Goal: Task Accomplishment & Management: Use online tool/utility

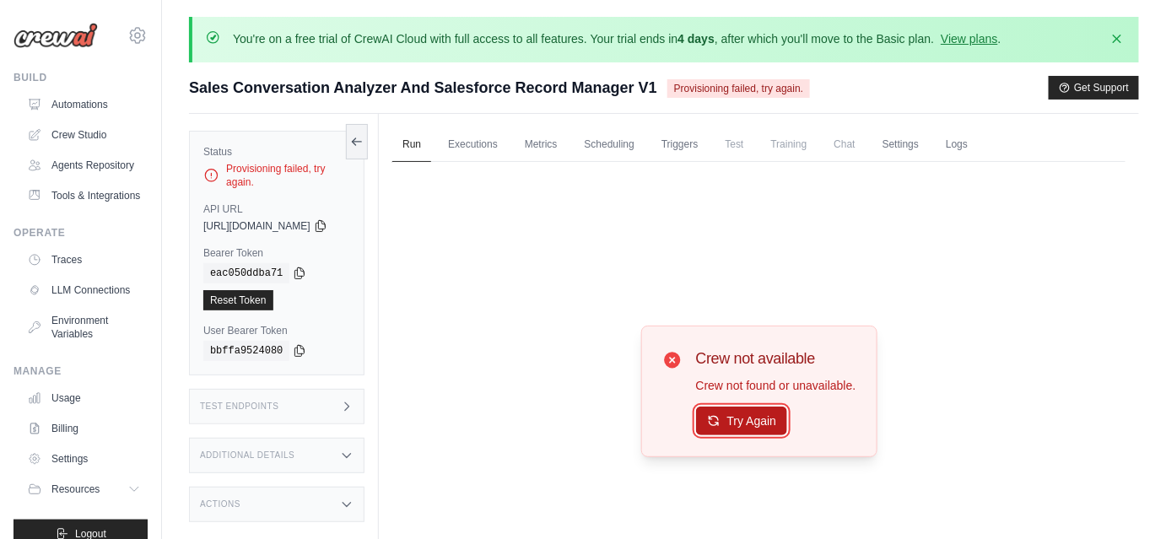
click at [760, 415] on button "Try Again" at bounding box center [742, 421] width 92 height 29
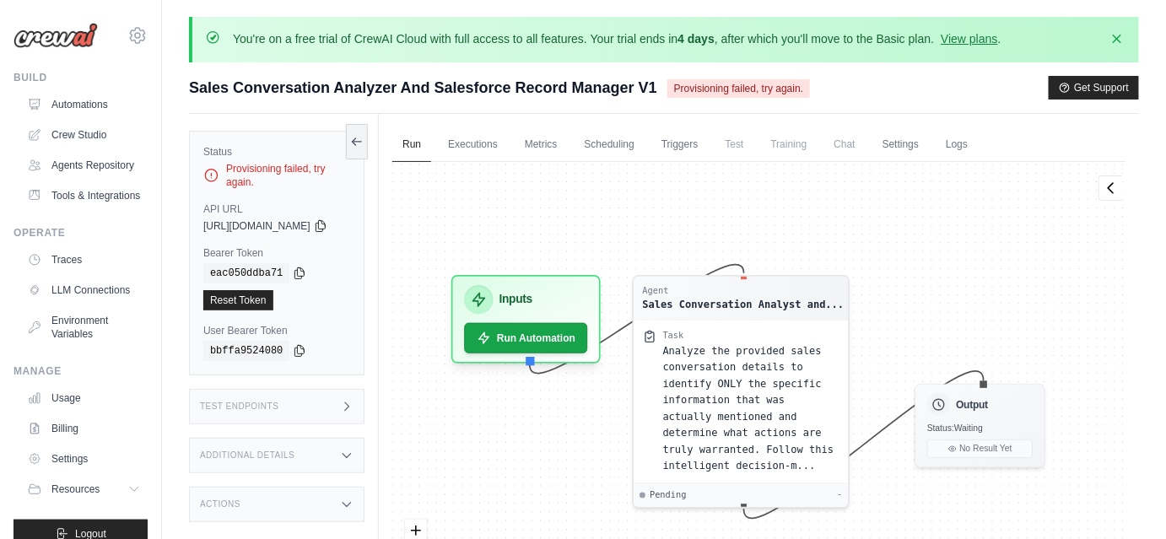
click at [865, 152] on span "Chat" at bounding box center [844, 144] width 41 height 34
click at [972, 149] on link "Logs" at bounding box center [957, 144] width 42 height 35
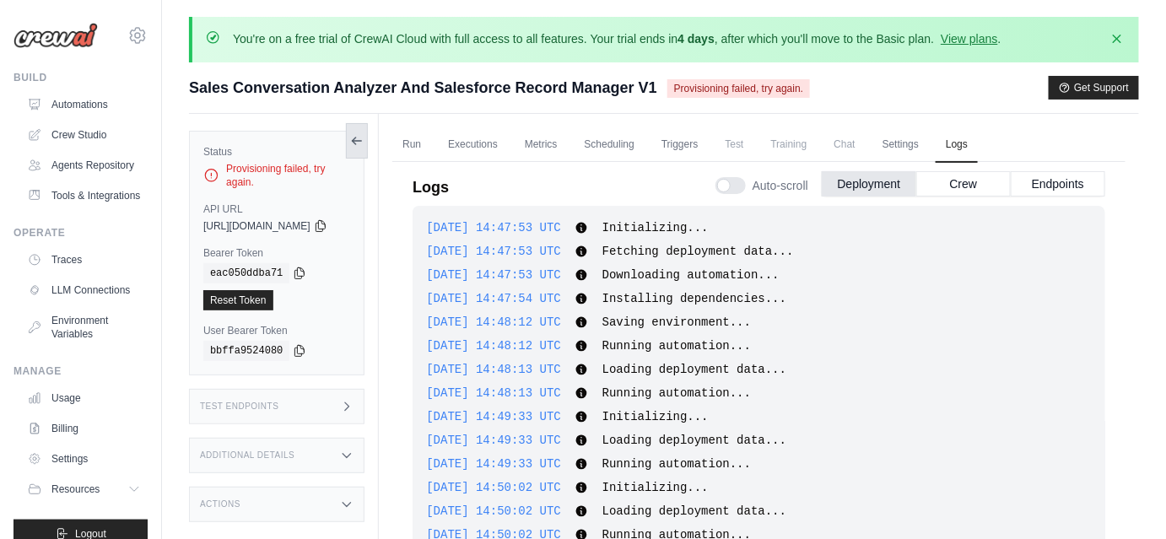
click at [364, 138] on icon at bounding box center [357, 141] width 14 height 14
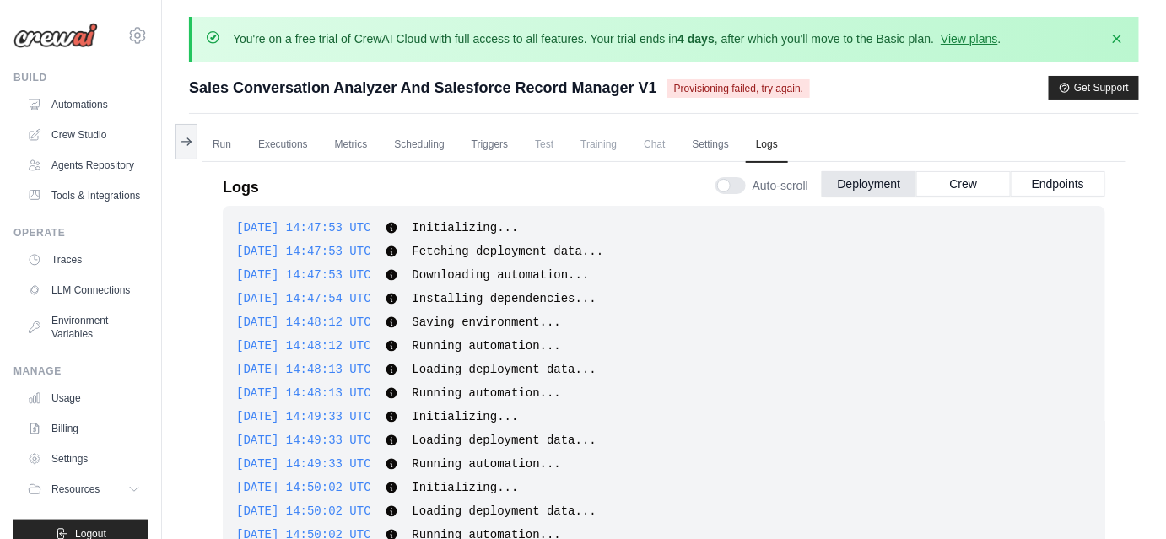
click at [726, 88] on span "Provisioning failed, try again." at bounding box center [739, 88] width 143 height 19
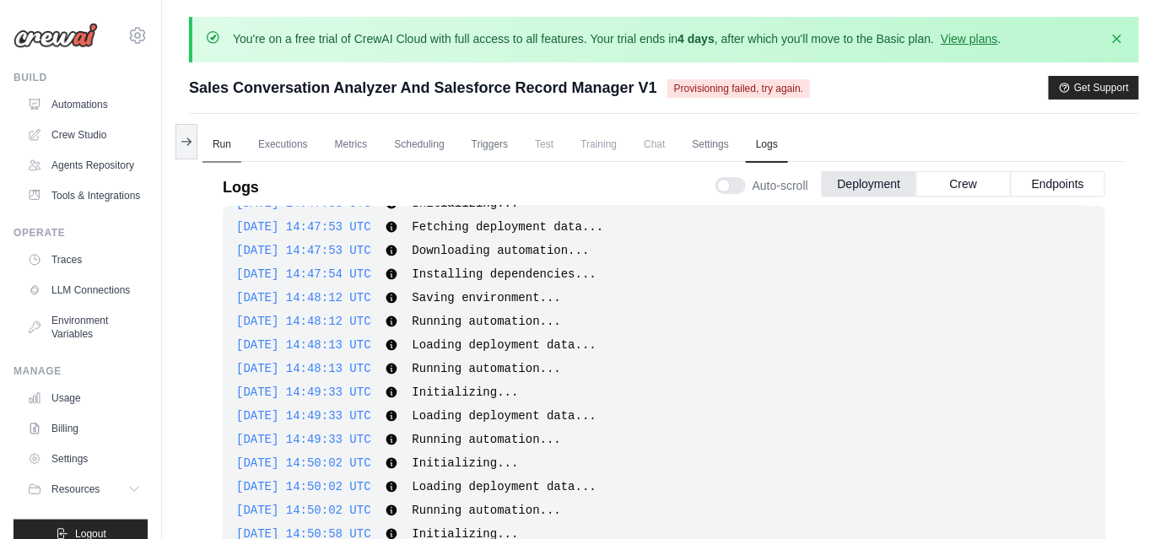
click at [236, 154] on link "Run" at bounding box center [222, 144] width 39 height 35
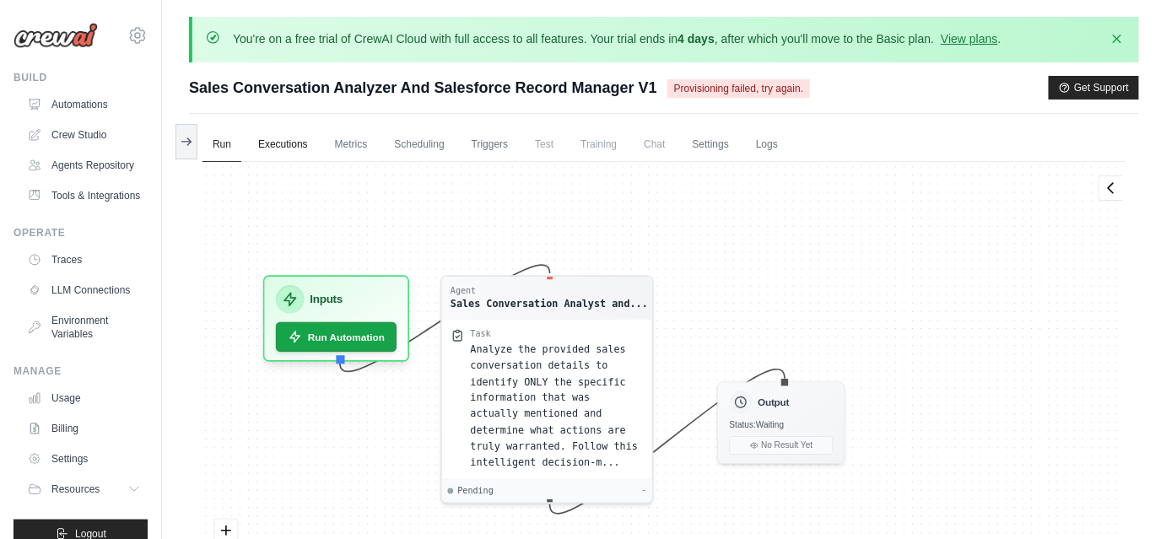
click at [301, 150] on link "Executions" at bounding box center [283, 144] width 70 height 35
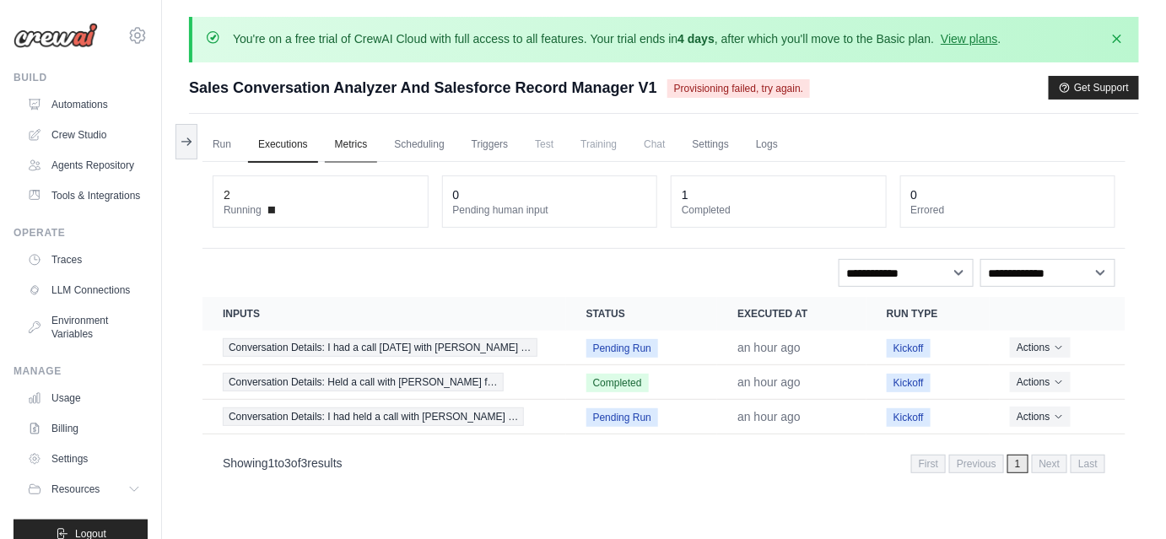
click at [338, 147] on link "Metrics" at bounding box center [351, 144] width 53 height 35
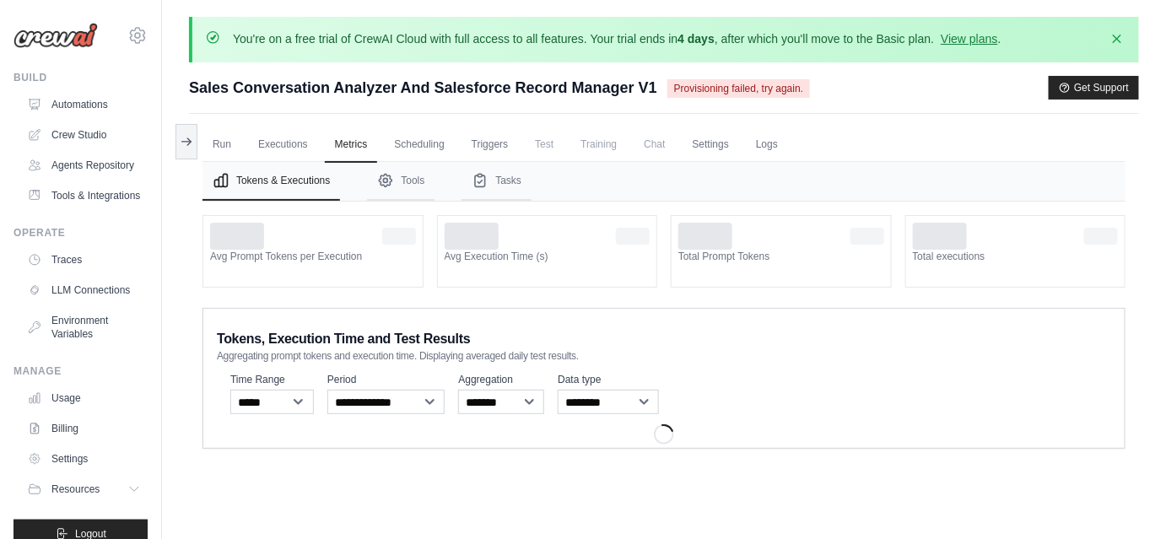
click at [655, 150] on span "Chat" at bounding box center [654, 144] width 41 height 34
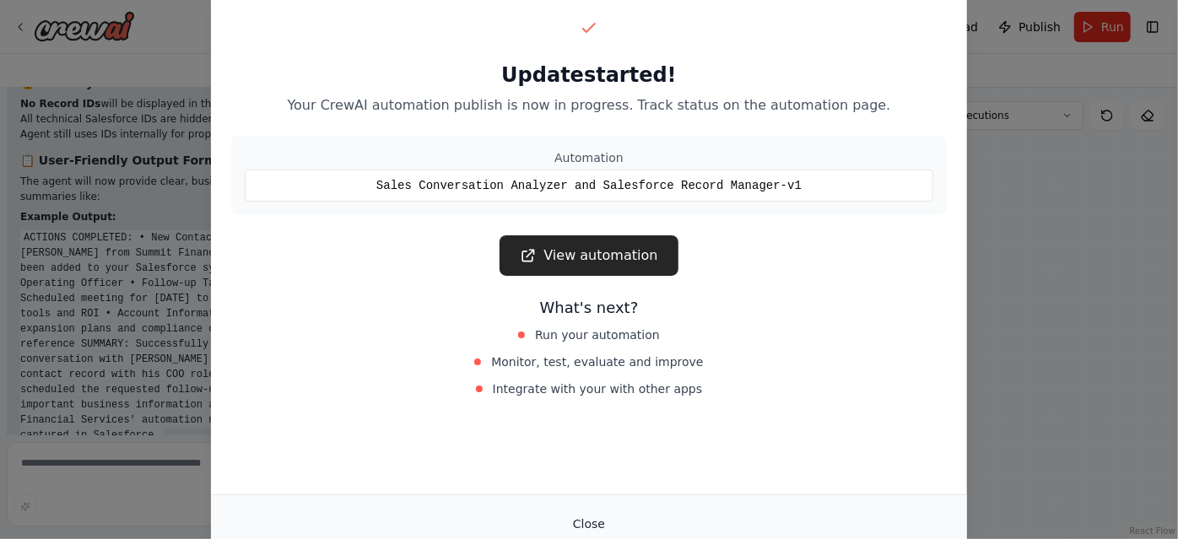
click at [570, 533] on button "Close" at bounding box center [589, 524] width 59 height 30
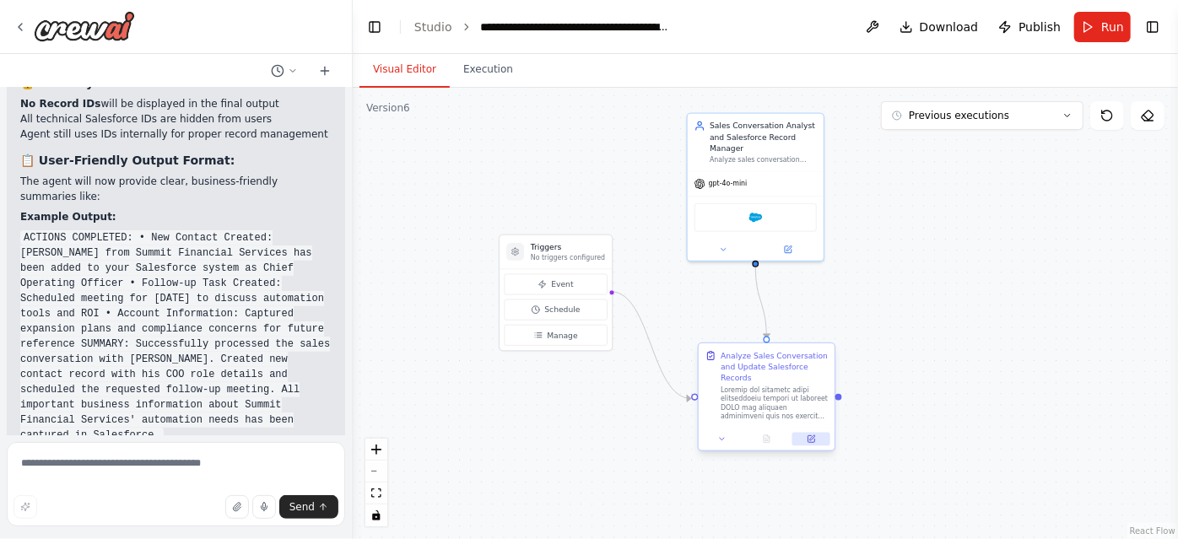
click at [813, 436] on icon at bounding box center [812, 437] width 5 height 5
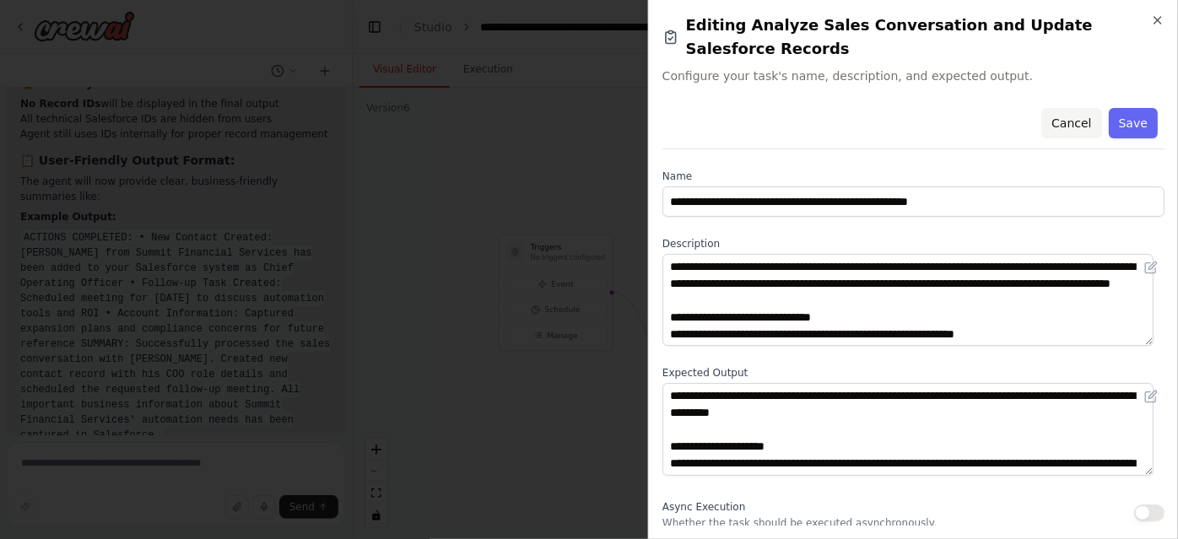
click at [1047, 108] on button "Cancel" at bounding box center [1071, 123] width 60 height 30
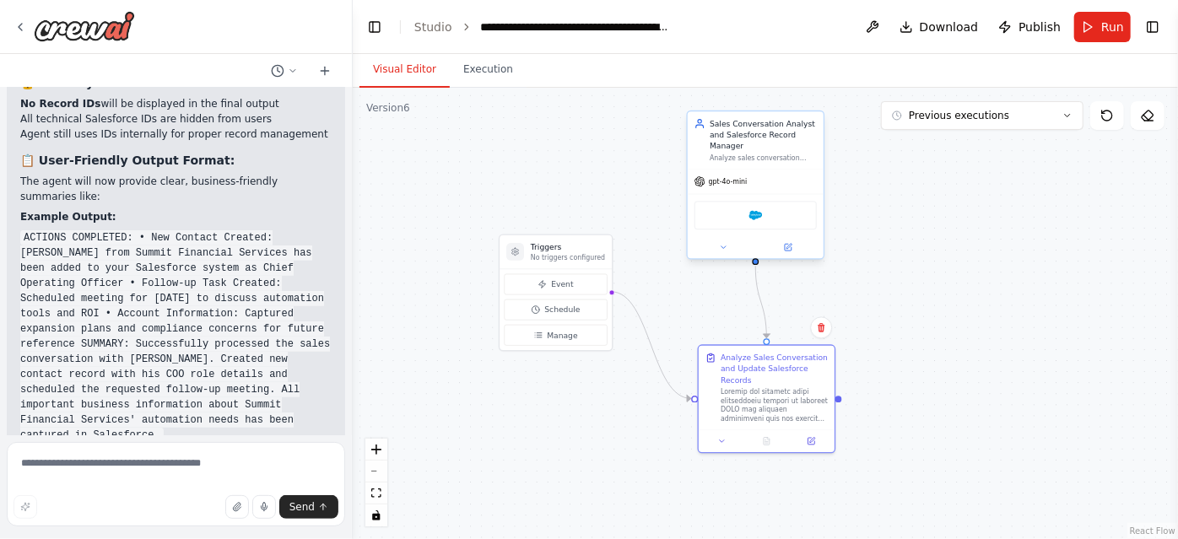
click at [767, 201] on div "Salesforce" at bounding box center [756, 215] width 122 height 29
click at [787, 251] on button at bounding box center [788, 248] width 62 height 14
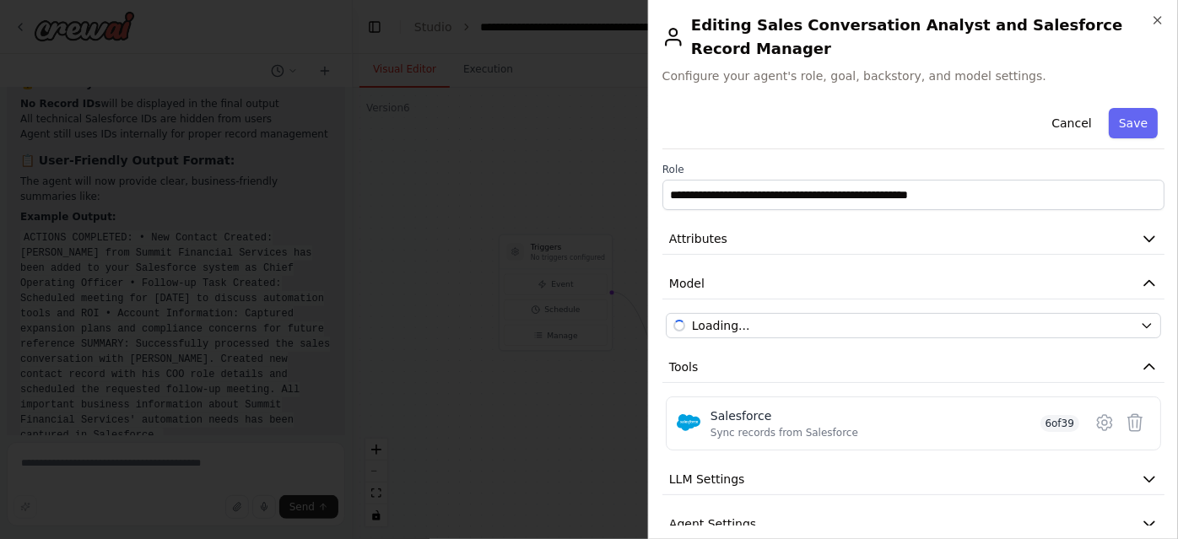
scroll to position [49, 0]
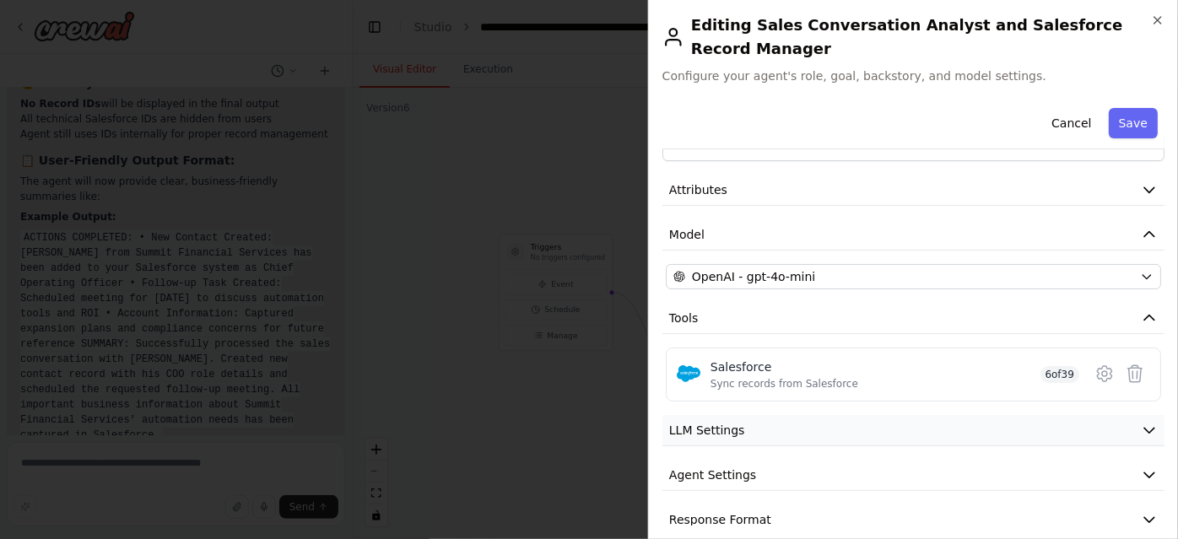
click at [889, 415] on button "LLM Settings" at bounding box center [914, 430] width 502 height 31
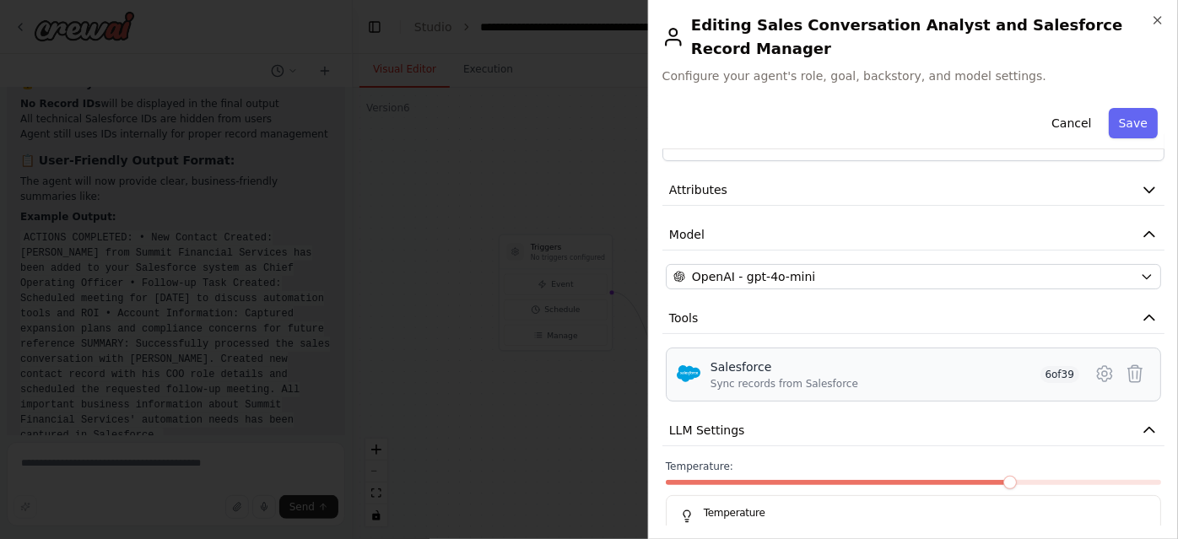
scroll to position [170, 0]
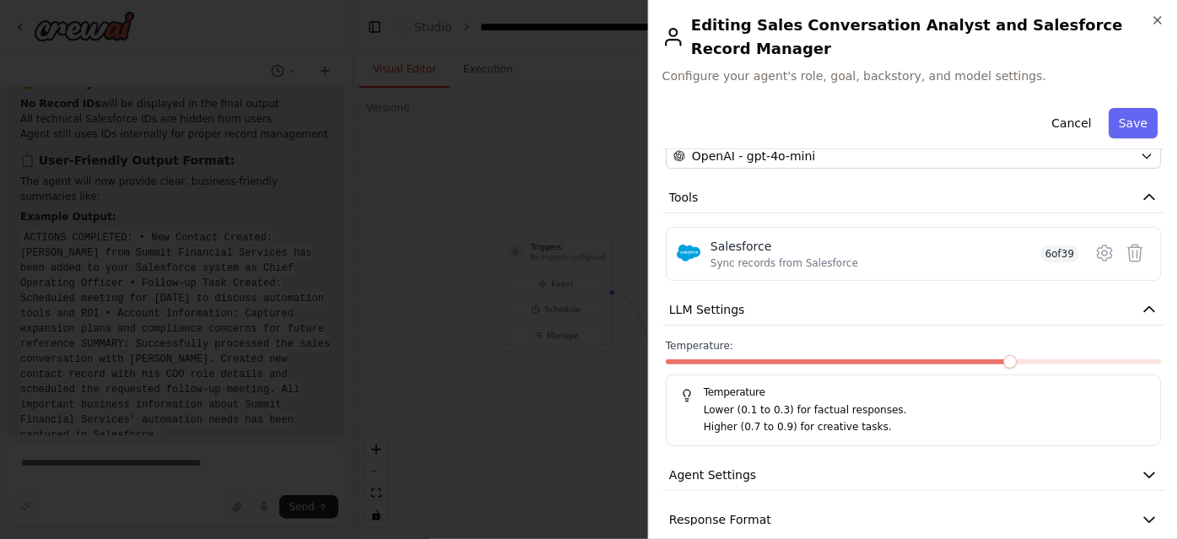
click at [879, 422] on div "Temperature Lower (0.1 to 0.3) for factual responses. Higher (0.7 to 0.9) for c…" at bounding box center [913, 411] width 495 height 72
click at [883, 460] on button "Agent Settings" at bounding box center [914, 475] width 502 height 31
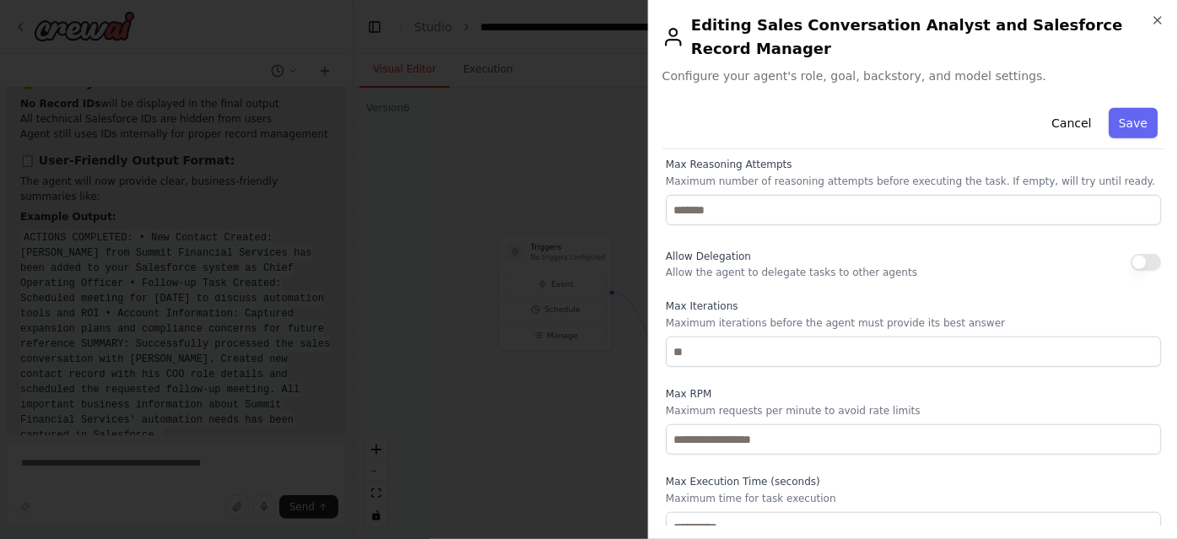
scroll to position [622, 0]
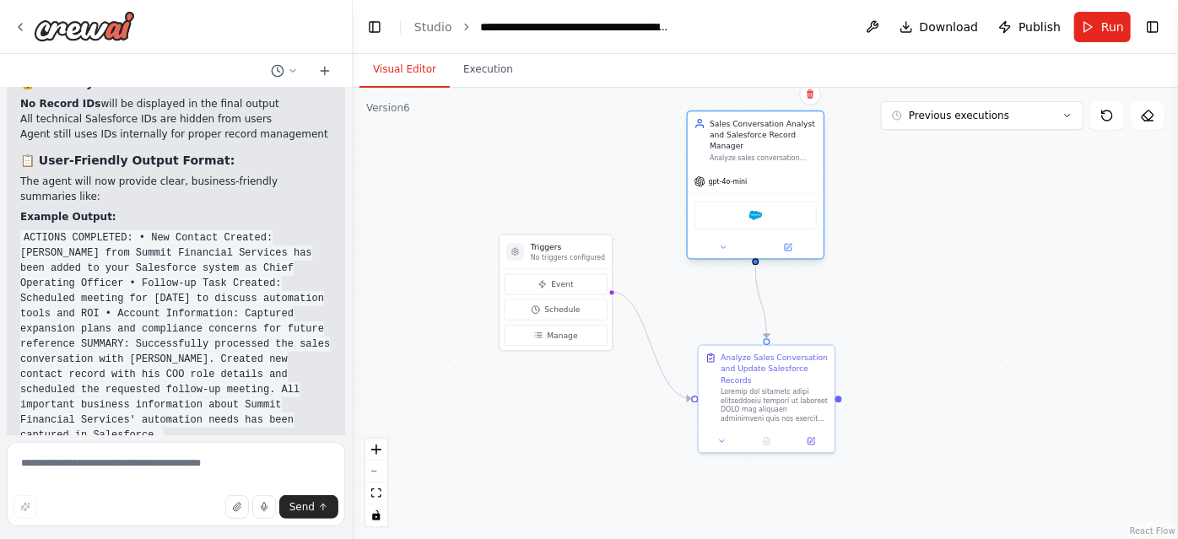
click at [763, 180] on div "gpt-4o-mini" at bounding box center [756, 182] width 136 height 24
click at [792, 246] on icon at bounding box center [788, 247] width 7 height 7
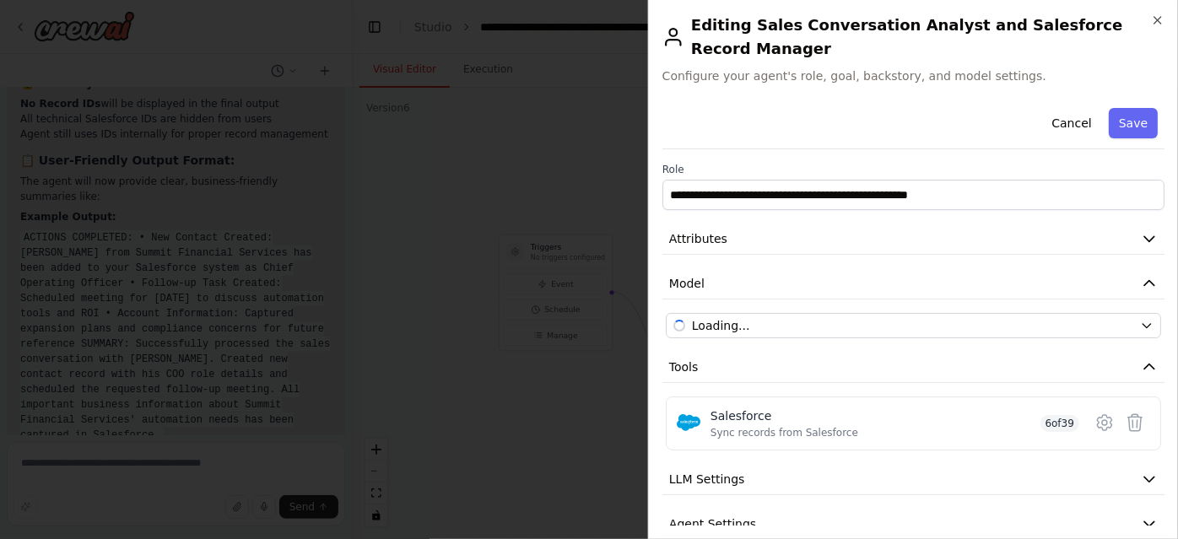
scroll to position [49, 0]
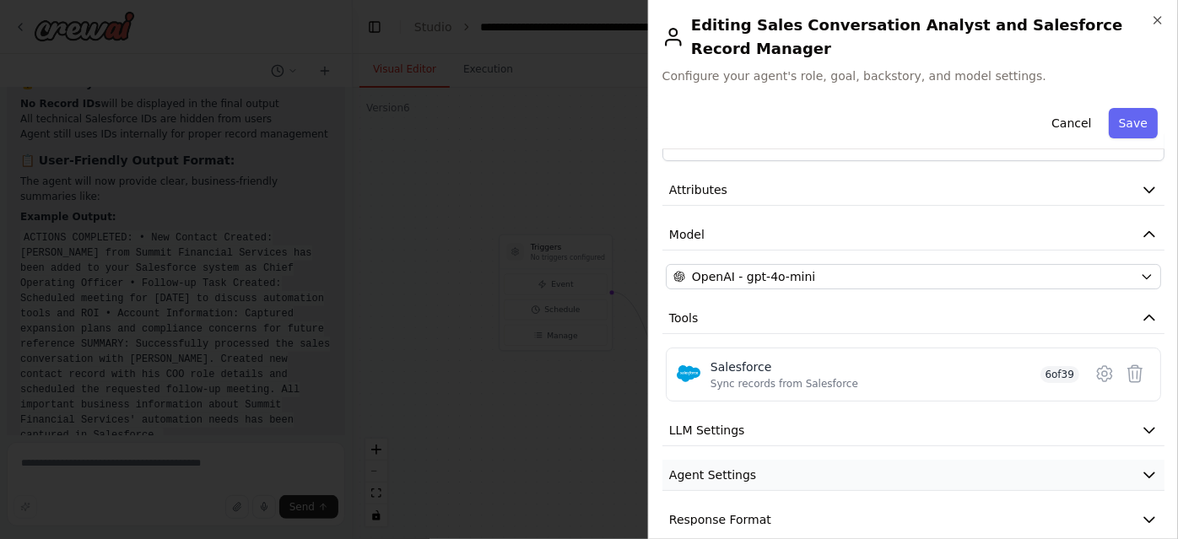
click at [846, 460] on button "Agent Settings" at bounding box center [914, 475] width 502 height 31
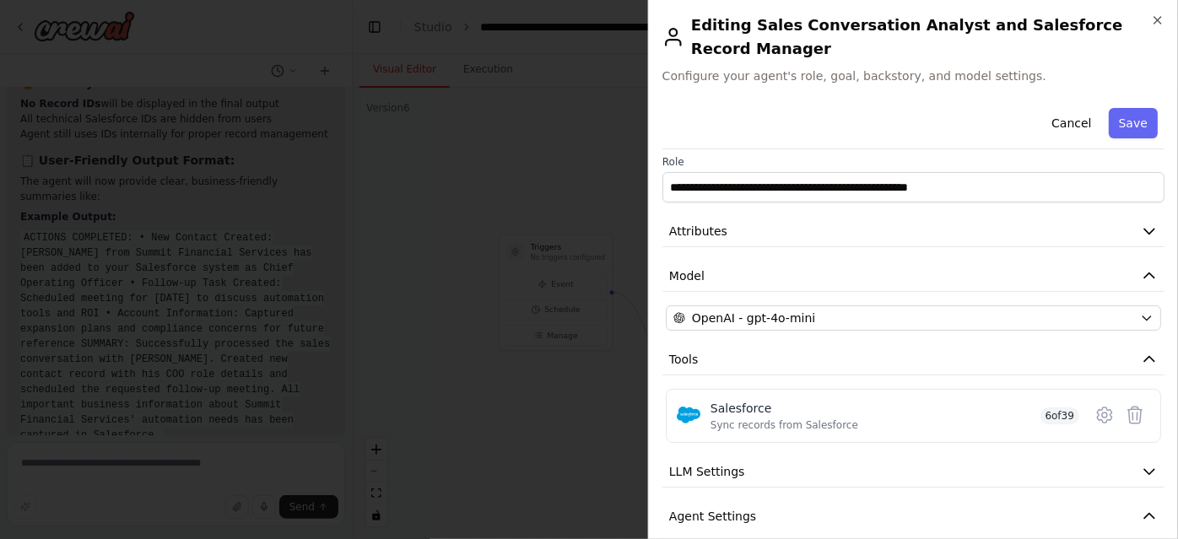
scroll to position [0, 0]
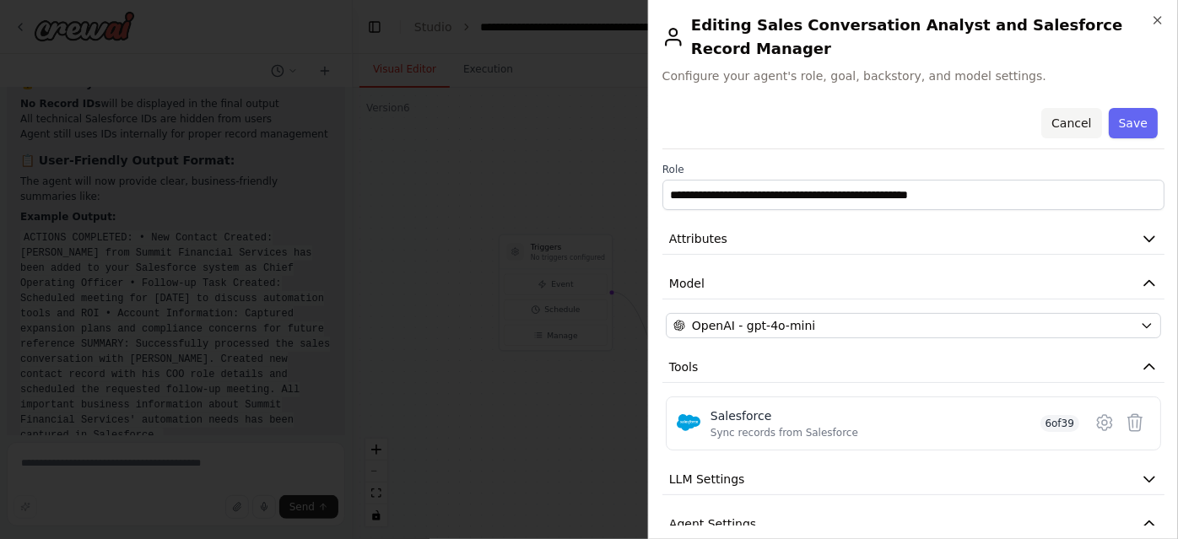
click at [1060, 108] on button "Cancel" at bounding box center [1071, 123] width 60 height 30
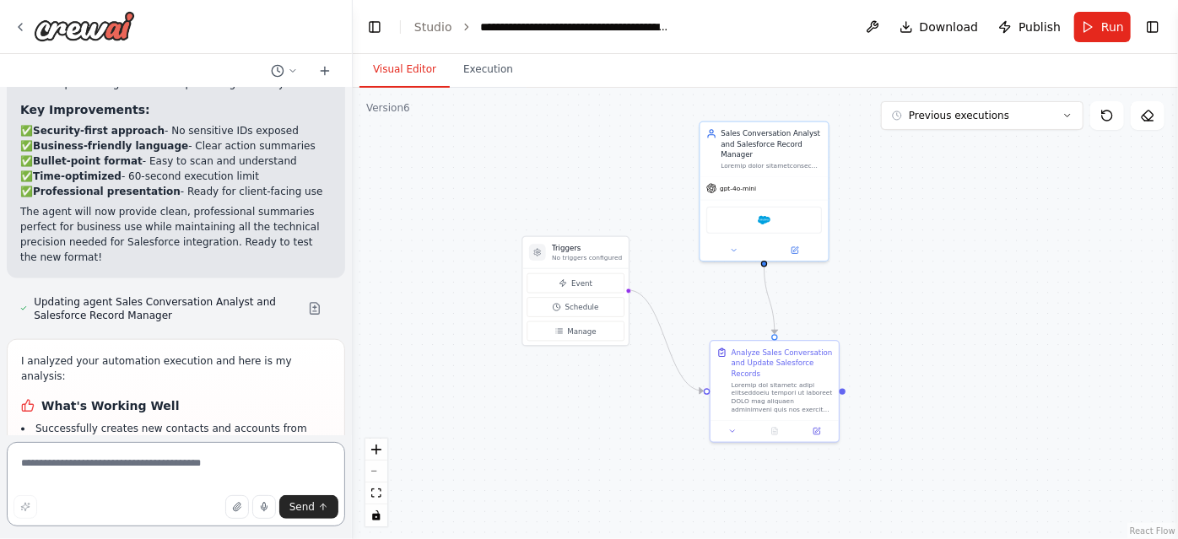
scroll to position [10795, 0]
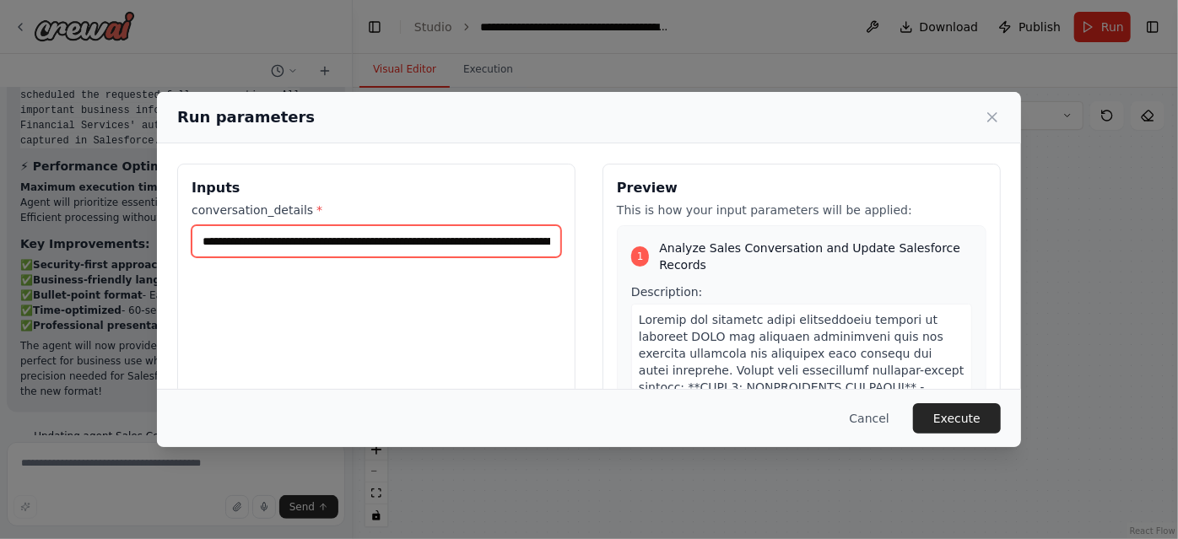
click at [325, 231] on input "**********" at bounding box center [377, 241] width 370 height 32
paste input "text"
type input "**********"
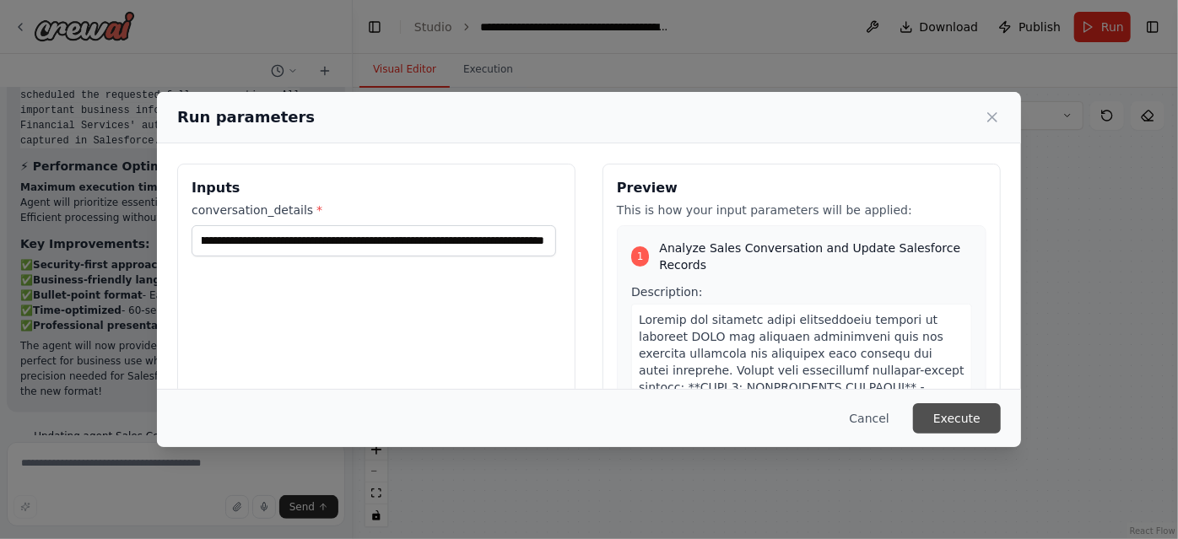
scroll to position [0, 0]
click at [964, 415] on button "Execute" at bounding box center [957, 418] width 88 height 30
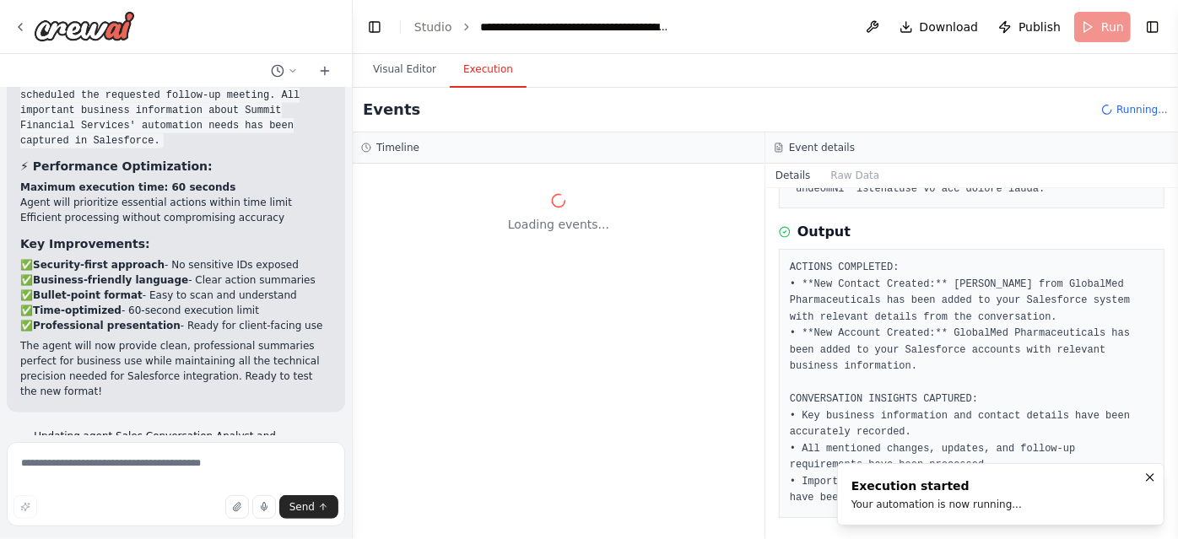
scroll to position [1182, 0]
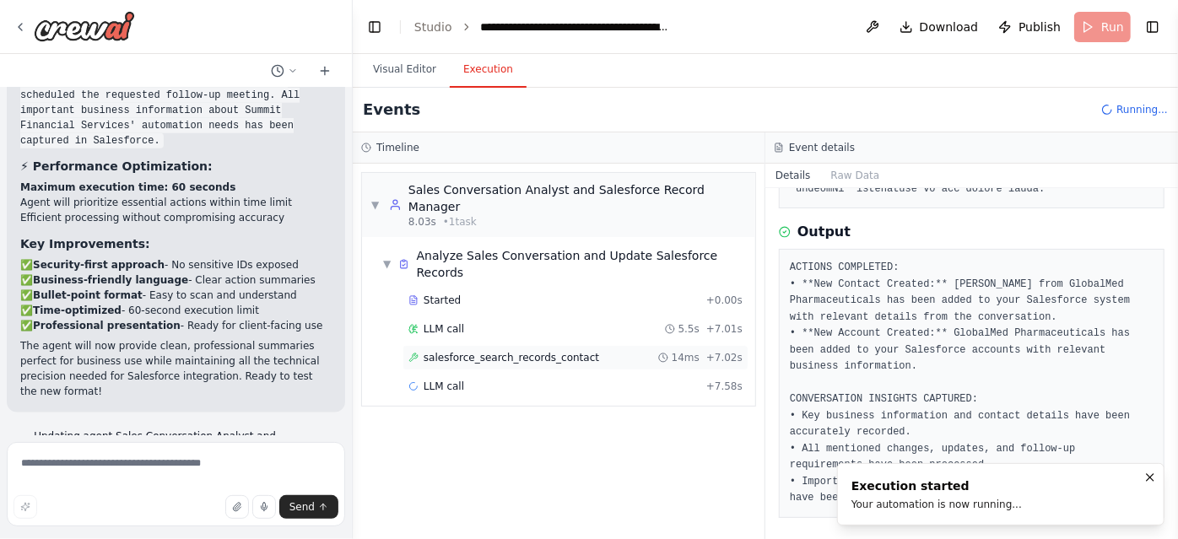
click at [633, 351] on div "salesforce_search_records_contact 14ms + 7.02s" at bounding box center [575, 358] width 334 height 14
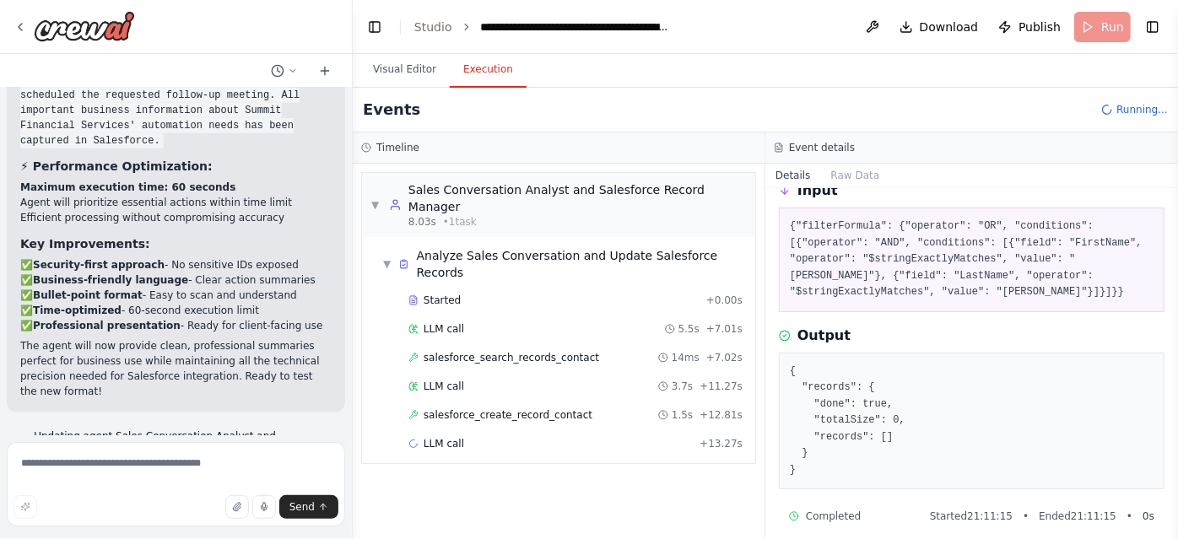
scroll to position [90, 0]
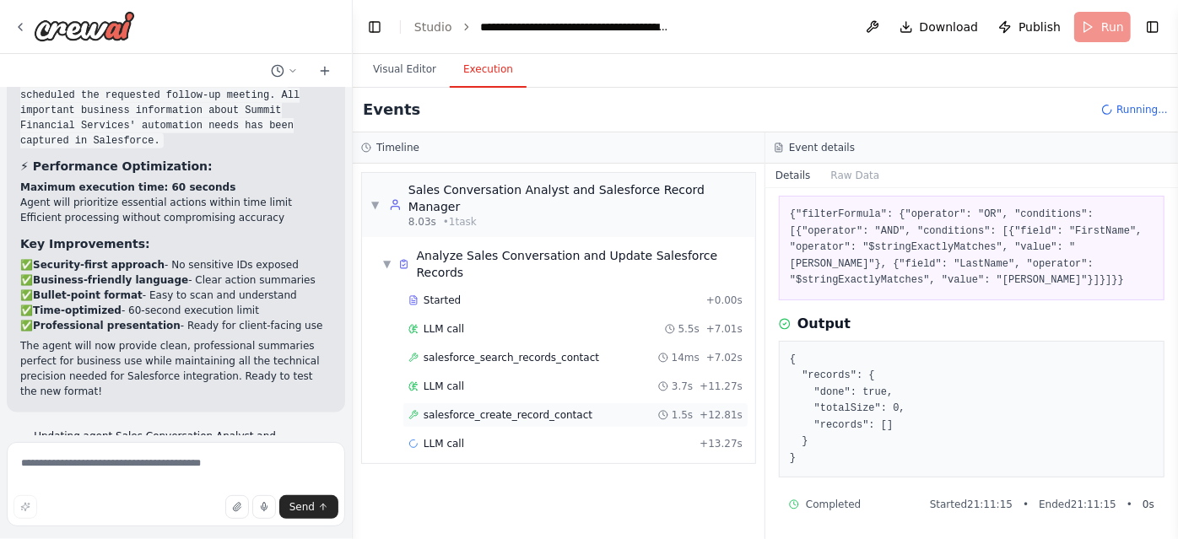
click at [654, 408] on div "salesforce_create_record_contact 1.5s + 12.81s" at bounding box center [575, 415] width 334 height 14
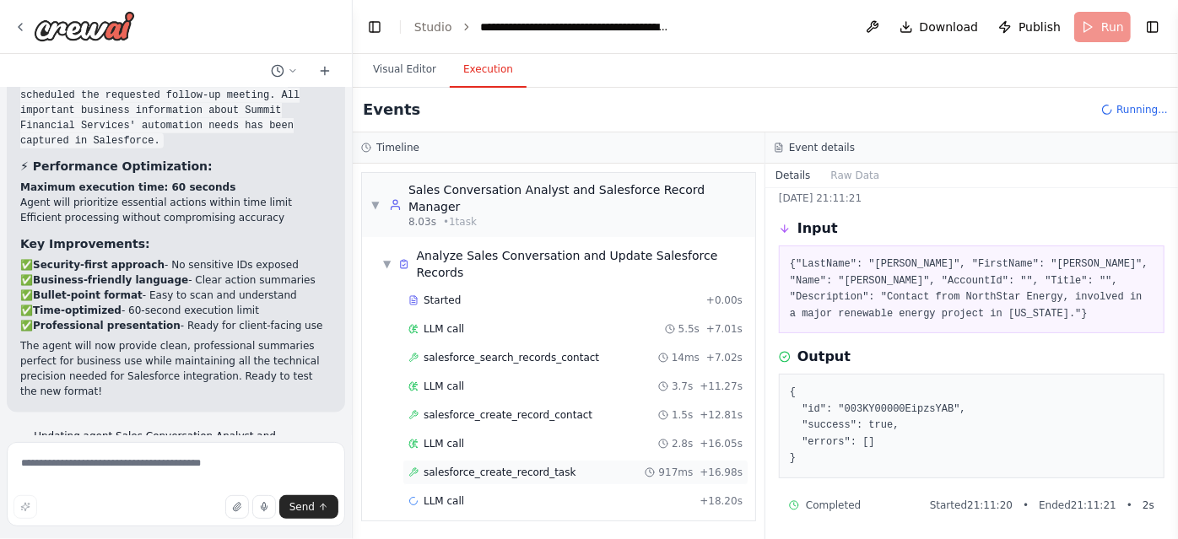
click at [511, 466] on span "salesforce_create_record_task" at bounding box center [500, 473] width 152 height 14
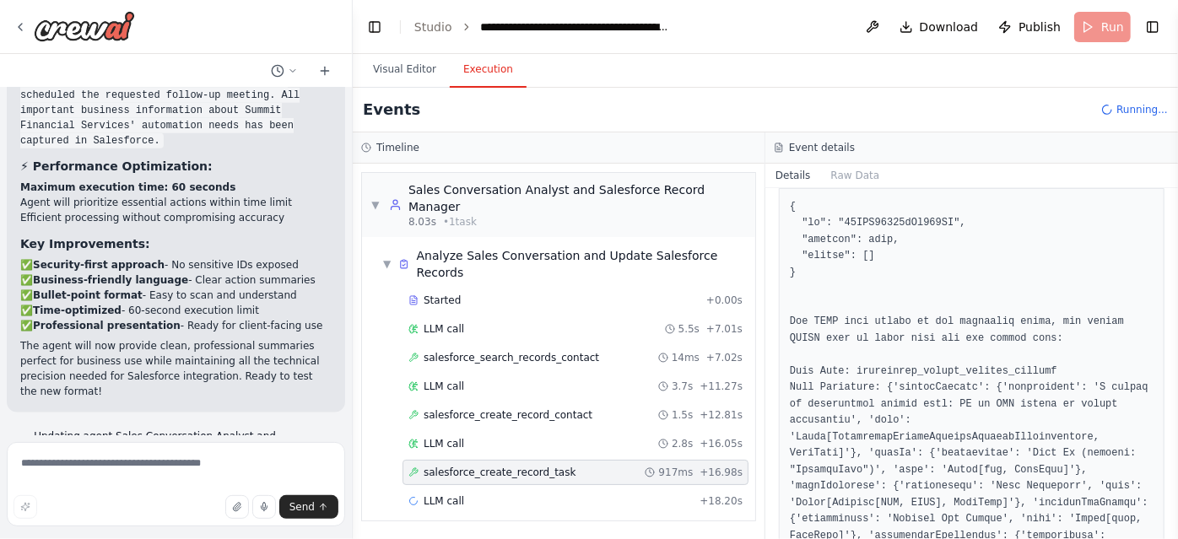
scroll to position [253, 0]
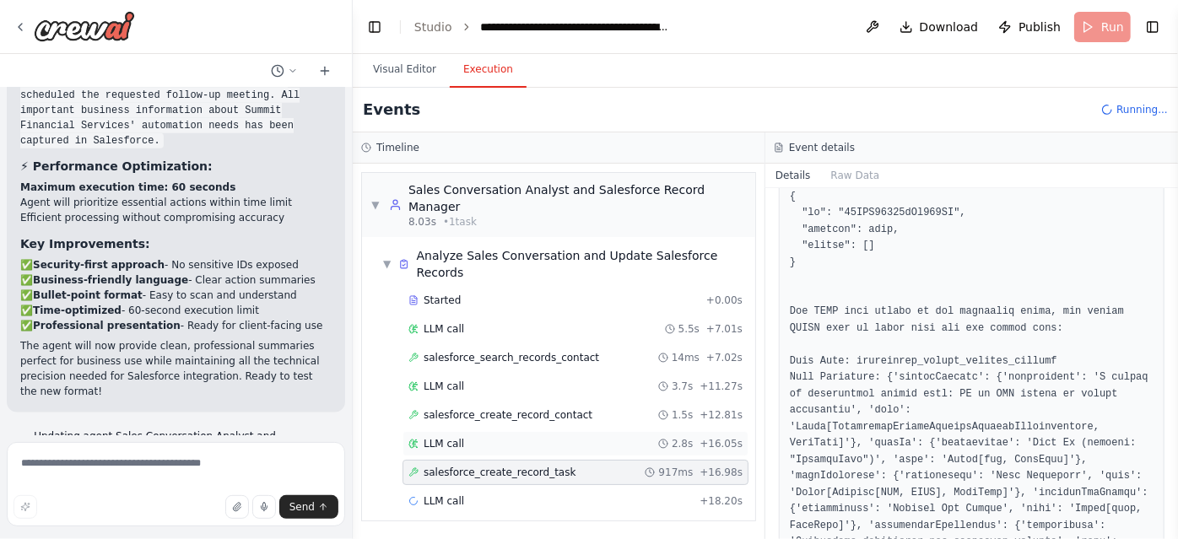
click at [595, 431] on div "LLM call 2.8s + 16.05s" at bounding box center [576, 443] width 346 height 25
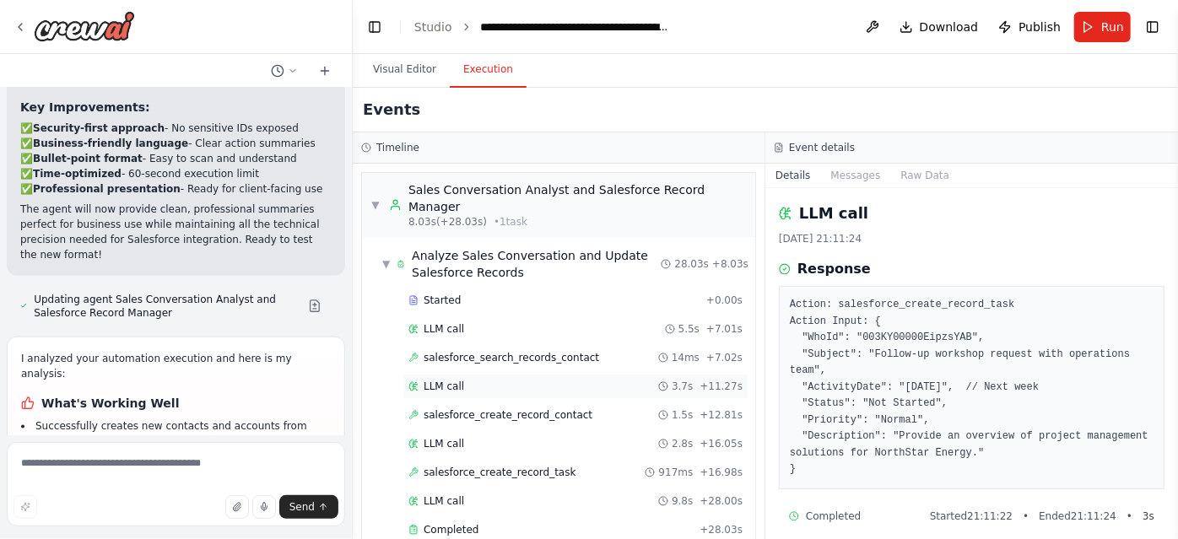
scroll to position [7, 0]
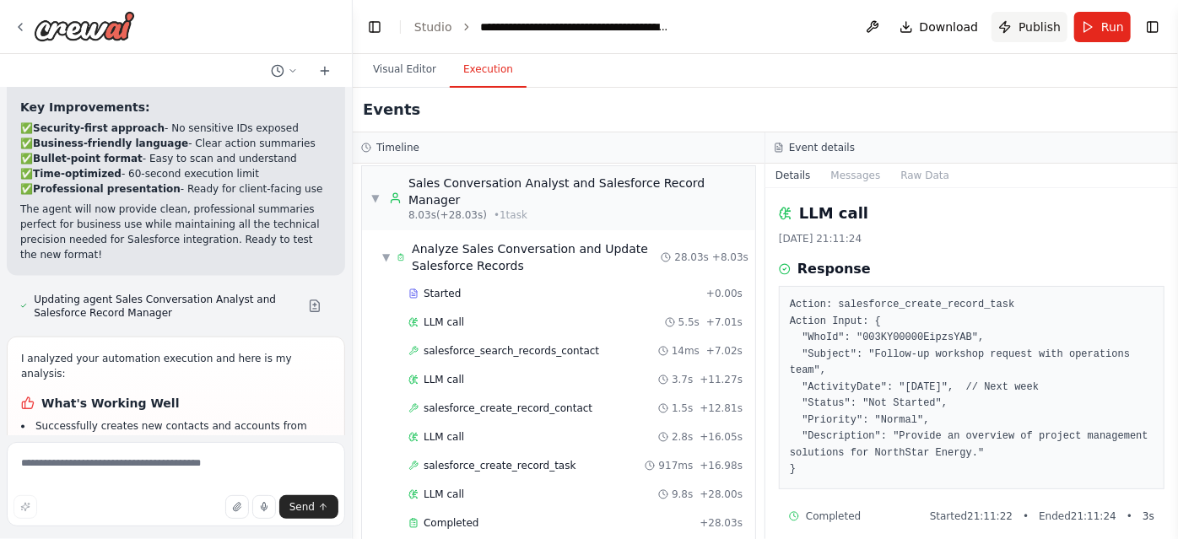
click at [1029, 33] on span "Publish" at bounding box center [1040, 27] width 42 height 17
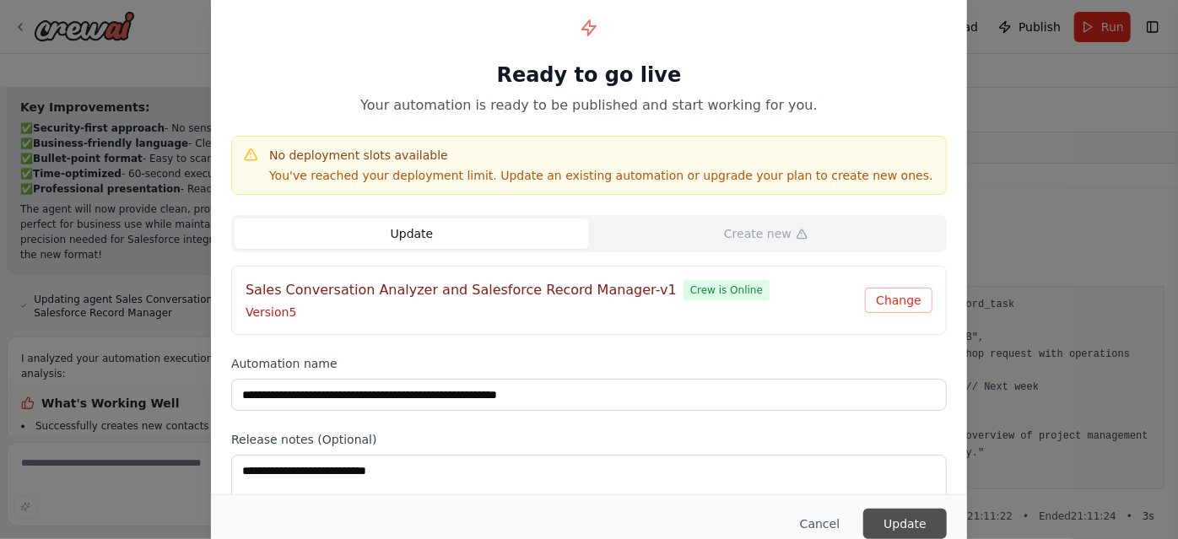
click at [902, 527] on button "Update" at bounding box center [905, 524] width 84 height 30
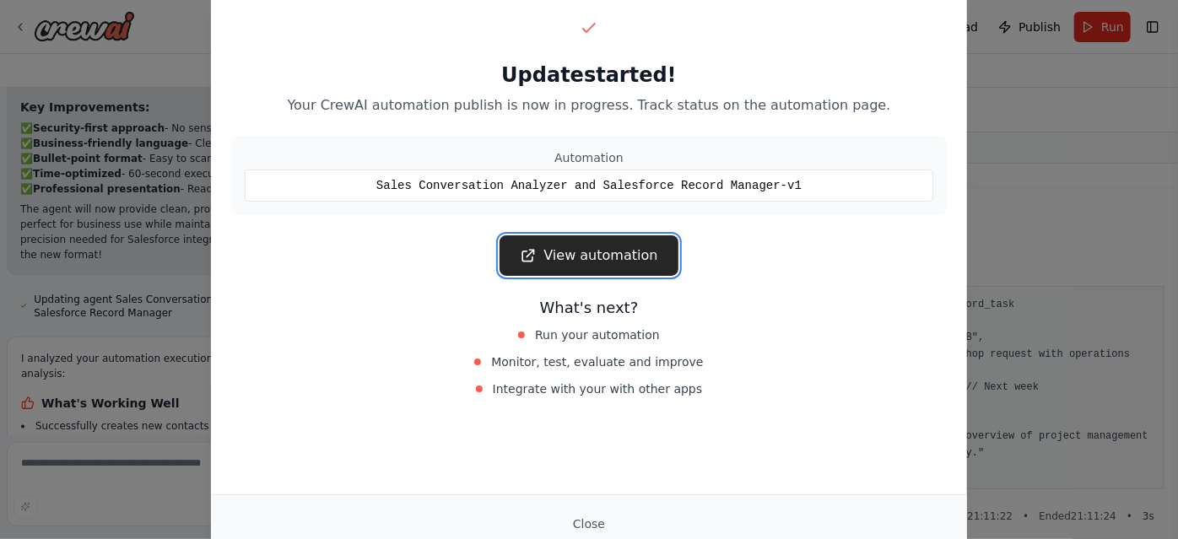
click at [639, 257] on link "View automation" at bounding box center [589, 255] width 178 height 41
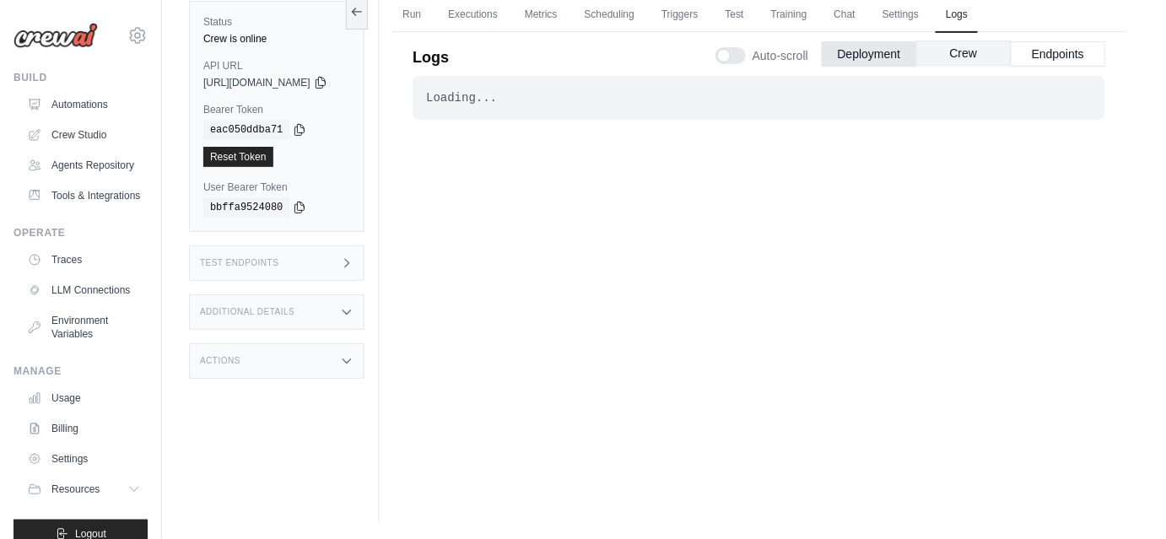
click at [948, 57] on button "Crew" at bounding box center [964, 53] width 95 height 25
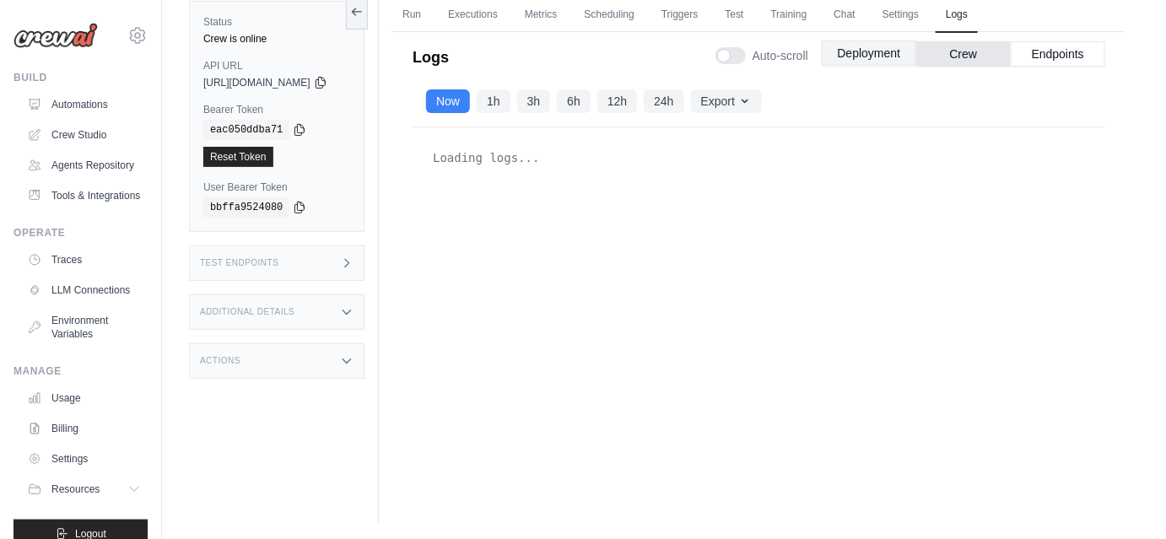
click at [857, 47] on button "Deployment" at bounding box center [869, 53] width 95 height 25
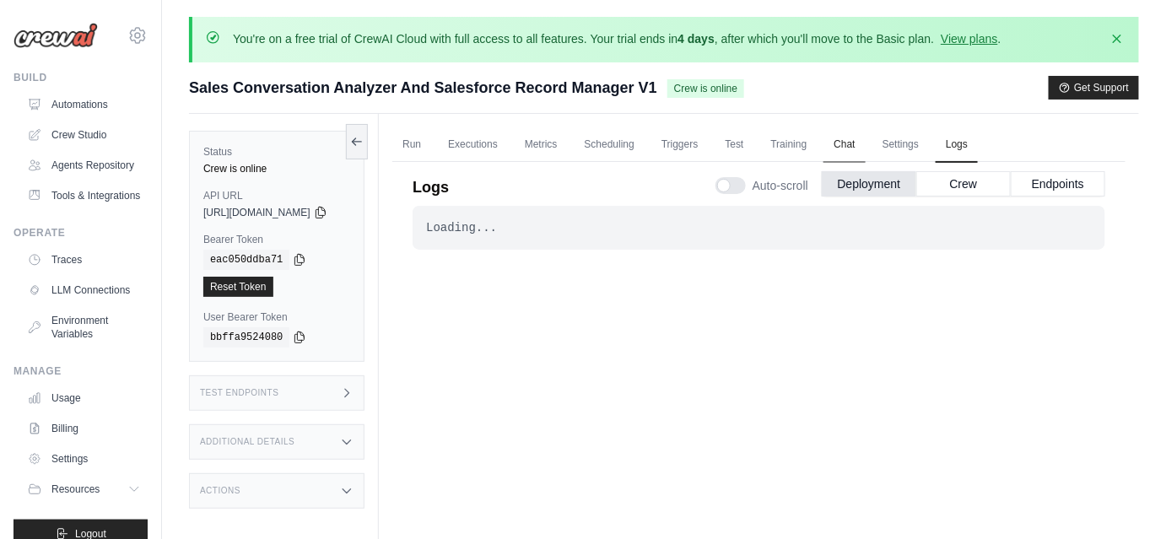
click at [863, 143] on link "Chat" at bounding box center [844, 144] width 41 height 35
click at [486, 150] on link "Executions" at bounding box center [473, 144] width 70 height 35
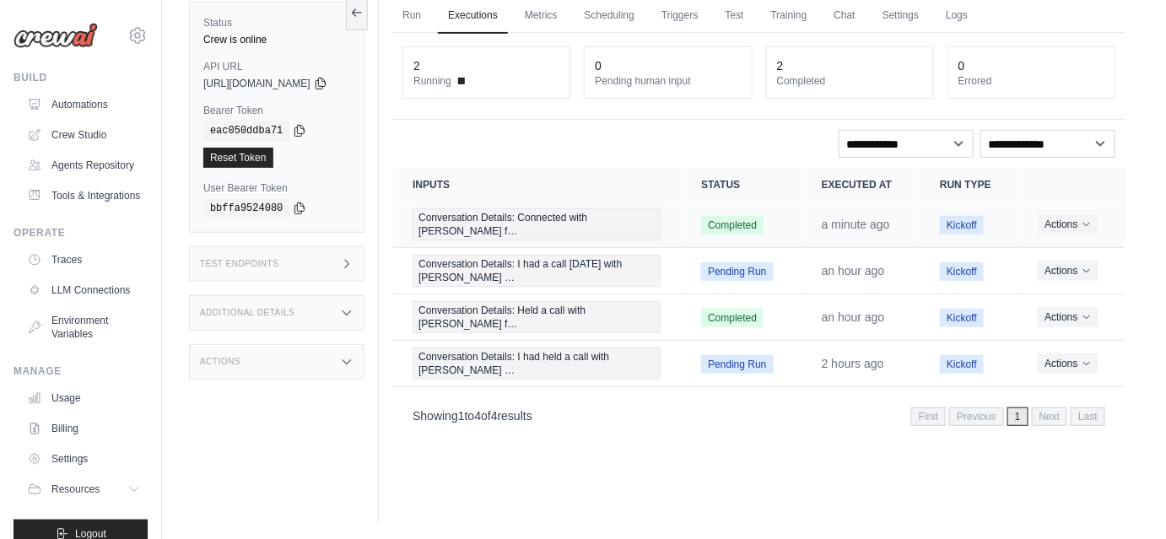
scroll to position [130, 0]
click at [465, 77] on span at bounding box center [461, 80] width 7 height 7
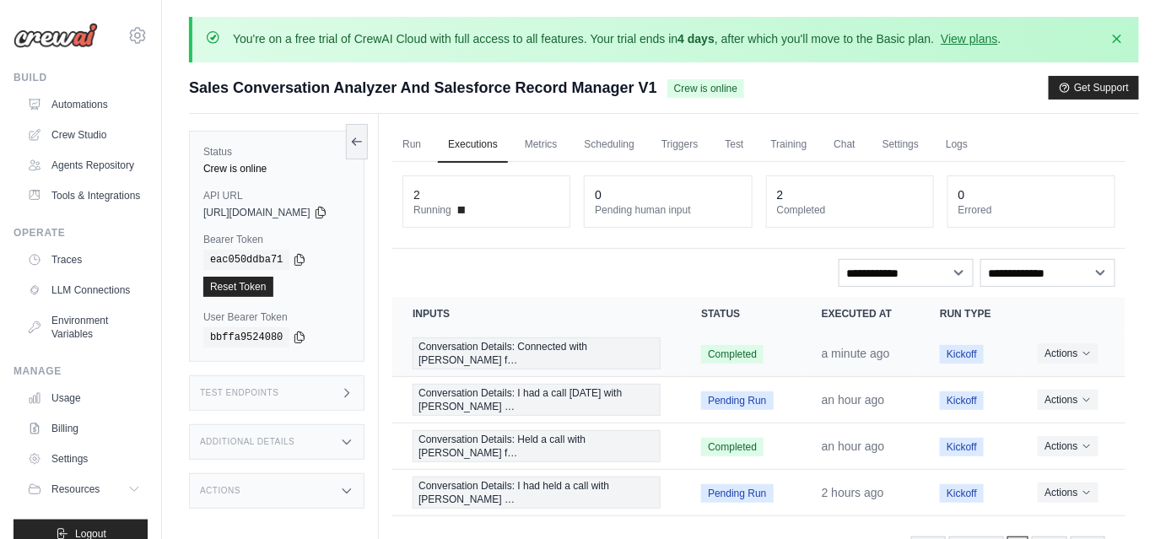
scroll to position [3, 0]
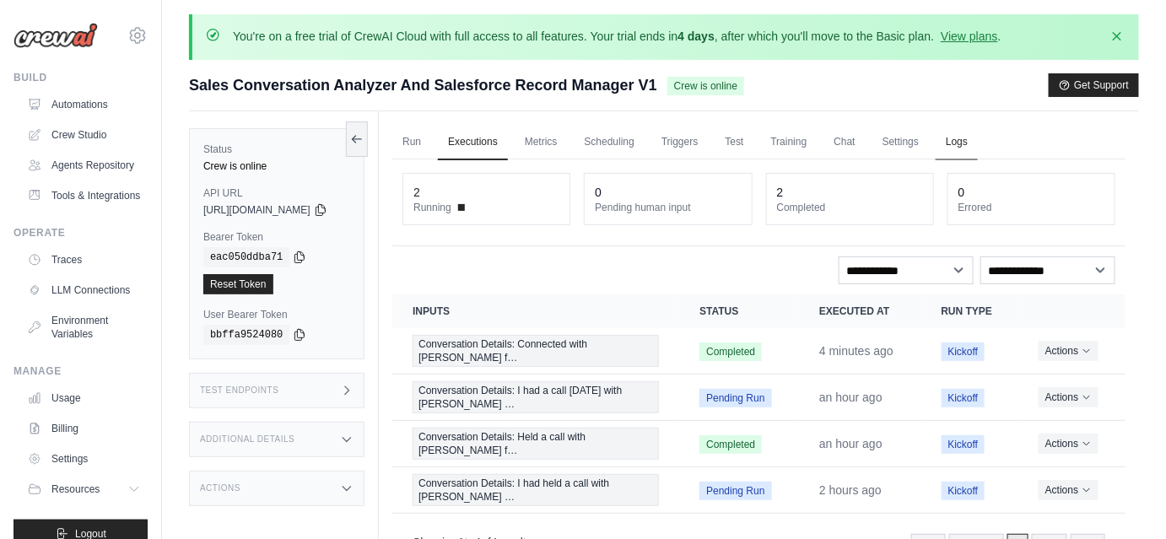
click at [957, 130] on link "Logs" at bounding box center [957, 142] width 42 height 35
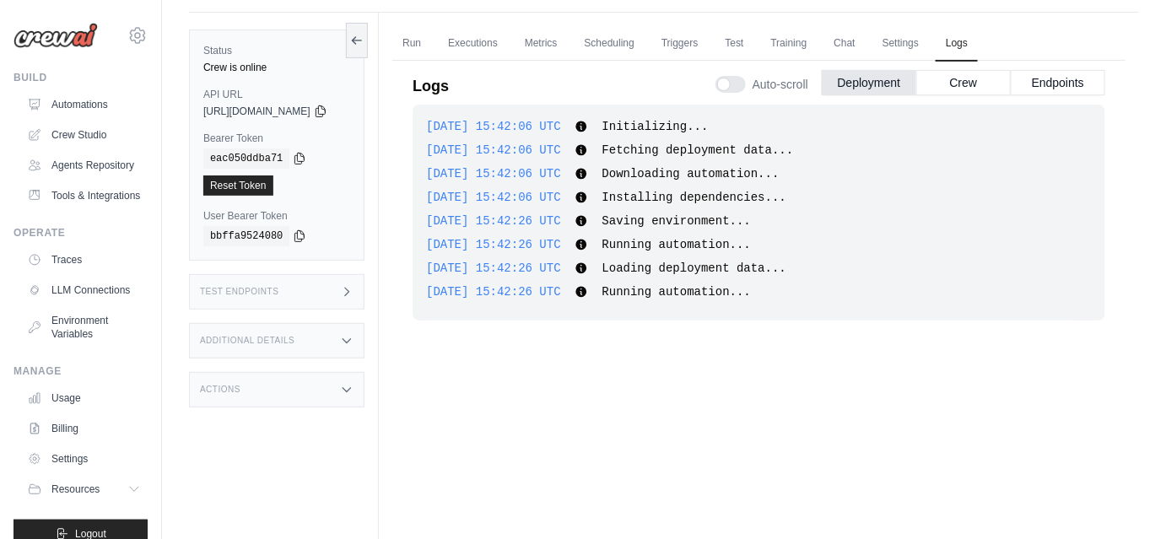
scroll to position [82, 0]
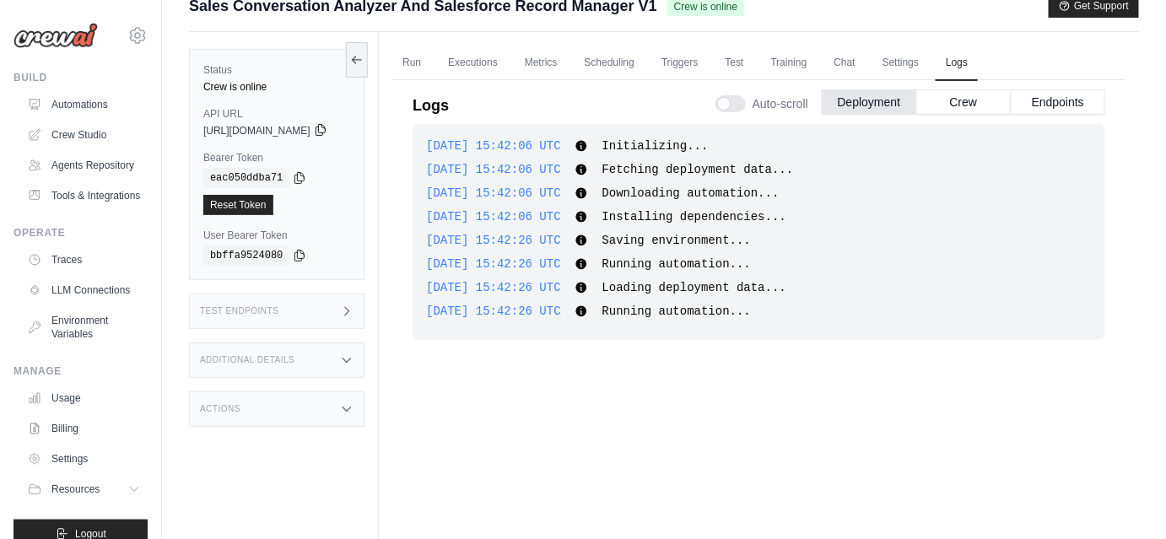
click at [327, 132] on icon at bounding box center [321, 130] width 14 height 14
click at [325, 130] on icon at bounding box center [320, 130] width 9 height 11
click at [295, 256] on icon at bounding box center [299, 255] width 9 height 11
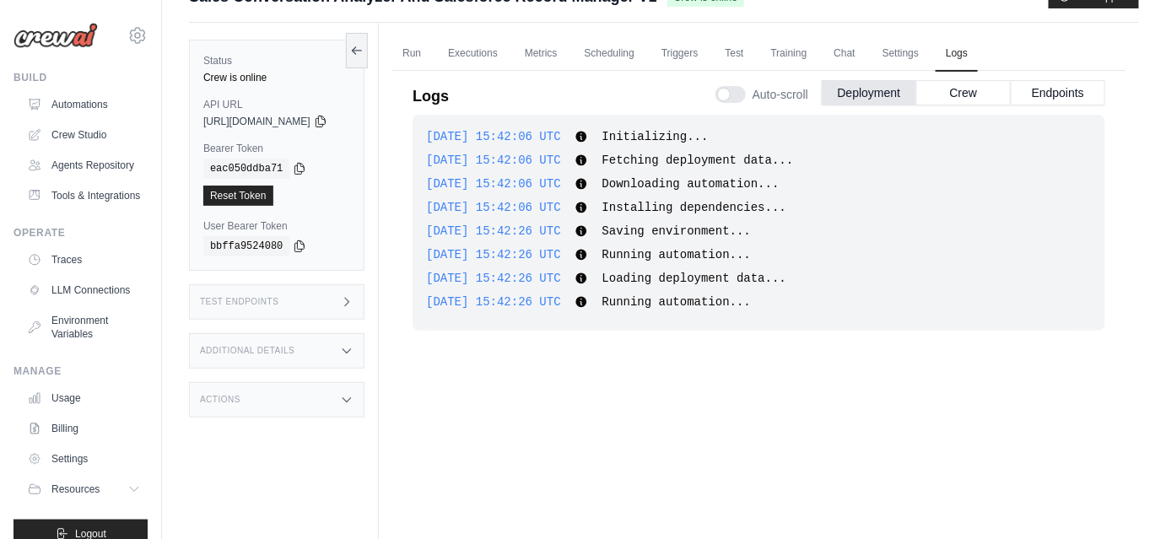
scroll to position [92, 0]
click at [354, 345] on div "Additional Details" at bounding box center [277, 350] width 176 height 35
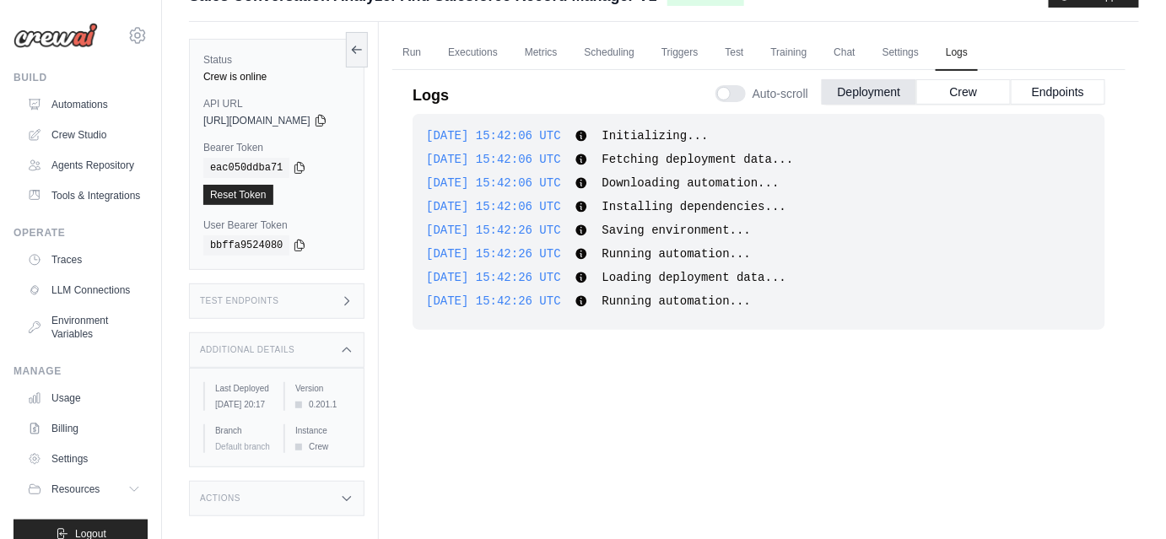
scroll to position [0, 0]
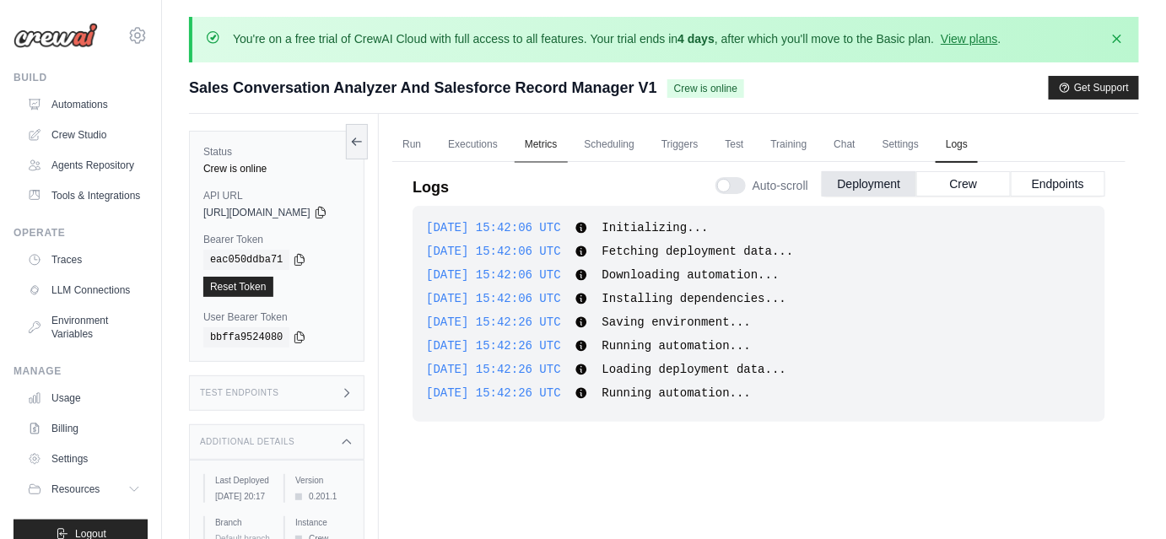
click at [562, 149] on link "Metrics" at bounding box center [541, 144] width 53 height 35
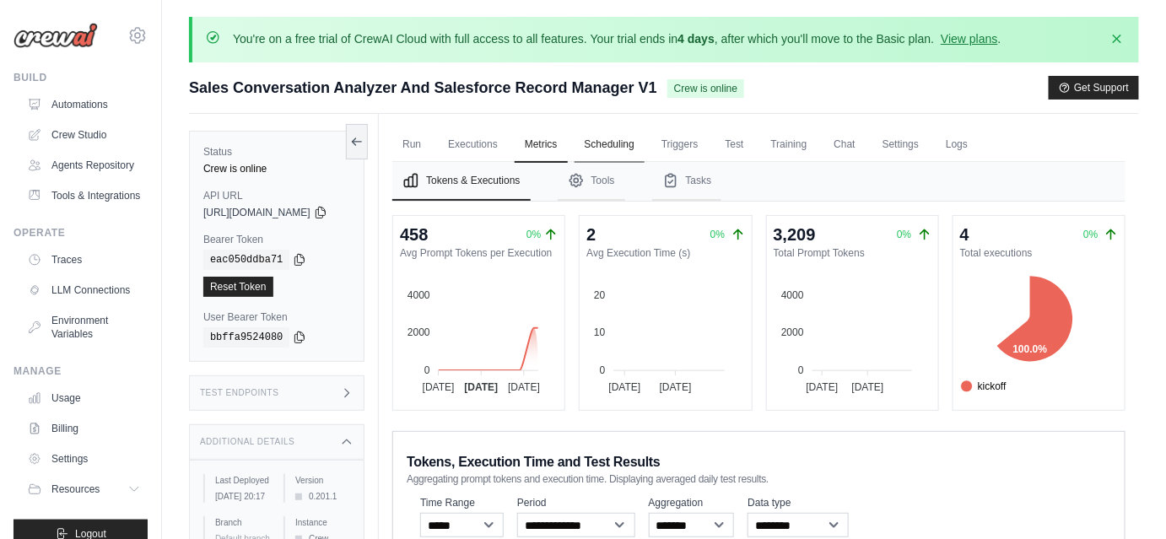
click at [608, 150] on link "Scheduling" at bounding box center [610, 144] width 70 height 35
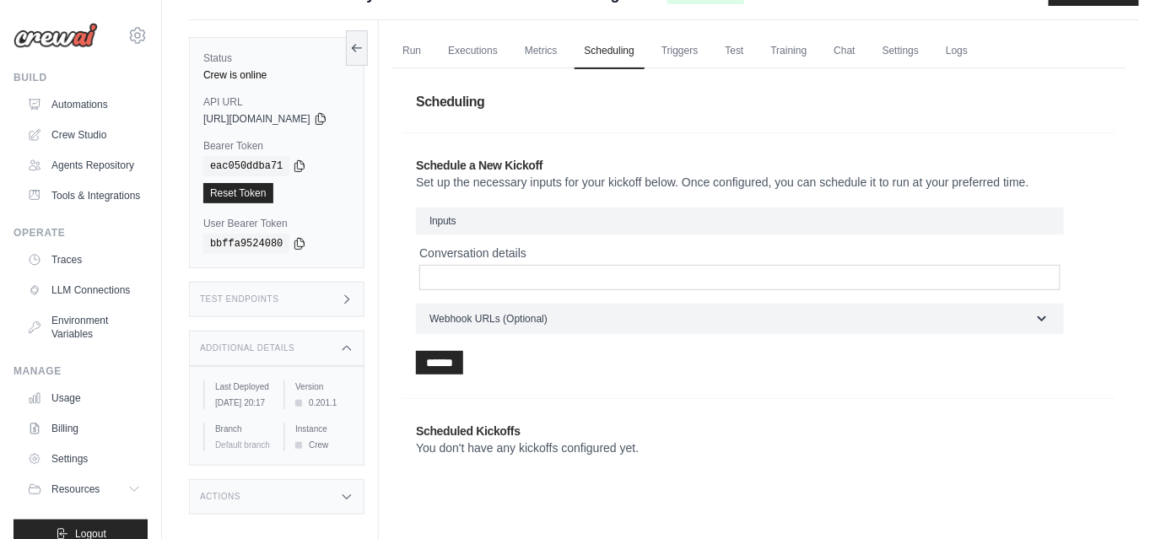
scroll to position [95, 0]
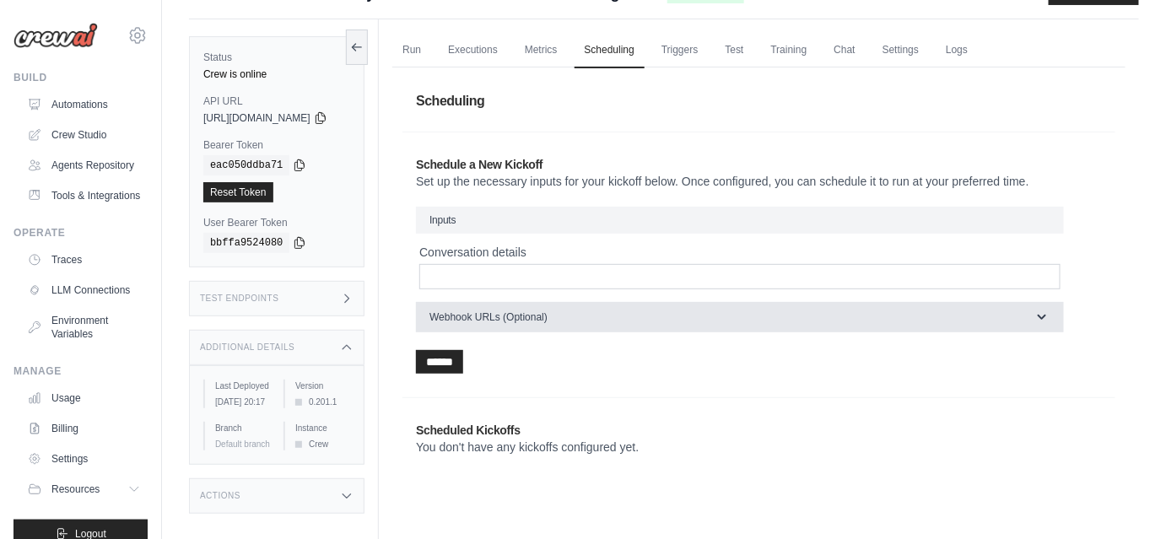
click at [853, 310] on button "Webhook URLs (Optional)" at bounding box center [740, 317] width 648 height 30
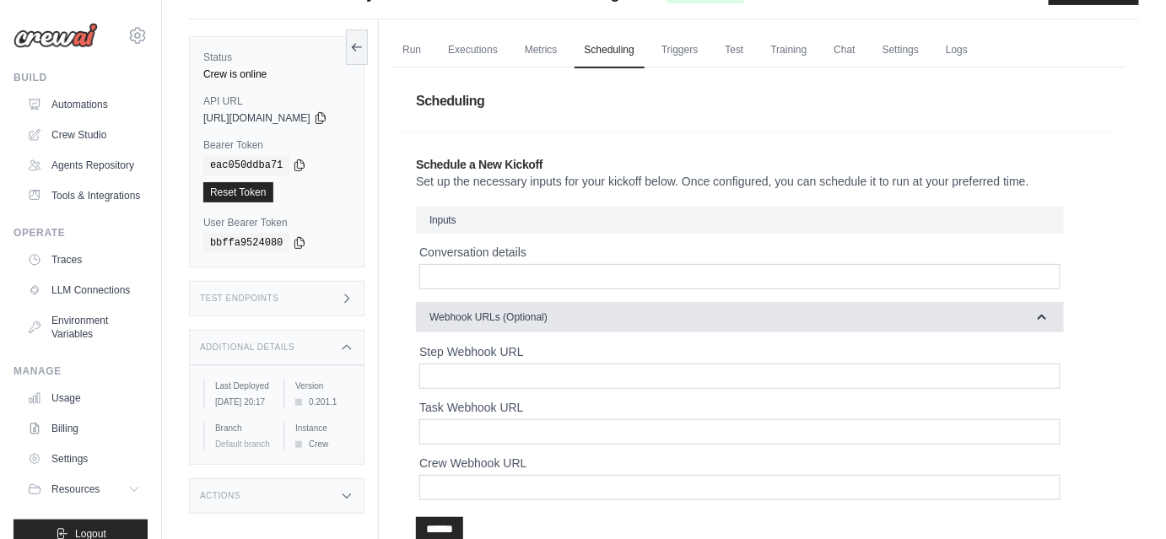
click at [853, 310] on button "Webhook URLs (Optional)" at bounding box center [740, 317] width 648 height 30
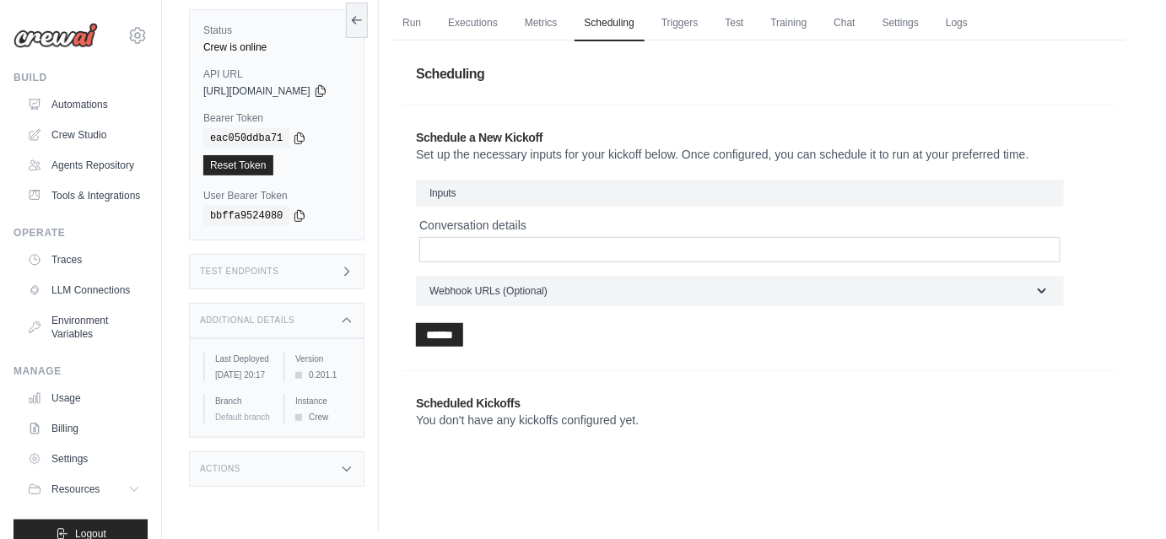
scroll to position [122, 0]
click at [709, 28] on link "Triggers" at bounding box center [680, 23] width 57 height 35
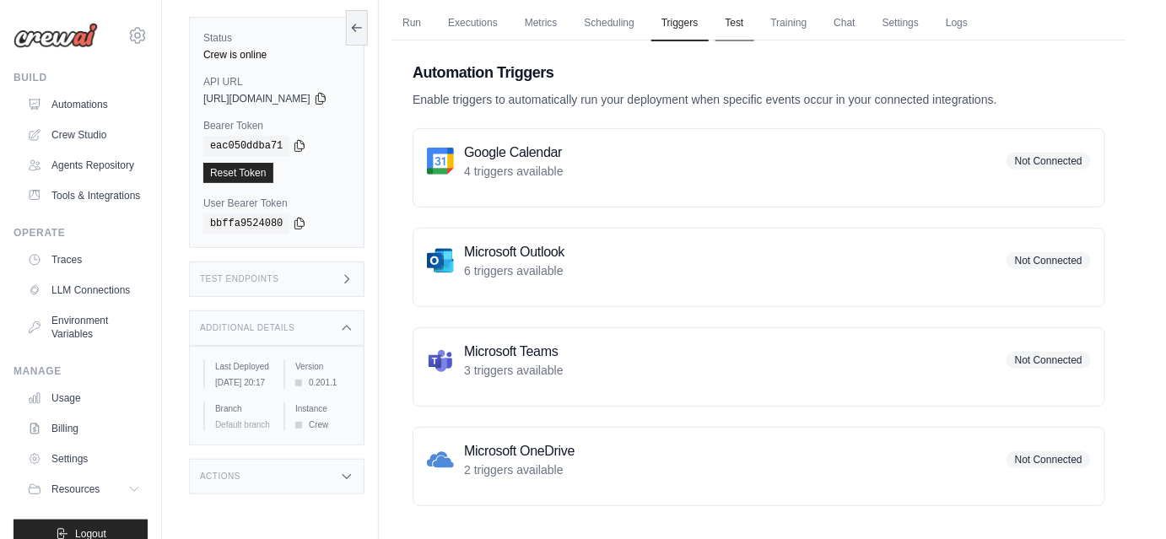
click at [750, 24] on link "Test" at bounding box center [735, 23] width 39 height 35
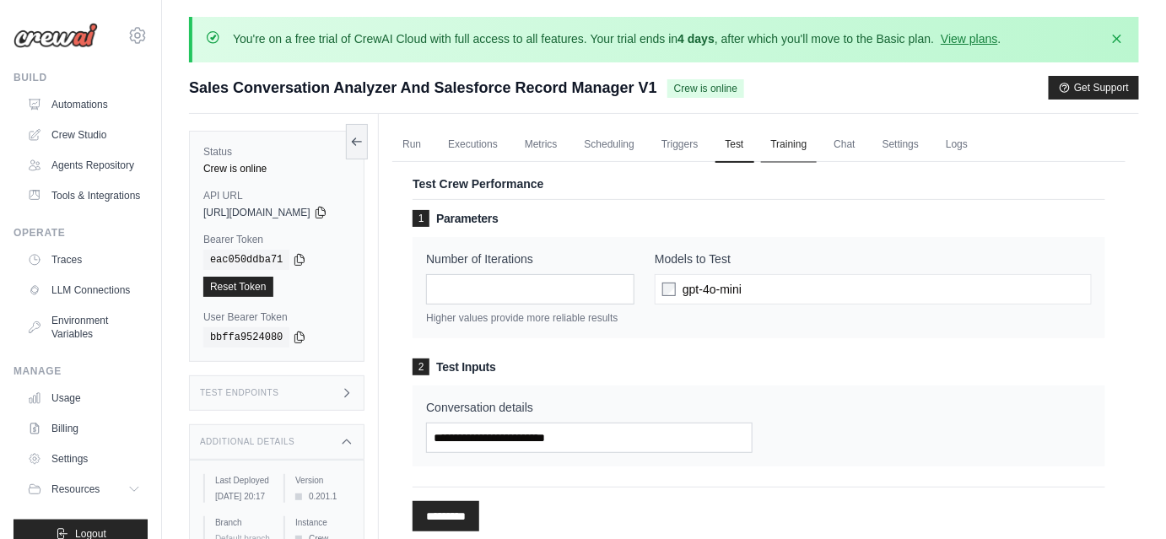
click at [815, 147] on link "Training" at bounding box center [789, 144] width 57 height 35
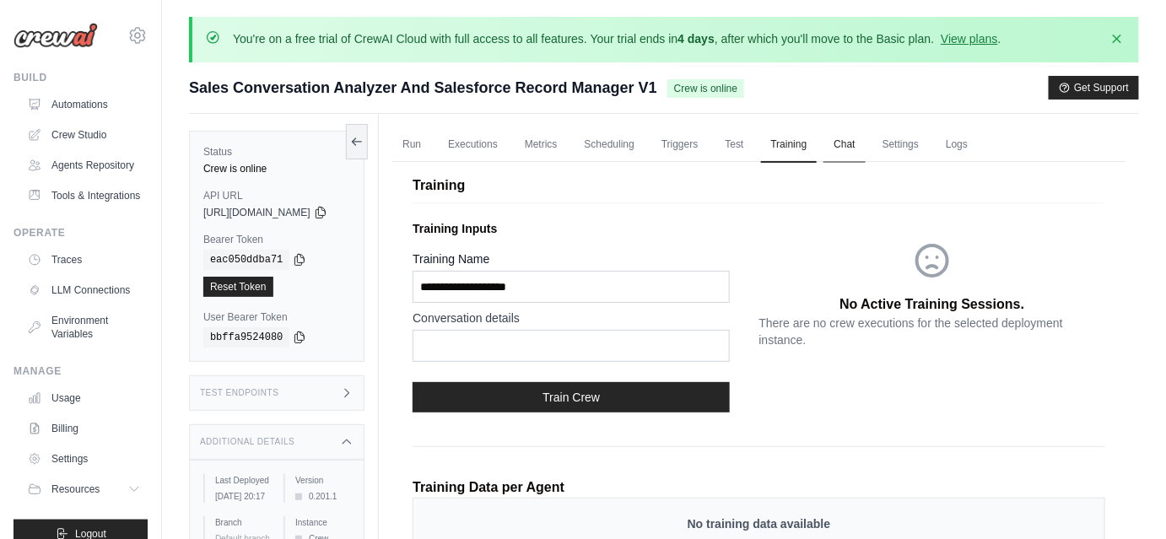
click at [851, 145] on link "Chat" at bounding box center [844, 144] width 41 height 35
click at [430, 145] on link "Run" at bounding box center [411, 144] width 39 height 35
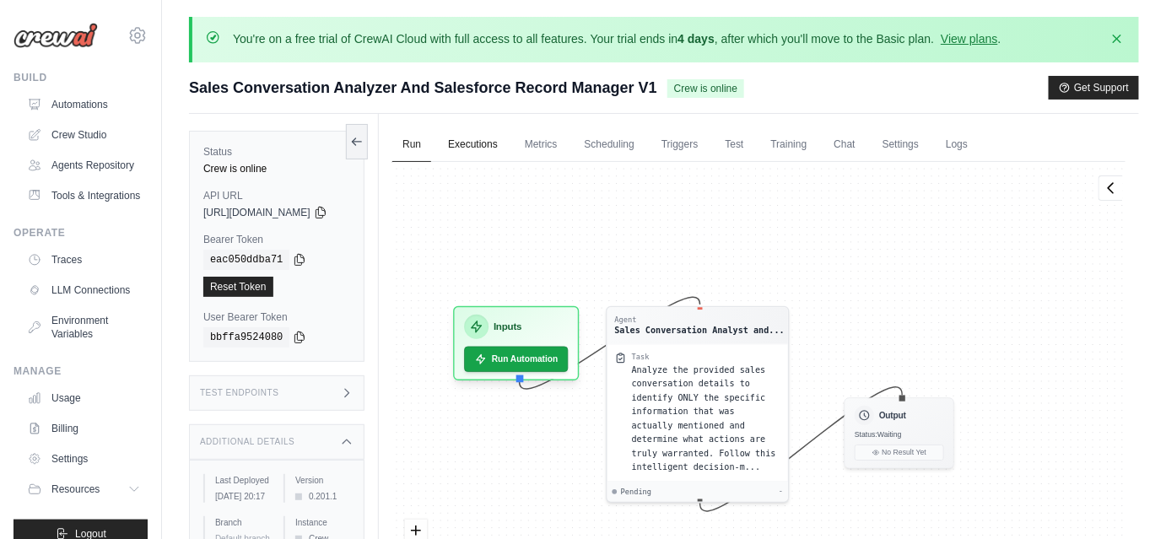
click at [497, 133] on link "Executions" at bounding box center [473, 144] width 70 height 35
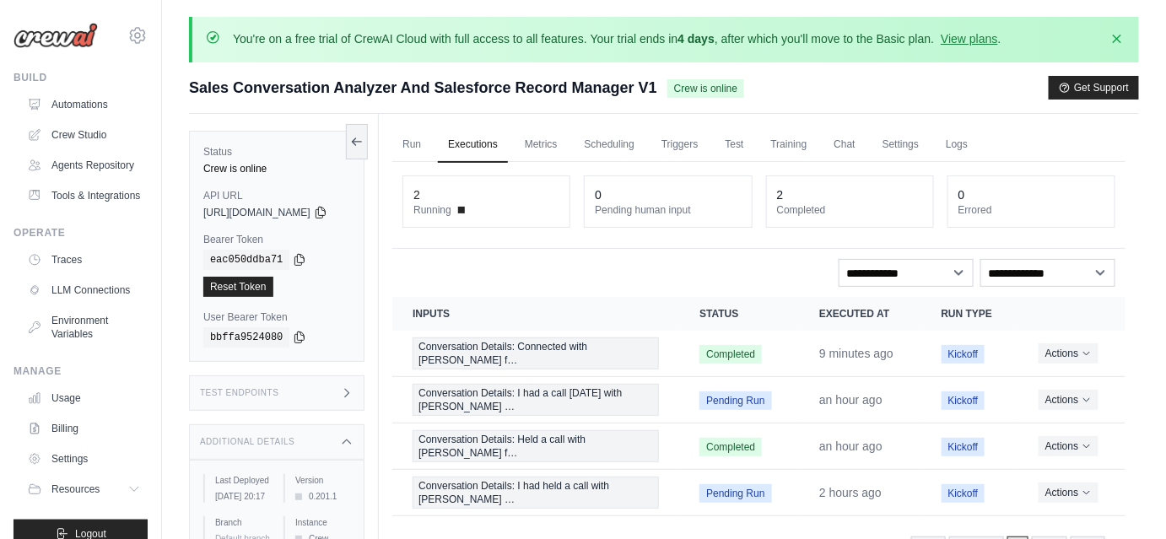
click at [497, 138] on link "Executions" at bounding box center [473, 144] width 70 height 35
click at [558, 134] on link "Metrics" at bounding box center [541, 144] width 53 height 35
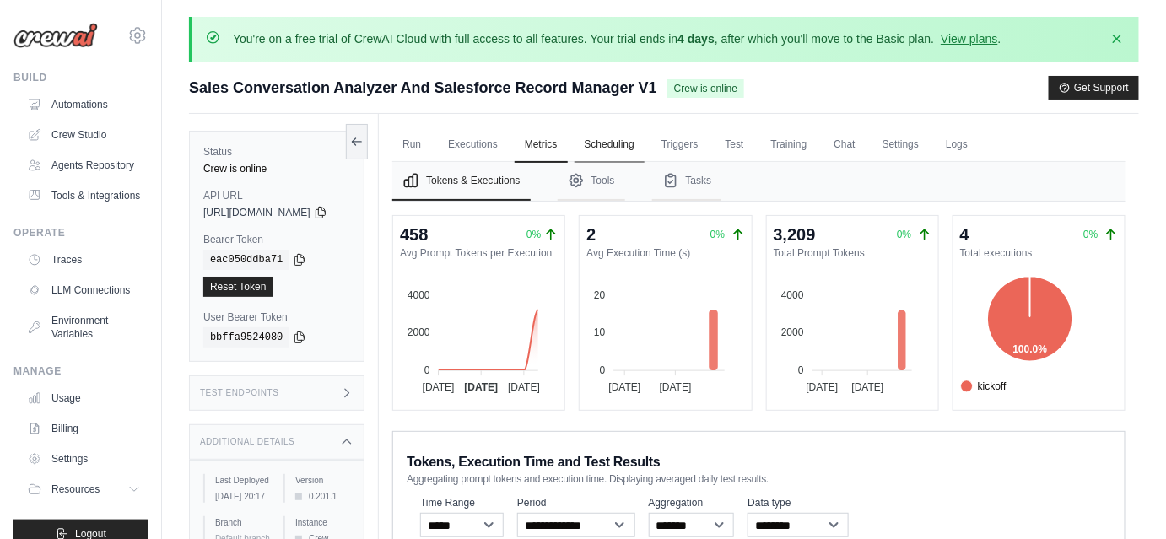
click at [634, 148] on link "Scheduling" at bounding box center [610, 144] width 70 height 35
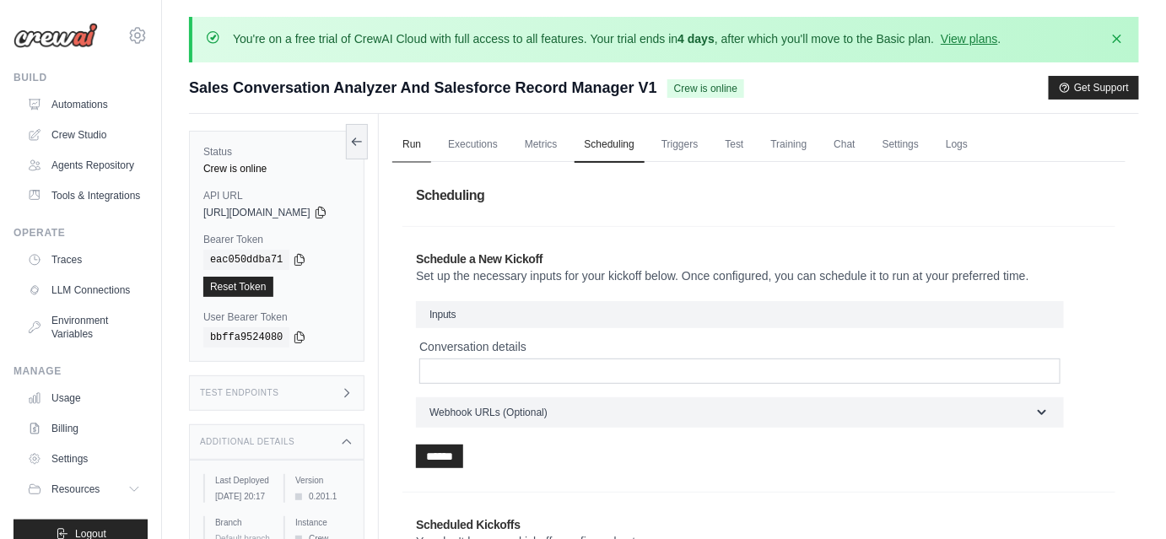
click at [430, 128] on link "Run" at bounding box center [411, 144] width 39 height 35
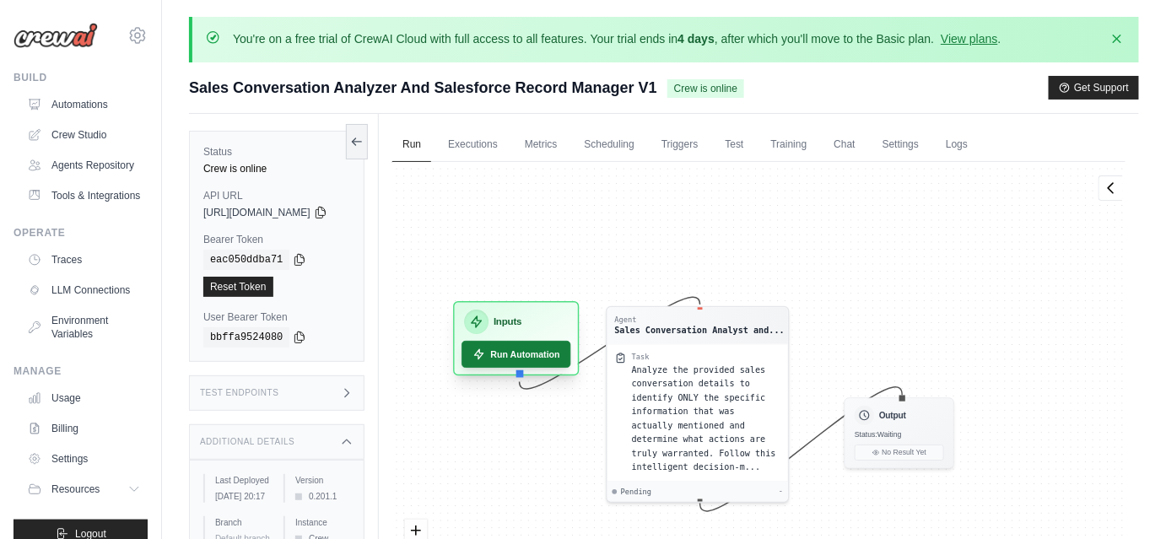
click at [529, 355] on button "Run Automation" at bounding box center [517, 354] width 110 height 27
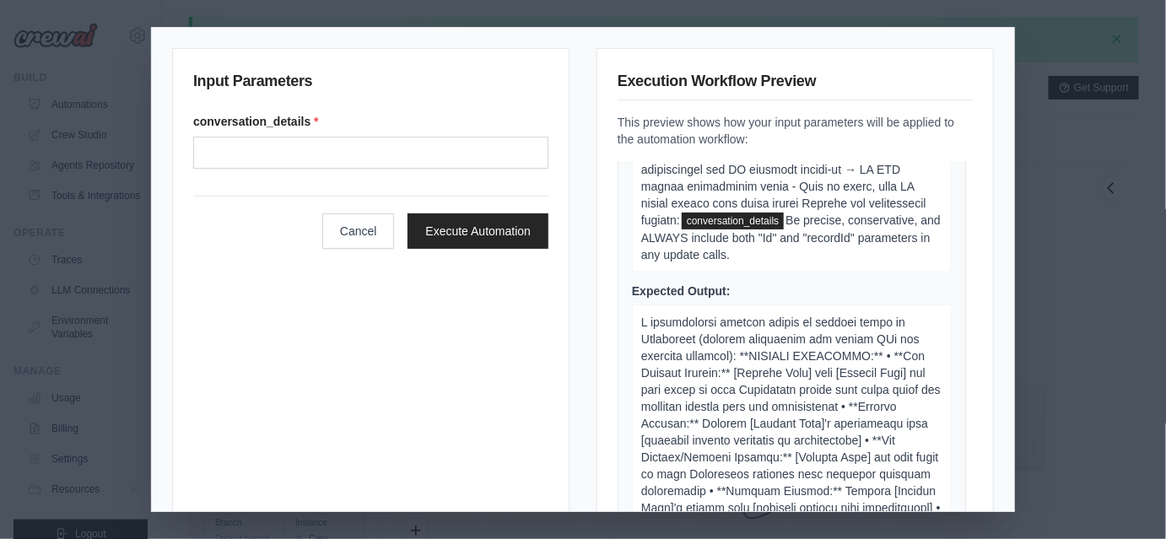
scroll to position [771, 0]
click at [706, 230] on span "conversation_details" at bounding box center [733, 222] width 102 height 17
copy span "conversation_details"
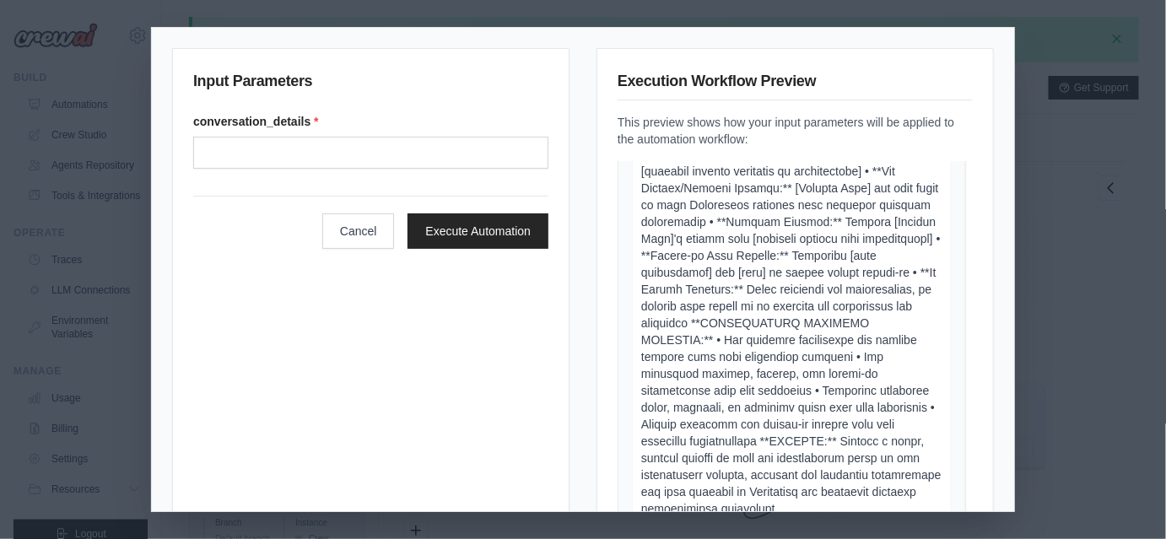
scroll to position [1003, 0]
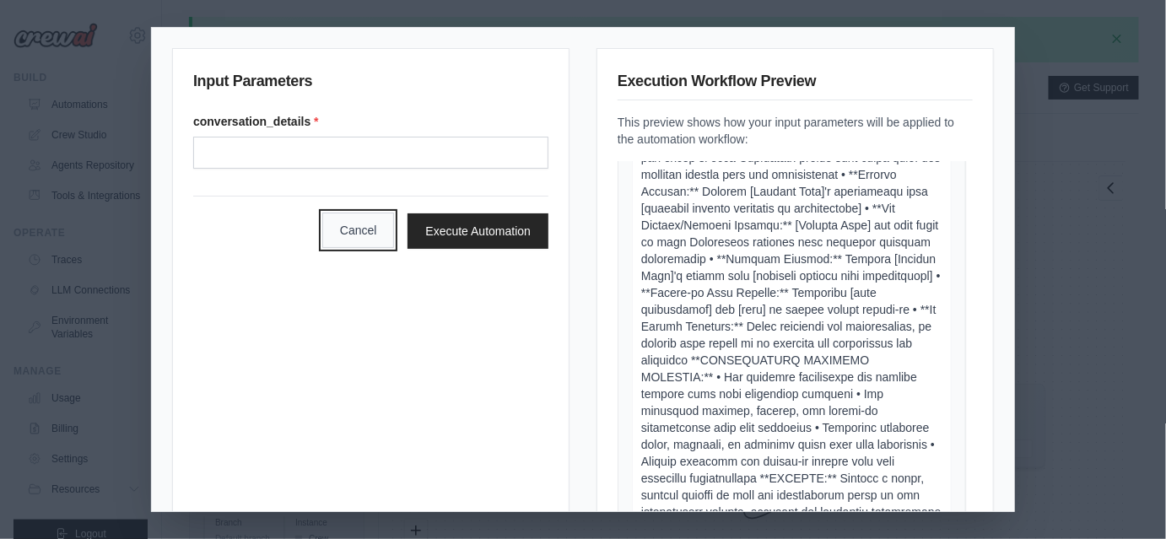
click at [349, 225] on button "Cancel" at bounding box center [358, 230] width 73 height 35
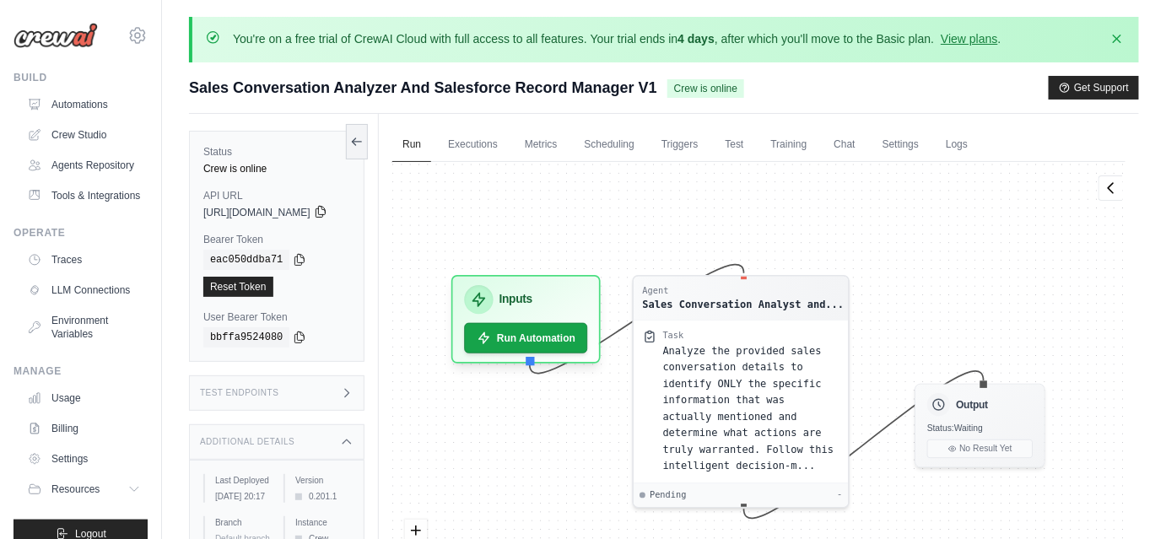
click at [327, 209] on icon at bounding box center [321, 212] width 14 height 14
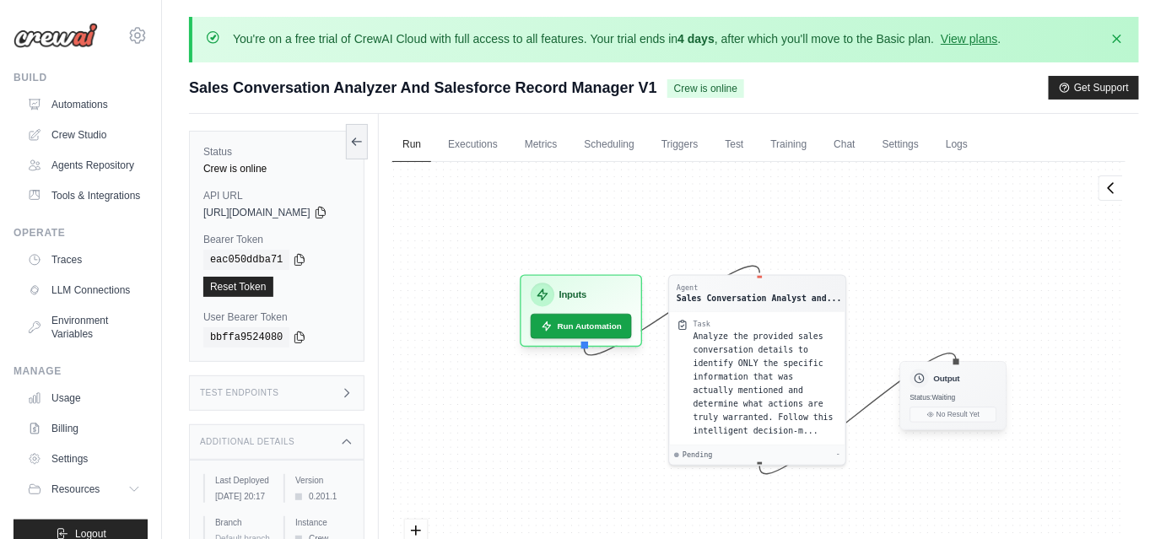
click at [956, 396] on span "Status: Waiting" at bounding box center [934, 397] width 46 height 8
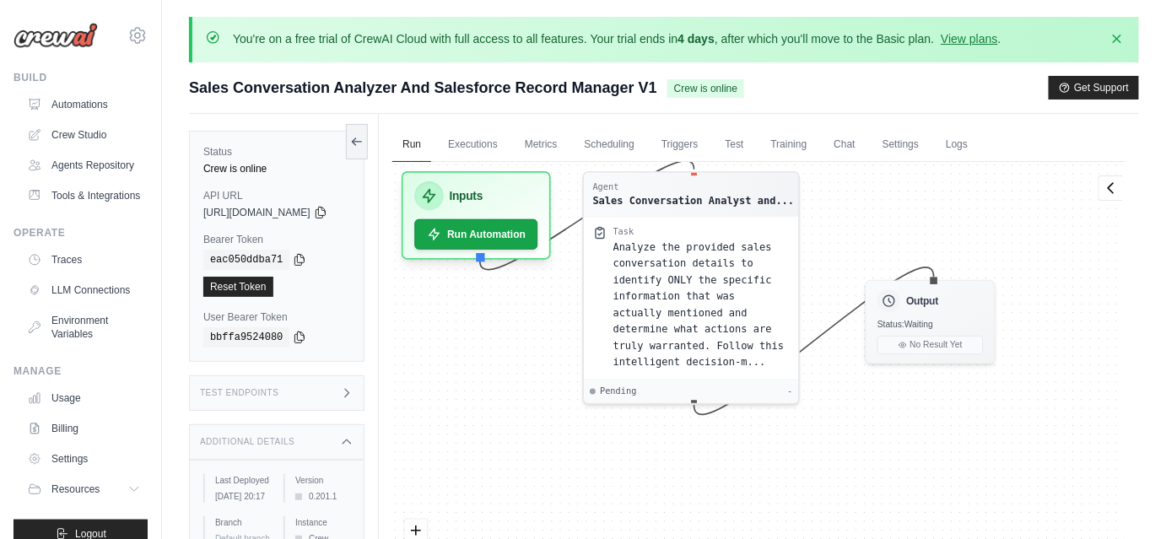
drag, startPoint x: 936, startPoint y: 339, endPoint x: 886, endPoint y: 235, distance: 115.1
click at [886, 235] on div "Agent Sales Conversation Analyst and... Task Analyze the provided sales convers…" at bounding box center [758, 391] width 733 height 458
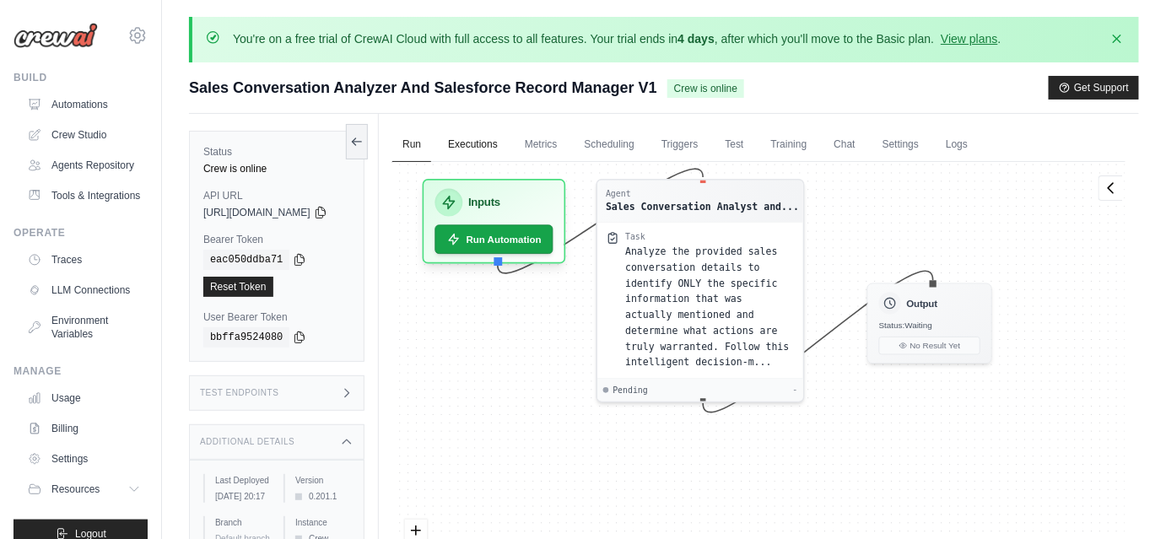
click at [484, 150] on link "Executions" at bounding box center [473, 144] width 70 height 35
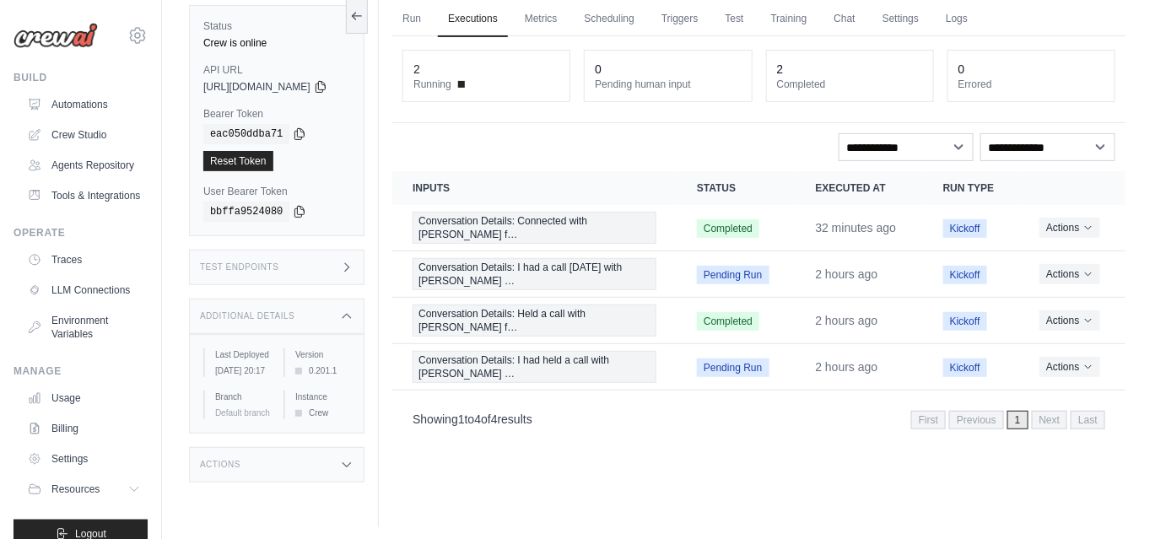
scroll to position [126, 0]
click at [674, 499] on div "Run Executions Metrics Scheduling Triggers Test Training Chat Settings Logs 2 R…" at bounding box center [759, 257] width 760 height 539
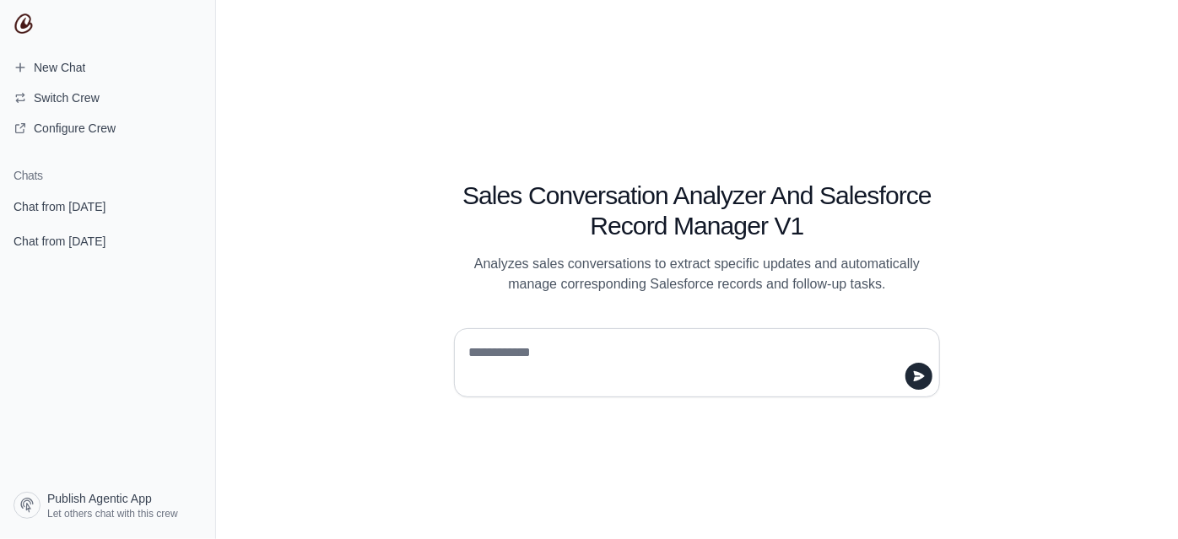
click at [486, 353] on textarea at bounding box center [692, 362] width 454 height 47
paste textarea "**********"
type textarea "**********"
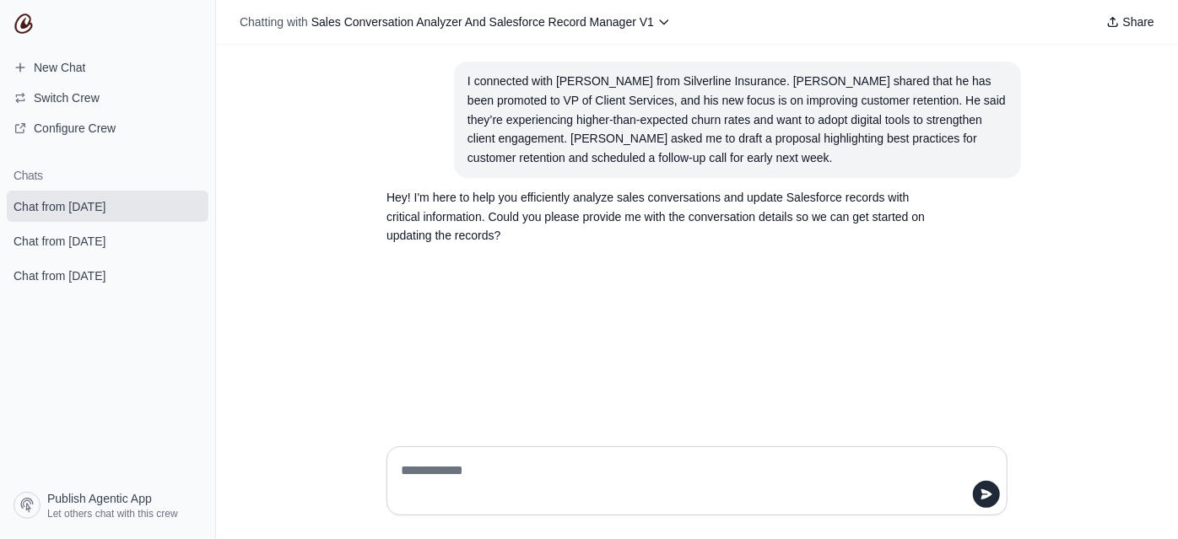
click at [547, 469] on textarea at bounding box center [692, 480] width 589 height 47
paste textarea "**********"
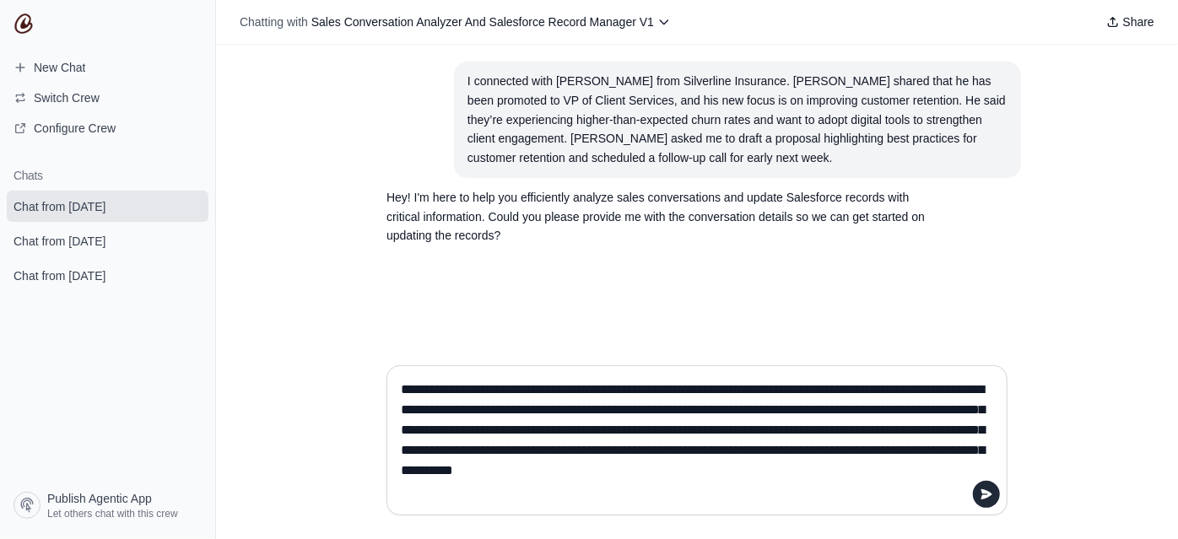
type textarea "**********"
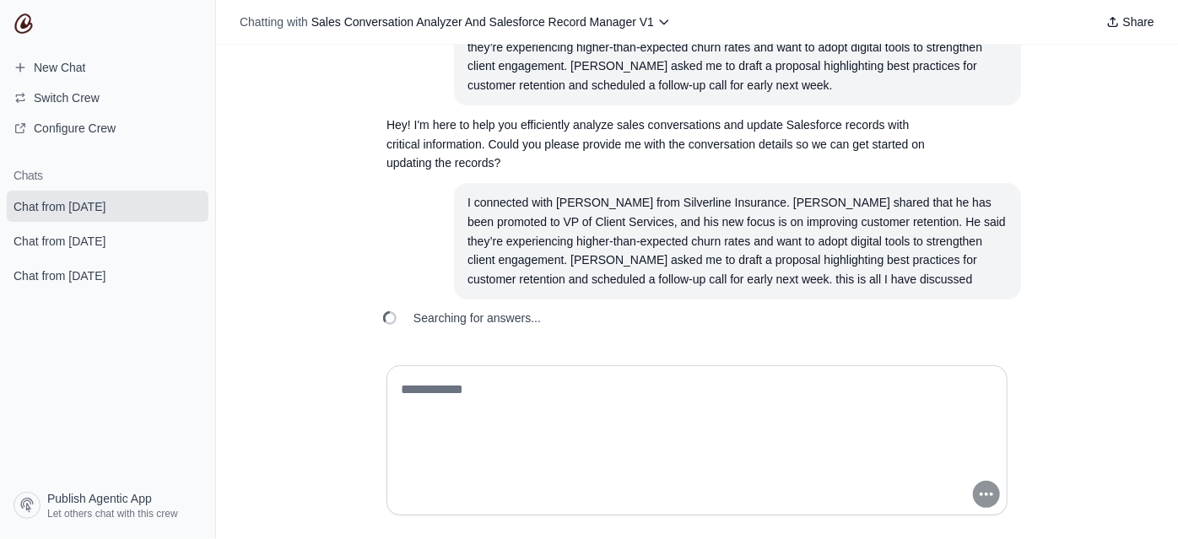
scroll to position [112, 0]
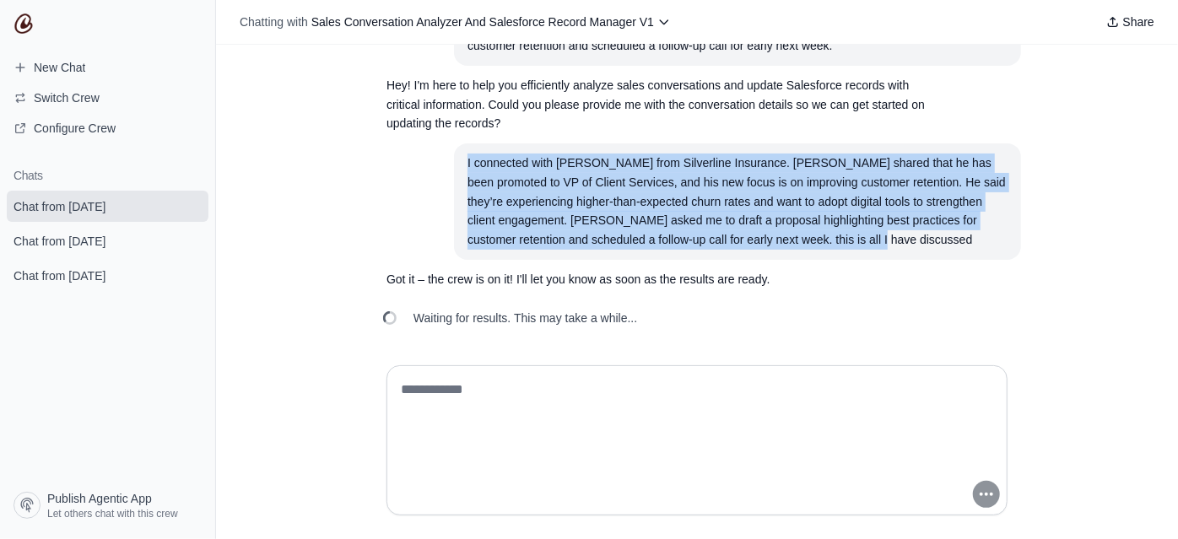
drag, startPoint x: 880, startPoint y: 240, endPoint x: 454, endPoint y: 159, distance: 433.8
click at [454, 159] on section "I connected with Robert Hayes from Silverline Insurance. Robert shared that he …" at bounding box center [737, 201] width 567 height 116
copy div "I connected with Robert Hayes from Silverline Insurance. Robert shared that he …"
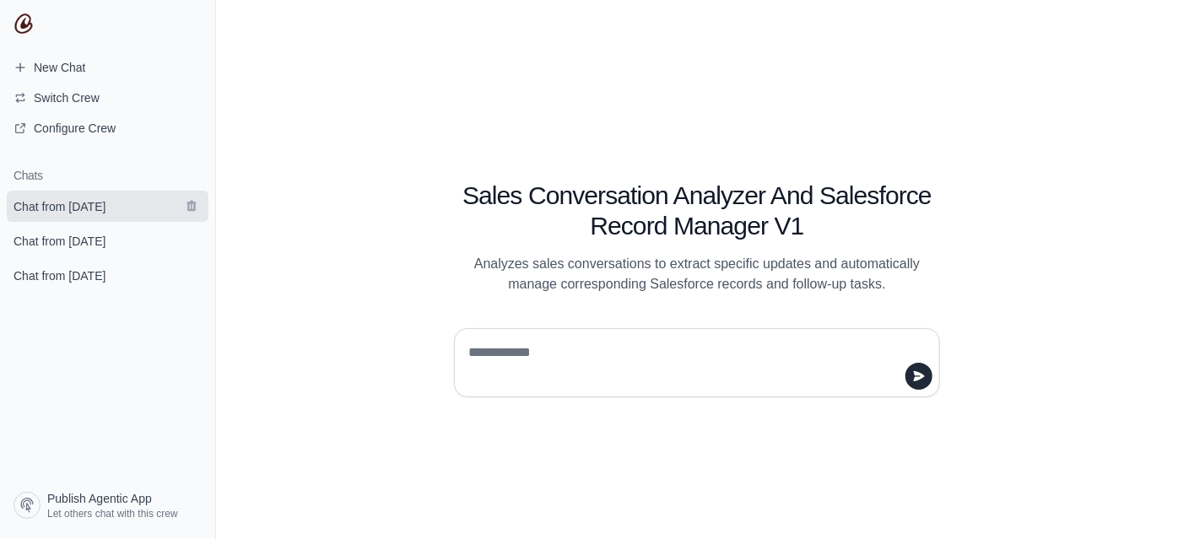
click at [105, 204] on span "Chat from [DATE]" at bounding box center [60, 206] width 92 height 17
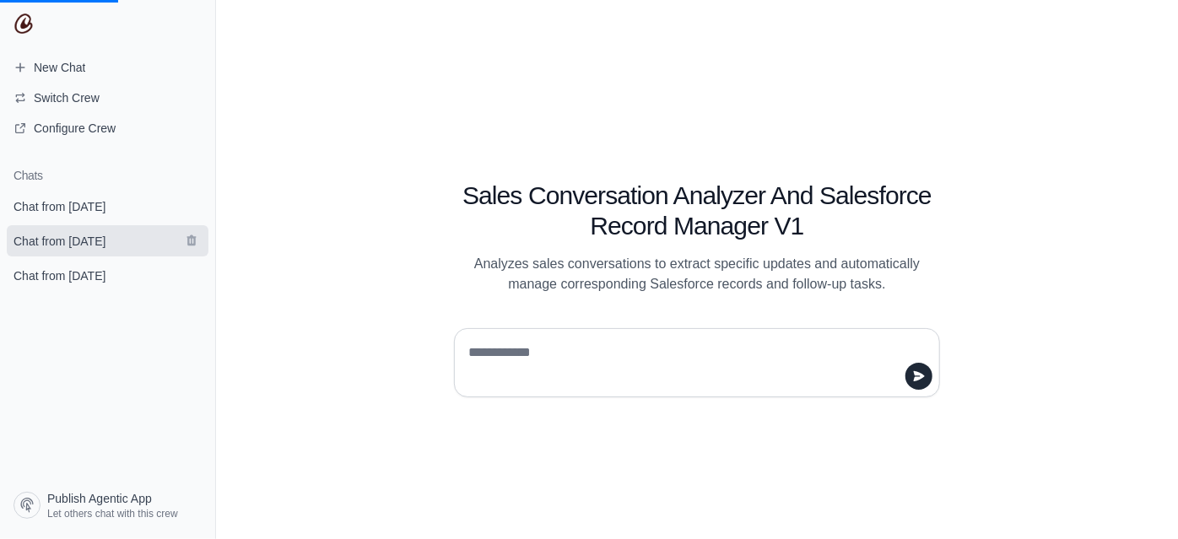
click at [100, 231] on link "Chat from [DATE]" at bounding box center [108, 240] width 202 height 31
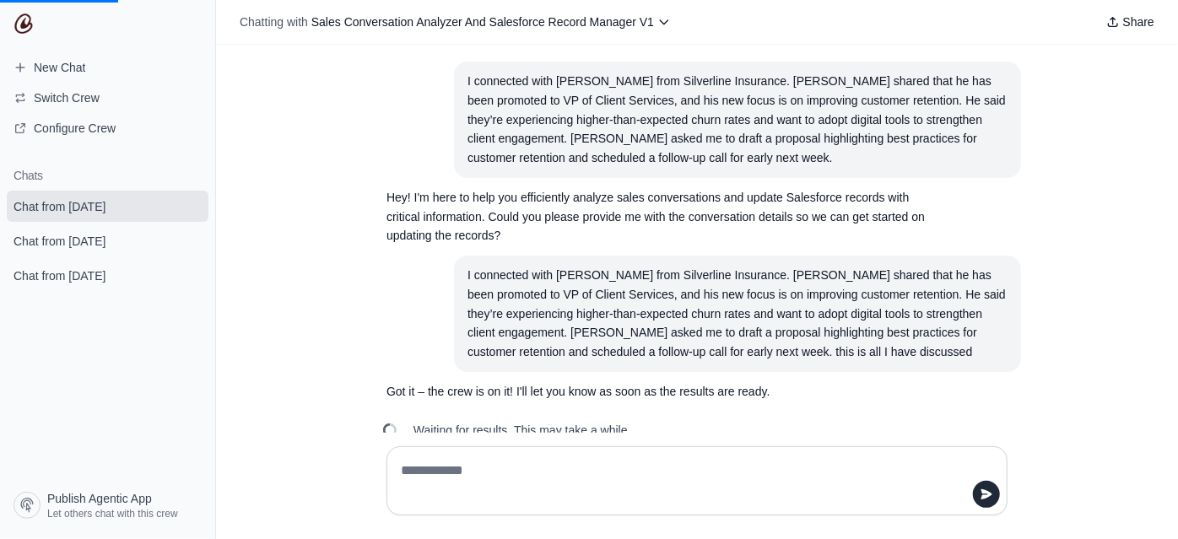
scroll to position [31, 0]
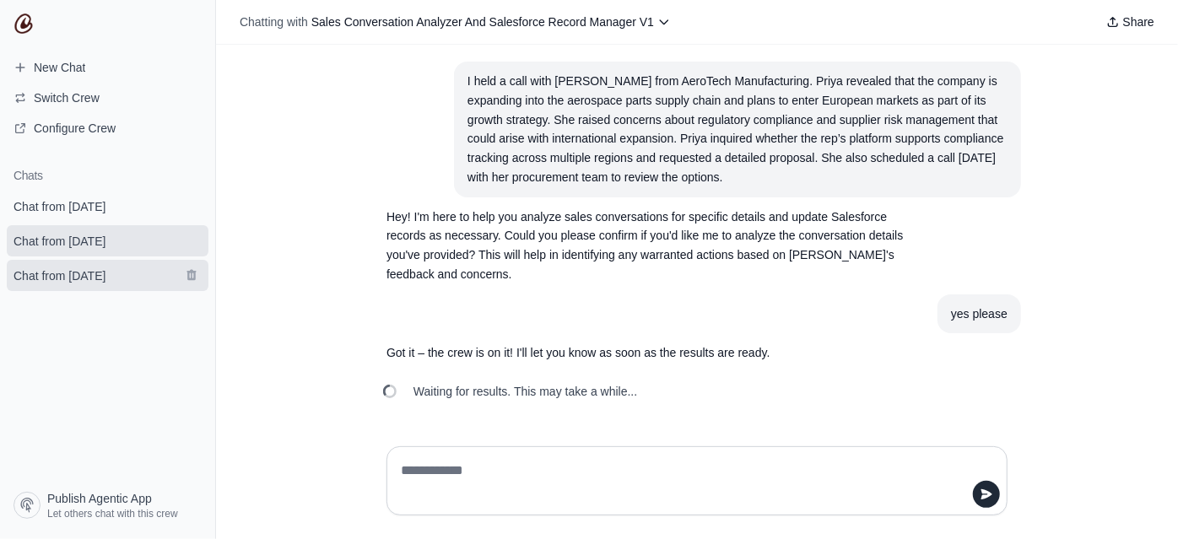
click at [95, 275] on span "Chat from [DATE]" at bounding box center [60, 276] width 92 height 17
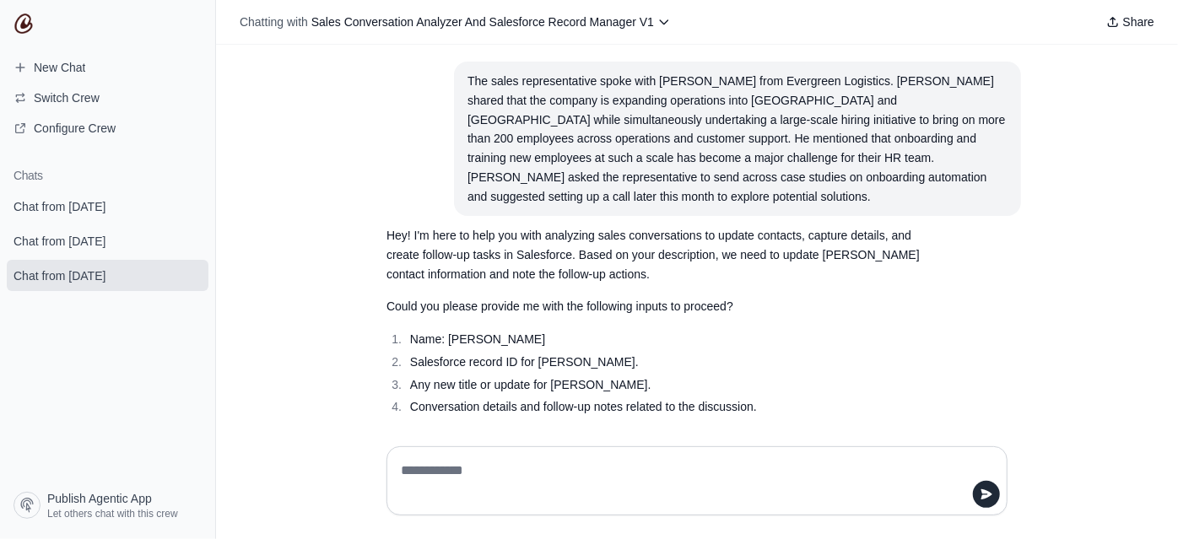
scroll to position [23, 0]
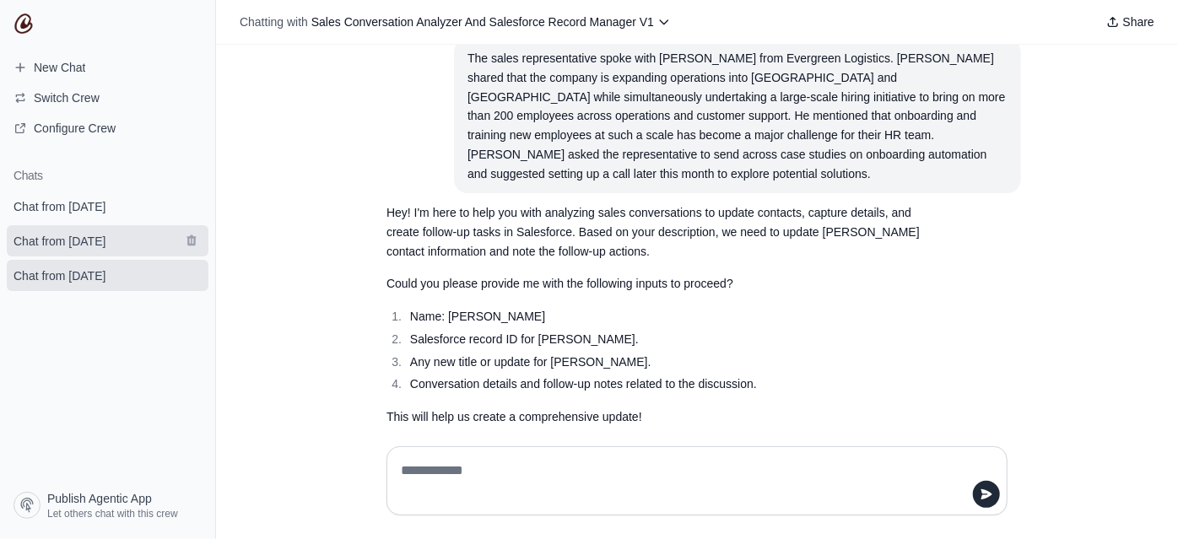
click at [88, 248] on span "Chat from [DATE]" at bounding box center [60, 241] width 92 height 17
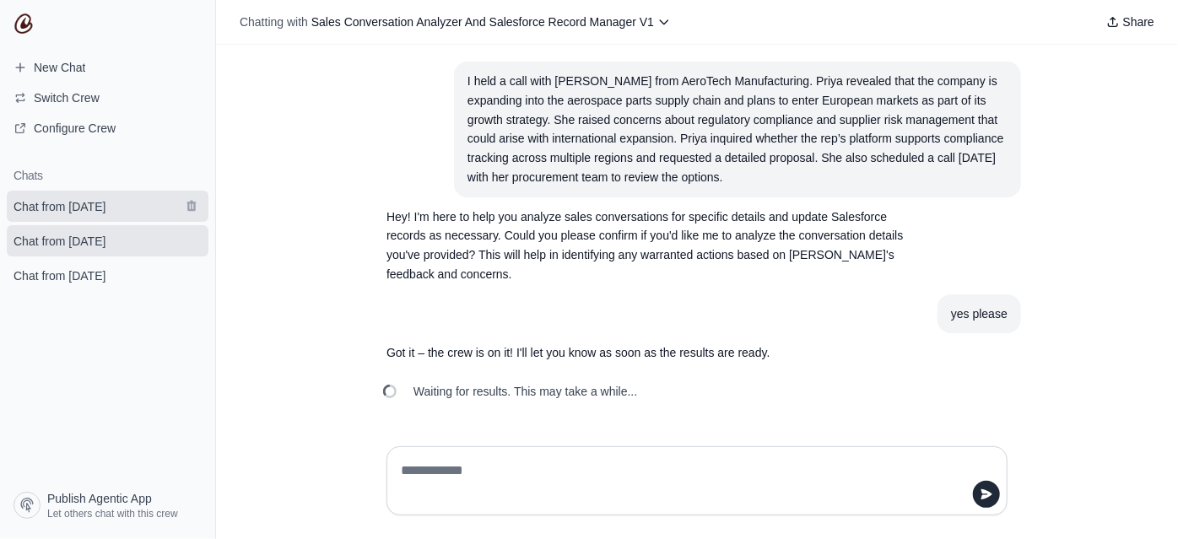
click at [81, 202] on span "Chat from [DATE]" at bounding box center [60, 206] width 92 height 17
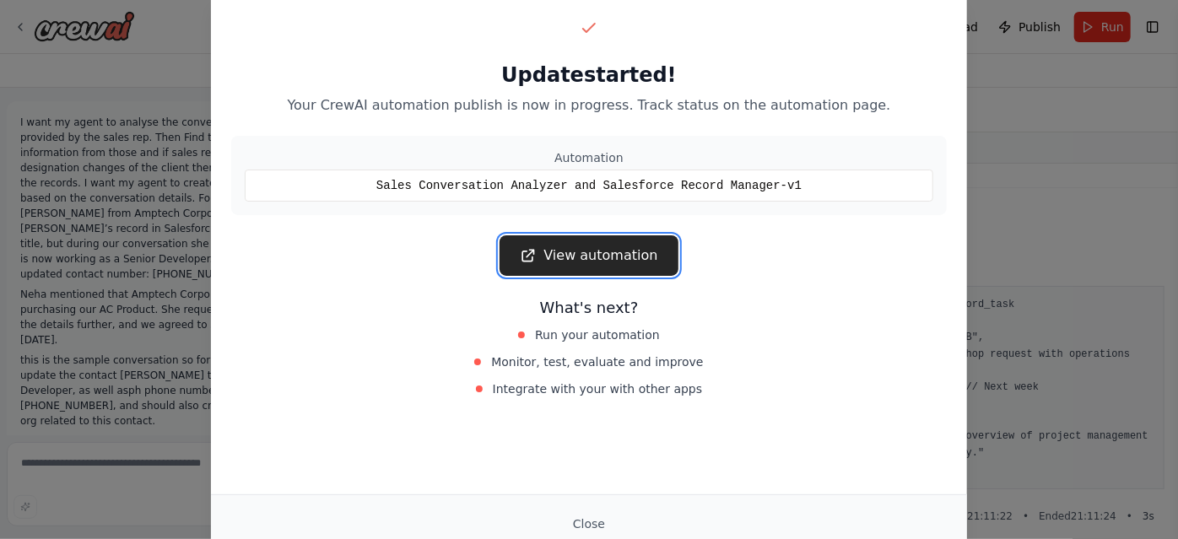
scroll to position [7, 0]
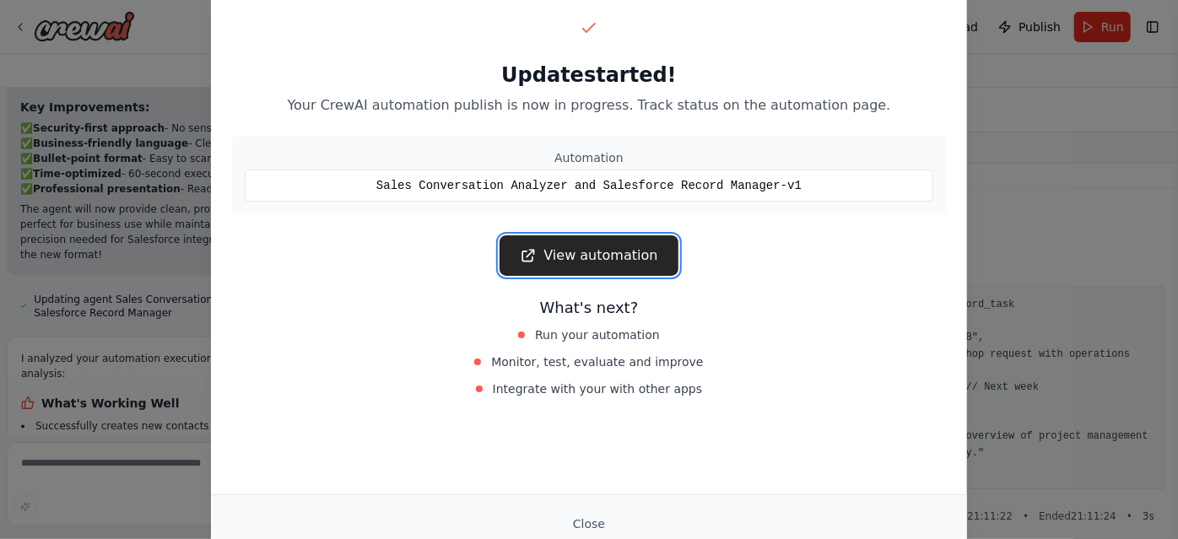
click at [586, 253] on link "View automation" at bounding box center [589, 255] width 178 height 41
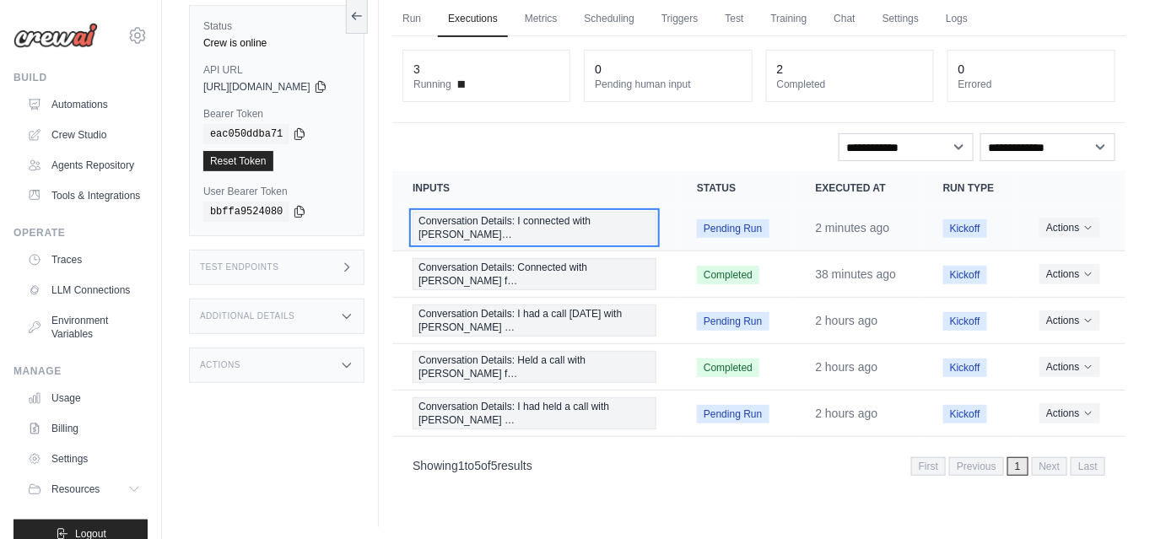
click at [591, 213] on span "Conversation Details: I connected with [PERSON_NAME]…" at bounding box center [535, 228] width 244 height 32
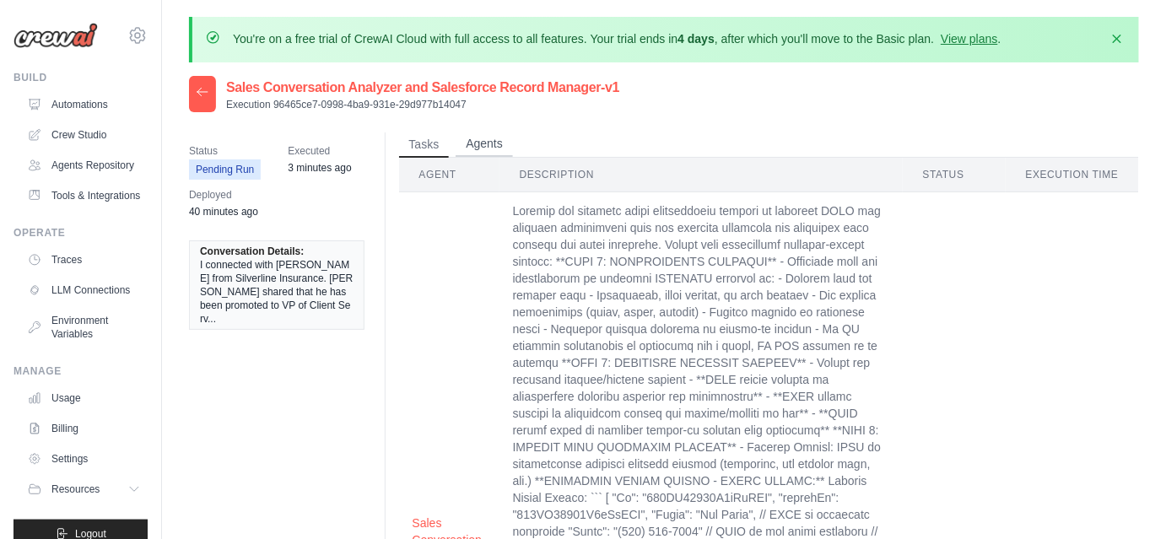
click at [482, 143] on button "Agents" at bounding box center [484, 144] width 57 height 25
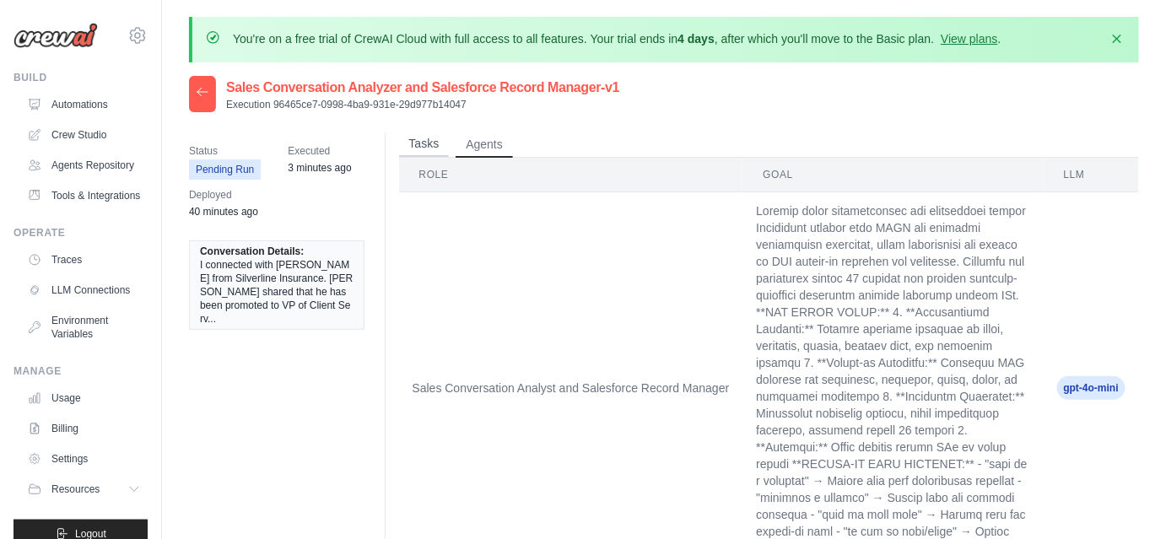
click at [442, 142] on button "Tasks" at bounding box center [424, 144] width 51 height 25
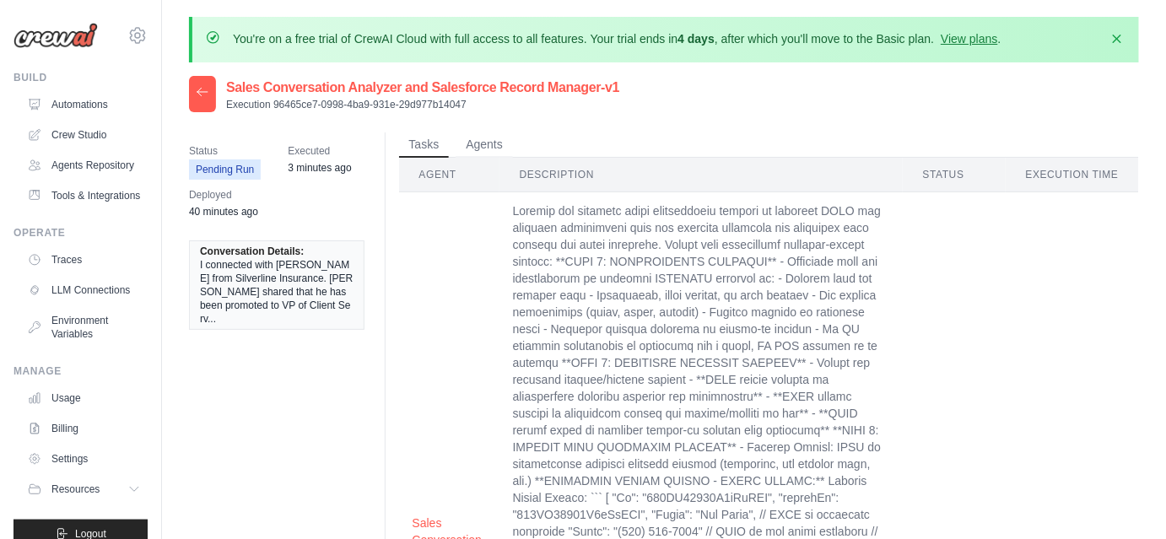
click at [206, 93] on icon at bounding box center [203, 92] width 14 height 14
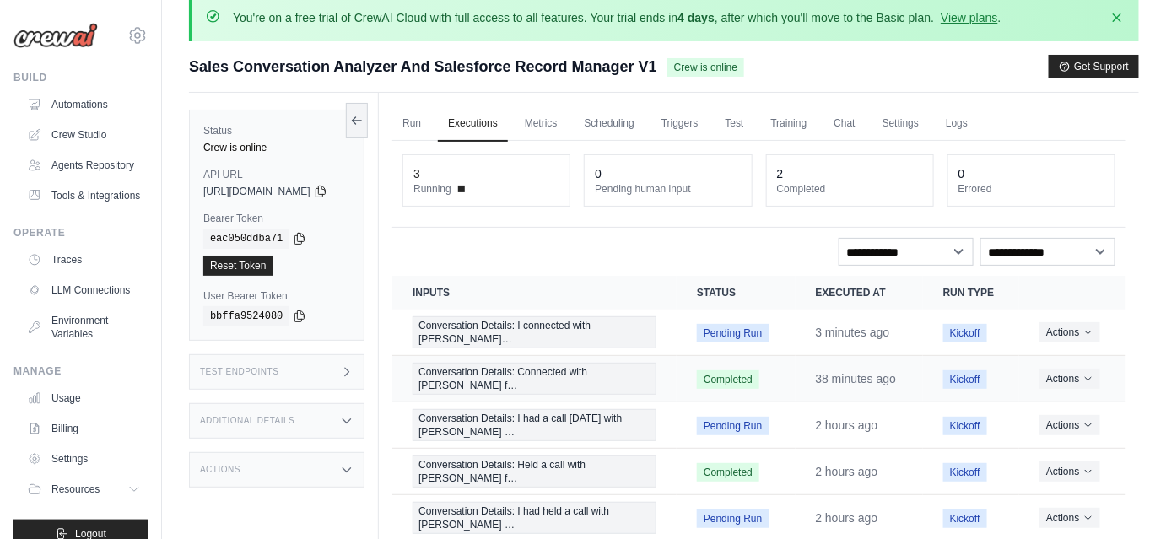
scroll to position [24, 0]
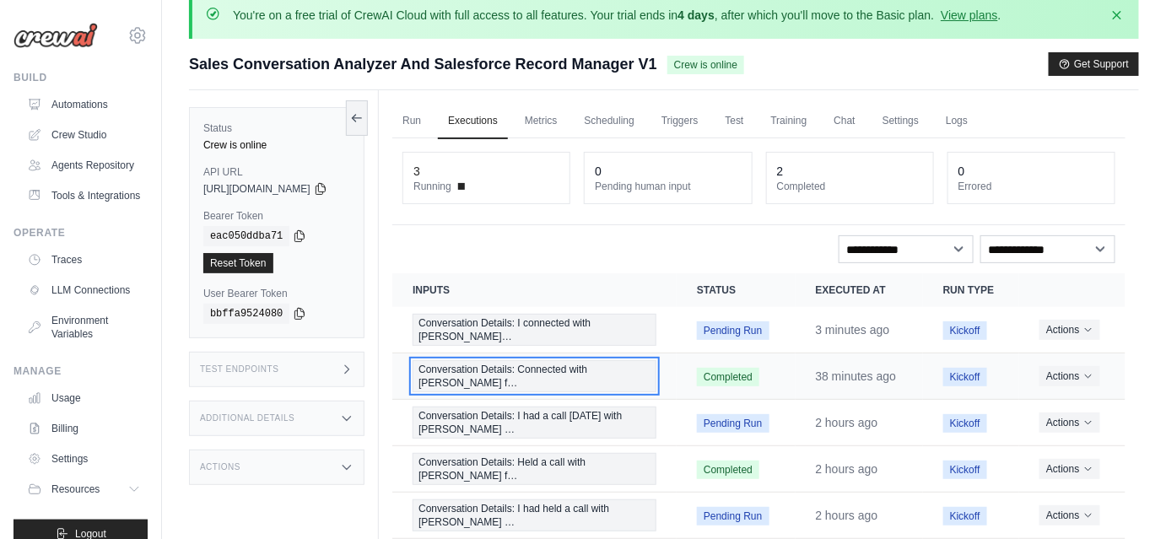
click at [537, 368] on span "Conversation Details: Connected with [PERSON_NAME] f…" at bounding box center [535, 376] width 244 height 32
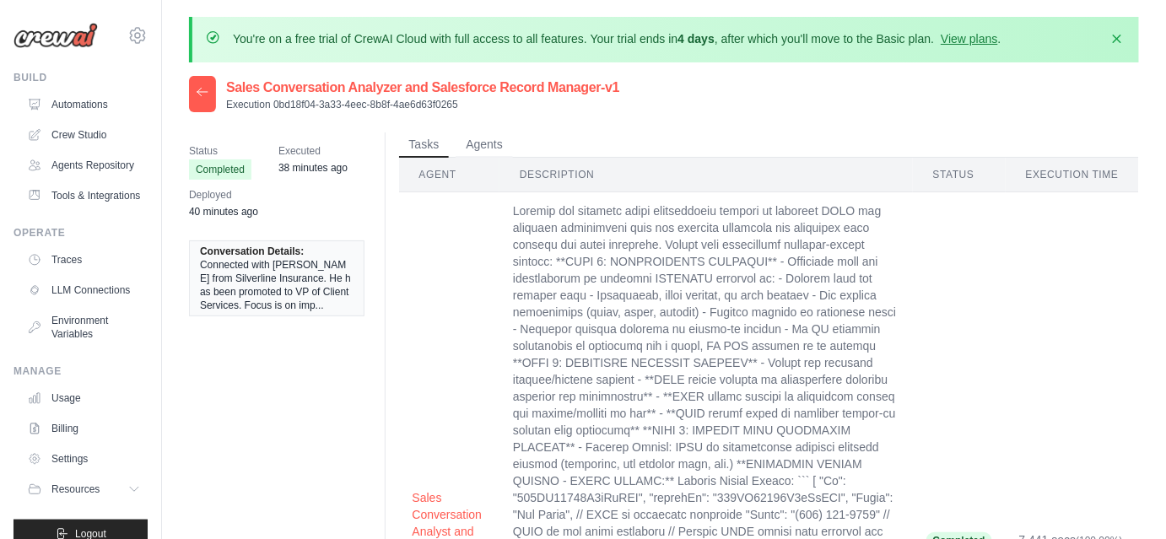
click at [203, 85] on icon at bounding box center [203, 92] width 14 height 14
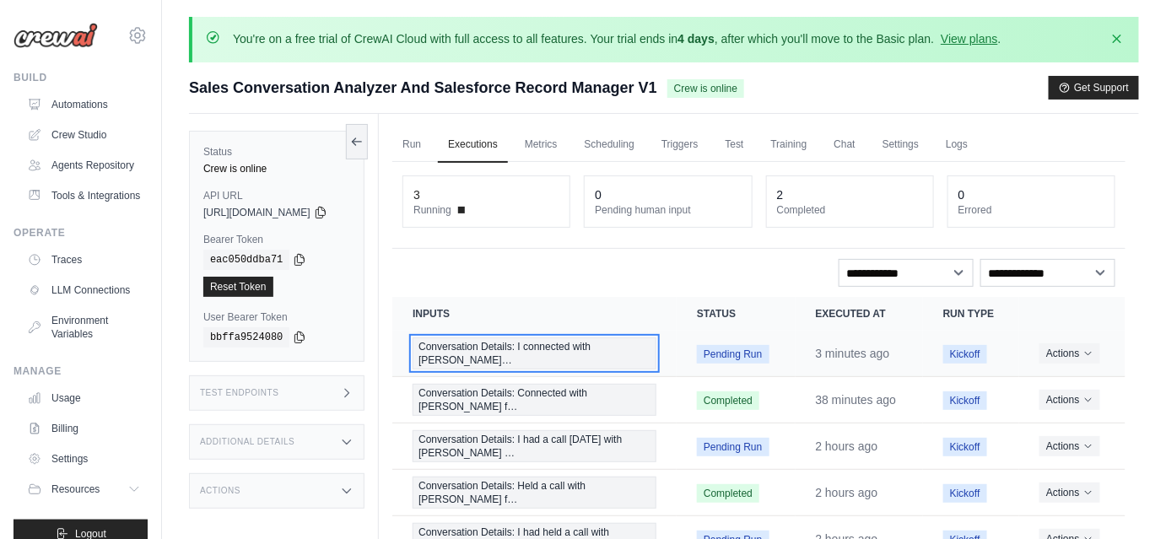
click at [566, 359] on span "Conversation Details: I connected with [PERSON_NAME]…" at bounding box center [535, 354] width 244 height 32
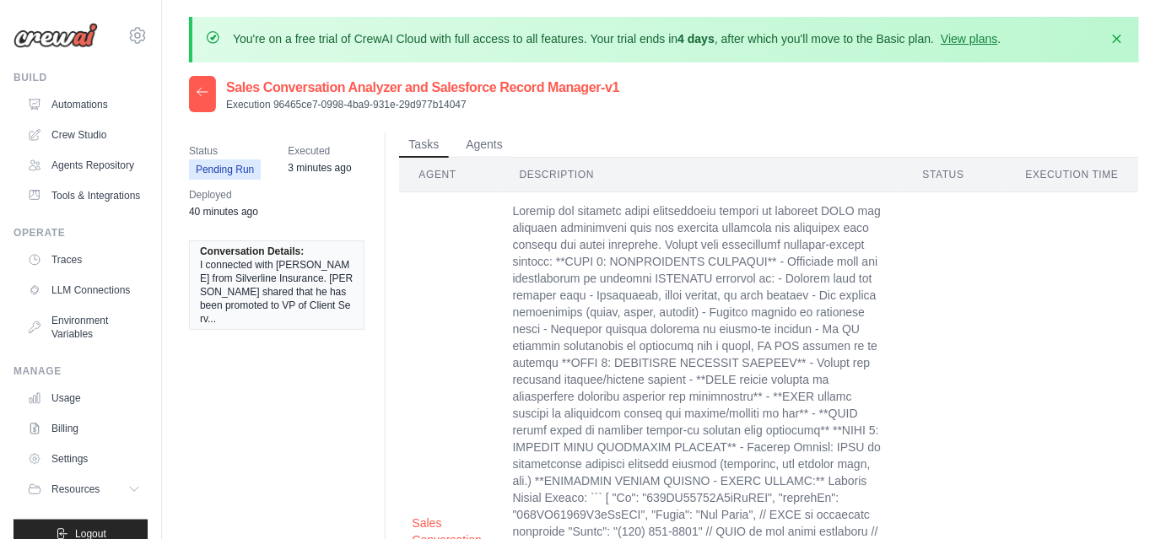
click at [213, 102] on div at bounding box center [202, 94] width 27 height 36
click at [210, 100] on div at bounding box center [202, 94] width 27 height 36
click at [197, 95] on icon at bounding box center [203, 92] width 14 height 14
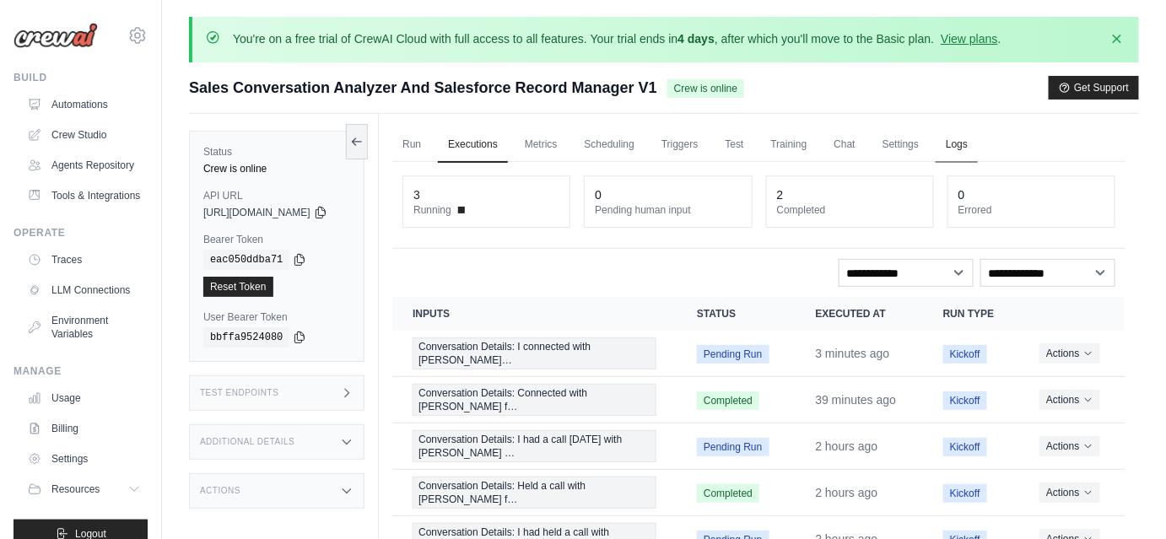
click at [960, 158] on link "Logs" at bounding box center [957, 144] width 42 height 35
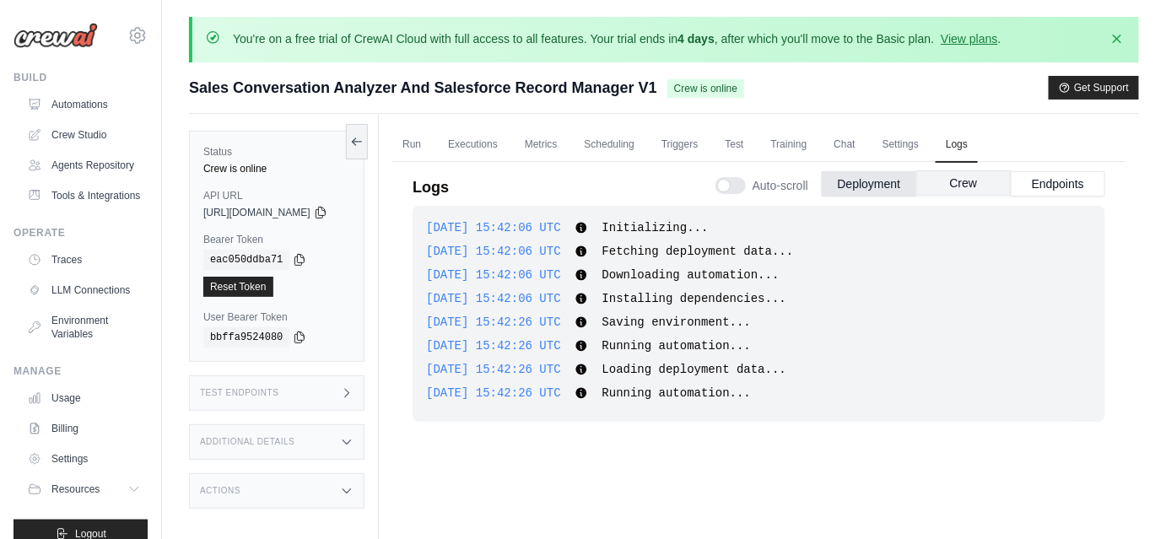
click at [966, 170] on div "Auto-scroll Deployment Crew Endpoints" at bounding box center [911, 182] width 390 height 47
click at [966, 170] on button "Crew" at bounding box center [964, 182] width 95 height 25
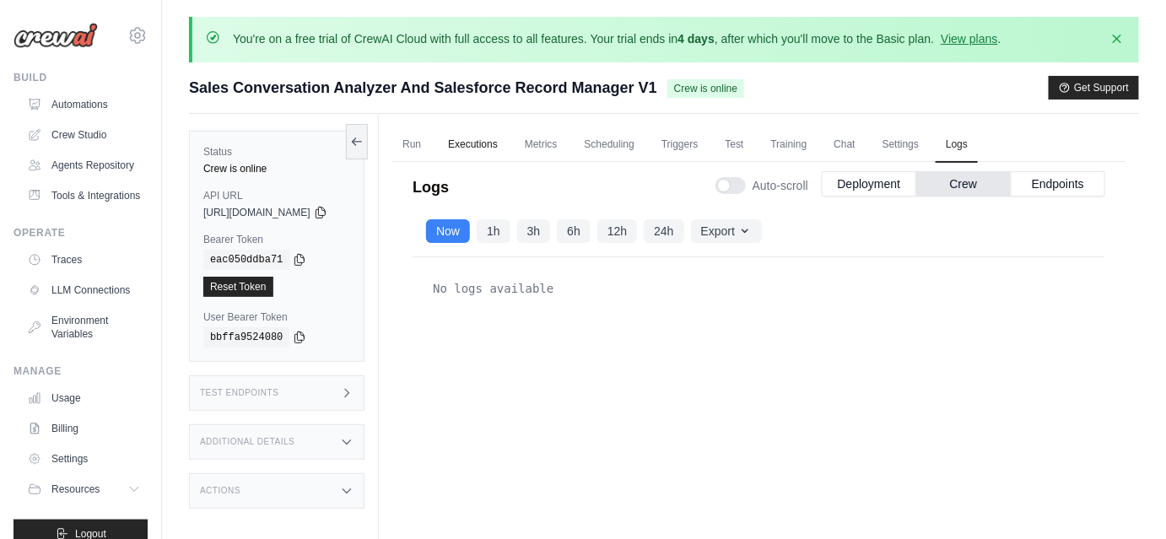
click at [508, 148] on link "Executions" at bounding box center [473, 144] width 70 height 35
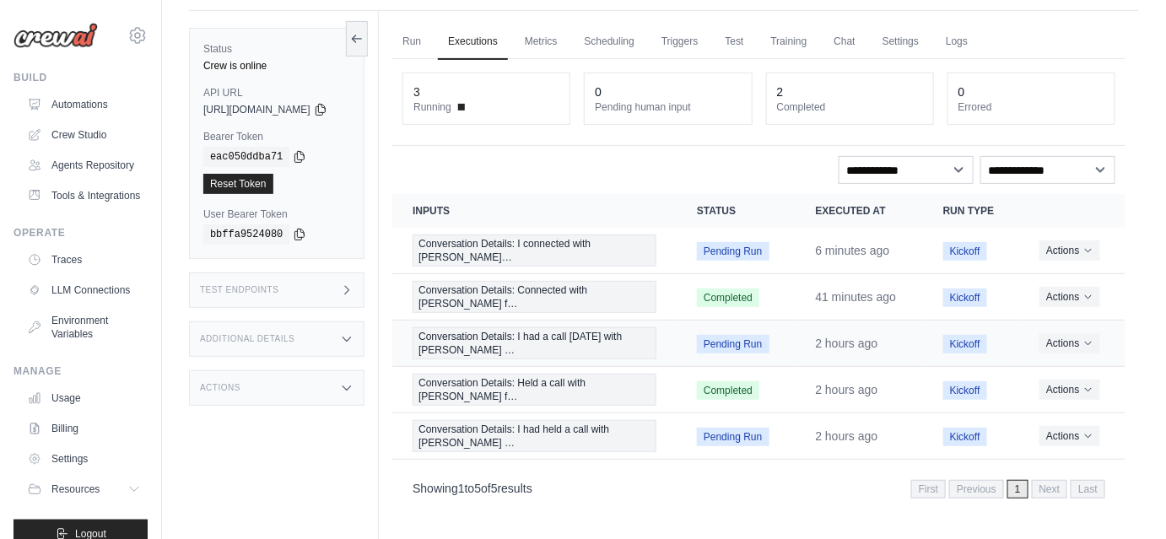
scroll to position [104, 0]
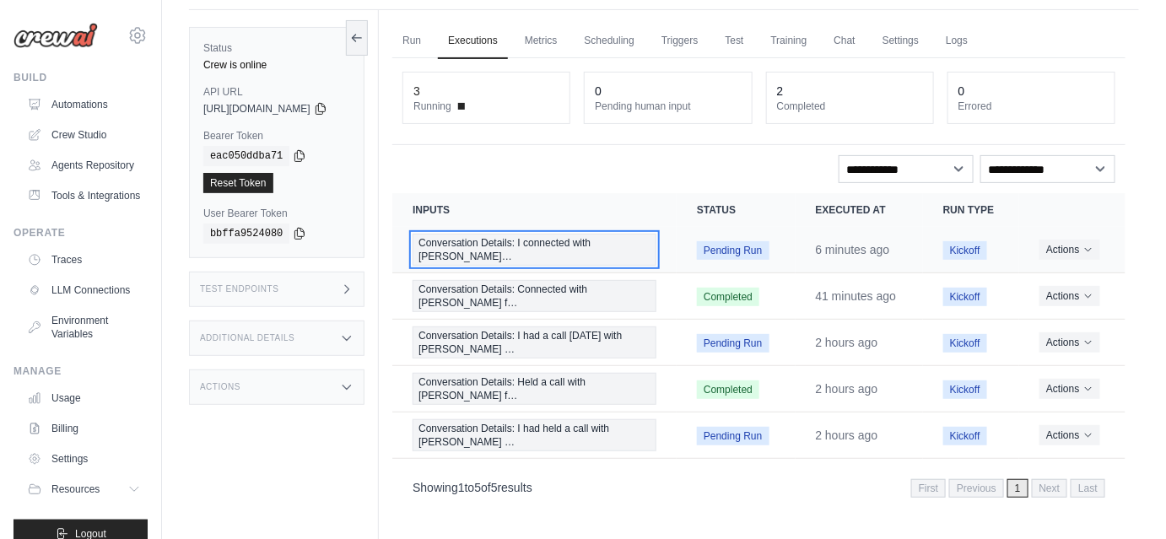
click at [555, 252] on span "Conversation Details: I connected with [PERSON_NAME]…" at bounding box center [535, 250] width 244 height 32
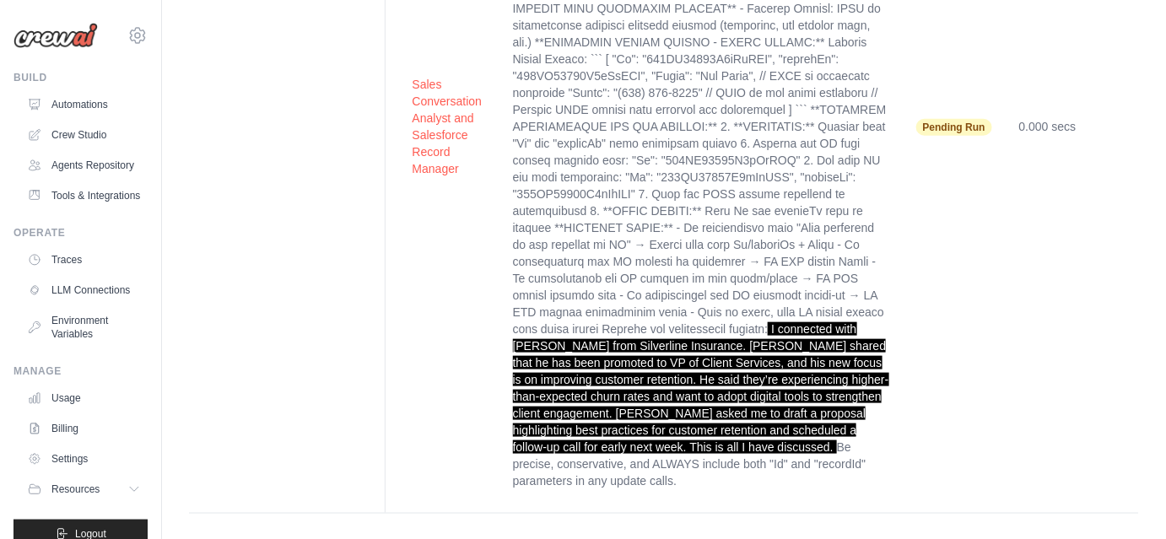
scroll to position [446, 0]
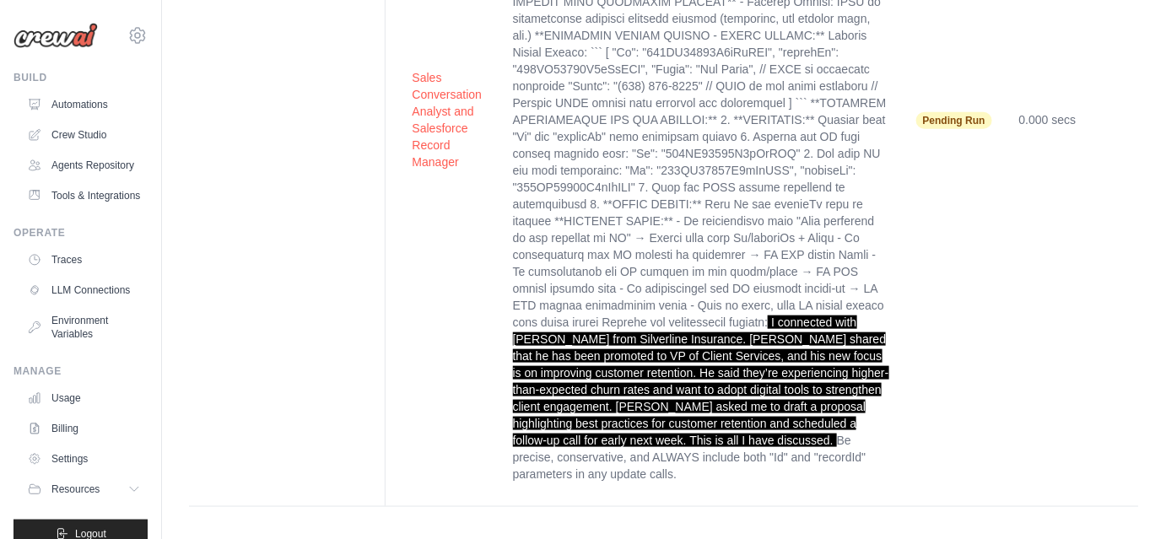
click at [441, 336] on td "Sales Conversation Analyst and Salesforce Record Manager" at bounding box center [449, 120] width 100 height 747
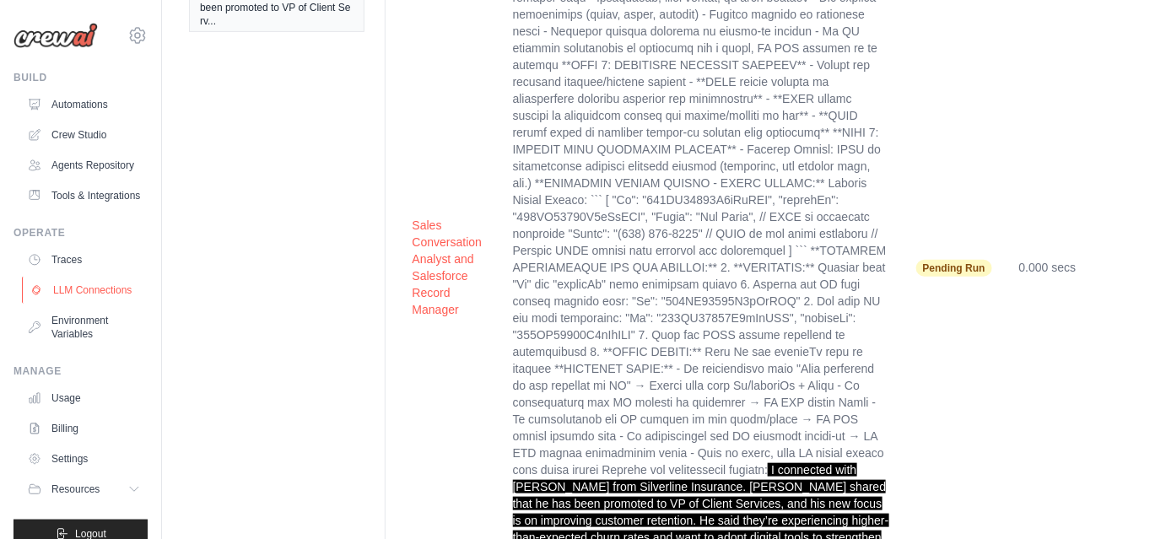
scroll to position [62, 0]
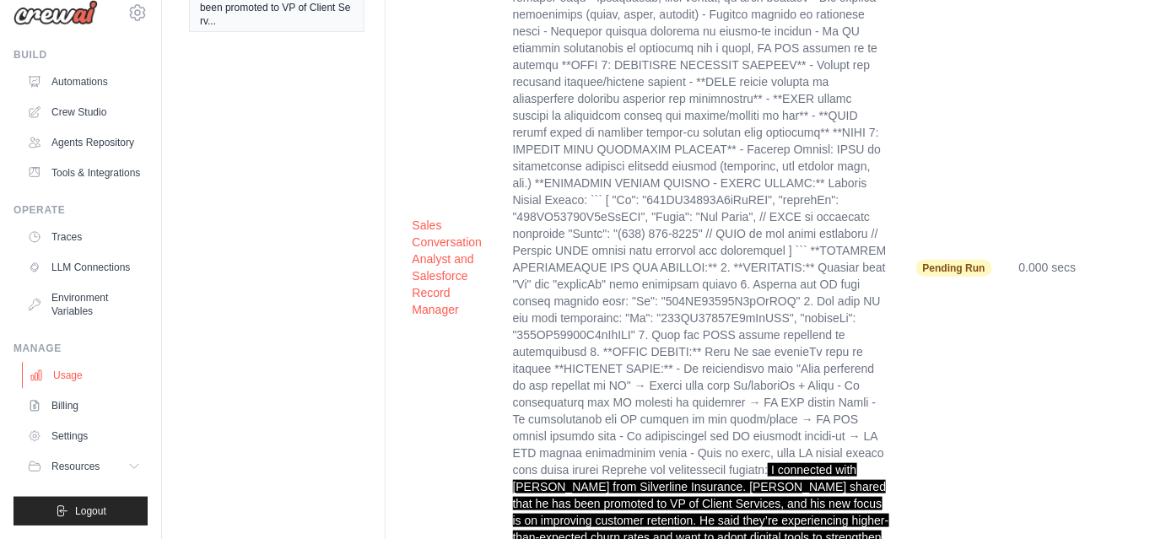
click at [69, 373] on link "Usage" at bounding box center [85, 375] width 127 height 27
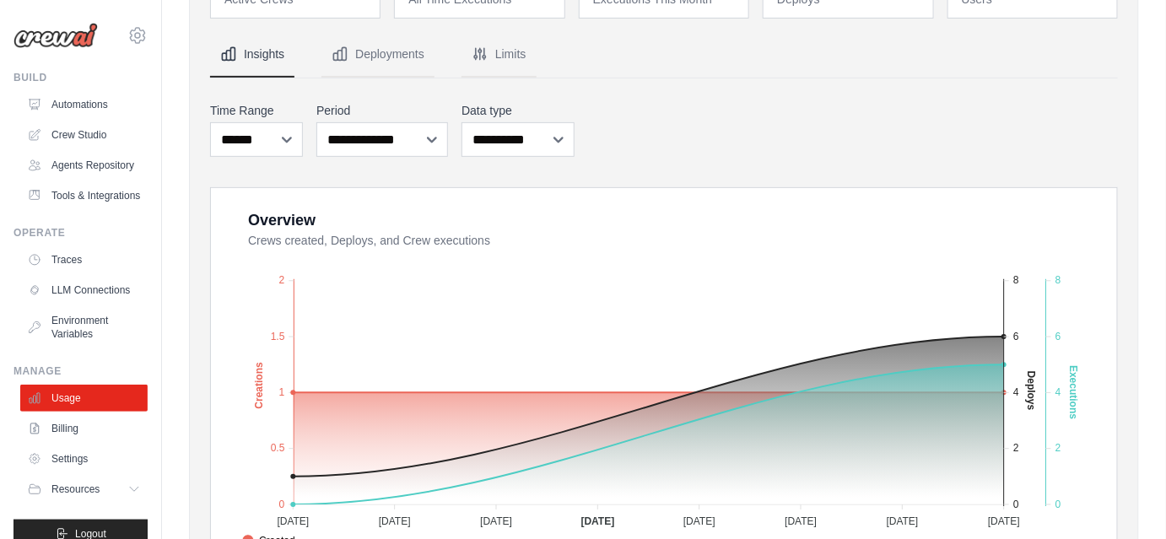
scroll to position [196, 0]
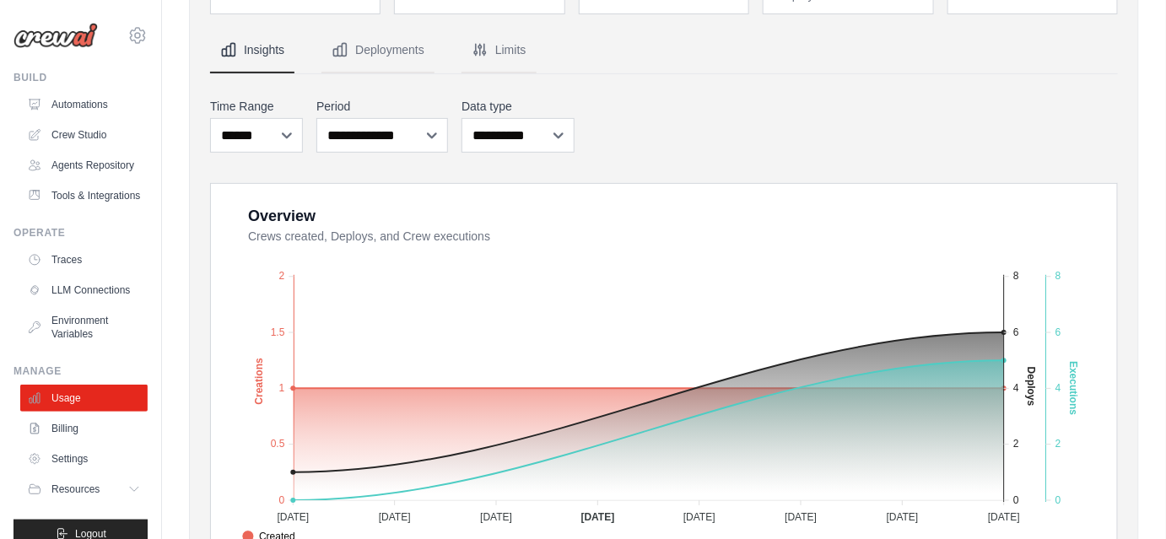
click at [116, 484] on ul "Usage Billing Settings Resources GitHub" at bounding box center [83, 444] width 127 height 118
click at [96, 442] on link "Billing" at bounding box center [85, 428] width 127 height 27
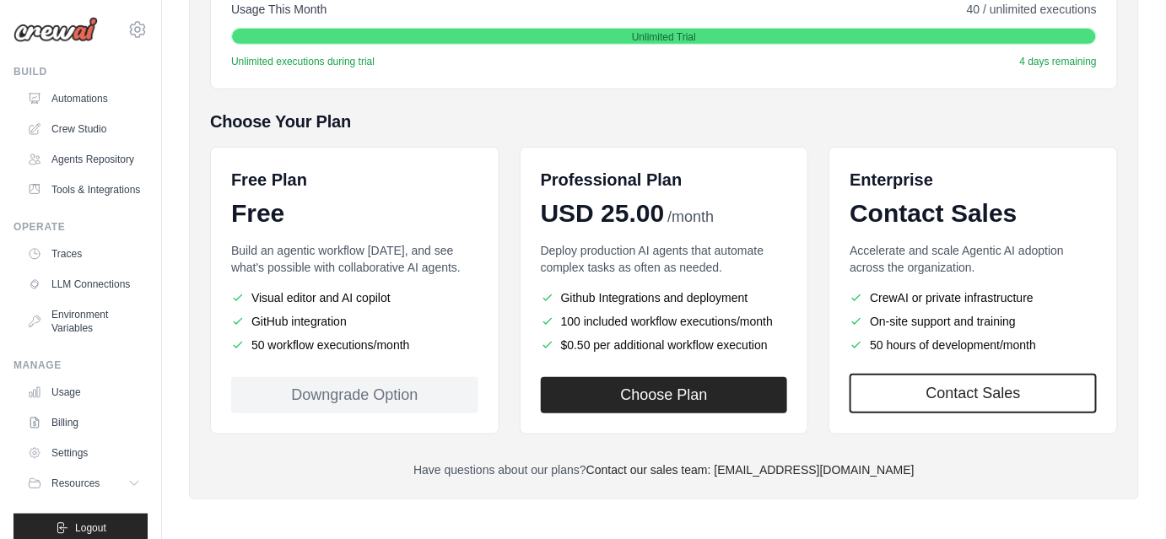
scroll to position [62, 0]
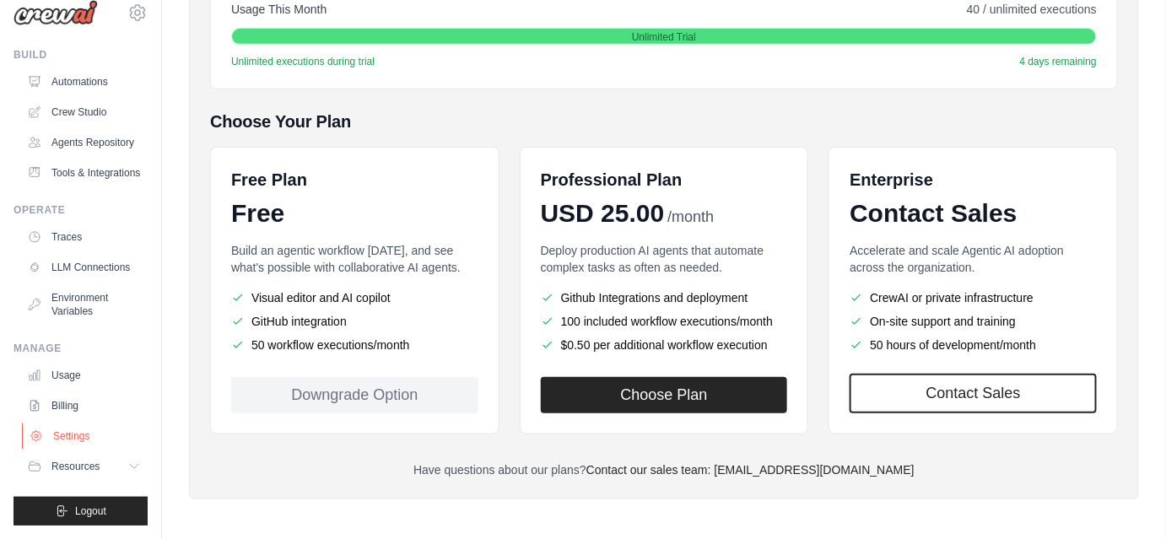
click at [83, 437] on link "Settings" at bounding box center [85, 436] width 127 height 27
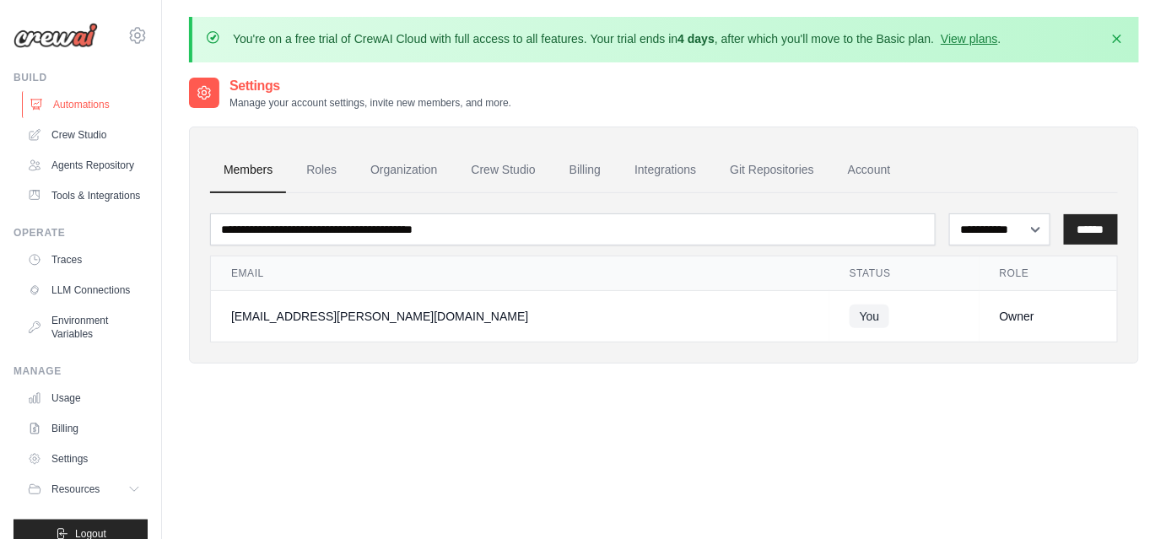
click at [81, 116] on link "Automations" at bounding box center [85, 104] width 127 height 27
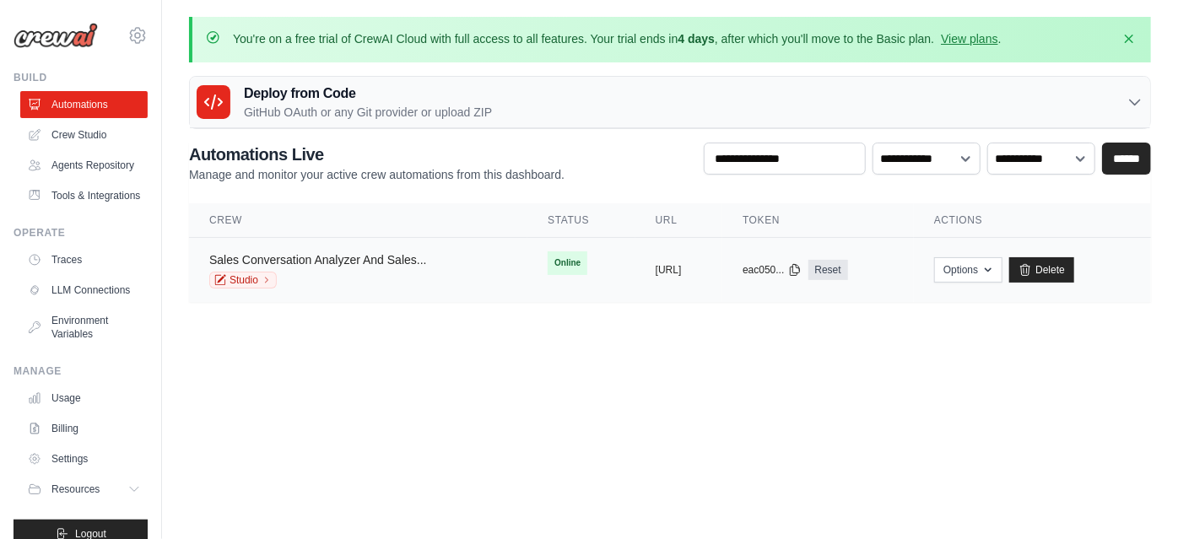
click at [314, 260] on link "Sales Conversation Analyzer And Sales..." at bounding box center [318, 260] width 218 height 14
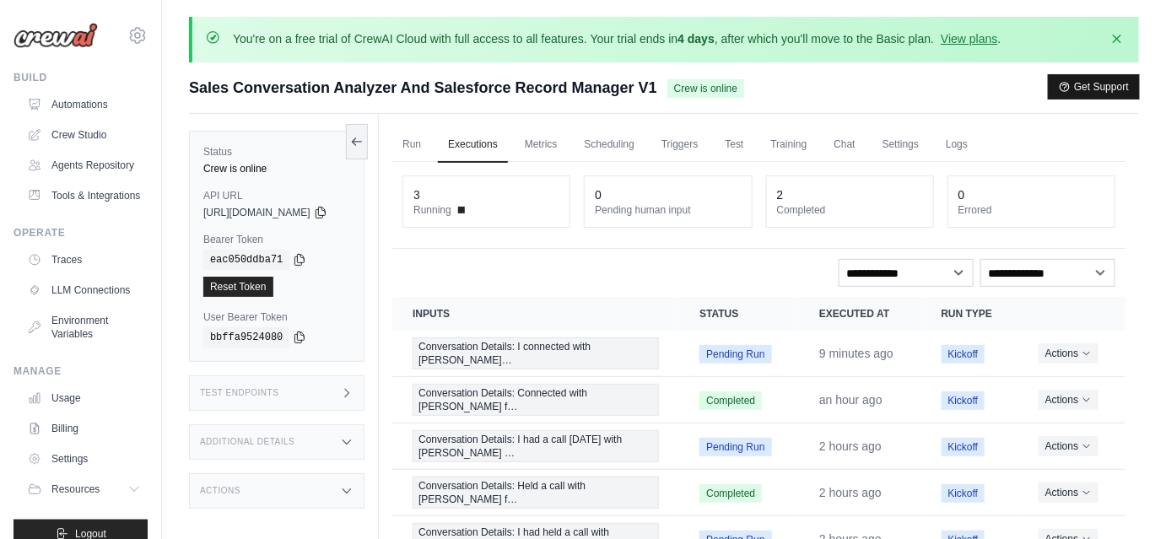
click at [1083, 90] on button "Get Support" at bounding box center [1094, 87] width 90 height 24
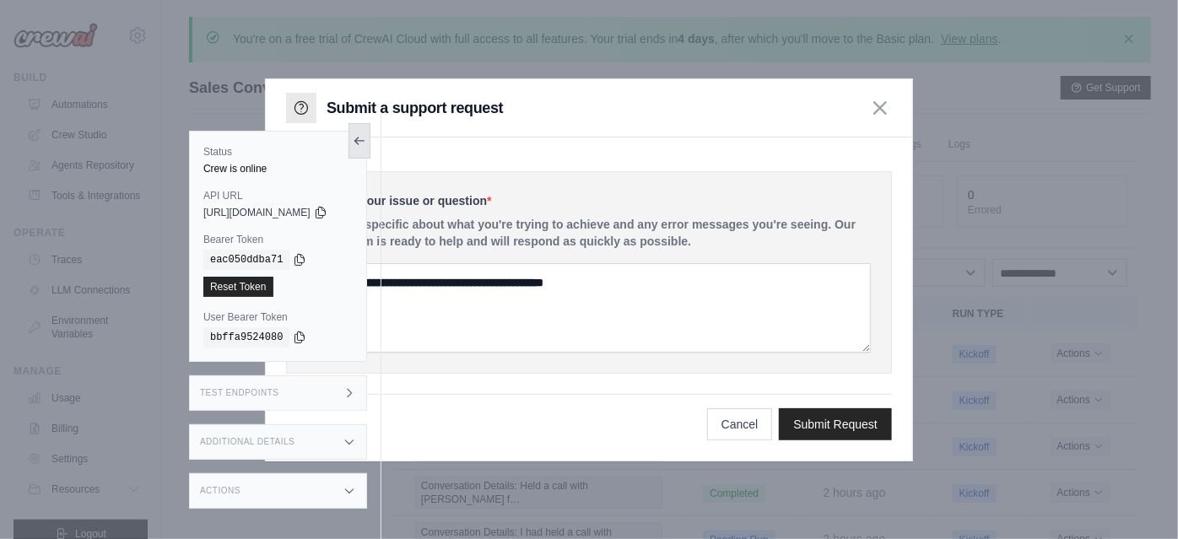
click at [366, 146] on icon at bounding box center [360, 141] width 14 height 14
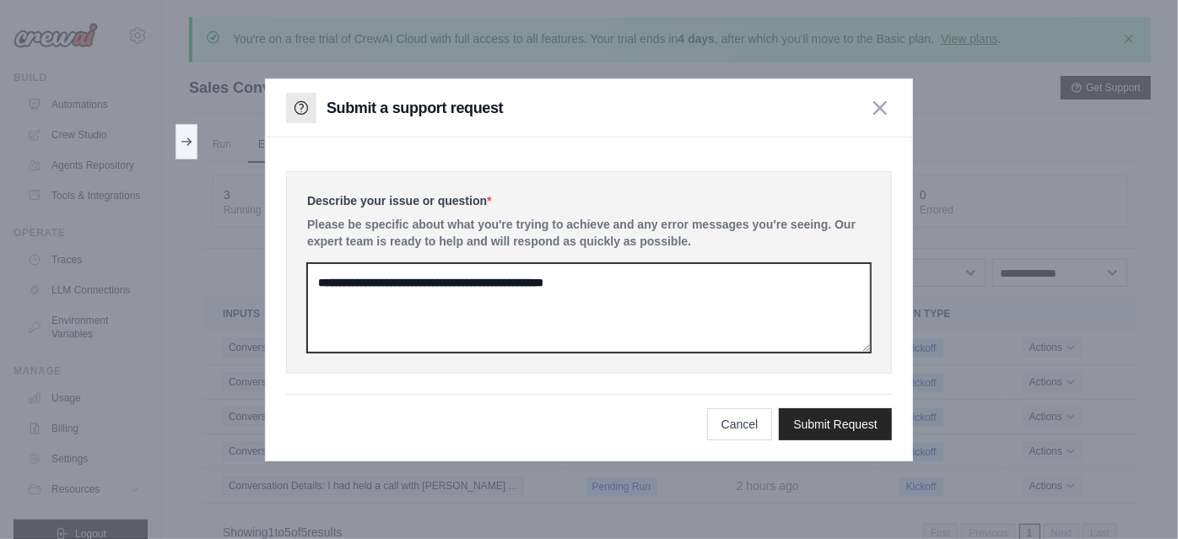
click at [548, 279] on textarea at bounding box center [589, 307] width 564 height 89
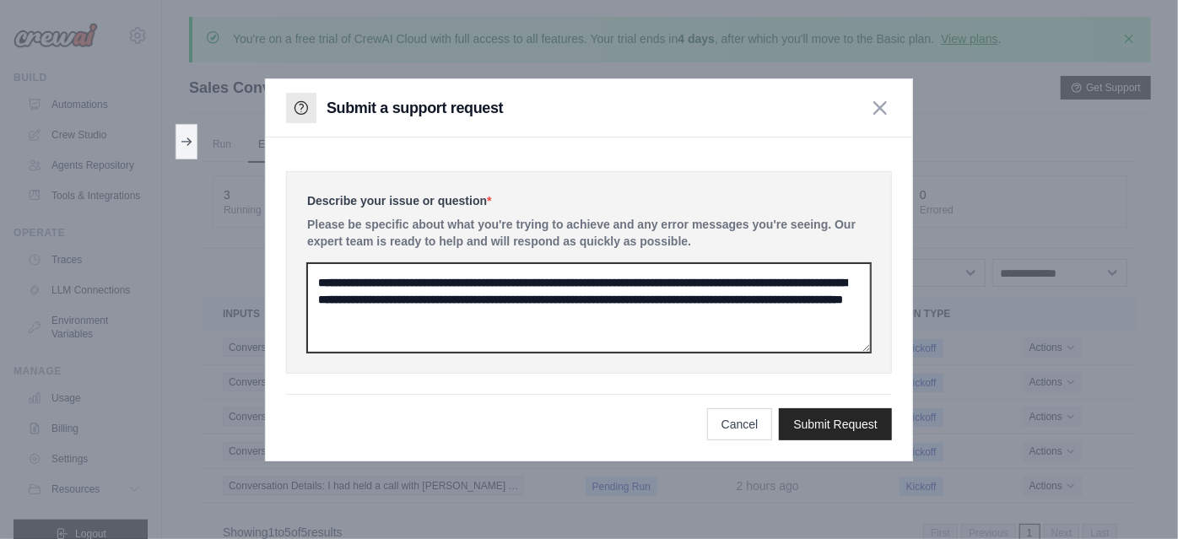
click at [528, 311] on textarea "**********" at bounding box center [589, 307] width 564 height 89
click at [716, 313] on textarea "**********" at bounding box center [589, 307] width 564 height 89
click at [615, 278] on textarea "**********" at bounding box center [589, 307] width 564 height 89
click at [524, 329] on textarea "**********" at bounding box center [589, 307] width 564 height 89
click at [636, 283] on textarea "**********" at bounding box center [589, 307] width 564 height 89
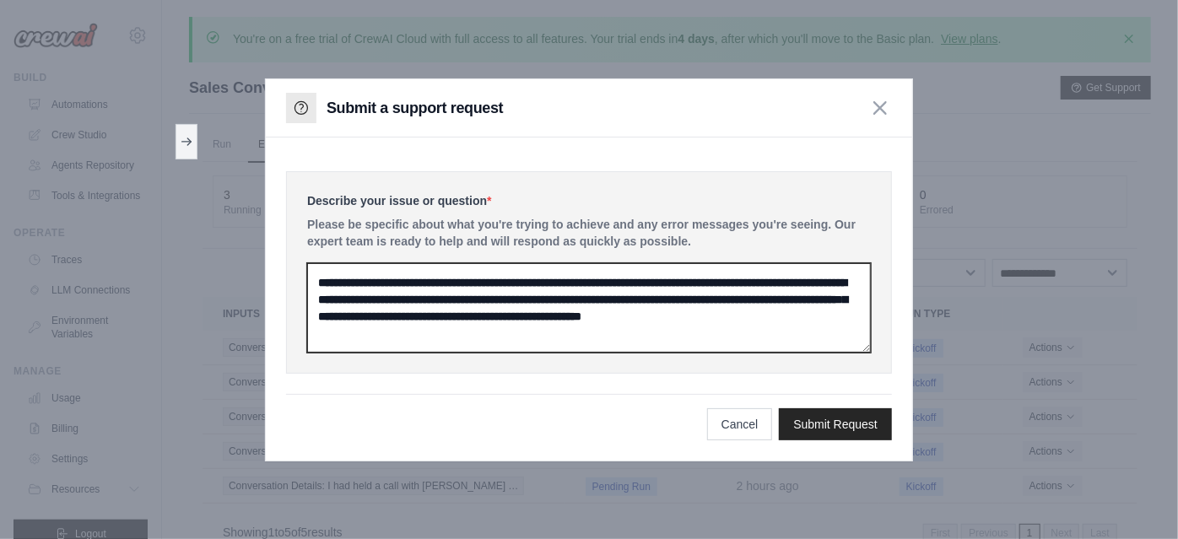
click at [709, 303] on textarea "**********" at bounding box center [589, 307] width 564 height 89
click at [474, 336] on textarea "**********" at bounding box center [589, 307] width 564 height 89
type textarea "**********"
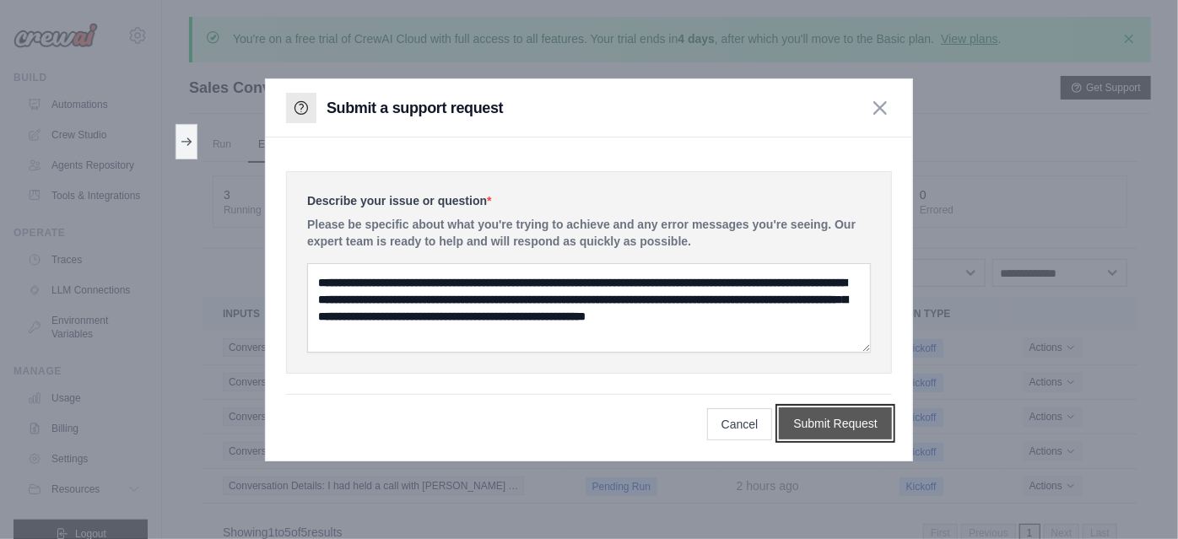
click at [830, 412] on button "Submit Request" at bounding box center [835, 424] width 113 height 32
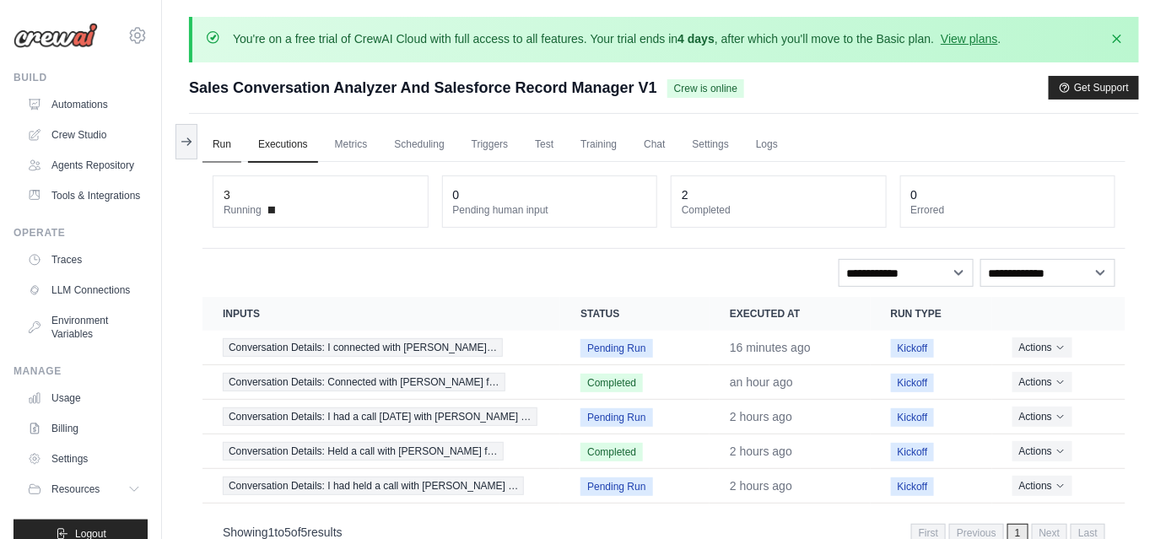
click at [230, 138] on link "Run" at bounding box center [222, 144] width 39 height 35
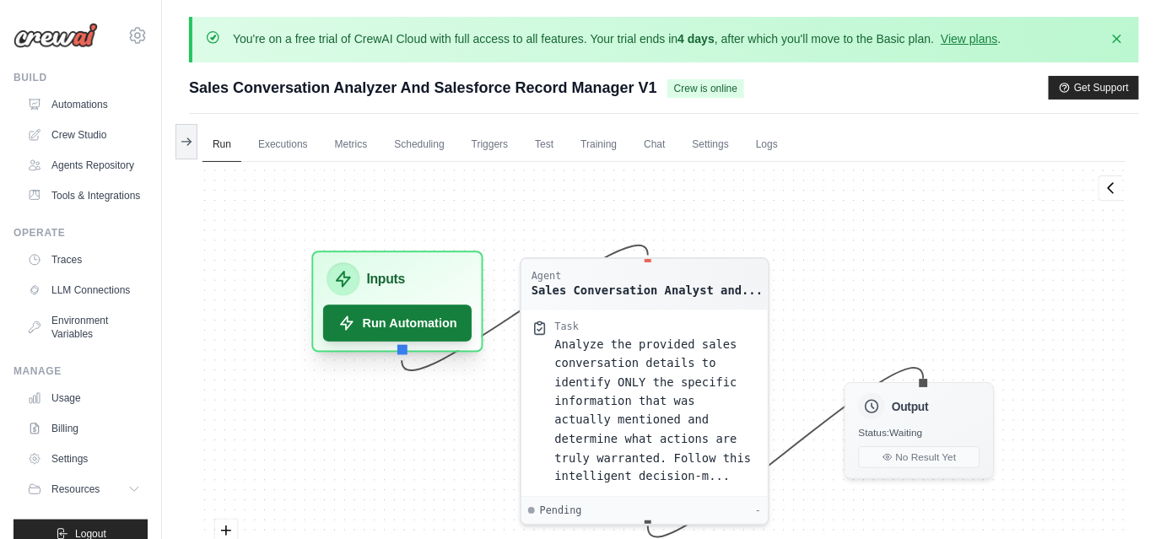
click at [422, 326] on button "Run Automation" at bounding box center [397, 323] width 149 height 37
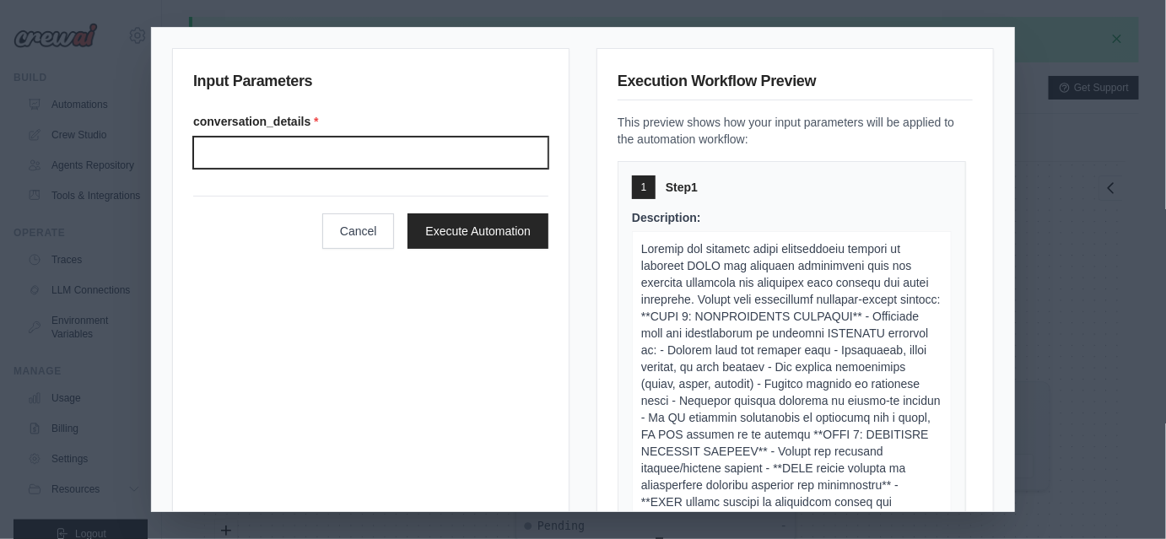
click at [333, 152] on input "Conversation details" at bounding box center [370, 153] width 355 height 32
paste input "**********"
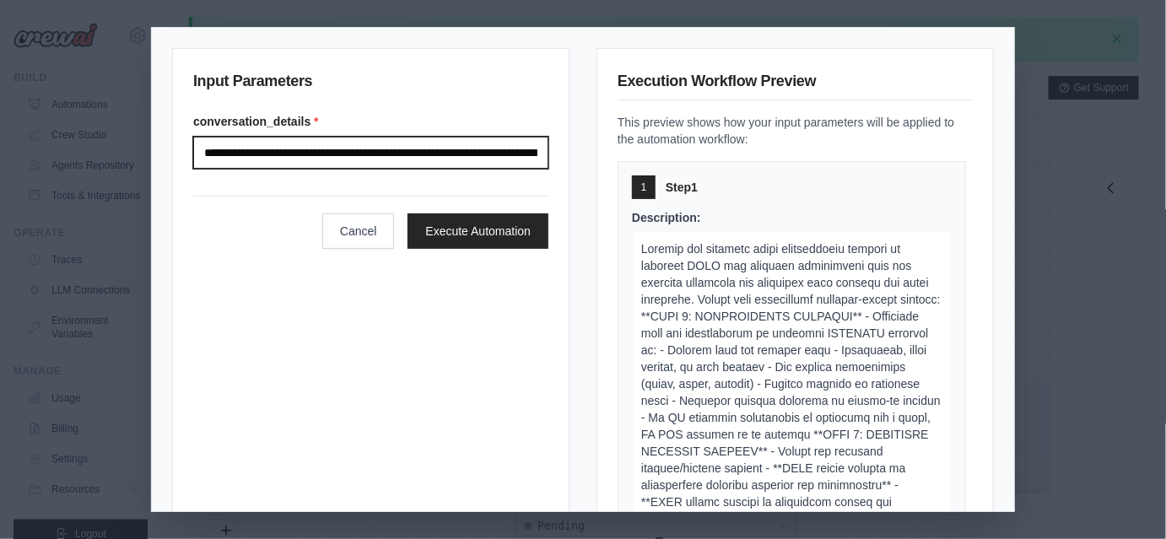
scroll to position [0, 2102]
type input "**********"
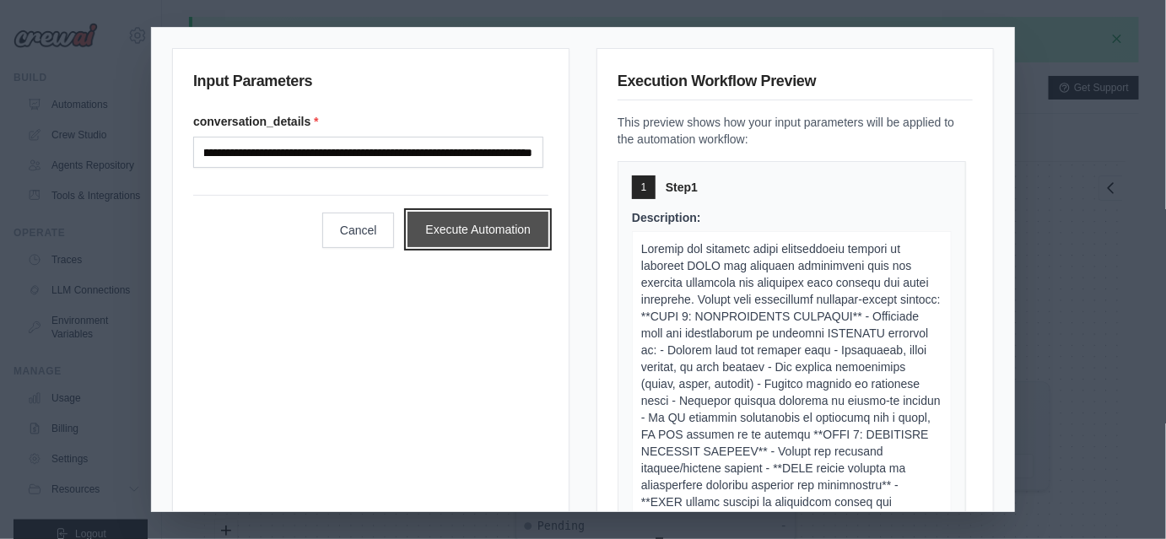
scroll to position [0, 0]
click at [475, 221] on button "Execute Automation" at bounding box center [478, 229] width 141 height 35
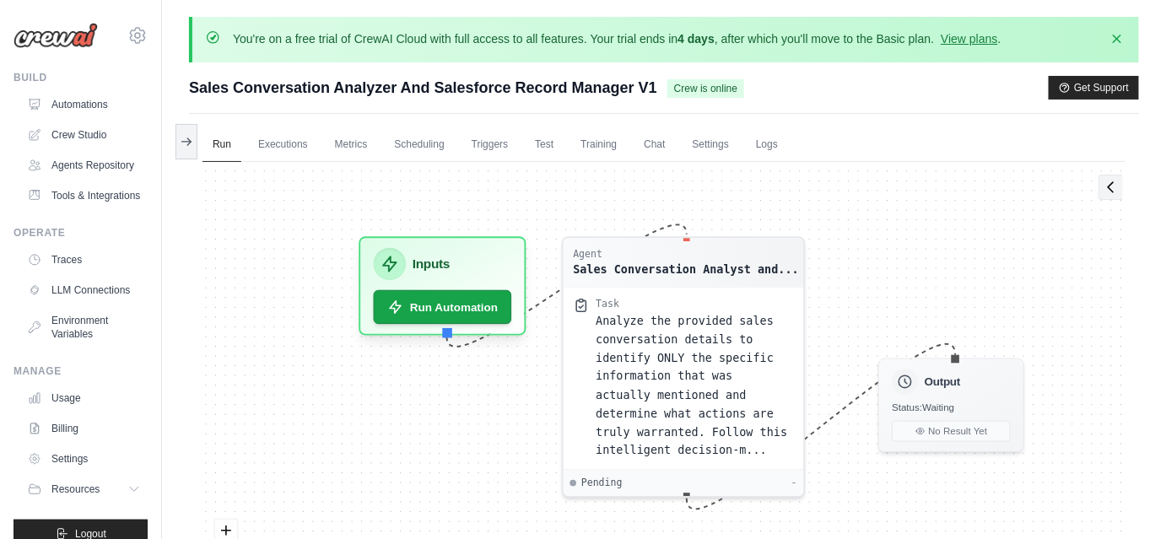
click at [1117, 182] on icon at bounding box center [1111, 187] width 17 height 17
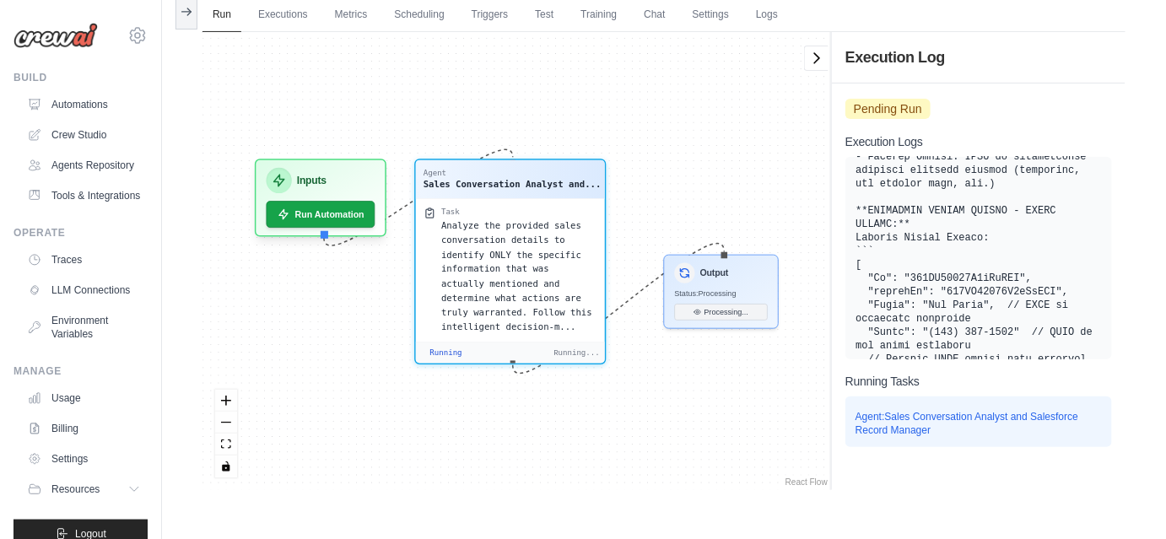
scroll to position [60426, 0]
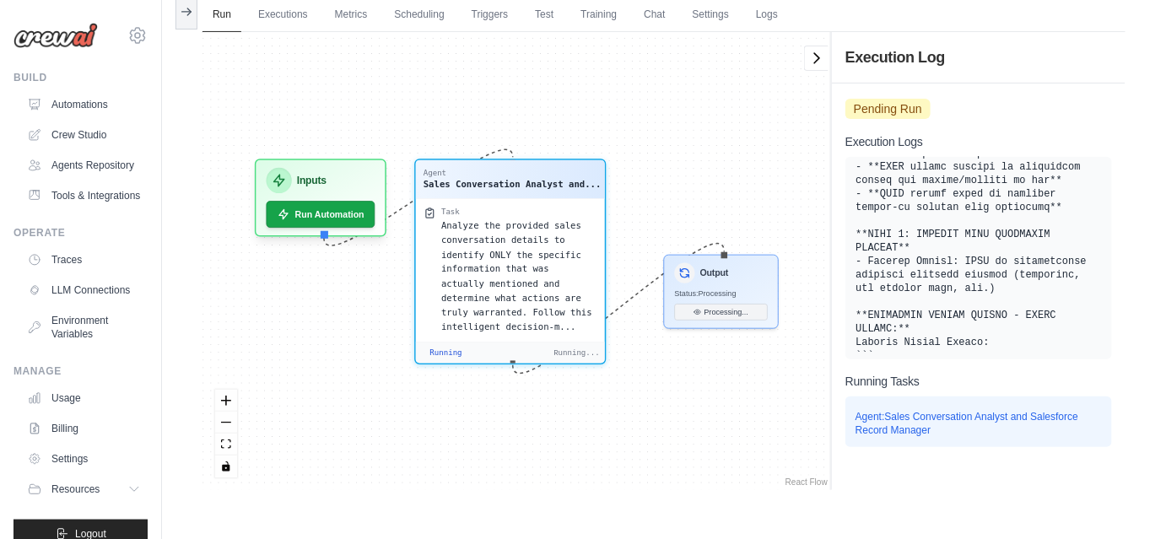
click at [812, 478] on link "React Flow" at bounding box center [807, 482] width 42 height 9
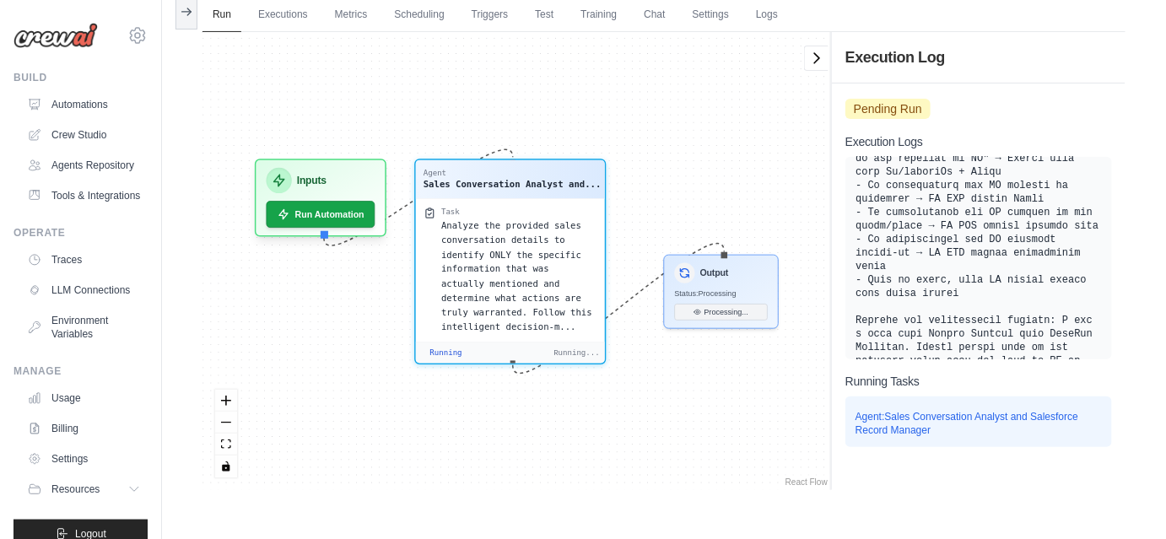
scroll to position [142759, 0]
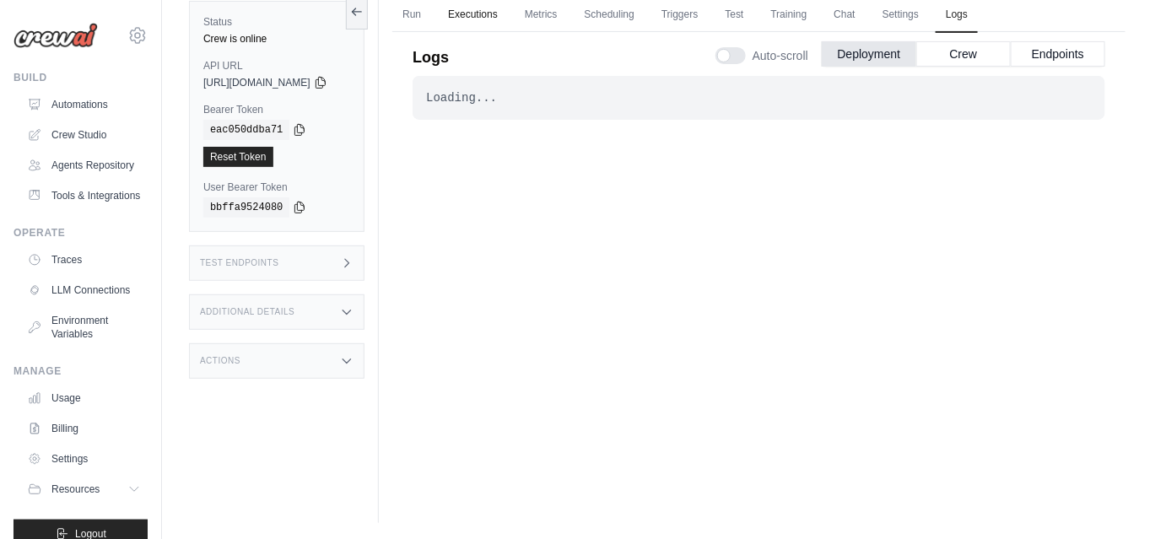
click at [484, 13] on link "Executions" at bounding box center [473, 14] width 70 height 35
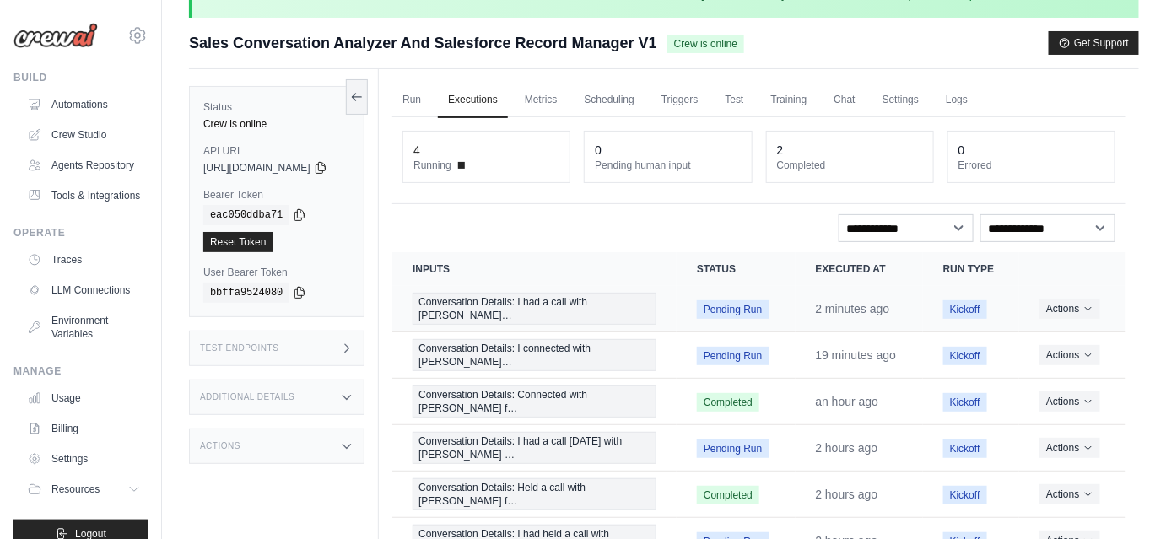
scroll to position [44, 0]
click at [115, 209] on link "Tools & Integrations" at bounding box center [85, 195] width 127 height 27
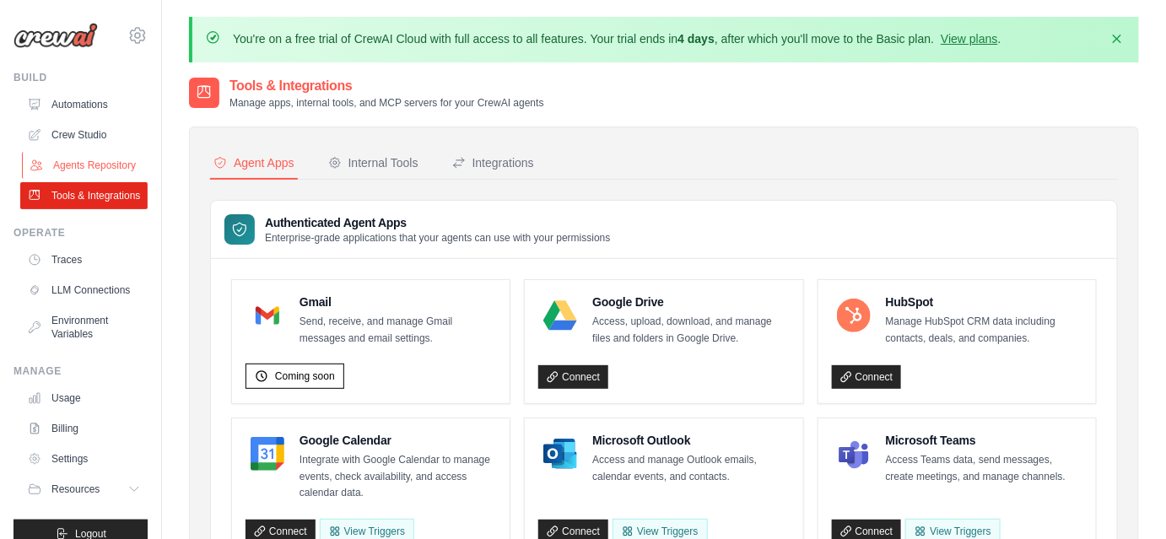
click at [73, 179] on link "Agents Repository" at bounding box center [85, 165] width 127 height 27
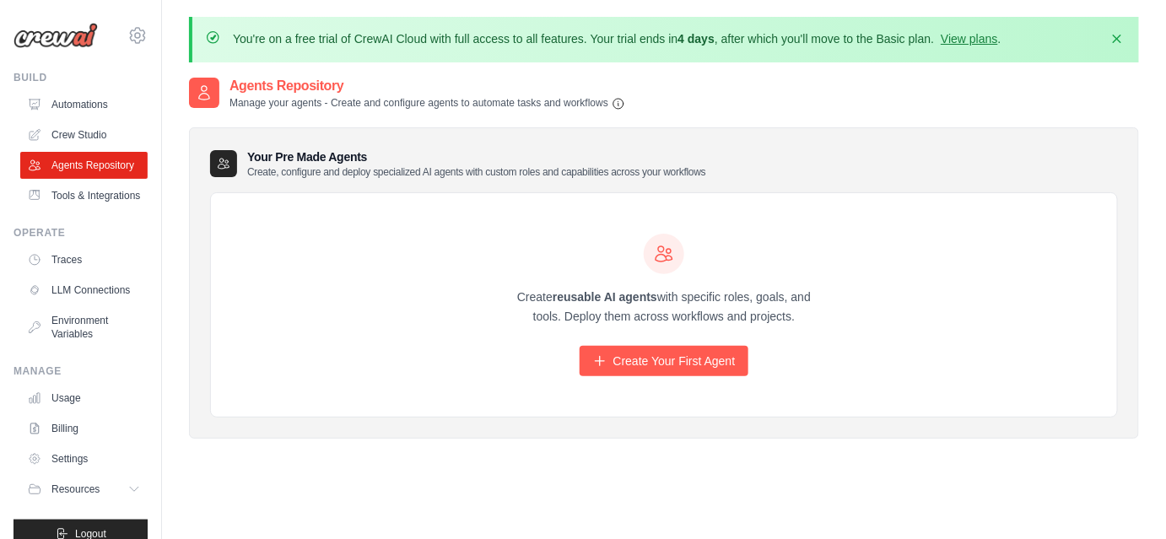
click at [351, 173] on p "Create, configure and deploy specialized AI agents with custom roles and capabi…" at bounding box center [476, 172] width 459 height 14
drag, startPoint x: 510, startPoint y: 296, endPoint x: 853, endPoint y: 322, distance: 344.5
click at [853, 322] on div "Create reusable AI agents with specific roles, goals, and tools. Deploy them ac…" at bounding box center [664, 305] width 906 height 225
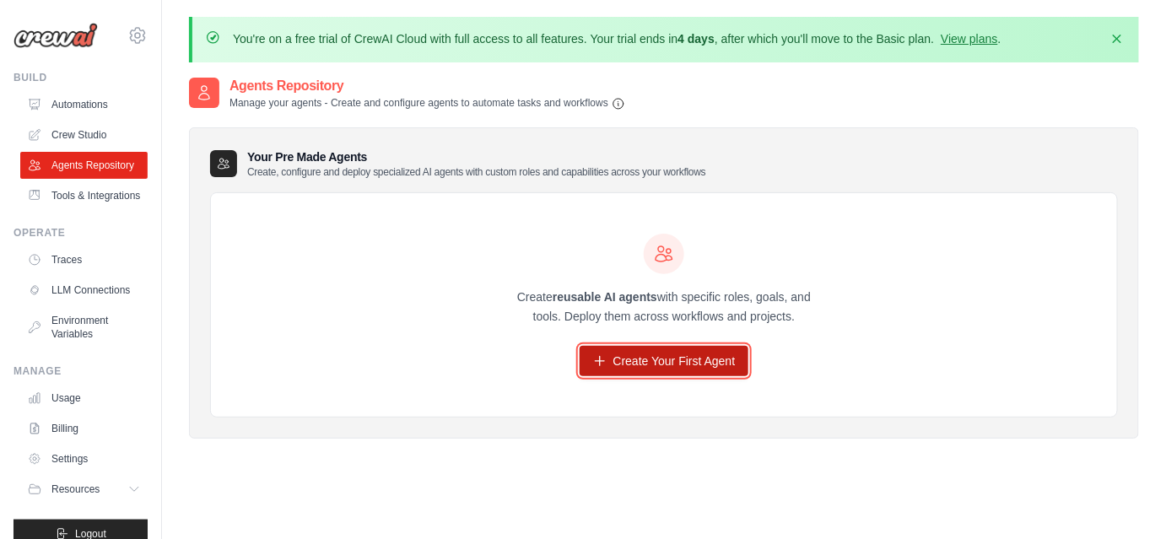
click at [698, 368] on link "Create Your First Agent" at bounding box center [665, 361] width 170 height 30
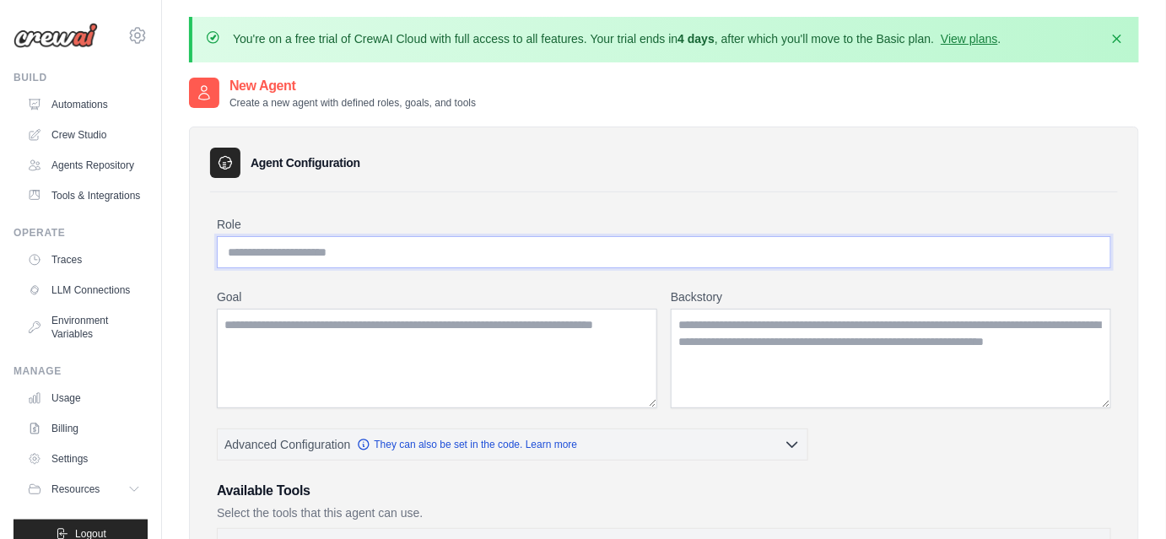
click at [342, 260] on input "Role" at bounding box center [664, 252] width 895 height 32
click at [90, 133] on link "Crew Studio" at bounding box center [85, 135] width 127 height 27
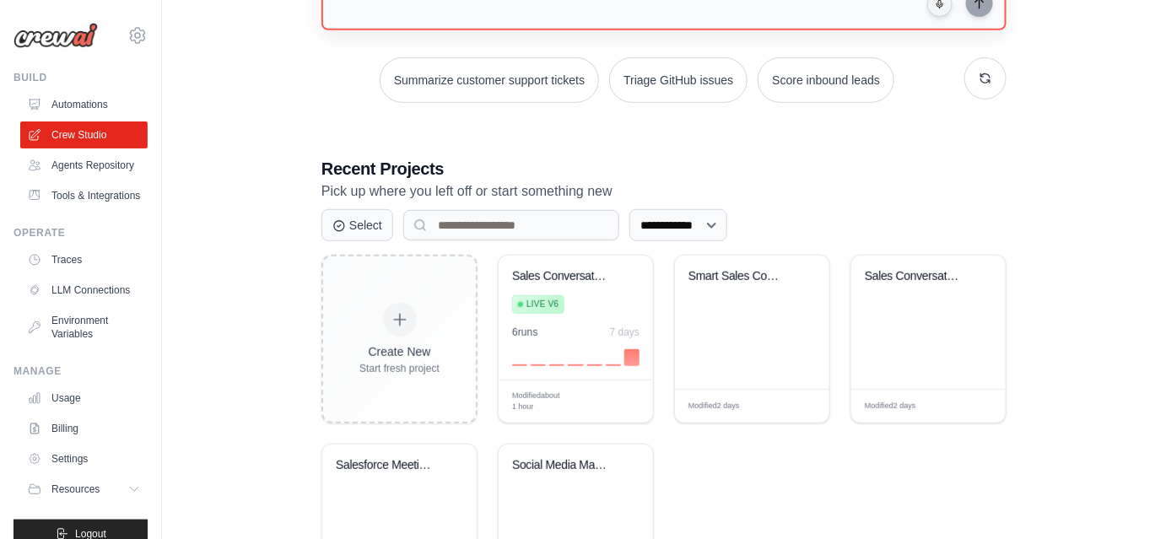
scroll to position [307, 0]
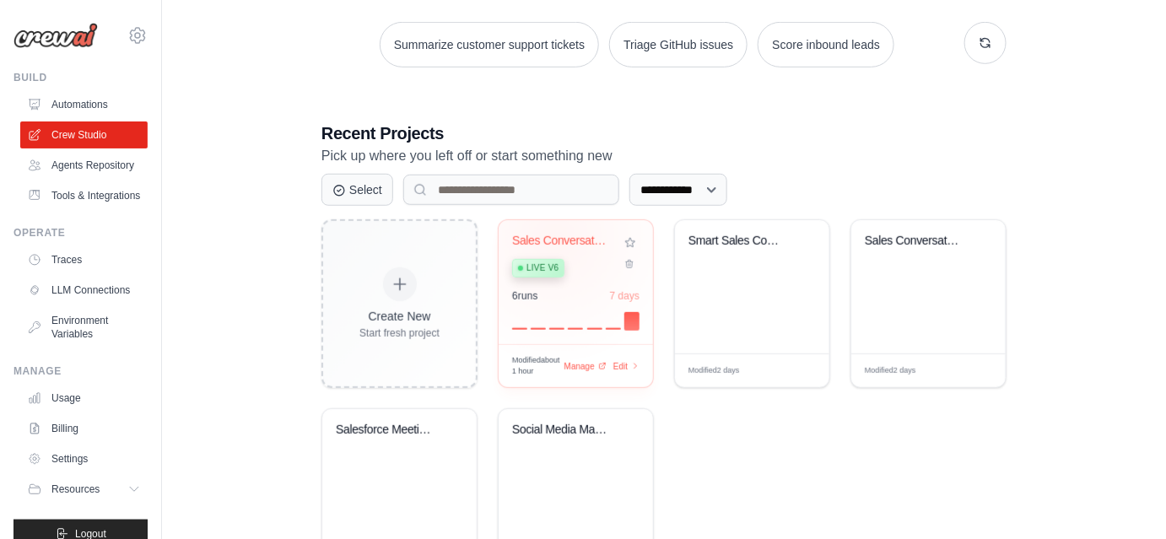
click at [554, 235] on div "Sales Conversation Analyzer and [PERSON_NAME]..." at bounding box center [563, 241] width 102 height 15
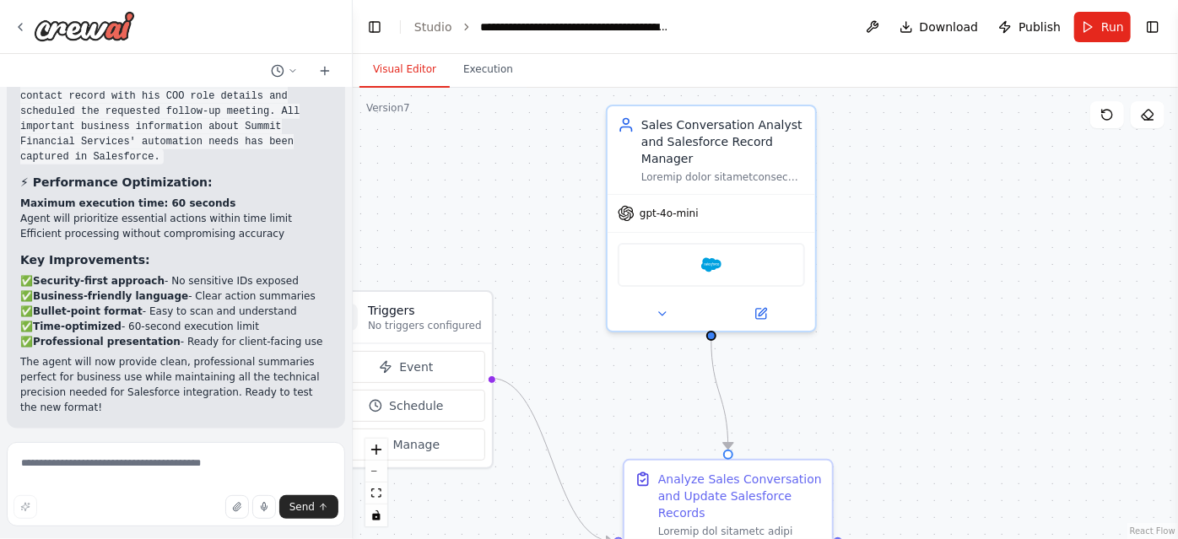
scroll to position [10659, 0]
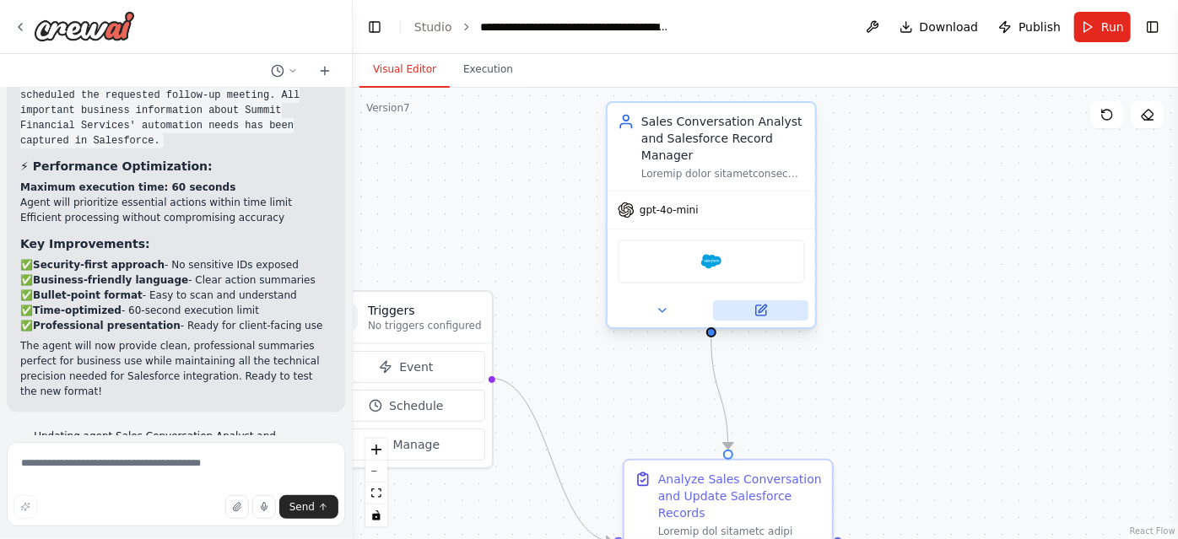
click at [758, 307] on icon at bounding box center [761, 311] width 10 height 10
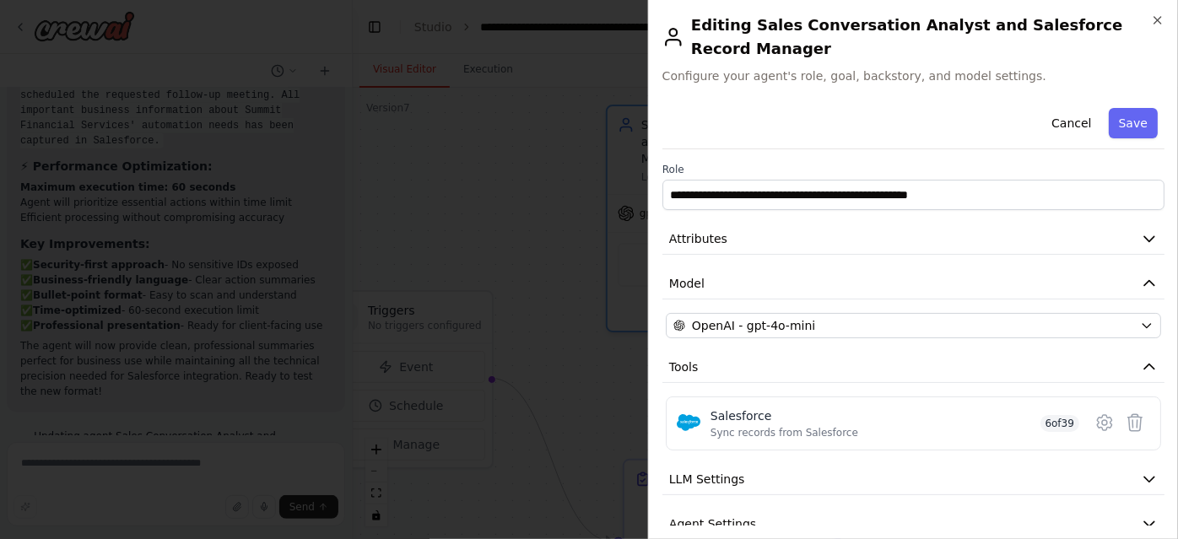
scroll to position [49, 0]
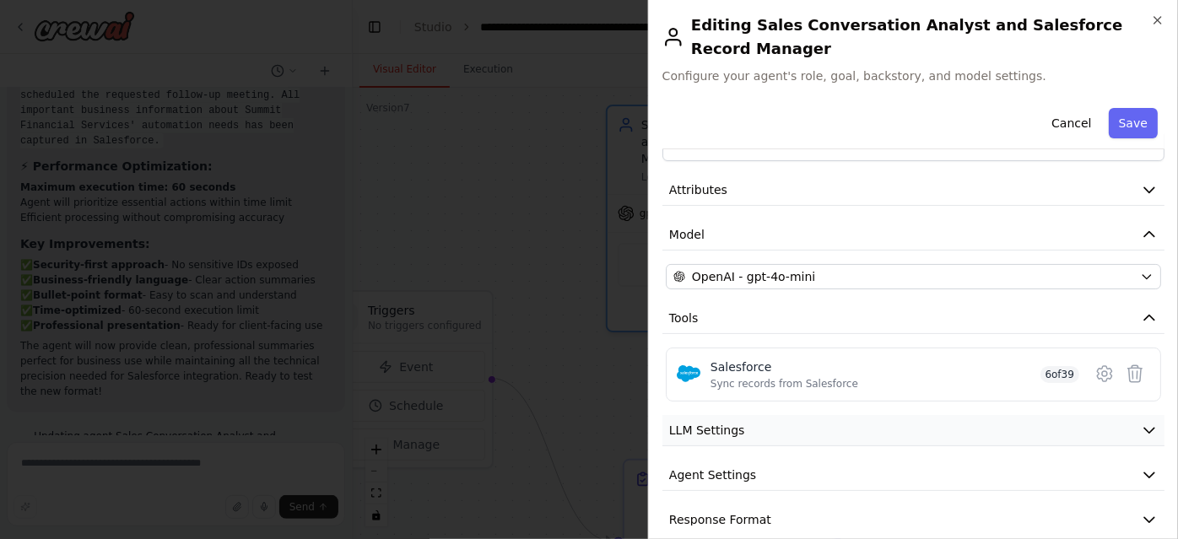
click at [835, 415] on button "LLM Settings" at bounding box center [914, 430] width 502 height 31
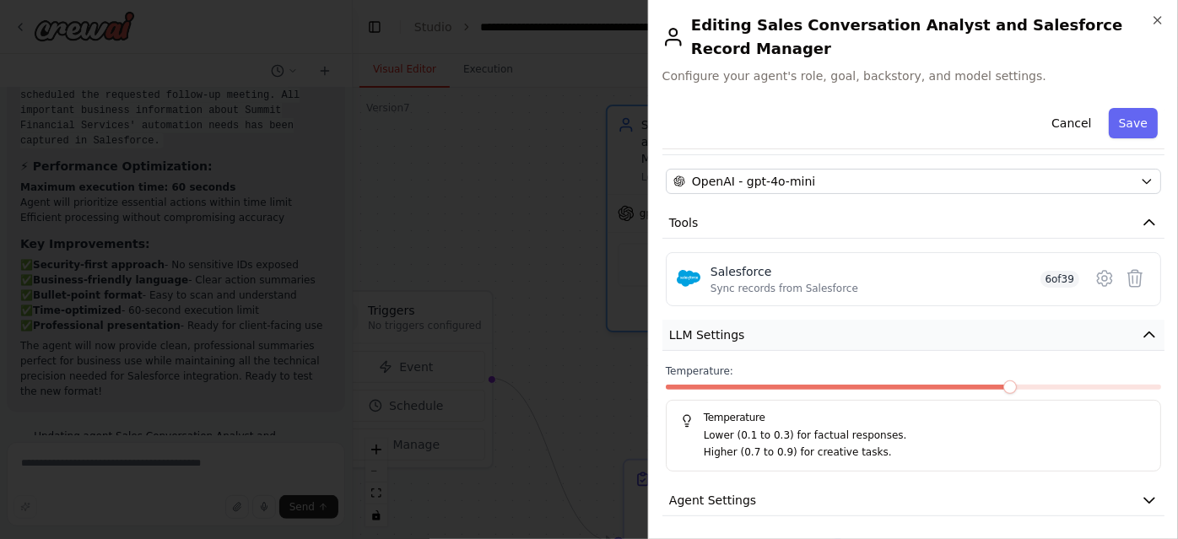
scroll to position [170, 0]
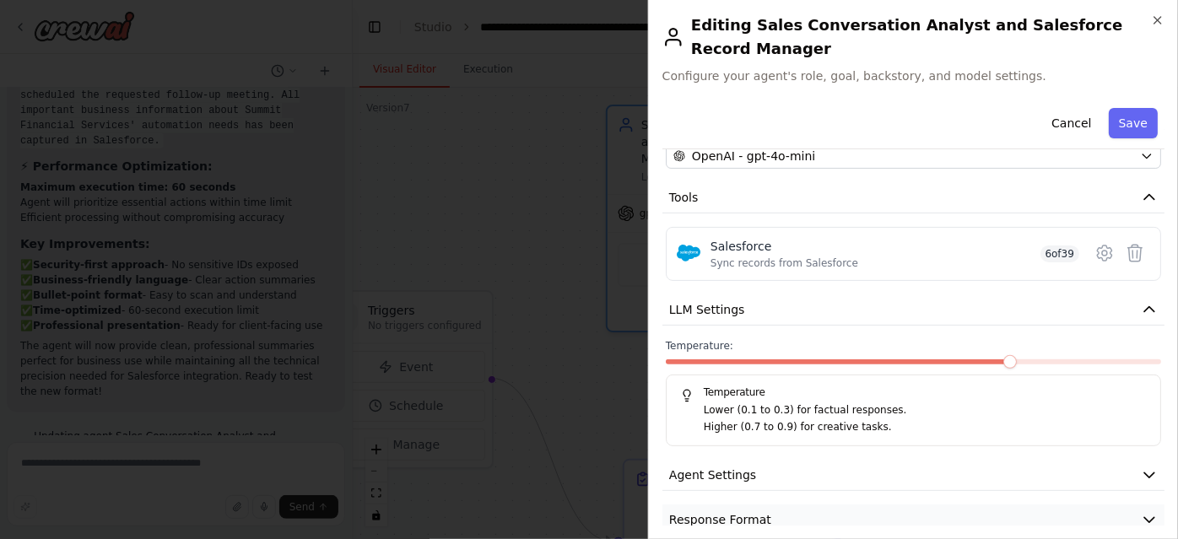
click at [865, 505] on button "Response Format" at bounding box center [914, 520] width 502 height 31
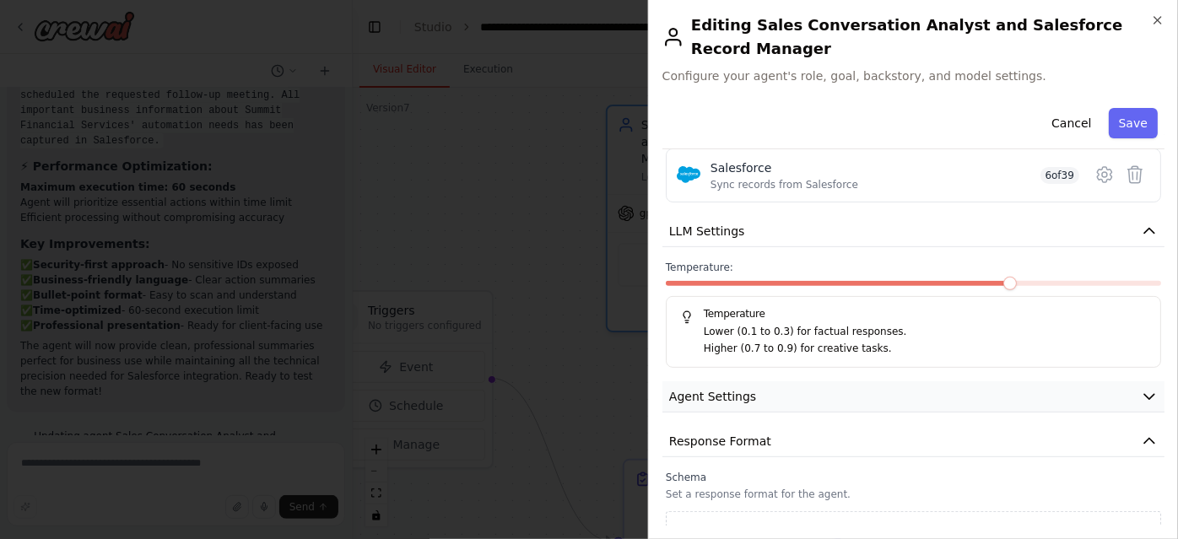
click at [901, 381] on button "Agent Settings" at bounding box center [914, 396] width 502 height 31
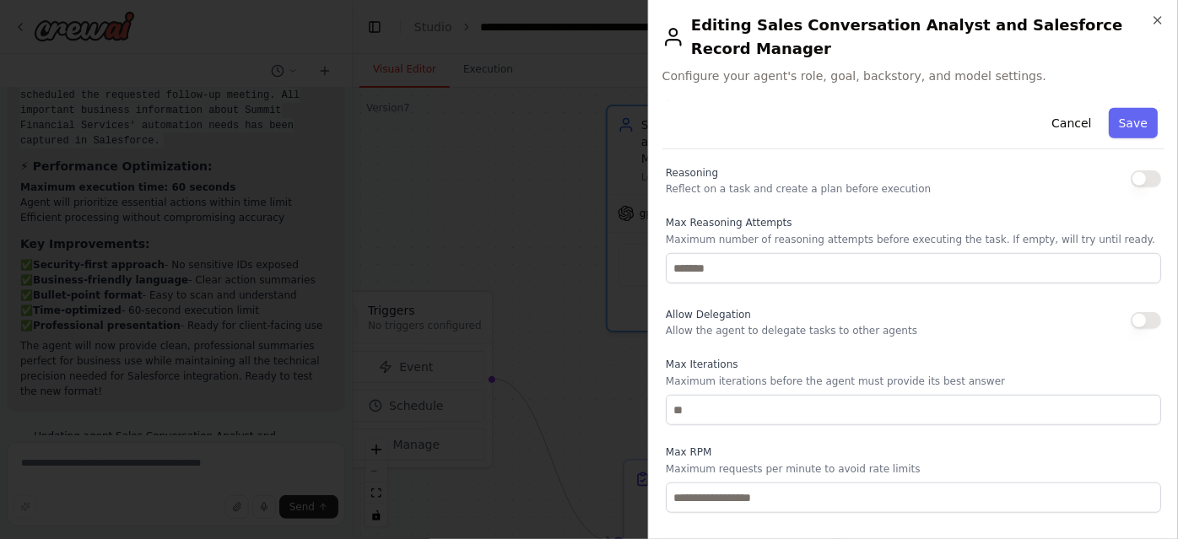
scroll to position [513, 0]
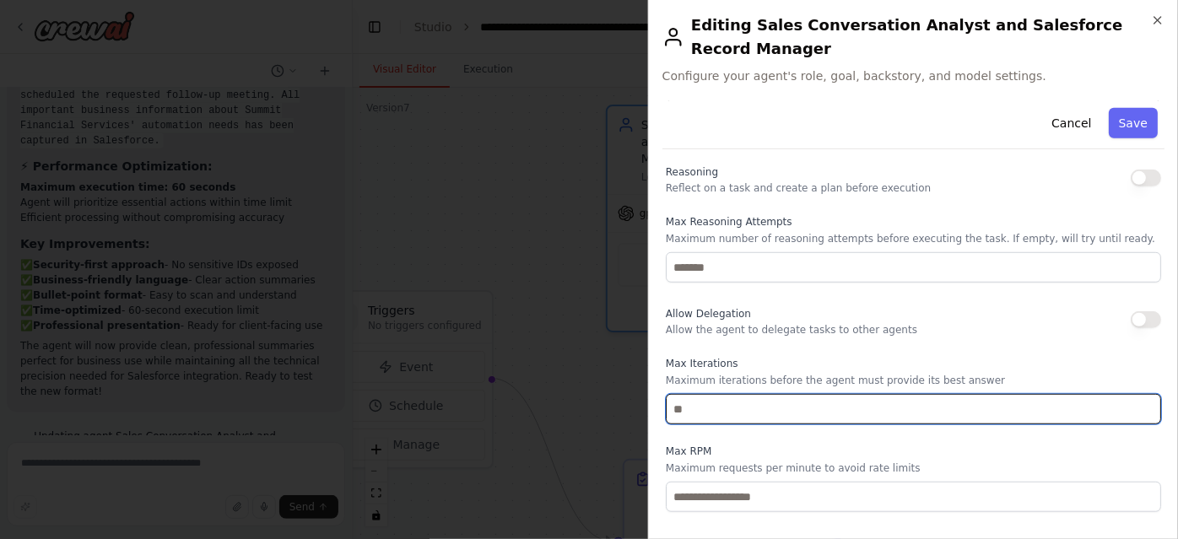
click at [765, 394] on input "*" at bounding box center [913, 409] width 495 height 30
type input "*"
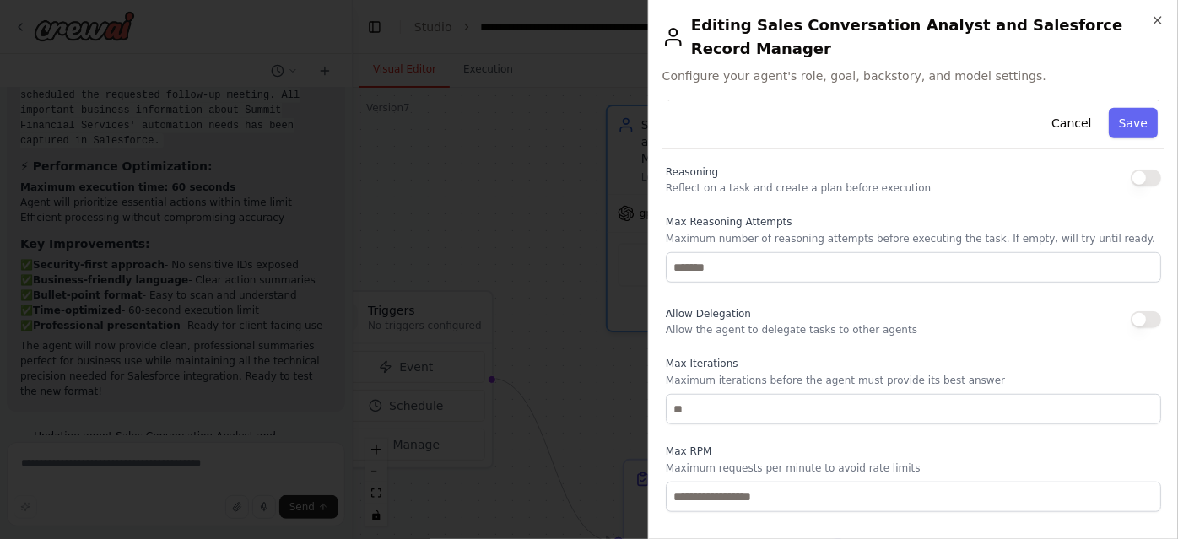
click at [832, 462] on p "Maximum requests per minute to avoid rate limits" at bounding box center [913, 469] width 495 height 14
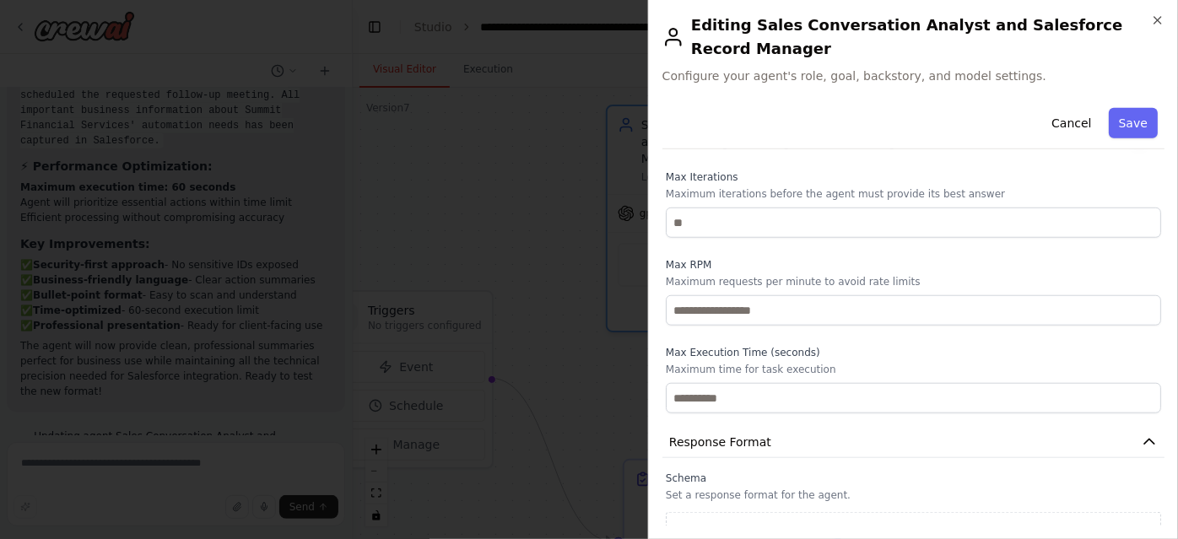
scroll to position [701, 0]
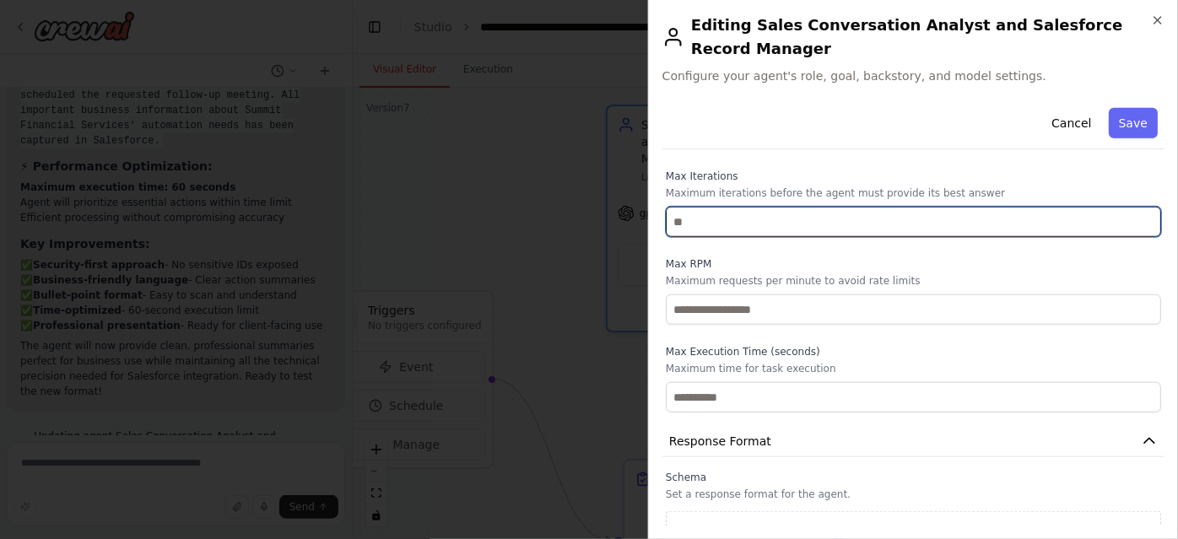
click at [858, 207] on input "*" at bounding box center [913, 222] width 495 height 30
type input "*"
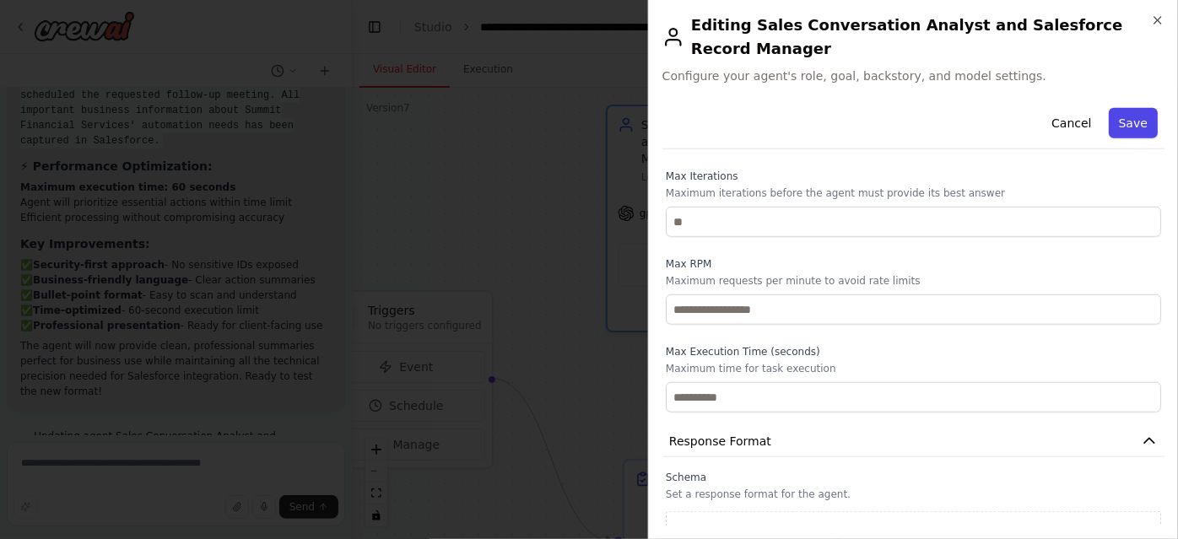
click at [1121, 111] on button "Save" at bounding box center [1133, 123] width 49 height 30
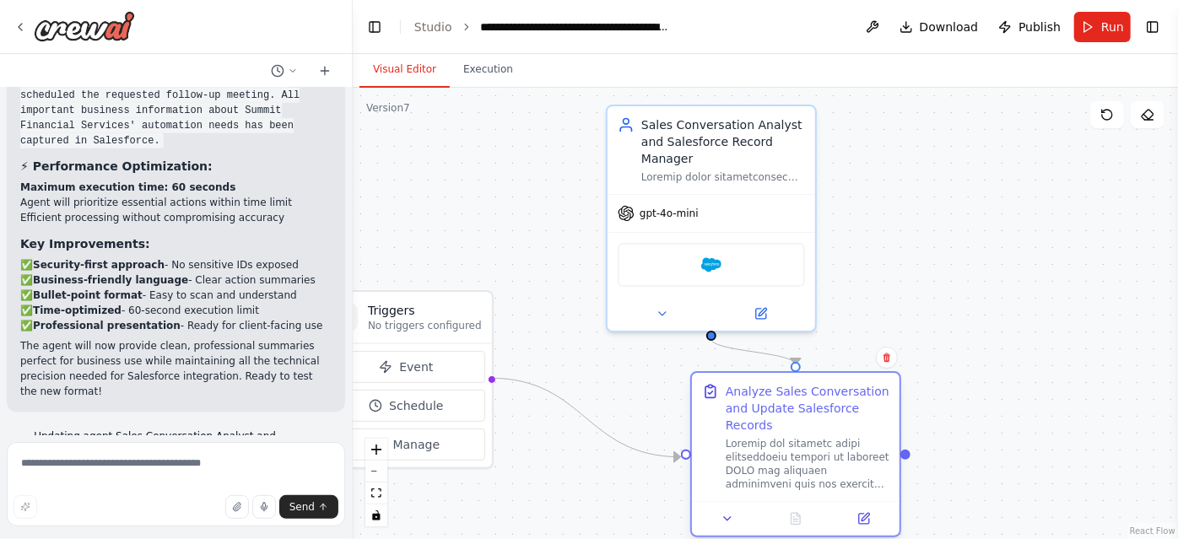
drag, startPoint x: 764, startPoint y: 485, endPoint x: 841, endPoint y: 393, distance: 120.4
click at [841, 393] on div "Analyze Sales Conversation and Update Salesforce Records" at bounding box center [808, 408] width 164 height 51
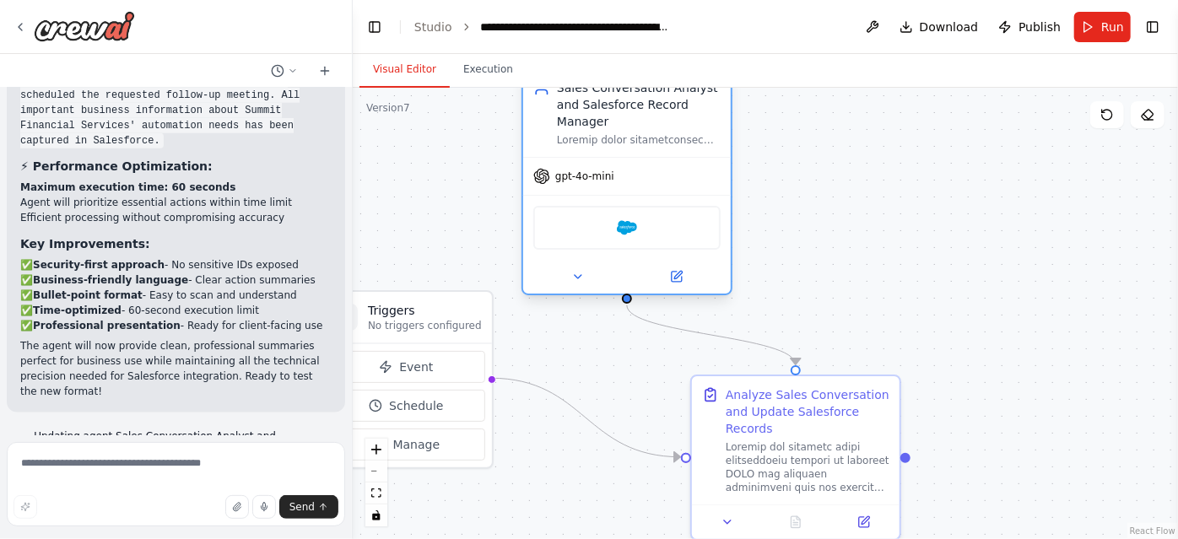
drag, startPoint x: 752, startPoint y: 252, endPoint x: 657, endPoint y: 208, distance: 104.2
click at [657, 208] on div "Salesforce" at bounding box center [626, 228] width 187 height 44
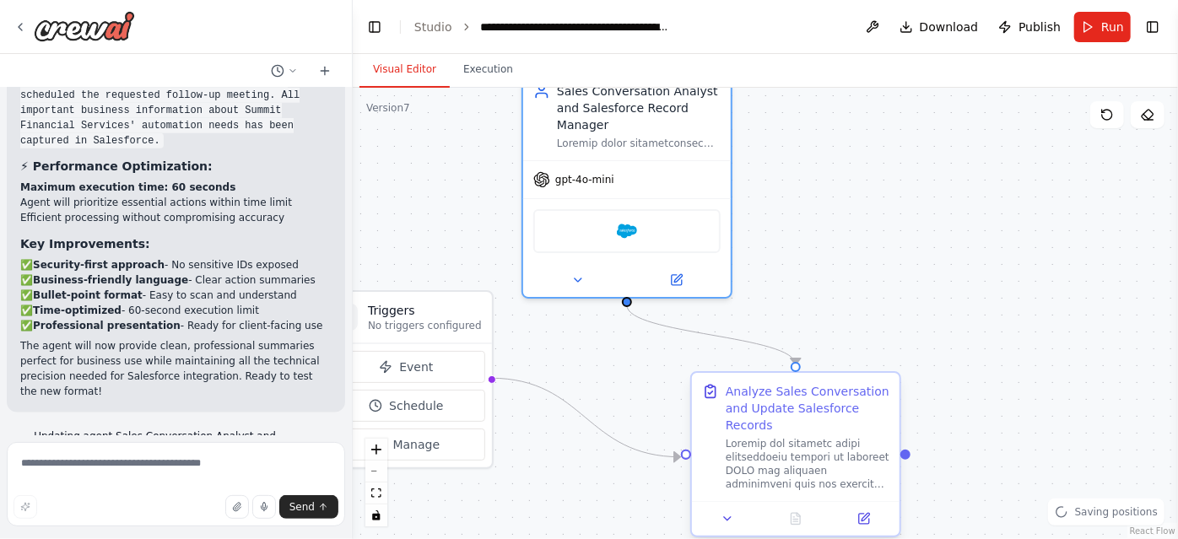
click at [807, 426] on div "Analyze Sales Conversation and Update Salesforce Records" at bounding box center [808, 408] width 164 height 51
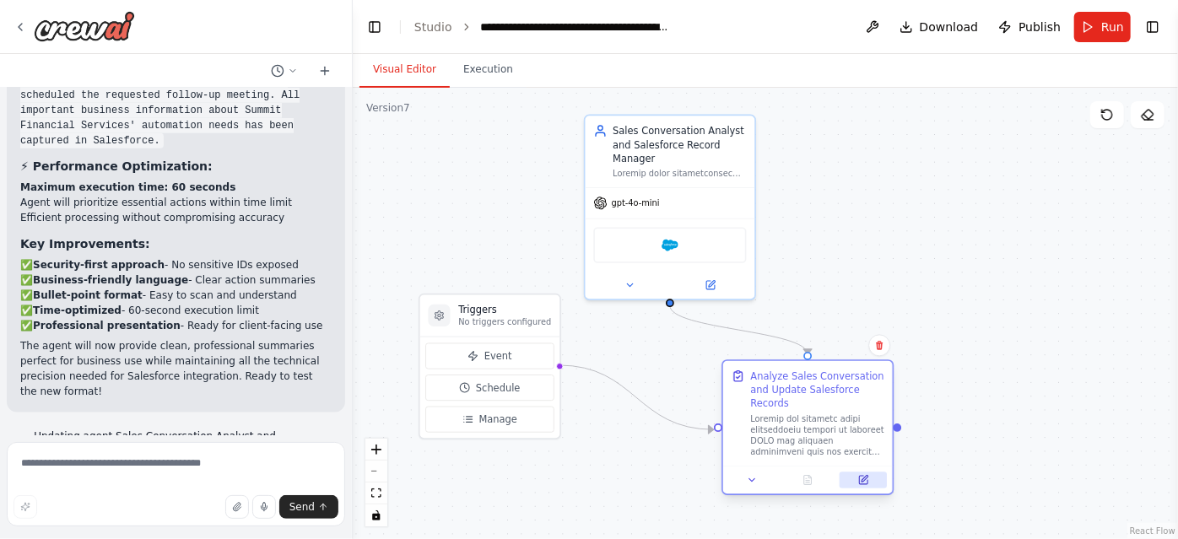
click at [875, 486] on button at bounding box center [863, 480] width 47 height 17
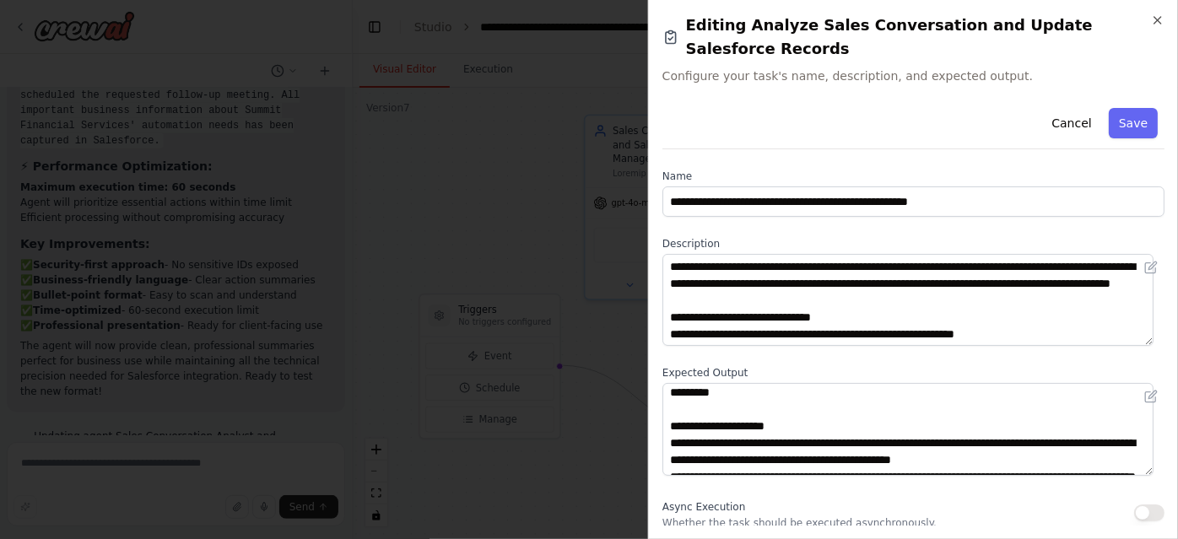
scroll to position [21, 0]
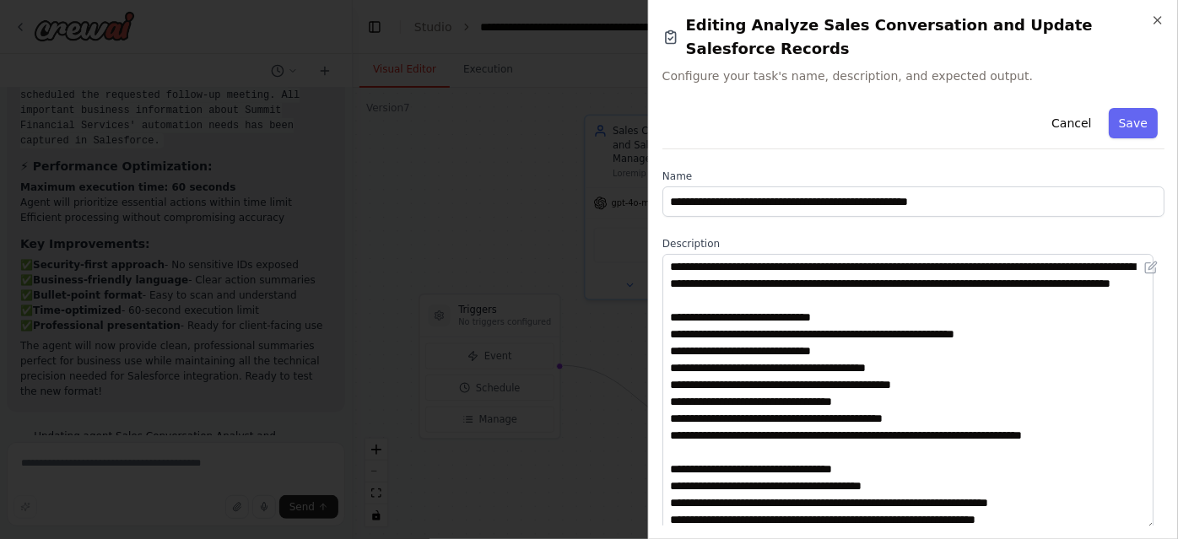
drag, startPoint x: 1150, startPoint y: 316, endPoint x: 1152, endPoint y: 496, distance: 180.6
click at [1152, 496] on textarea at bounding box center [908, 392] width 491 height 277
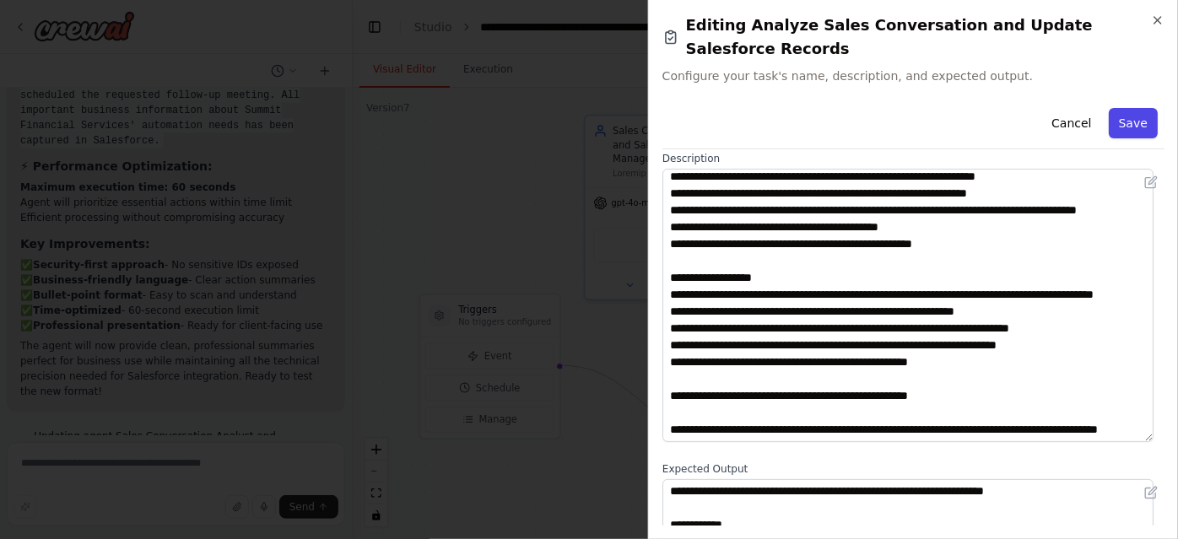
scroll to position [0, 0]
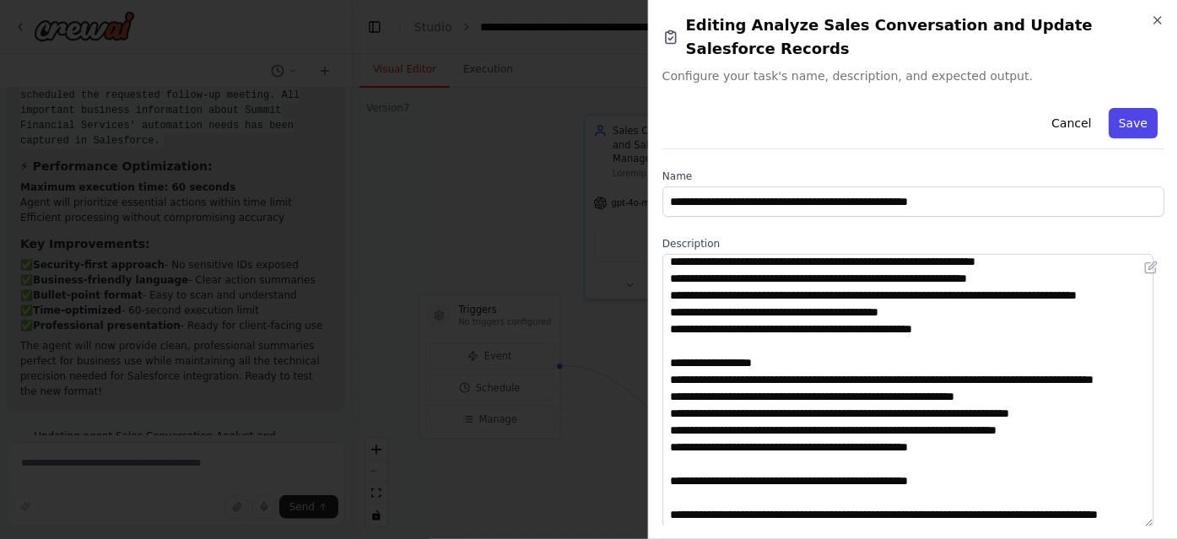
click at [1122, 108] on button "Save" at bounding box center [1133, 123] width 49 height 30
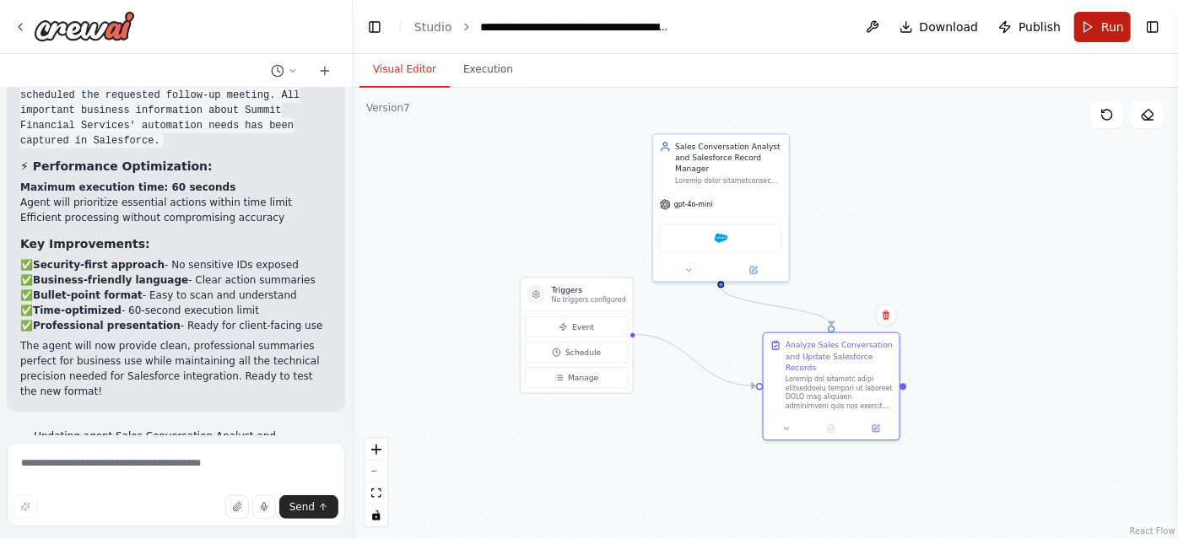
click at [1095, 22] on button "Run" at bounding box center [1102, 27] width 57 height 30
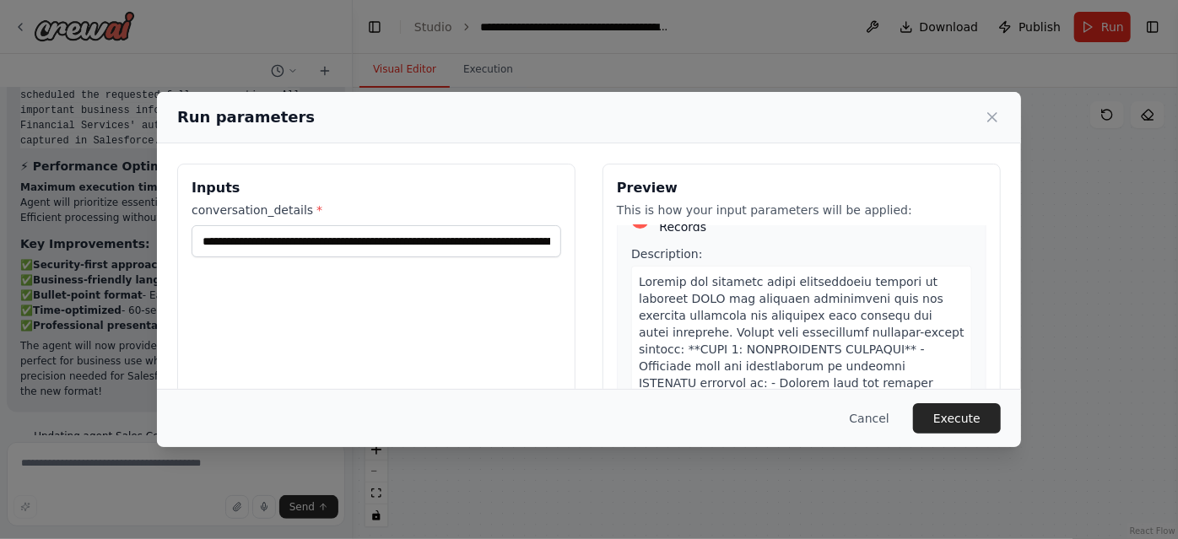
scroll to position [39, 0]
click at [949, 419] on button "Execute" at bounding box center [957, 418] width 88 height 30
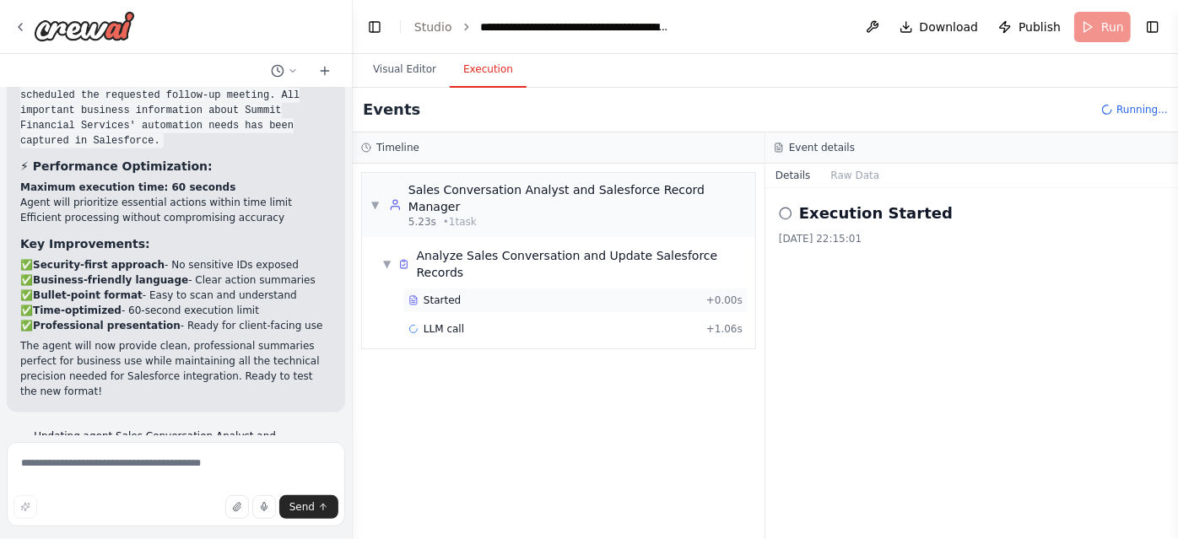
click at [636, 294] on div "Started" at bounding box center [553, 301] width 291 height 14
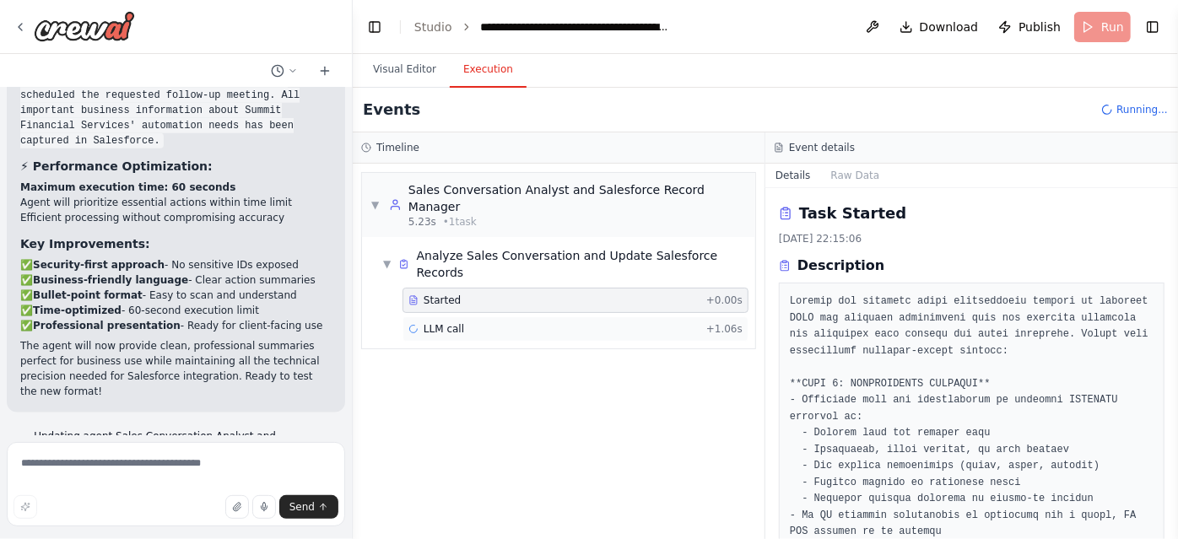
click at [627, 322] on div "LLM call + 1.06s" at bounding box center [575, 329] width 334 height 14
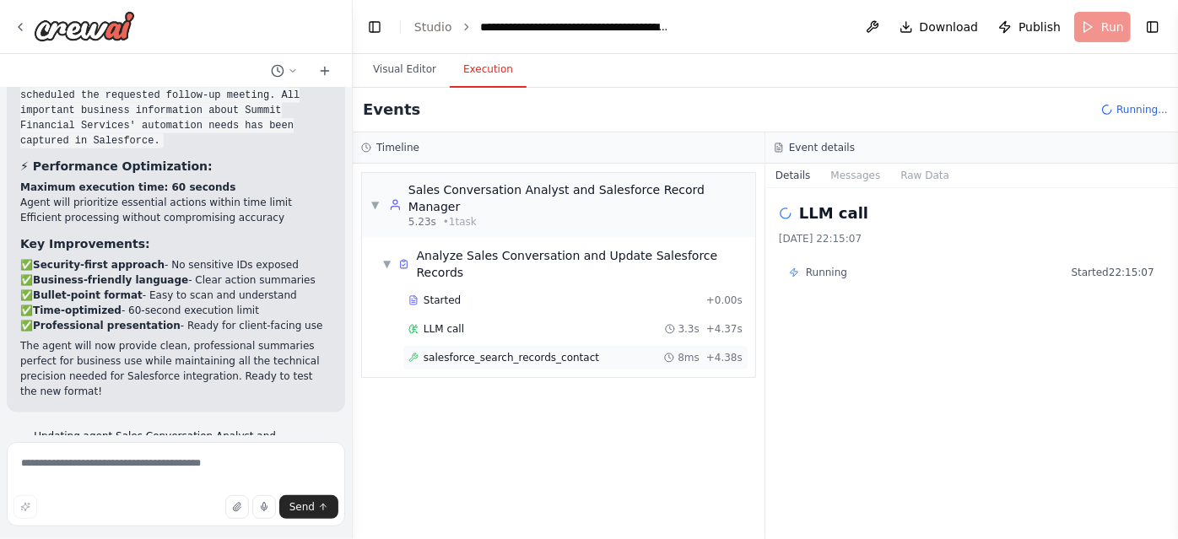
click at [626, 351] on div "salesforce_search_records_contact 8ms + 4.38s" at bounding box center [575, 358] width 334 height 14
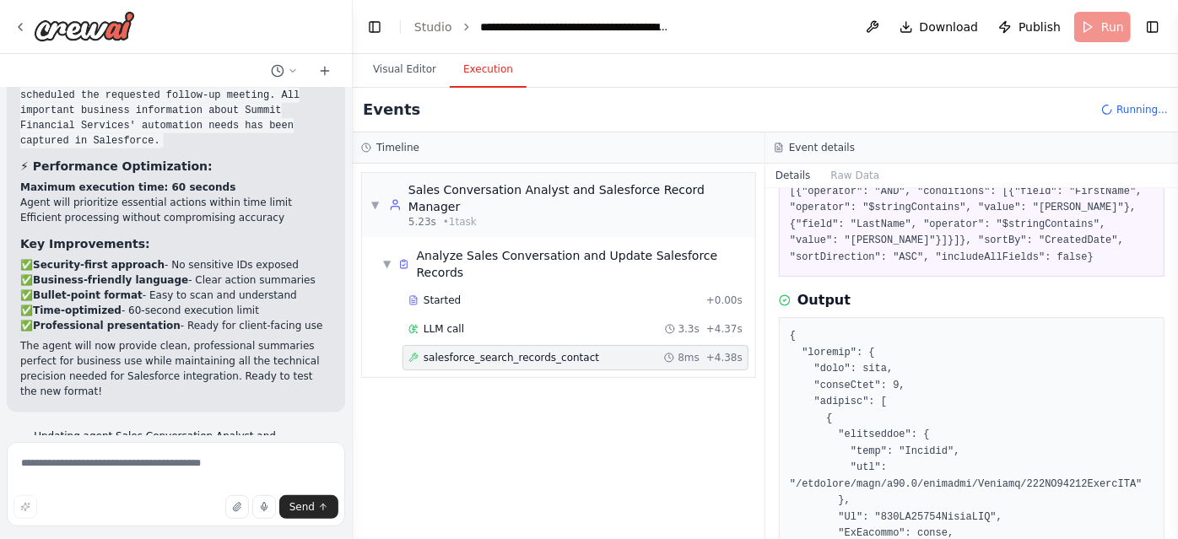
scroll to position [257, 0]
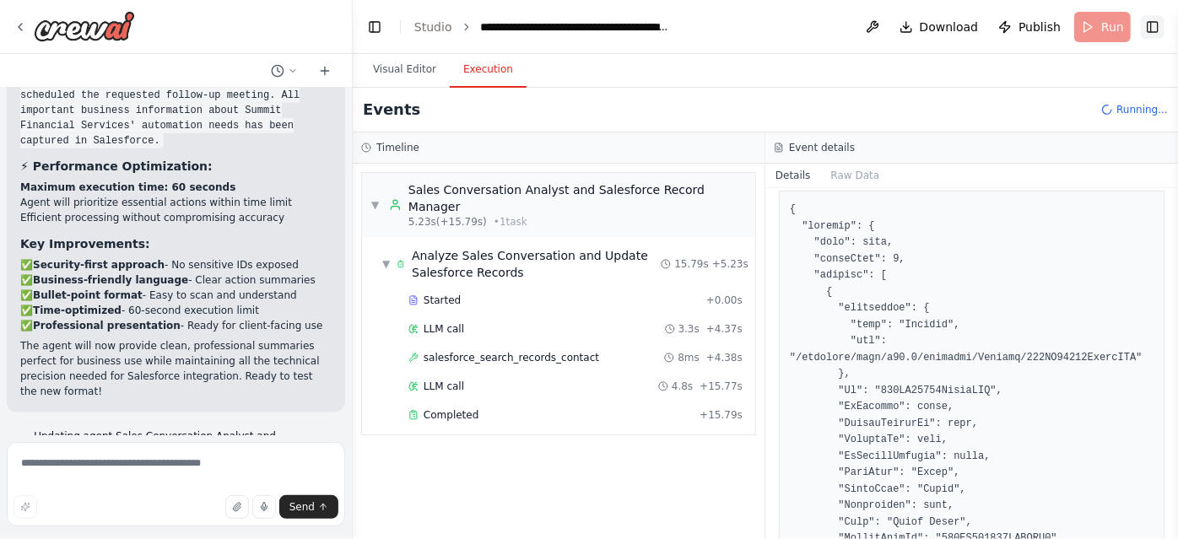
click at [1152, 37] on button "Toggle Right Sidebar" at bounding box center [1153, 27] width 24 height 24
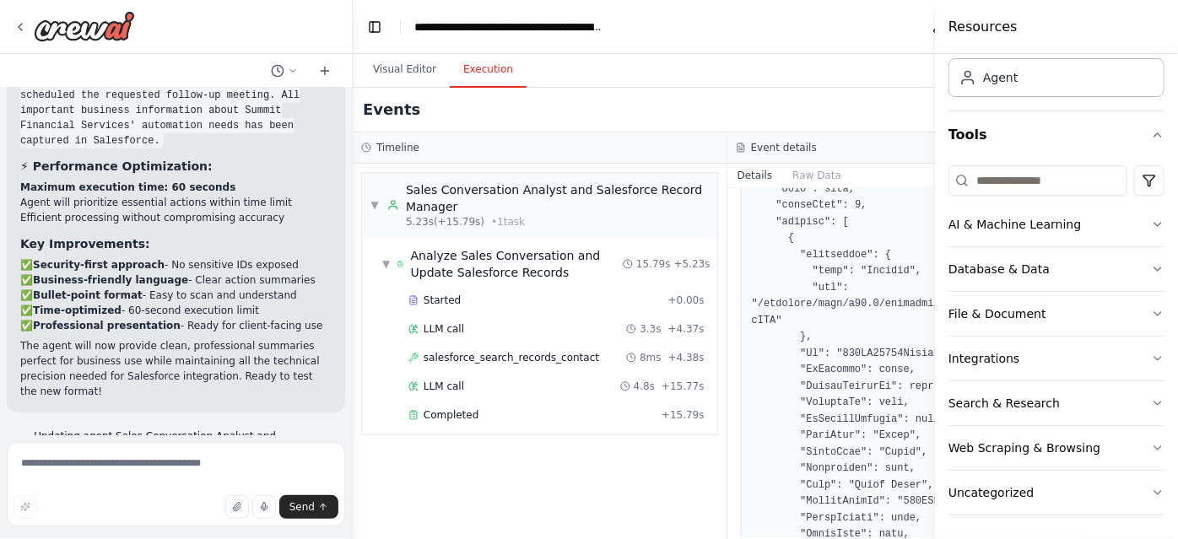
scroll to position [333, 0]
click at [544, 357] on span "salesforce_search_records_contact" at bounding box center [512, 358] width 176 height 14
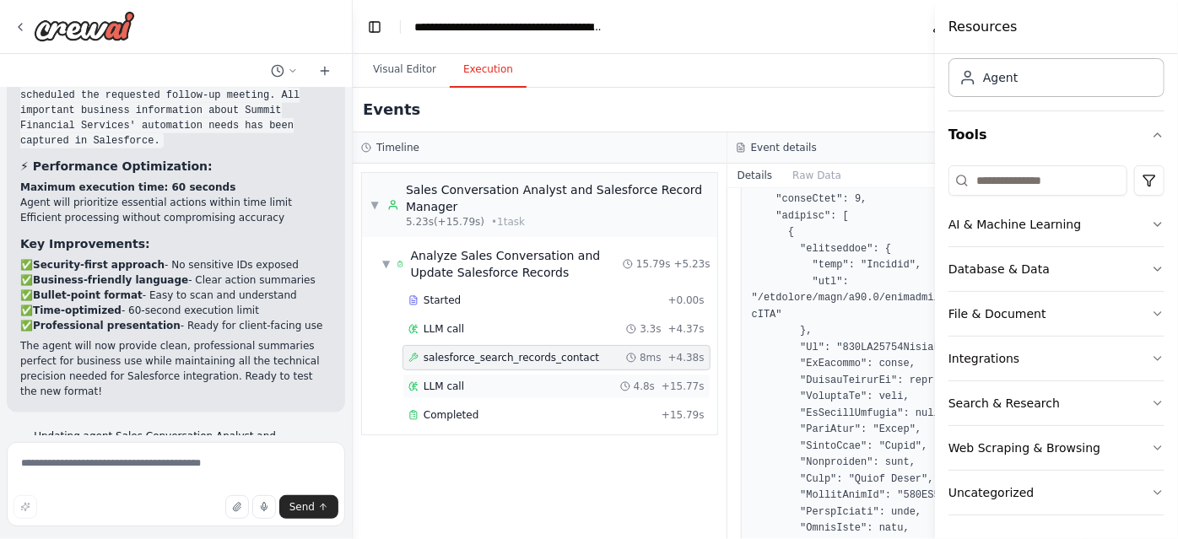
click at [495, 380] on div "LLM call 4.8s + 15.77s" at bounding box center [556, 387] width 296 height 14
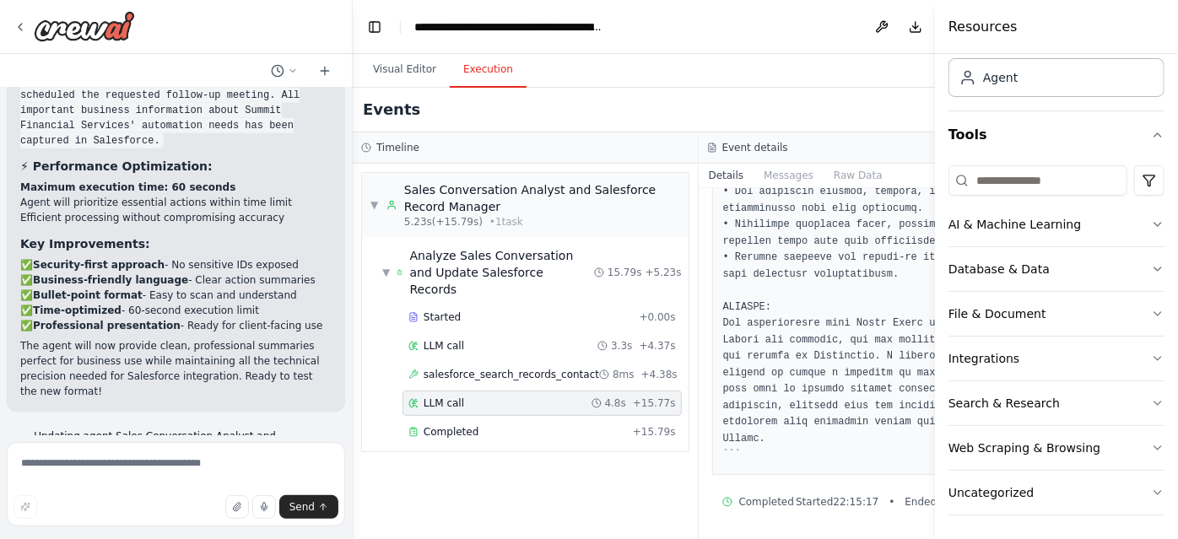
scroll to position [396, 0]
click at [503, 426] on div "Completed" at bounding box center [517, 432] width 218 height 14
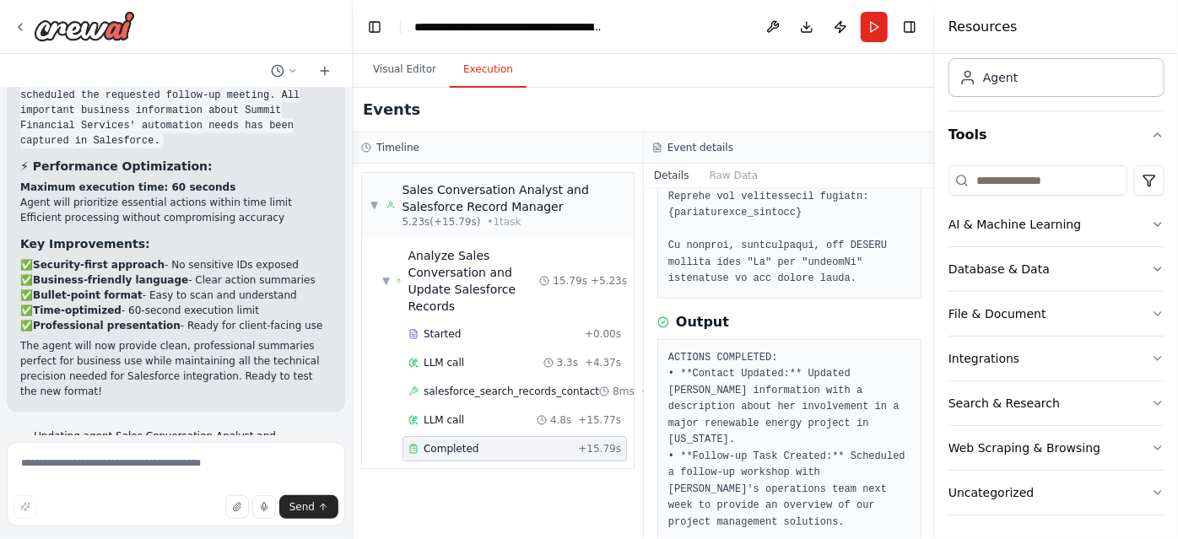
scroll to position [1466, 0]
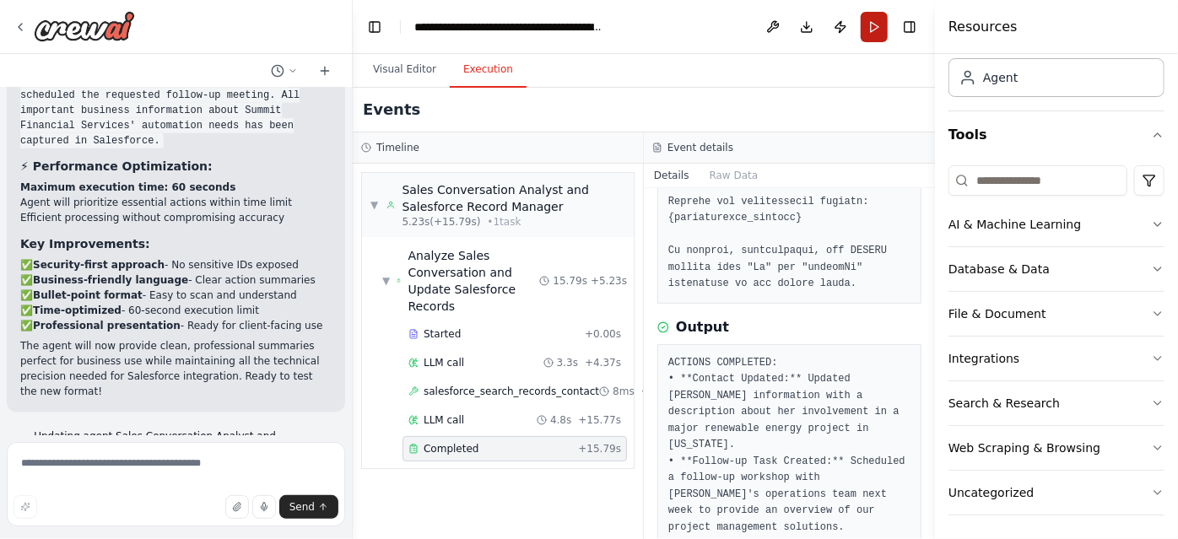
click at [877, 33] on button "Run" at bounding box center [874, 27] width 27 height 30
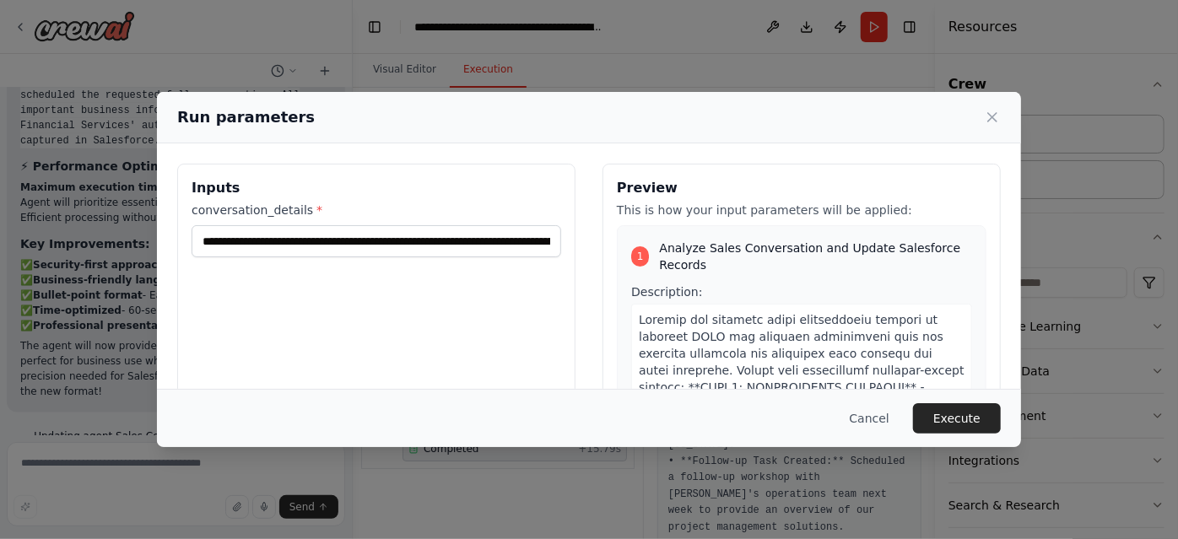
click at [1001, 111] on div "Run parameters" at bounding box center [589, 117] width 864 height 51
click at [996, 118] on icon at bounding box center [992, 117] width 17 height 17
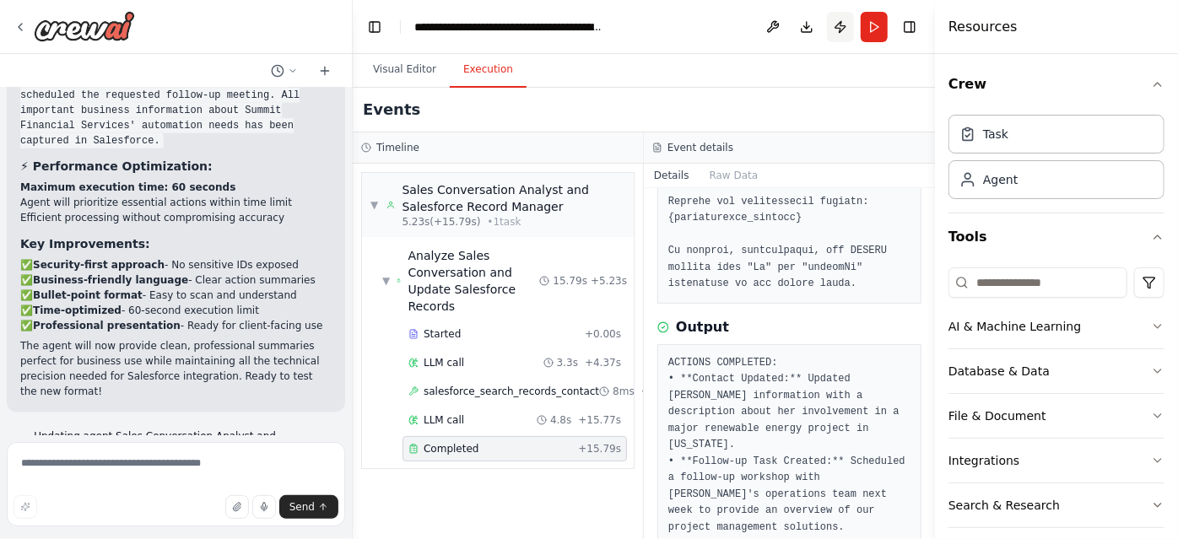
click at [844, 24] on button "Publish" at bounding box center [840, 27] width 27 height 30
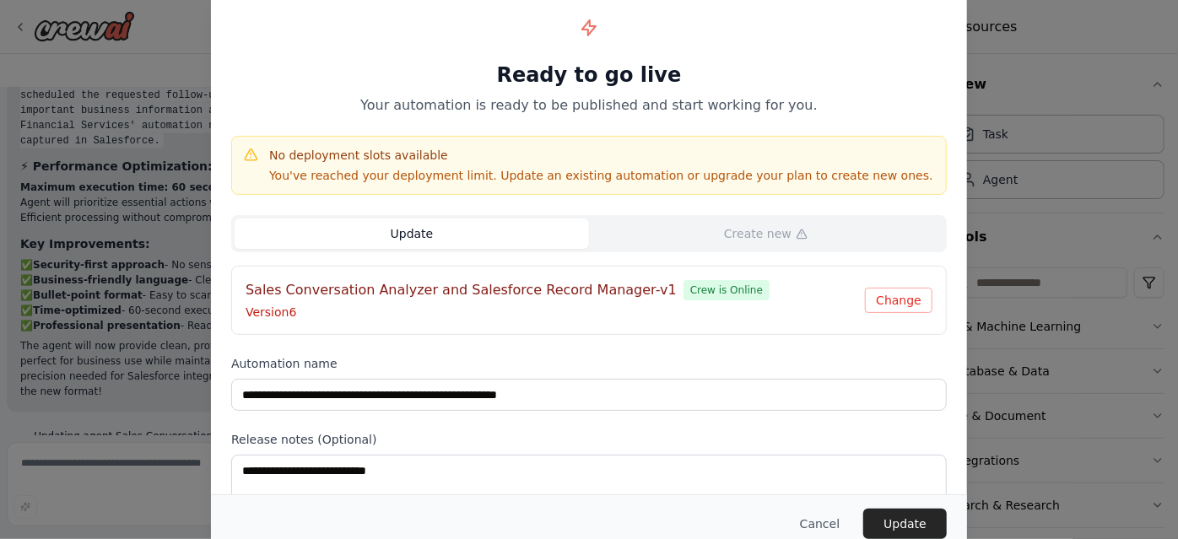
scroll to position [1664, 0]
click at [906, 519] on button "Update" at bounding box center [905, 524] width 84 height 30
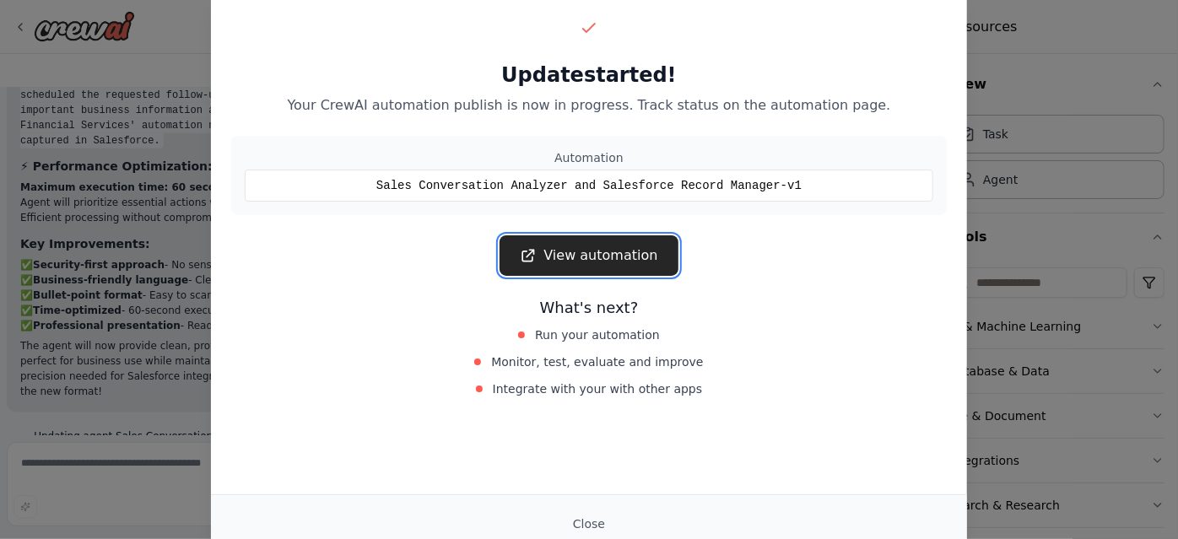
click at [591, 241] on link "View automation" at bounding box center [589, 255] width 178 height 41
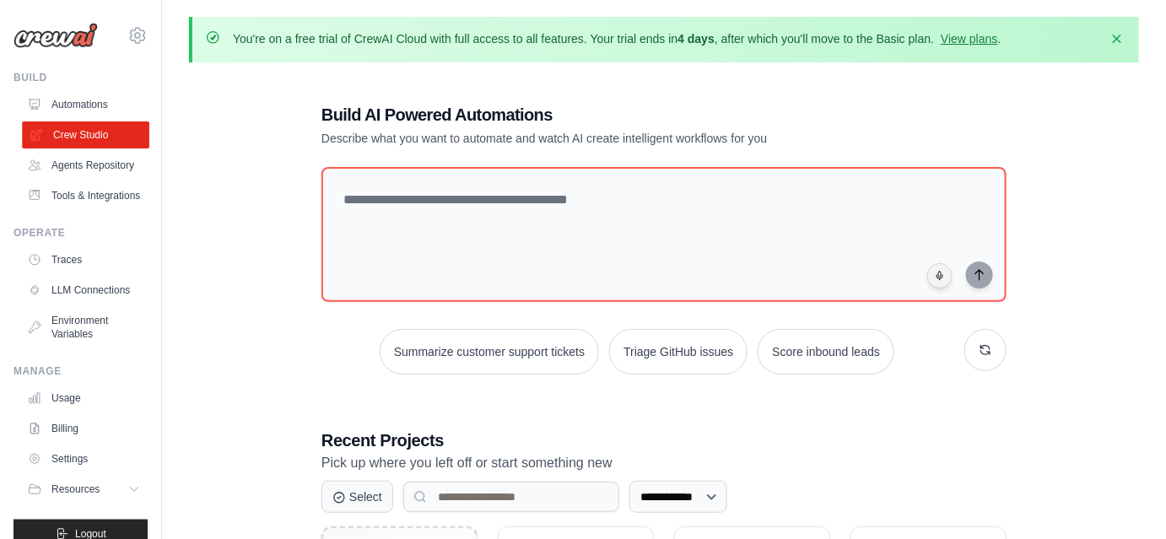
click at [88, 131] on link "Crew Studio" at bounding box center [85, 135] width 127 height 27
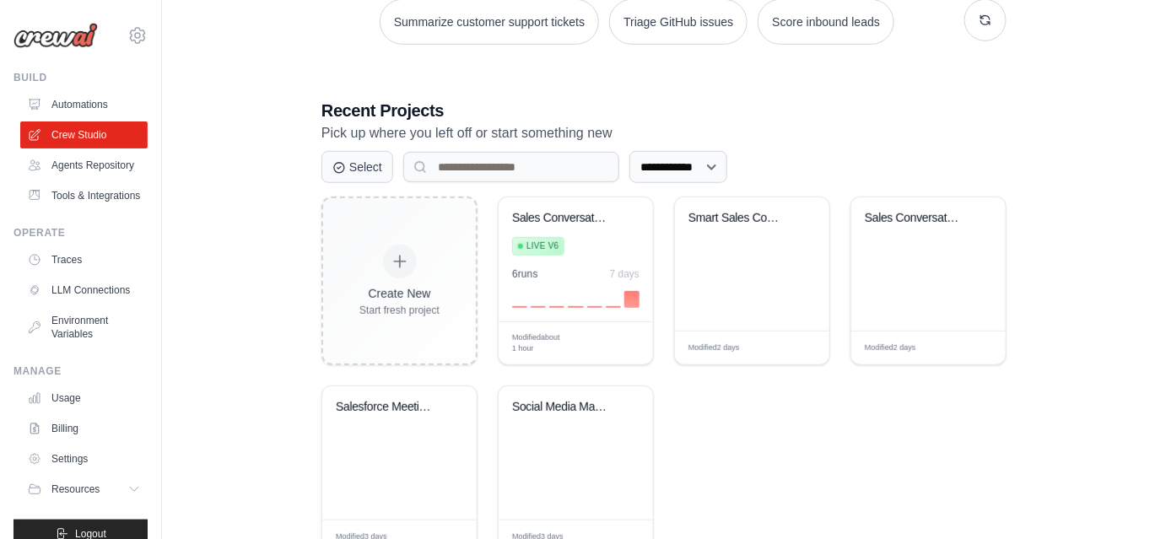
scroll to position [331, 0]
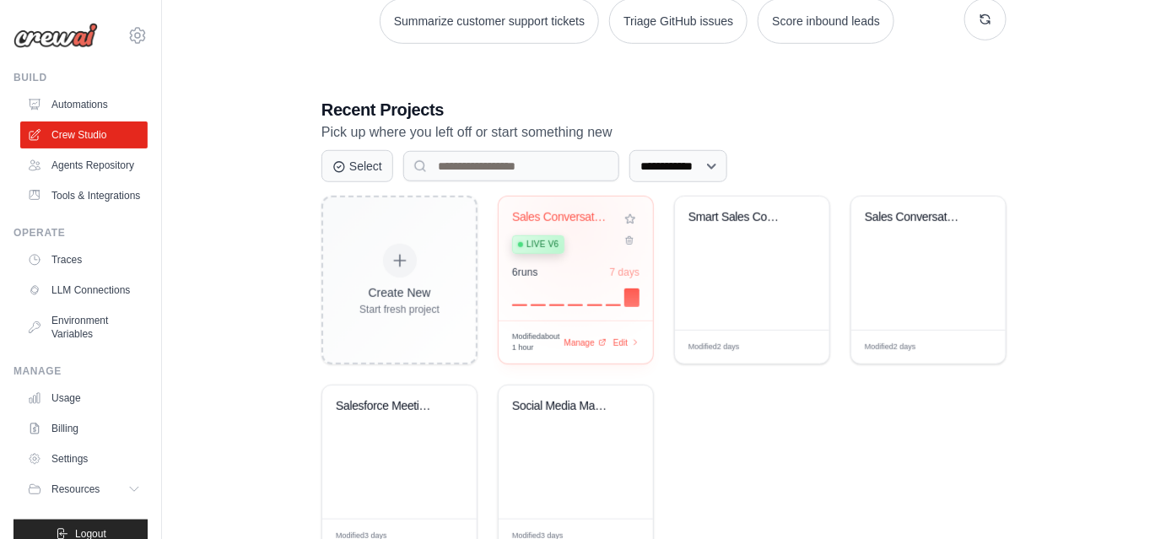
click at [575, 225] on div "Sales Conversation Analyzer and [PERSON_NAME]... Live v6" at bounding box center [563, 235] width 102 height 51
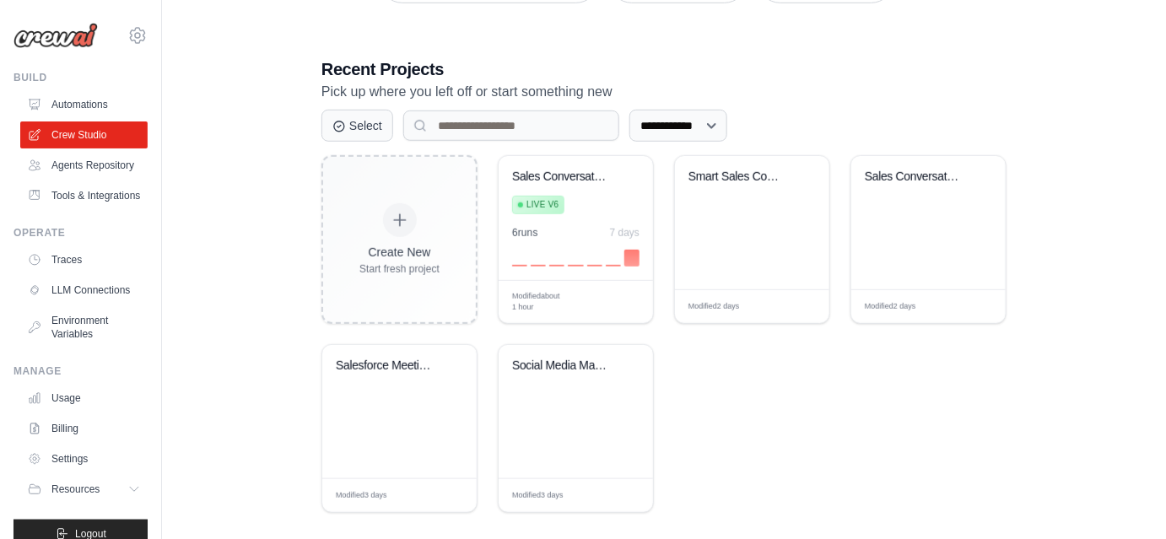
scroll to position [371, 0]
click at [598, 297] on div "Manage" at bounding box center [585, 302] width 46 height 14
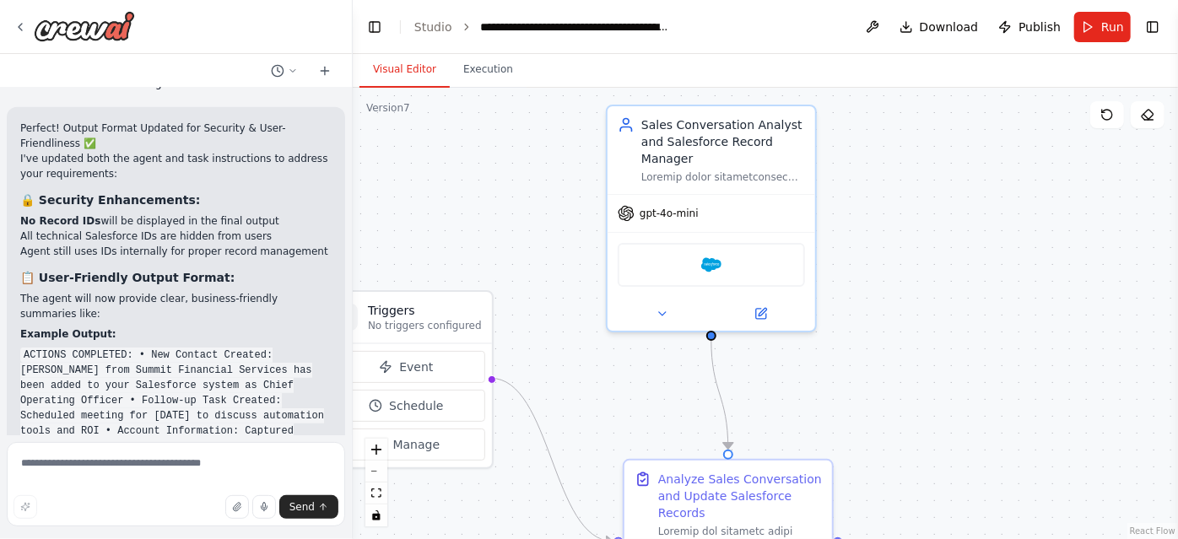
scroll to position [10449, 0]
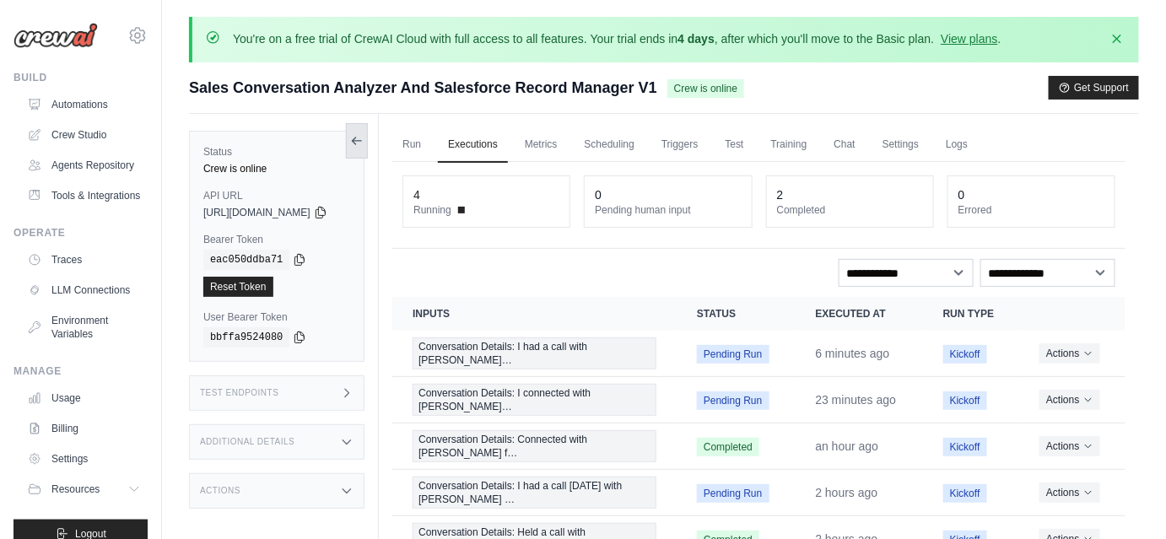
click at [364, 137] on icon at bounding box center [357, 141] width 14 height 14
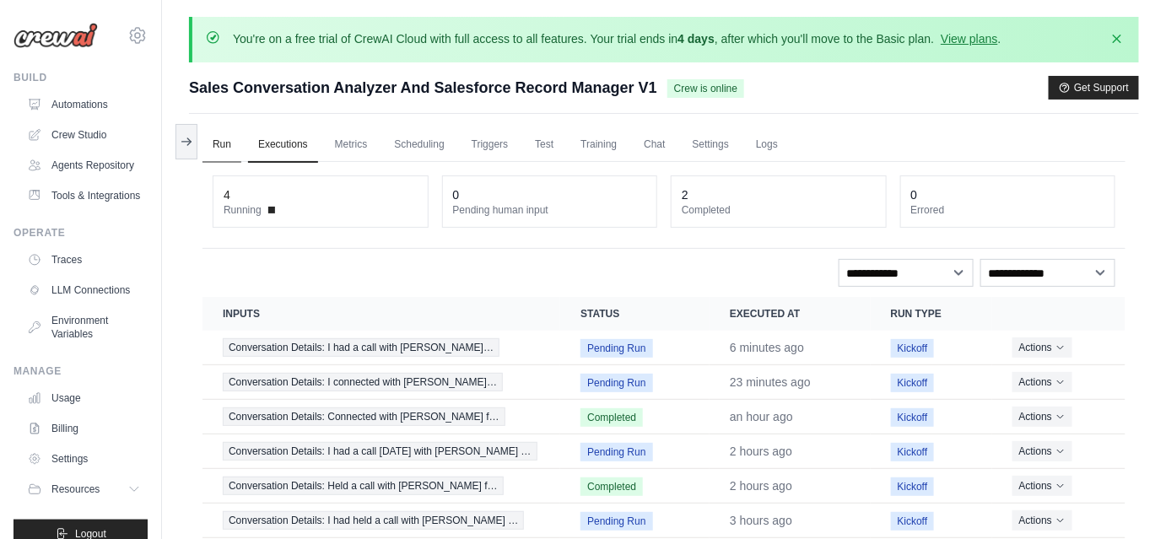
click at [230, 154] on link "Run" at bounding box center [222, 144] width 39 height 35
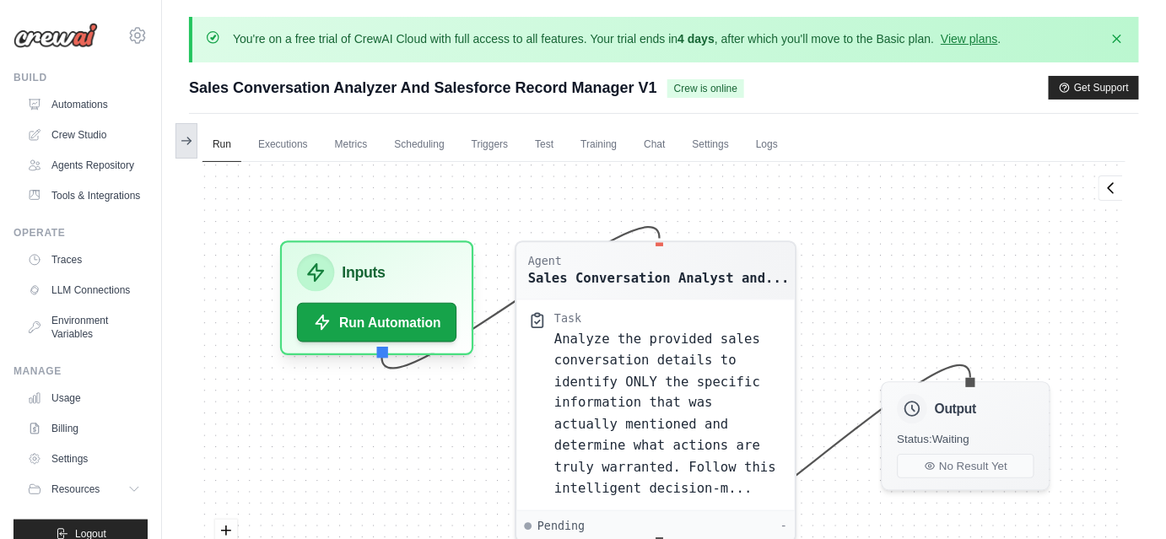
click at [181, 138] on icon at bounding box center [187, 141] width 14 height 14
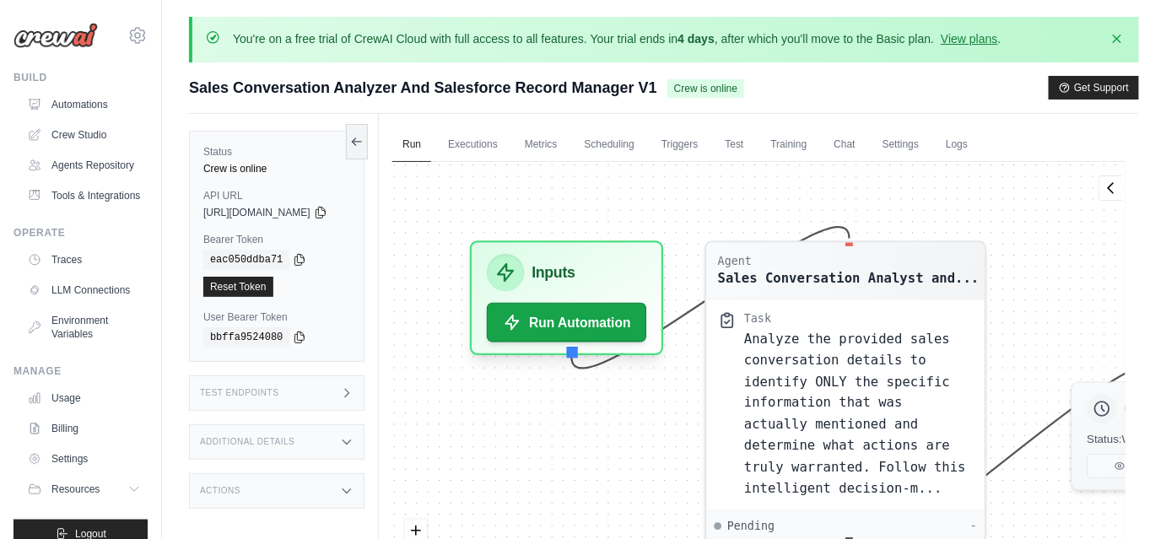
click at [256, 164] on div "Crew is online" at bounding box center [276, 169] width 147 height 14
click at [368, 143] on button at bounding box center [357, 140] width 22 height 35
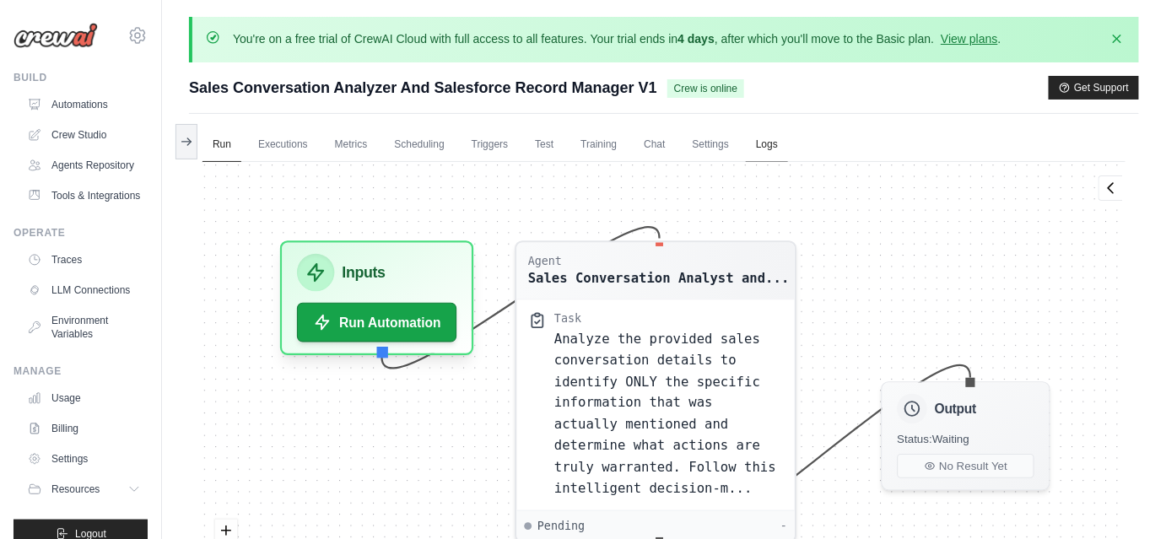
click at [782, 152] on link "Logs" at bounding box center [767, 144] width 42 height 35
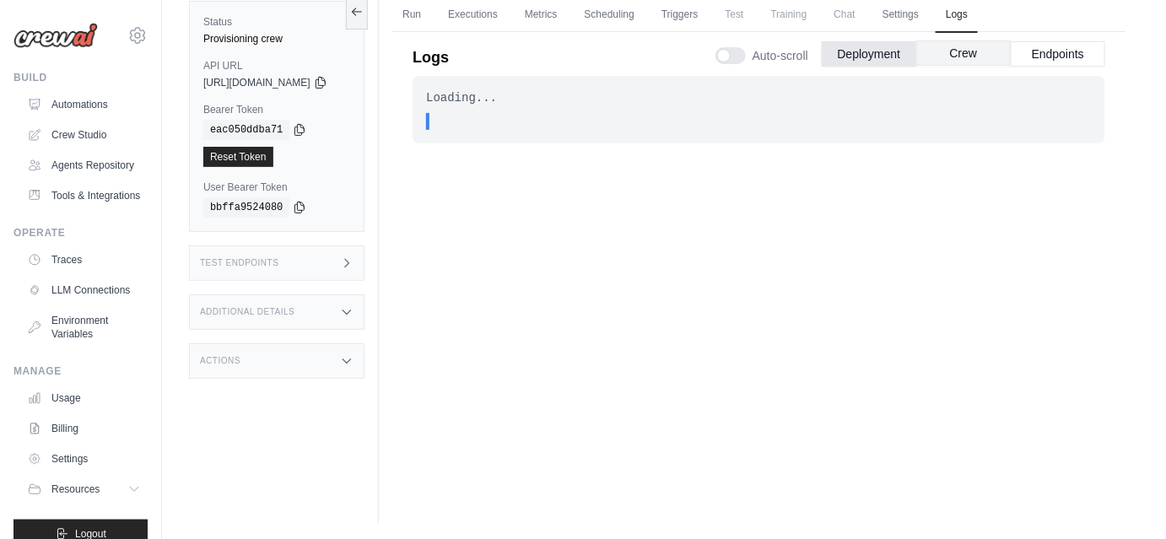
click at [970, 50] on button "Crew" at bounding box center [964, 53] width 95 height 25
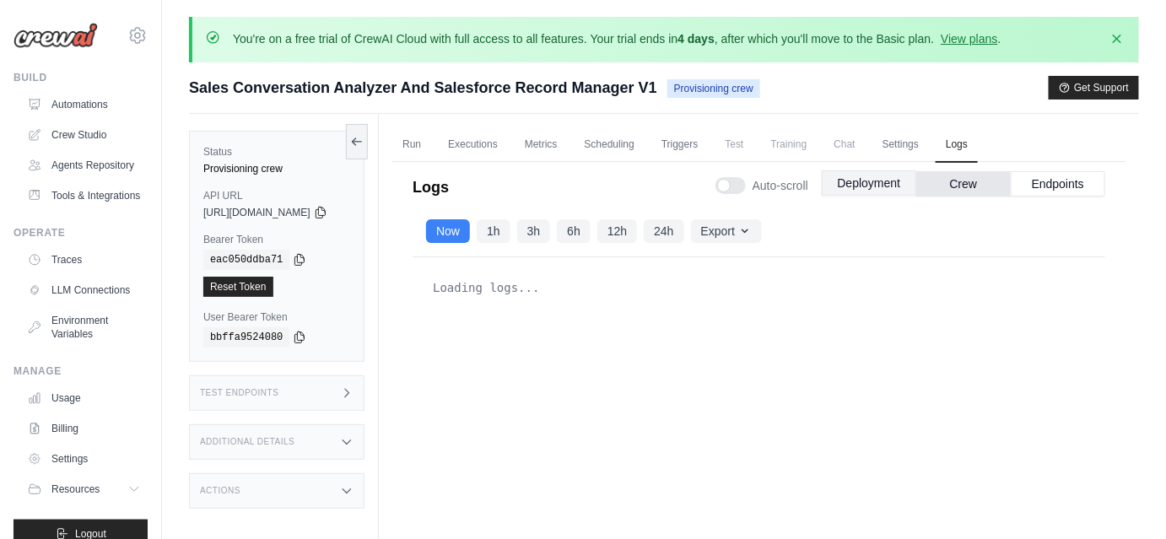
click at [851, 187] on button "Deployment" at bounding box center [869, 182] width 95 height 25
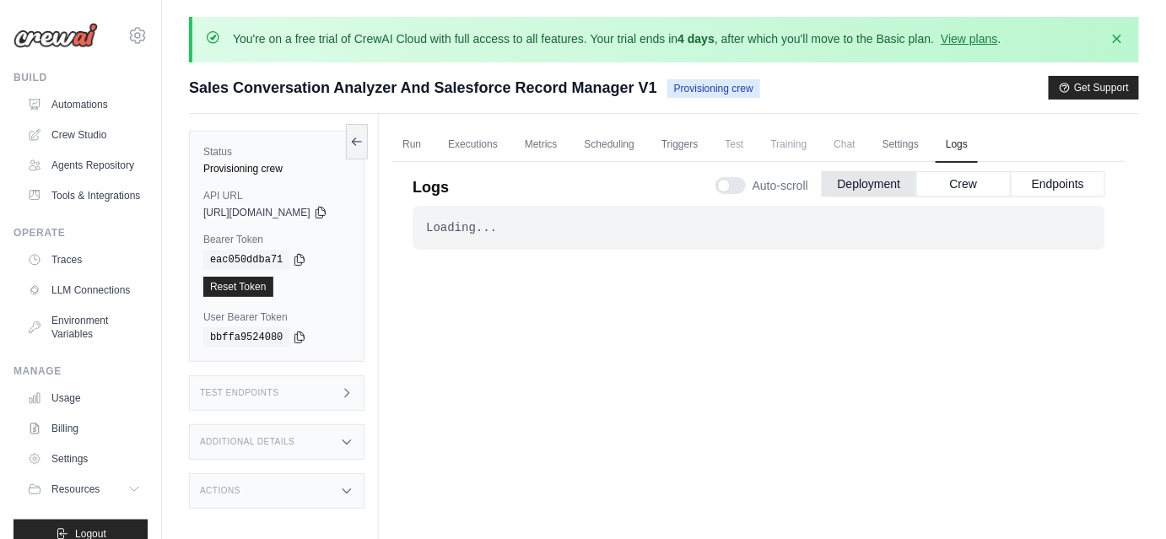
click at [527, 494] on div "Loading... . . . In Progress" at bounding box center [759, 405] width 693 height 398
click at [551, 415] on div "Loading... . . . In Progress" at bounding box center [759, 405] width 693 height 398
click at [487, 160] on div "Logs Auto-scroll Deployment Crew Endpoints" at bounding box center [759, 182] width 693 height 47
click at [487, 159] on div "Logs Auto-scroll Deployment Crew Endpoints" at bounding box center [759, 182] width 693 height 47
click at [487, 150] on link "Executions" at bounding box center [473, 144] width 70 height 35
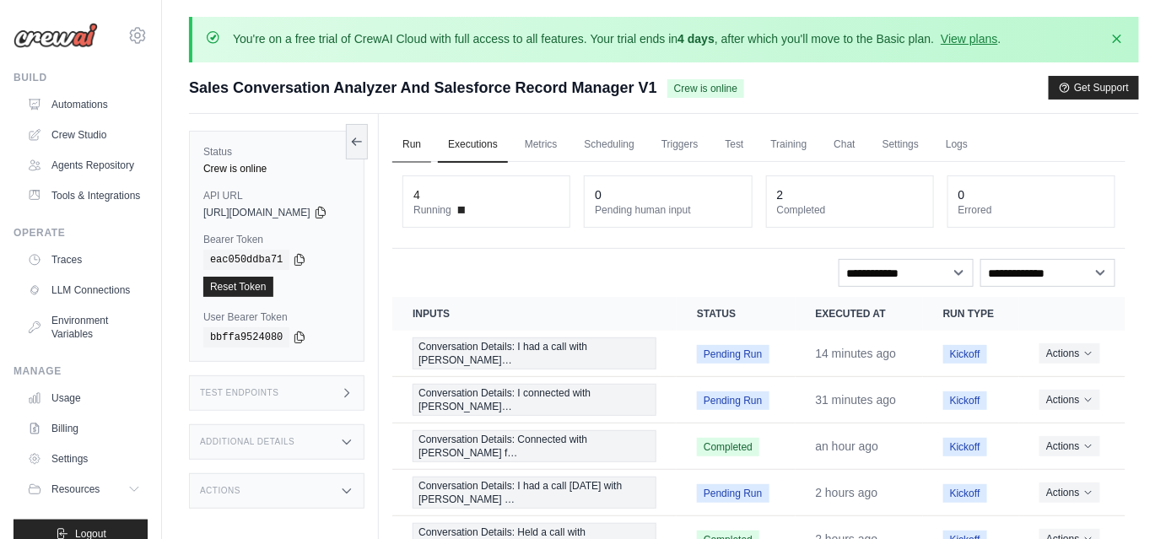
click at [431, 147] on link "Run" at bounding box center [411, 144] width 39 height 35
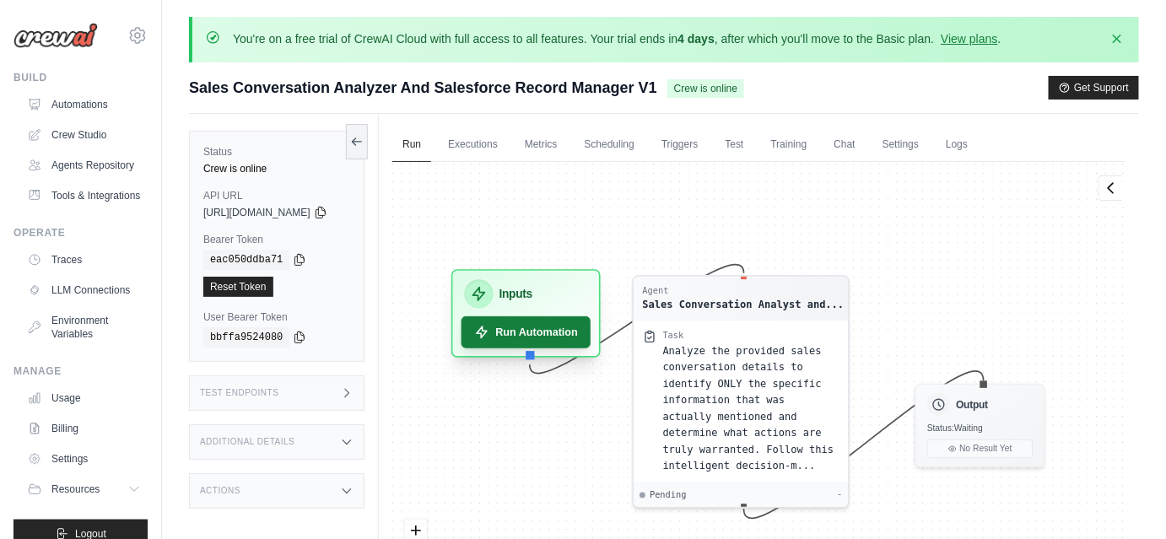
click at [585, 332] on button "Run Automation" at bounding box center [527, 332] width 130 height 32
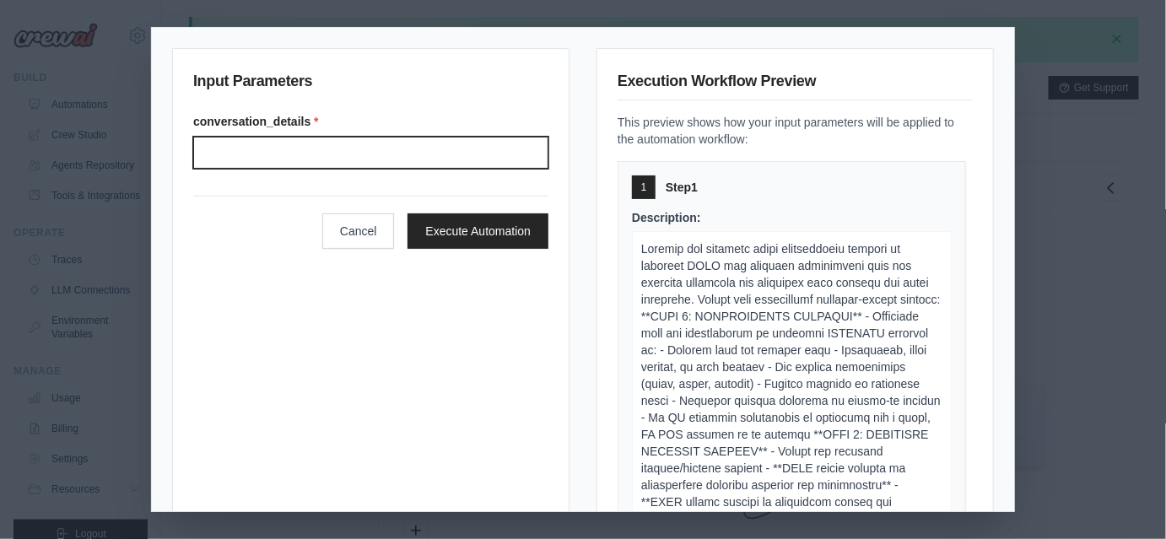
click at [268, 157] on input "Conversation details" at bounding box center [370, 153] width 355 height 32
type input "**********"
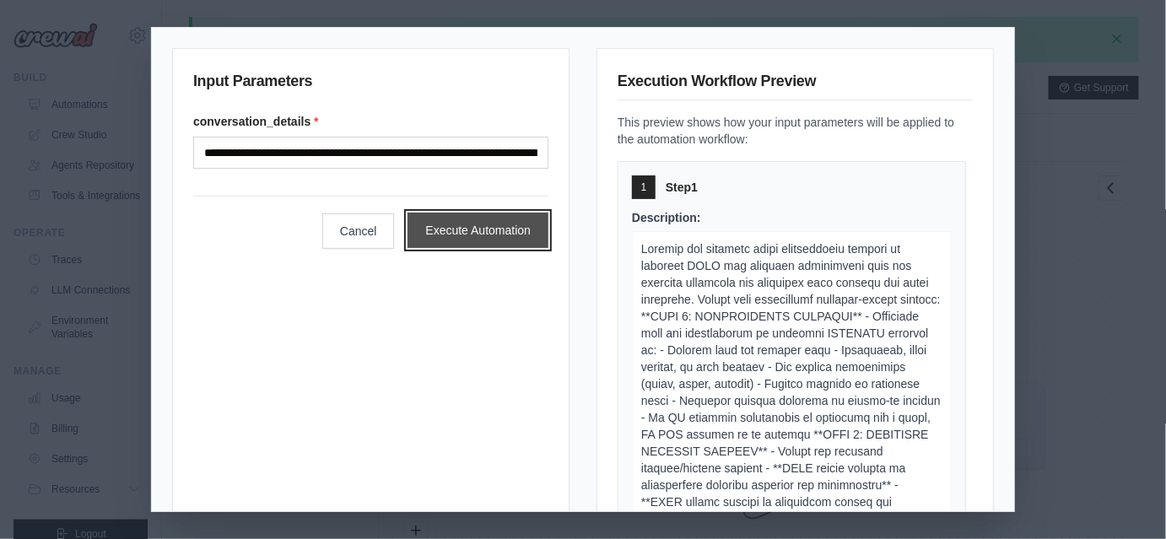
click at [443, 233] on button "Execute Automation" at bounding box center [478, 230] width 141 height 35
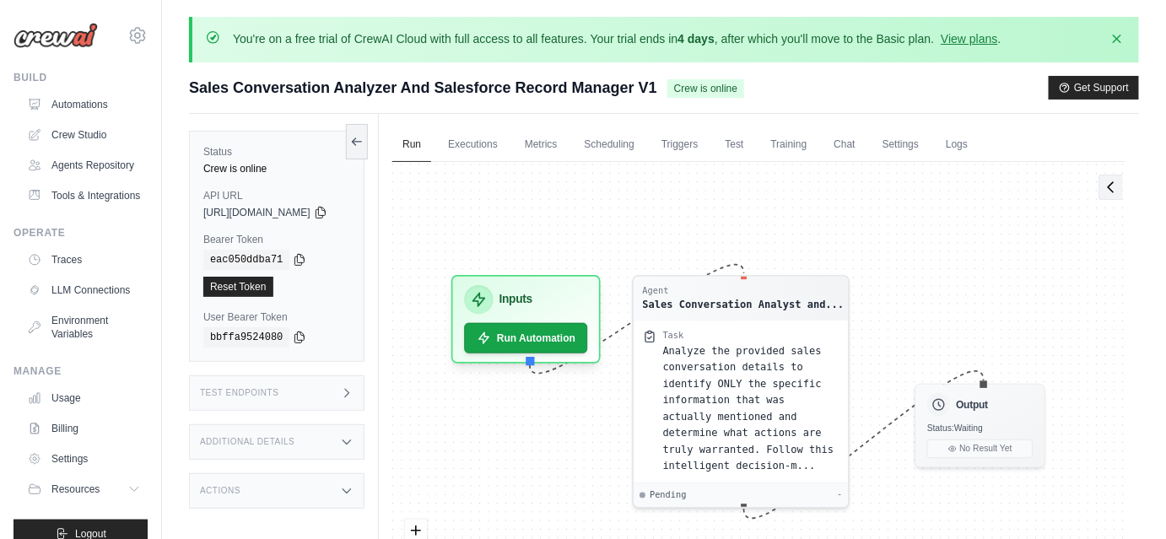
click at [1101, 188] on button at bounding box center [1111, 187] width 24 height 25
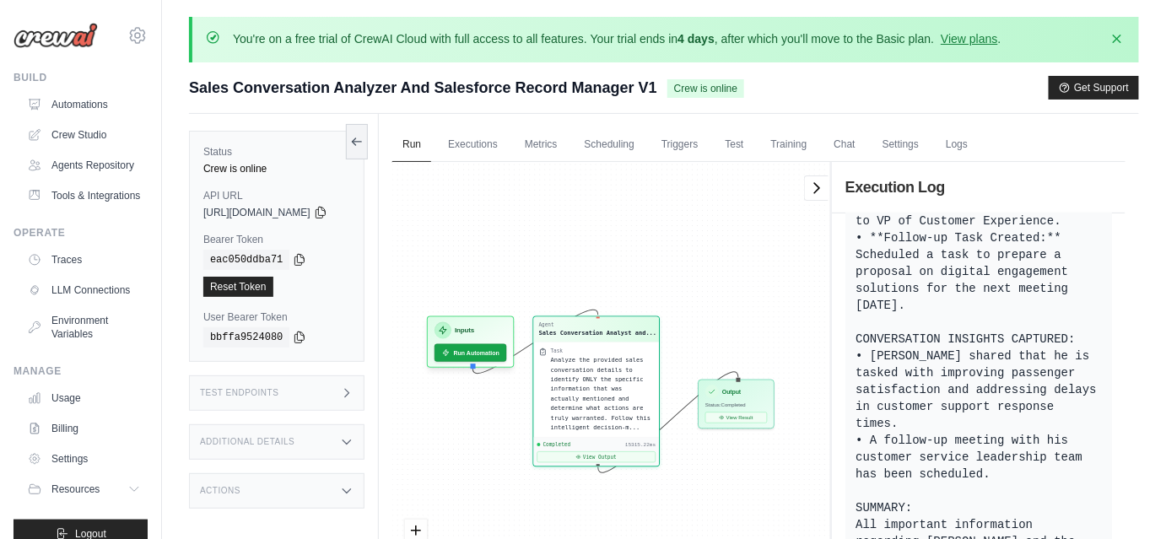
scroll to position [130, 0]
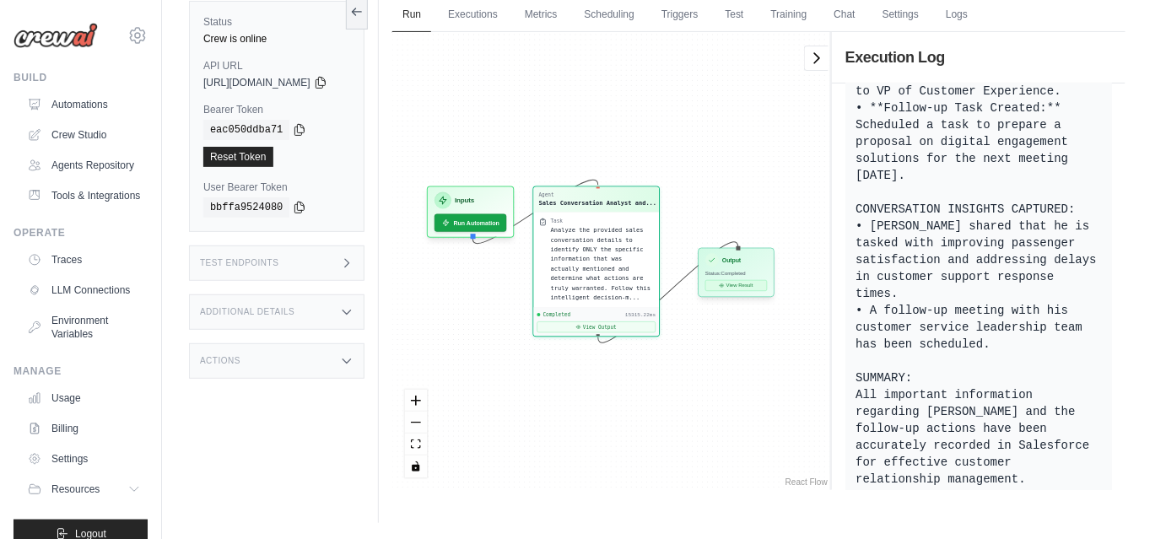
click at [765, 283] on button "View Result" at bounding box center [737, 285] width 62 height 11
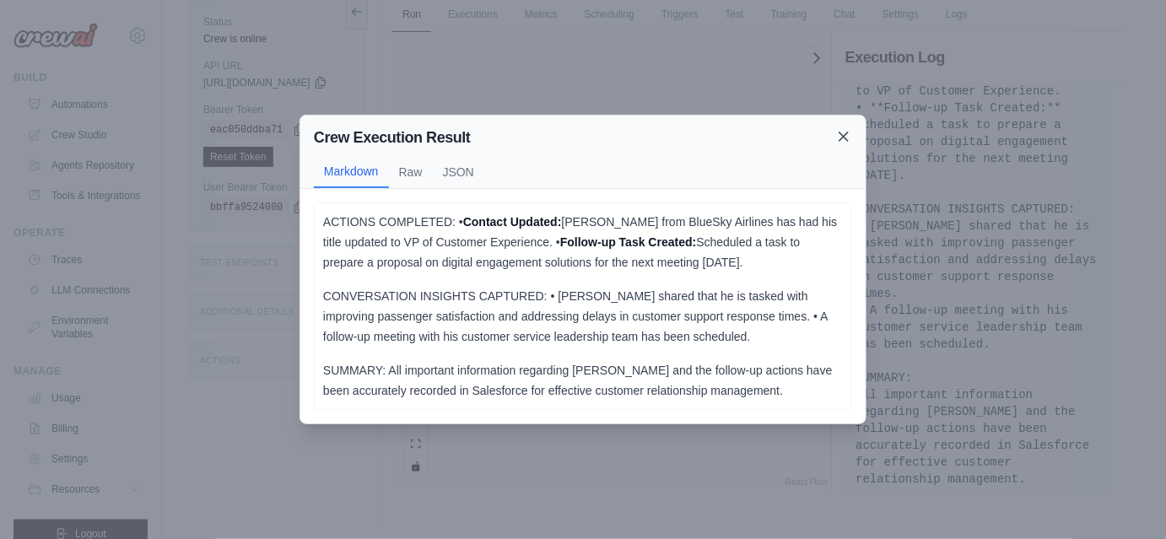
click at [847, 138] on icon at bounding box center [844, 136] width 17 height 17
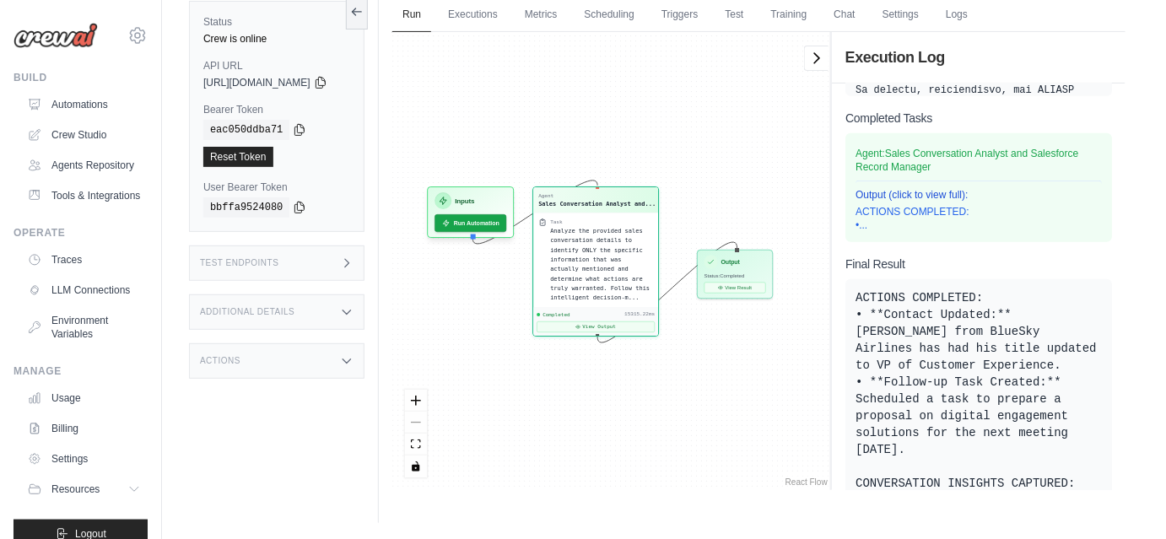
scroll to position [0, 0]
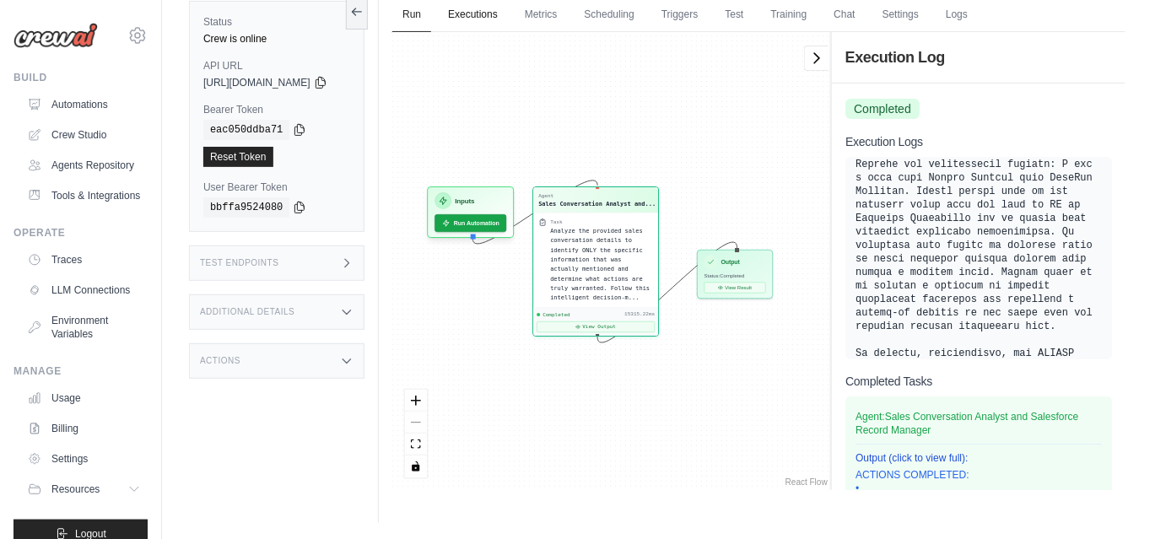
click at [493, 19] on link "Executions" at bounding box center [473, 14] width 70 height 35
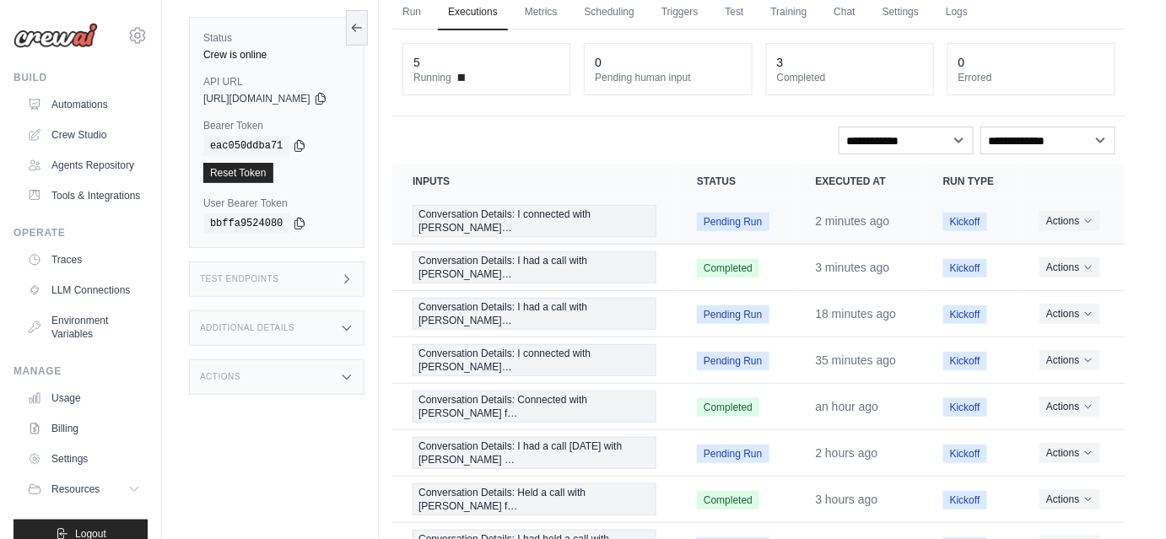
scroll to position [128, 0]
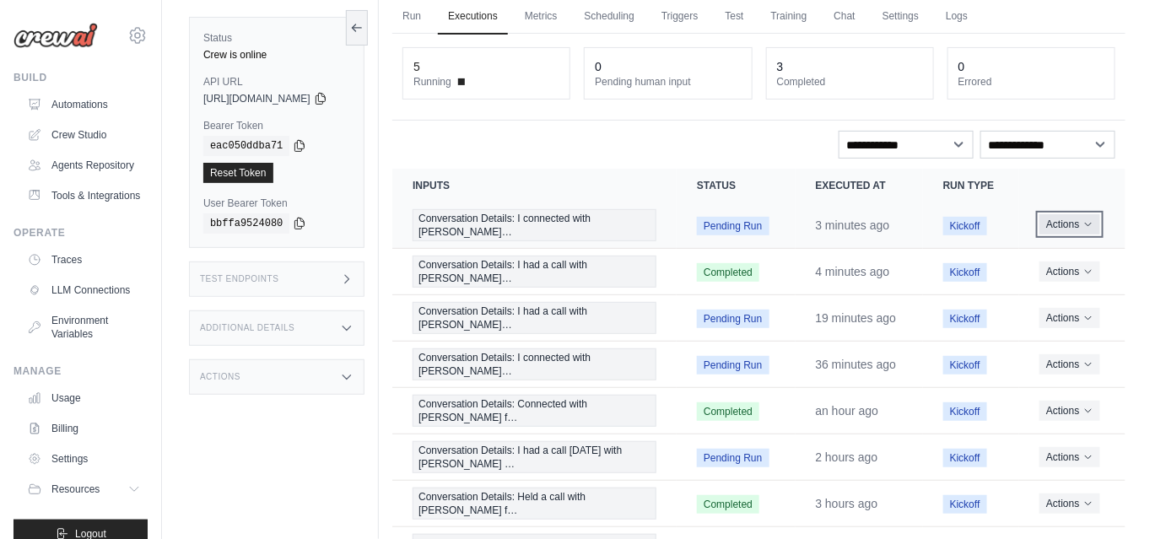
click at [1094, 225] on icon "Actions for execution" at bounding box center [1089, 224] width 10 height 10
click at [1031, 258] on link "View Details" at bounding box center [1052, 255] width 108 height 27
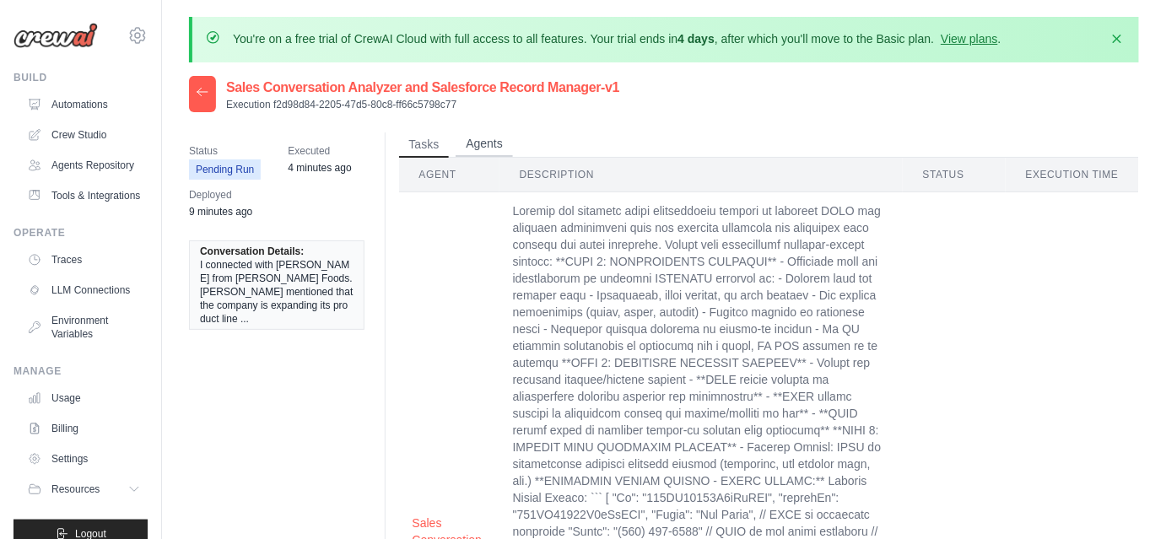
click at [462, 142] on button "Agents" at bounding box center [484, 144] width 57 height 25
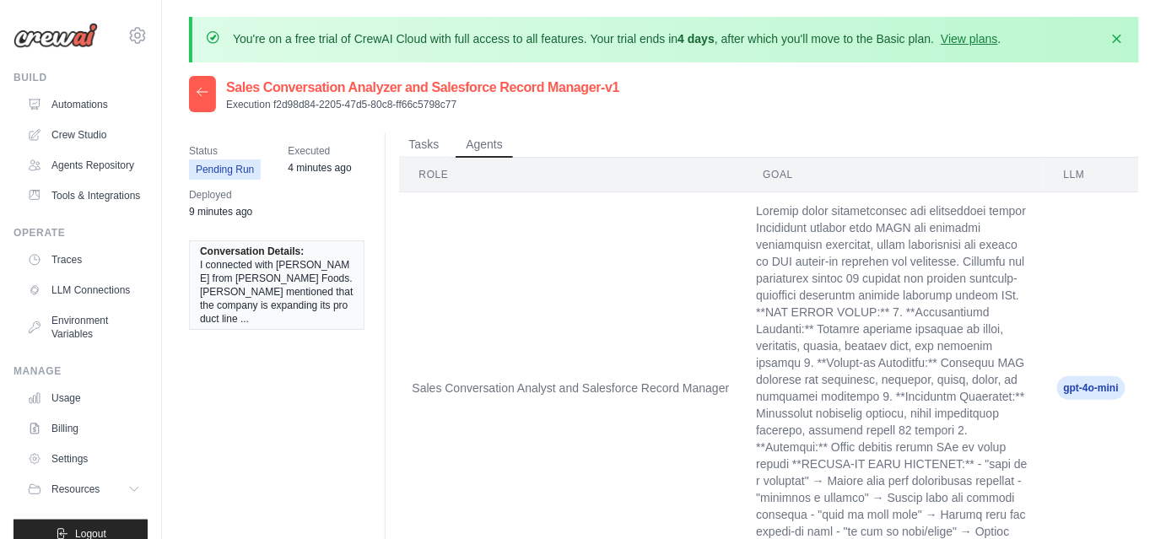
scroll to position [92, 0]
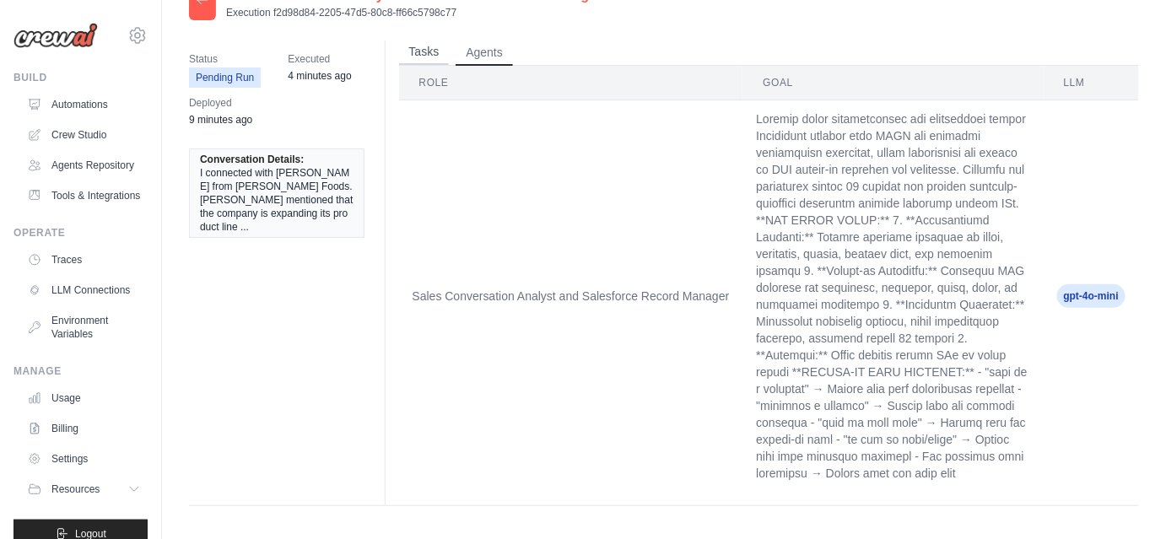
click at [441, 40] on button "Tasks" at bounding box center [424, 52] width 51 height 25
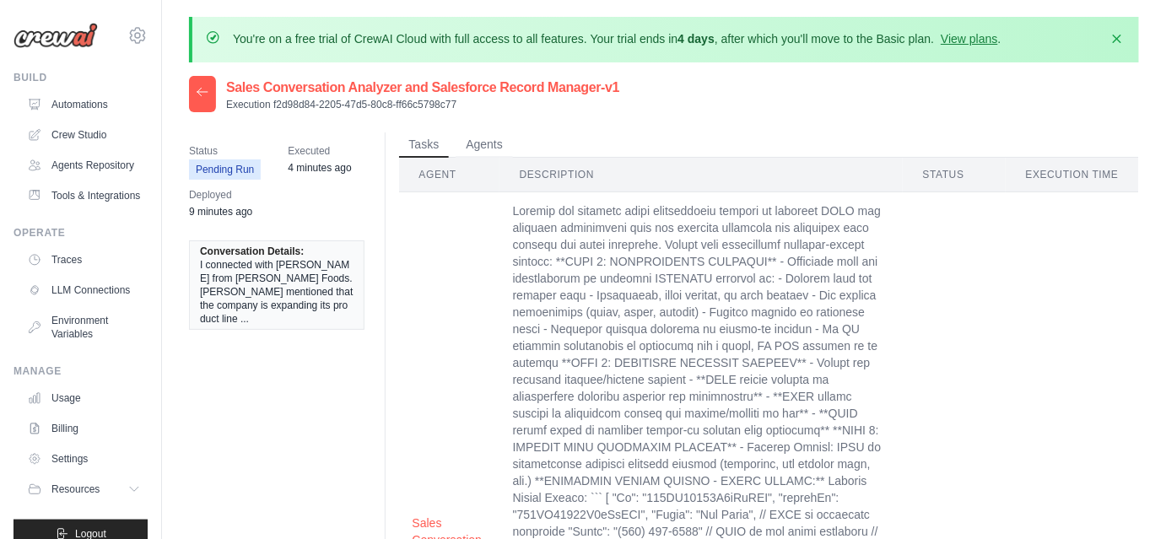
scroll to position [0, 0]
click at [195, 97] on div at bounding box center [202, 94] width 27 height 36
click at [201, 96] on icon at bounding box center [203, 92] width 14 height 14
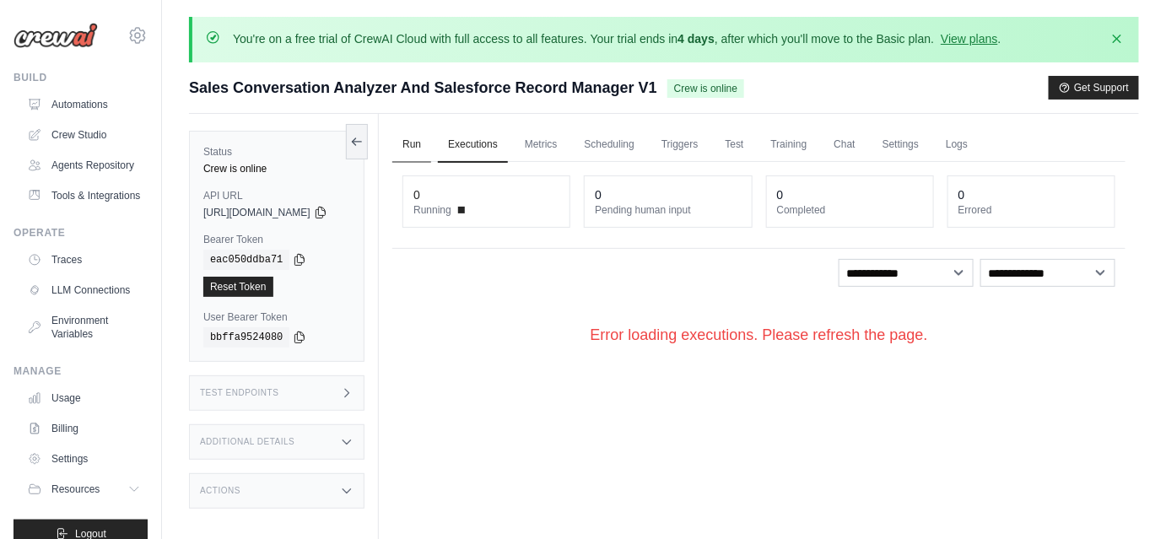
click at [431, 148] on link "Run" at bounding box center [411, 144] width 39 height 35
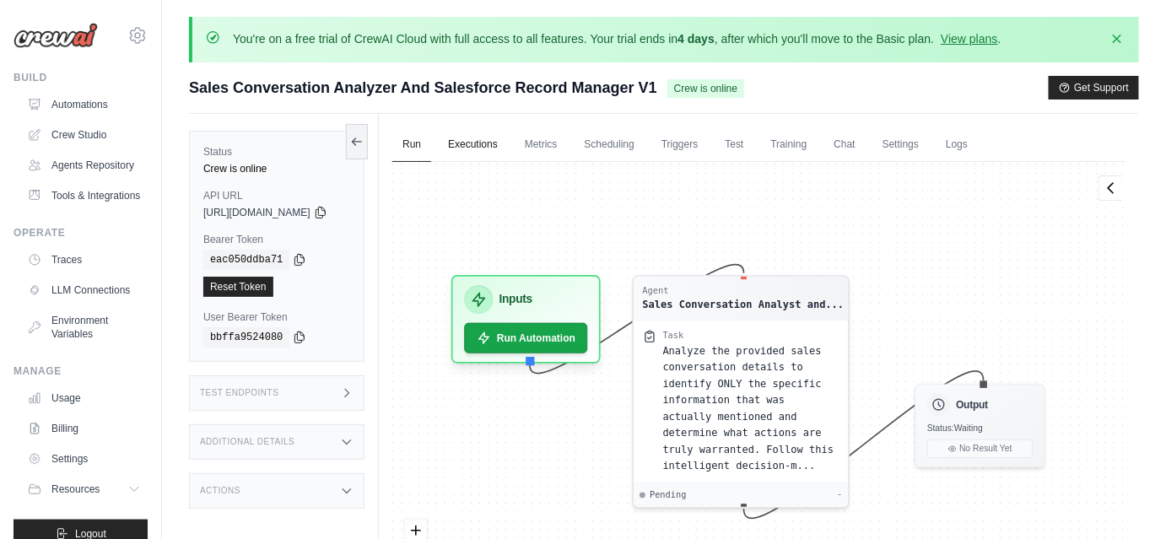
click at [484, 148] on link "Executions" at bounding box center [473, 144] width 70 height 35
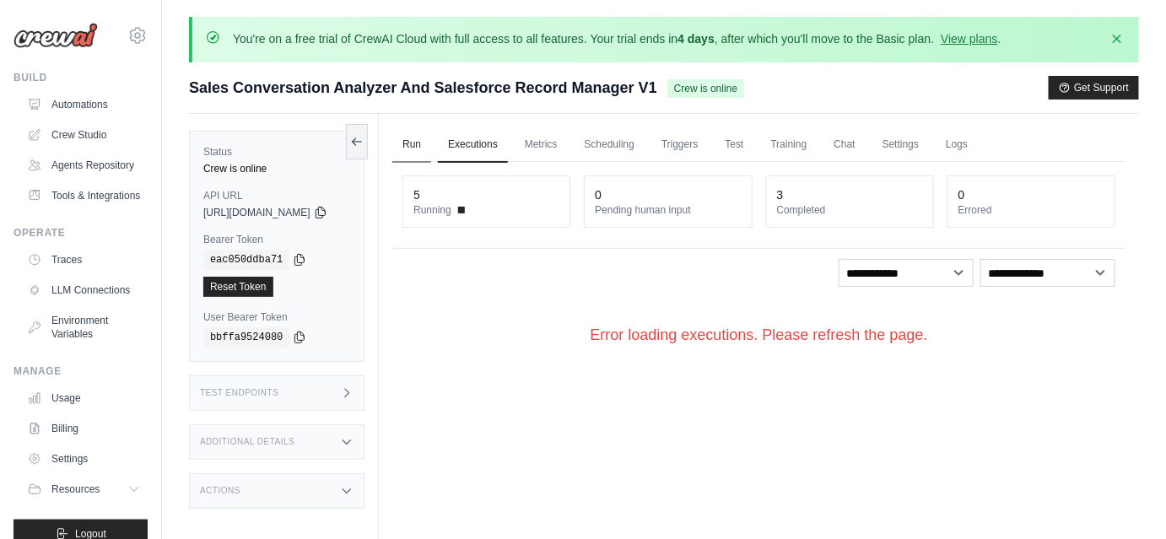
click at [431, 150] on link "Run" at bounding box center [411, 144] width 39 height 35
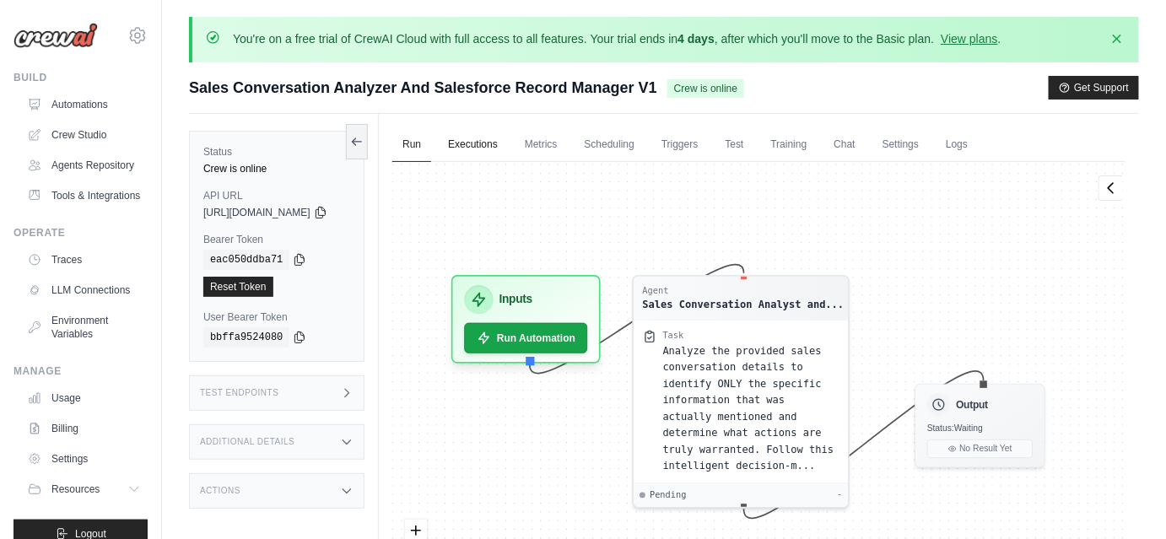
click at [500, 138] on link "Executions" at bounding box center [473, 144] width 70 height 35
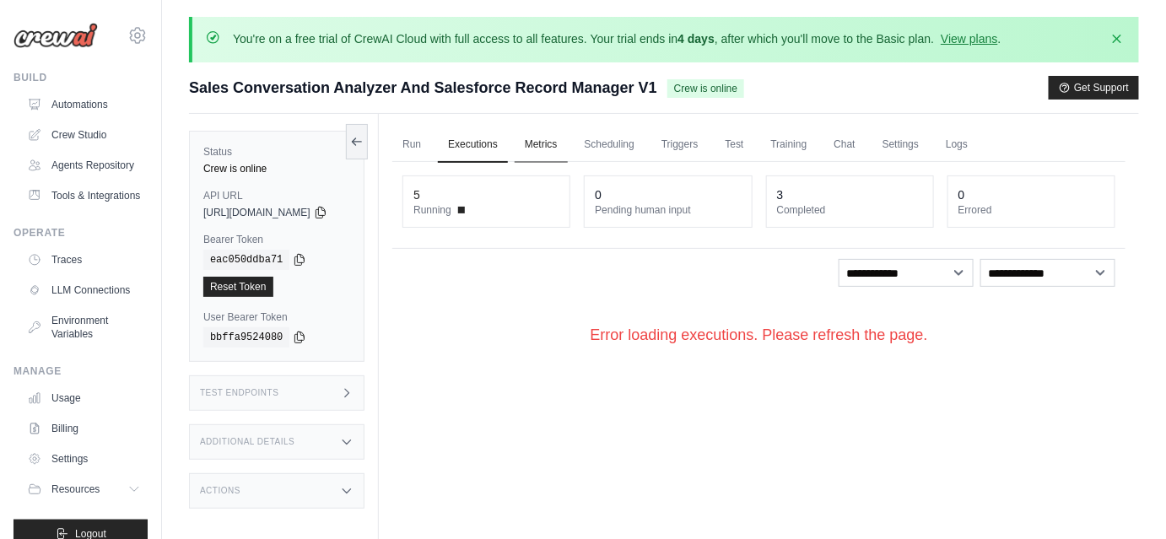
click at [564, 152] on link "Metrics" at bounding box center [541, 144] width 53 height 35
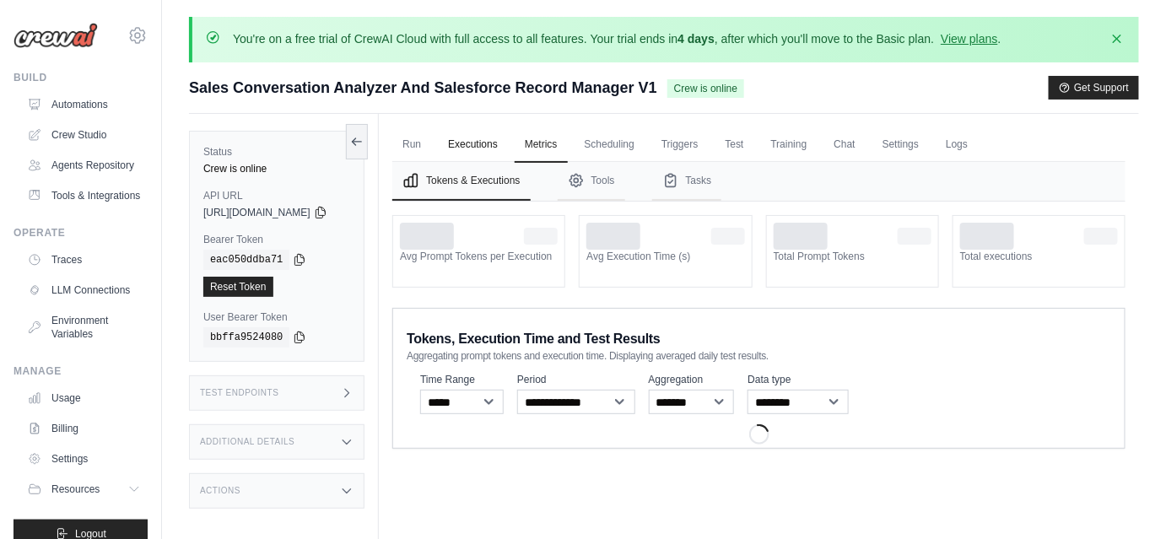
click at [508, 138] on link "Executions" at bounding box center [473, 144] width 70 height 35
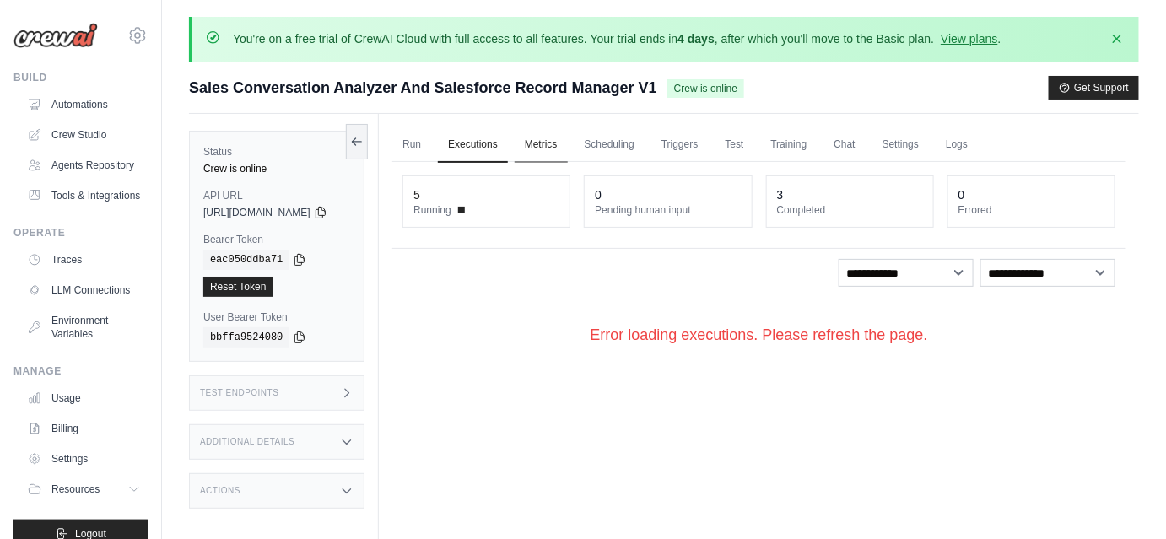
click at [561, 154] on link "Metrics" at bounding box center [541, 144] width 53 height 35
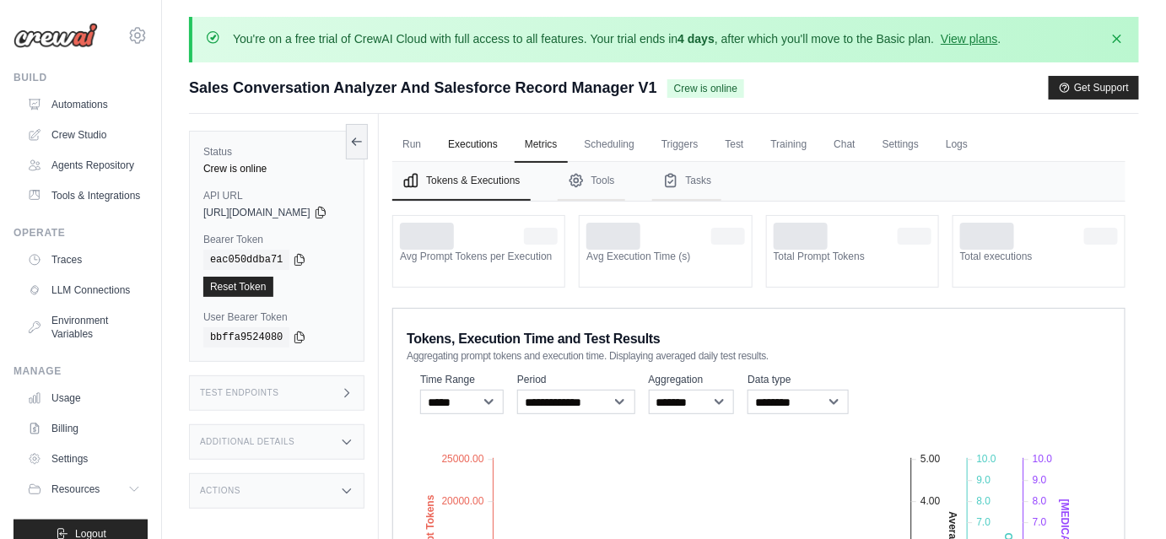
click at [507, 143] on link "Executions" at bounding box center [473, 144] width 70 height 35
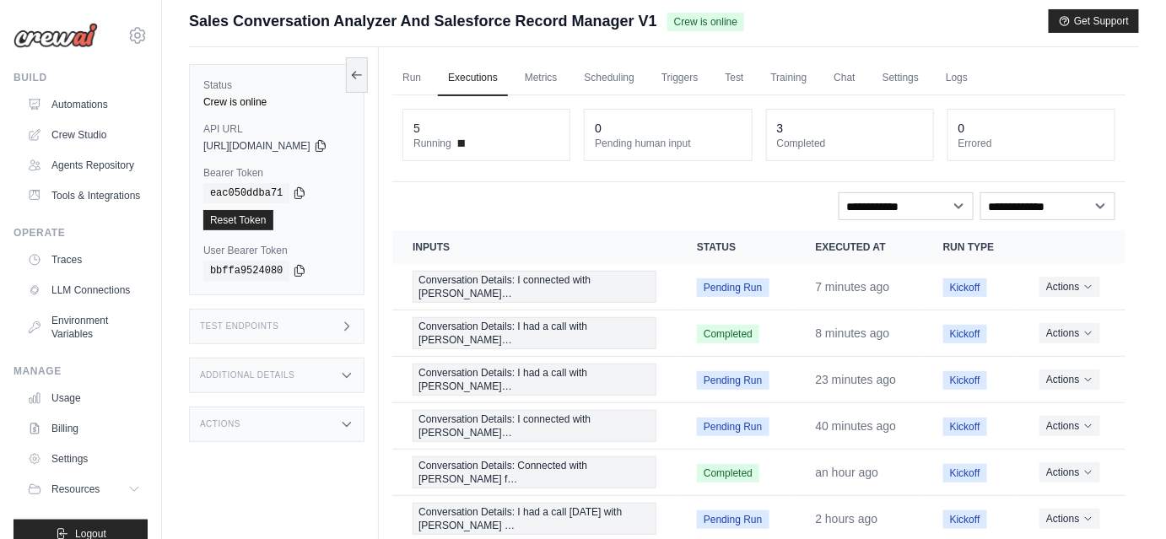
scroll to position [37, 0]
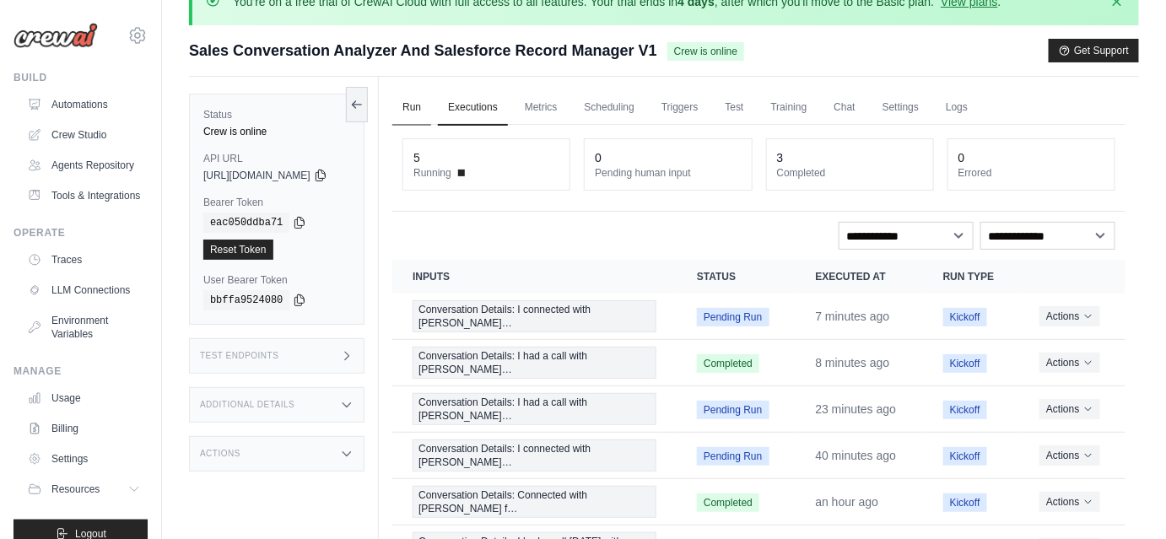
click at [431, 103] on link "Run" at bounding box center [411, 107] width 39 height 35
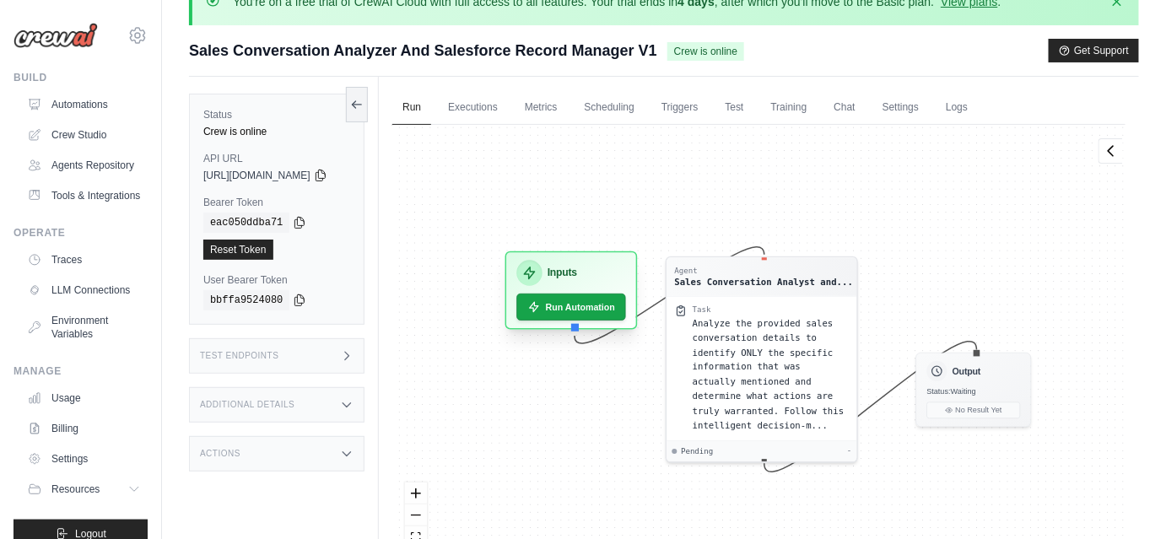
click at [634, 328] on div "Inputs Run Automation" at bounding box center [572, 296] width 133 height 78
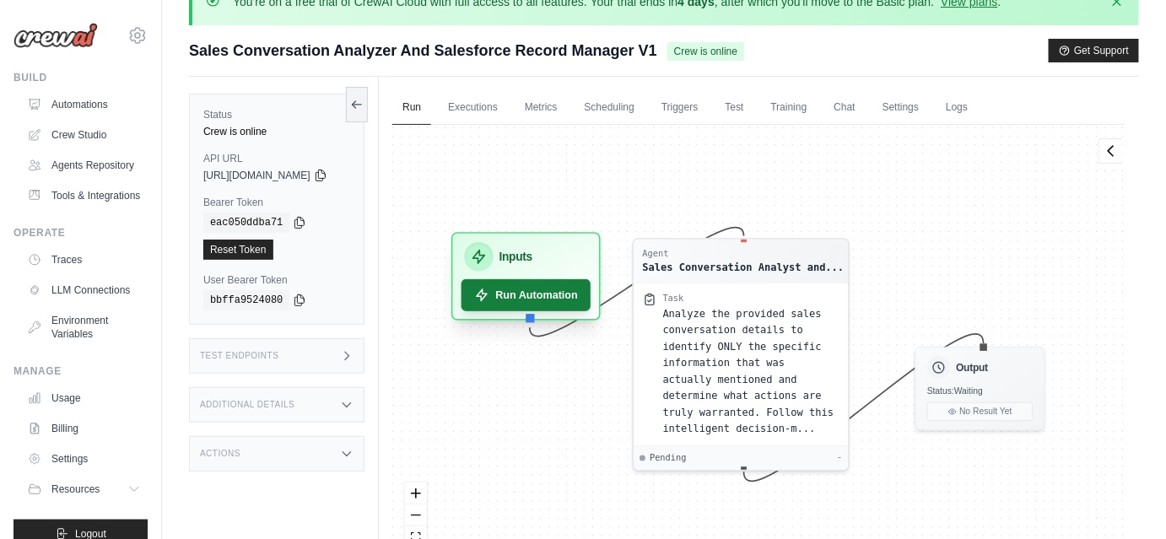
click at [592, 292] on button "Run Automation" at bounding box center [527, 295] width 130 height 32
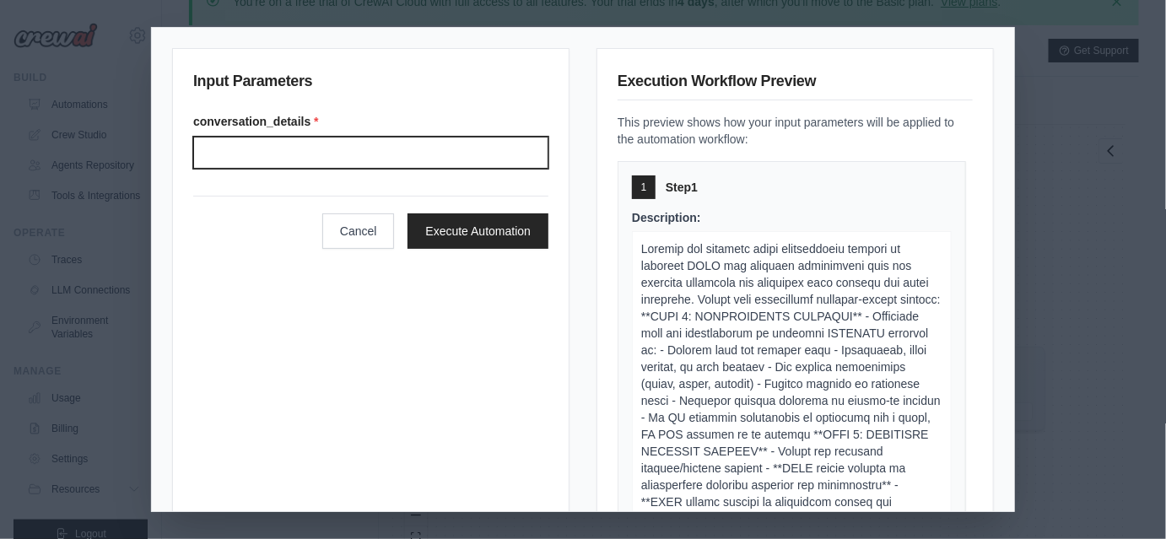
click at [239, 154] on input "Conversation details" at bounding box center [370, 153] width 355 height 32
paste input "**********"
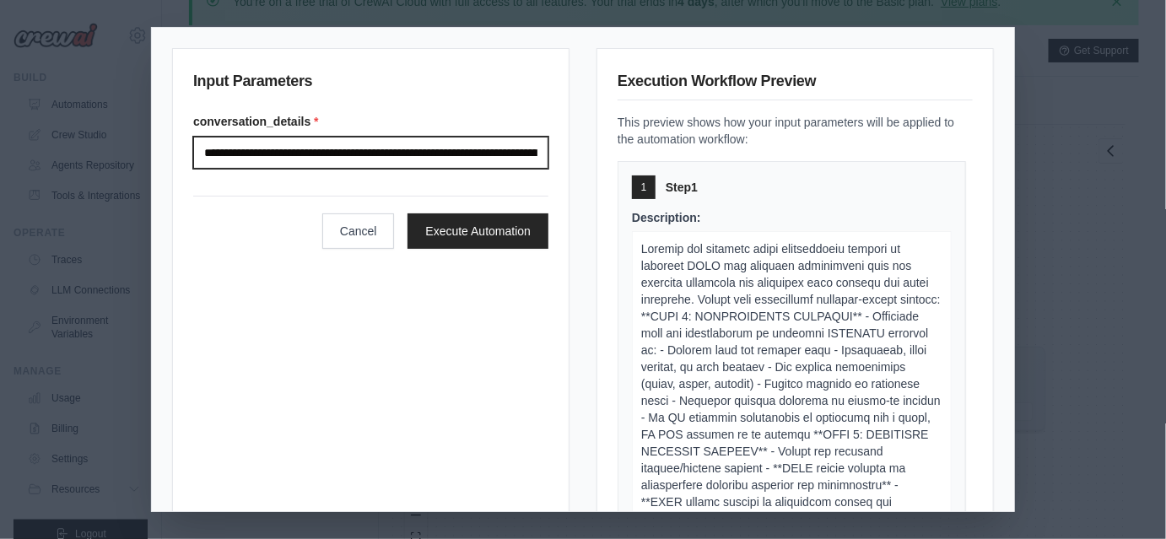
scroll to position [0, 1964]
type input "**********"
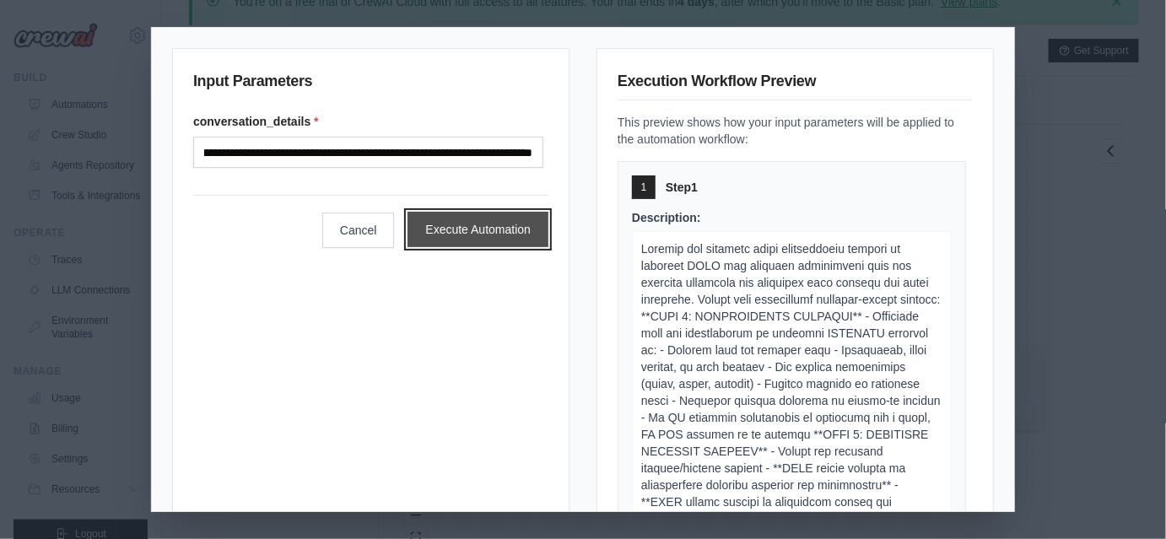
scroll to position [0, 0]
click at [446, 230] on button "Execute Automation" at bounding box center [478, 229] width 141 height 35
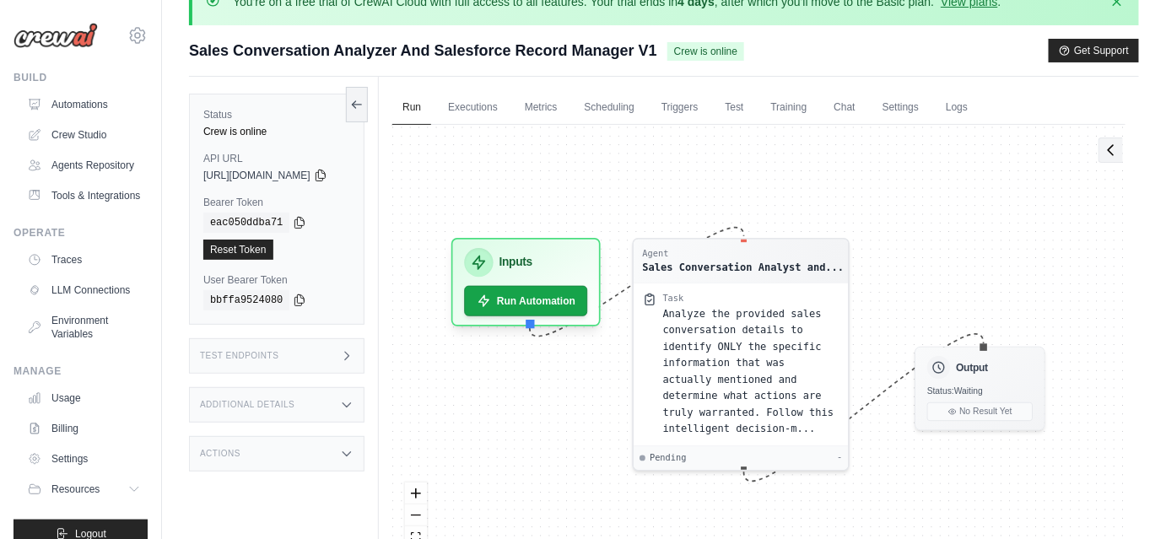
click at [1111, 157] on button at bounding box center [1111, 150] width 24 height 25
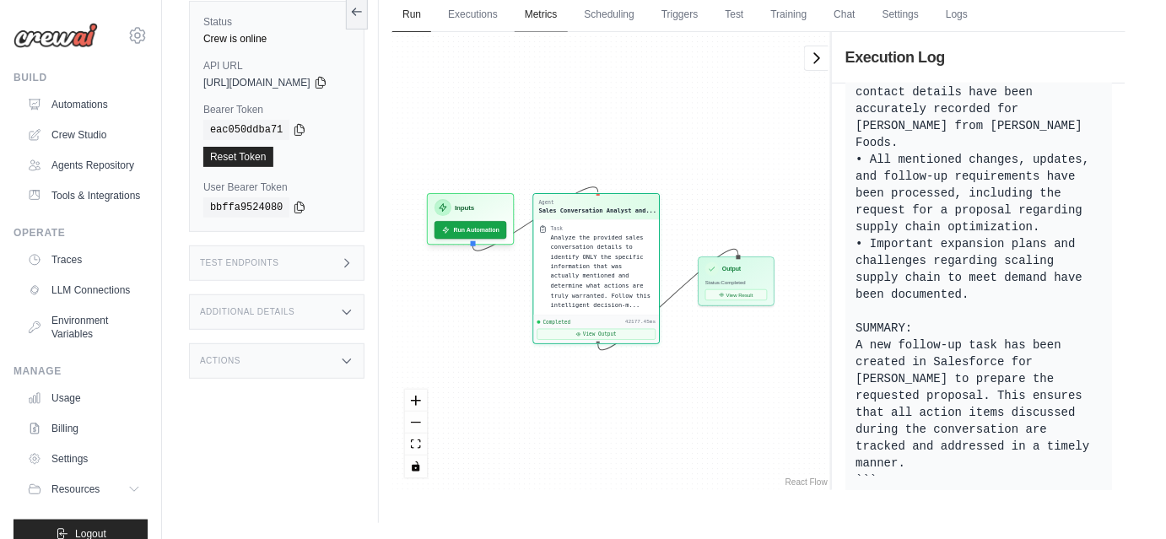
scroll to position [8298, 0]
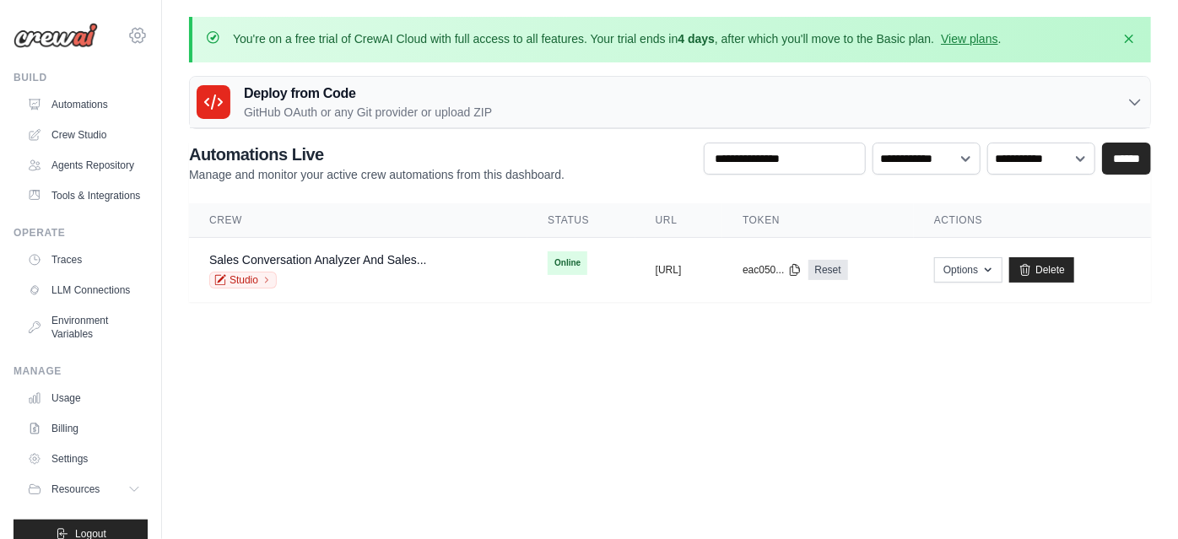
click at [127, 37] on icon at bounding box center [137, 35] width 20 height 20
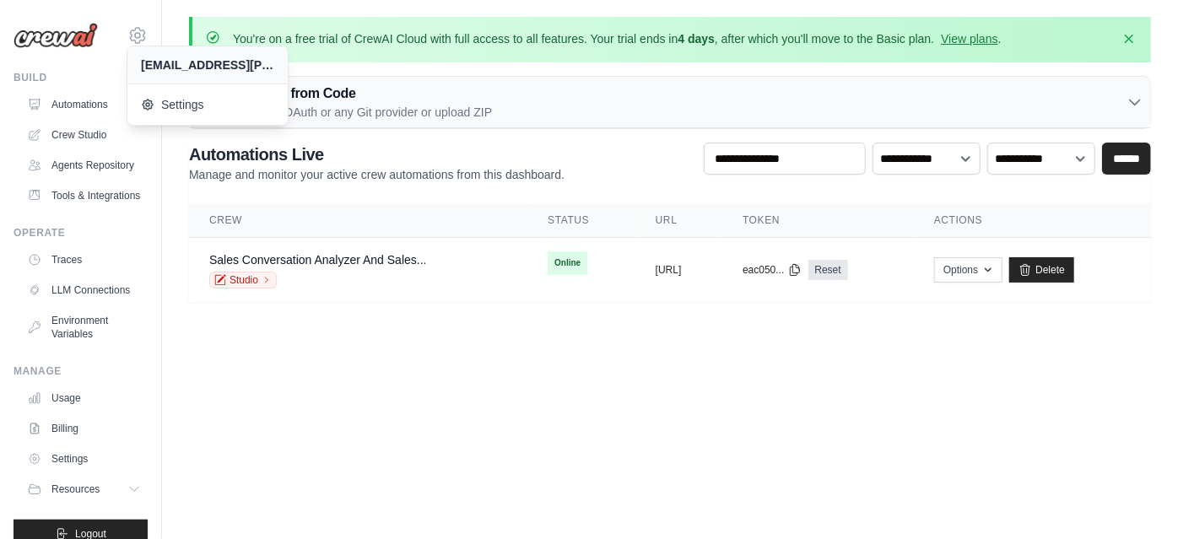
drag, startPoint x: 169, startPoint y: 125, endPoint x: 173, endPoint y: 107, distance: 18.2
click at [173, 107] on body "[EMAIL_ADDRESS][PERSON_NAME][DOMAIN_NAME] Settings Build Automations" at bounding box center [589, 269] width 1178 height 539
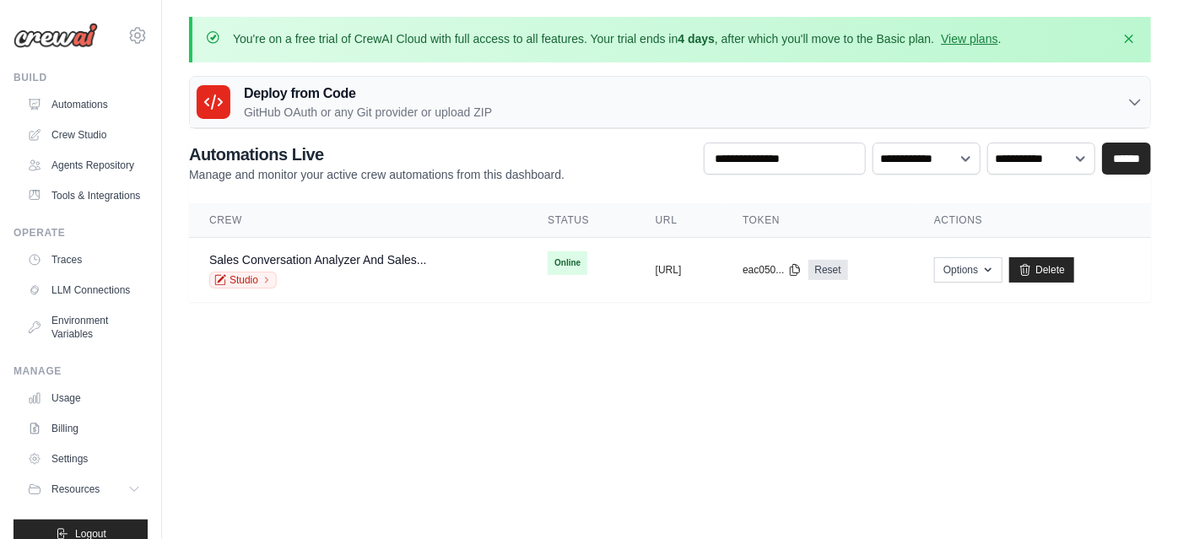
click at [173, 107] on div "You're on a free trial of CrewAI Cloud with full access to all features. Your t…" at bounding box center [670, 159] width 1016 height 285
click at [130, 29] on icon at bounding box center [137, 35] width 15 height 14
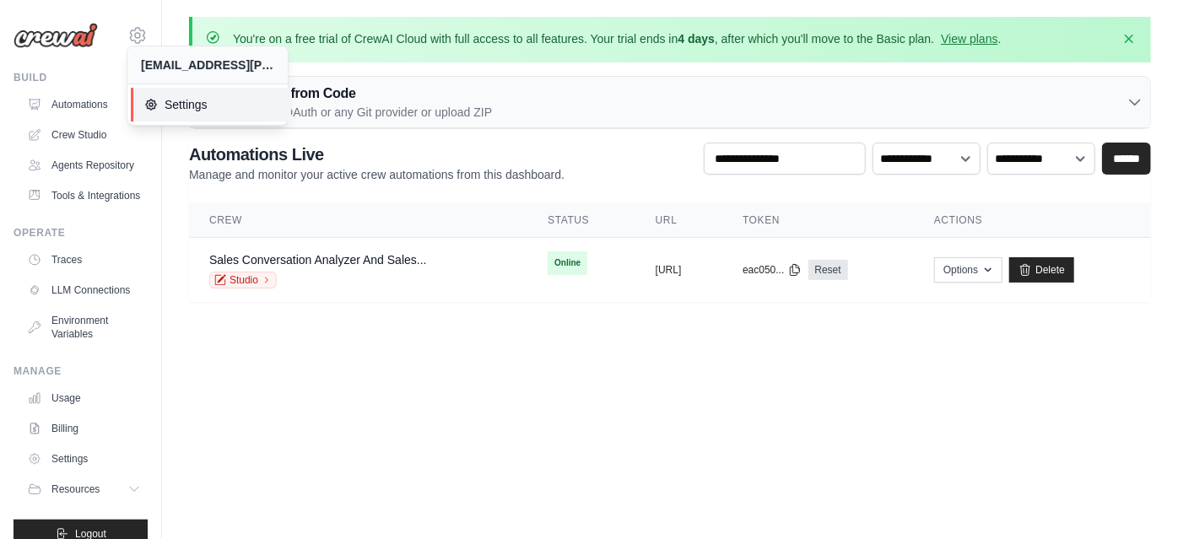
click at [150, 94] on link "Settings" at bounding box center [211, 105] width 160 height 34
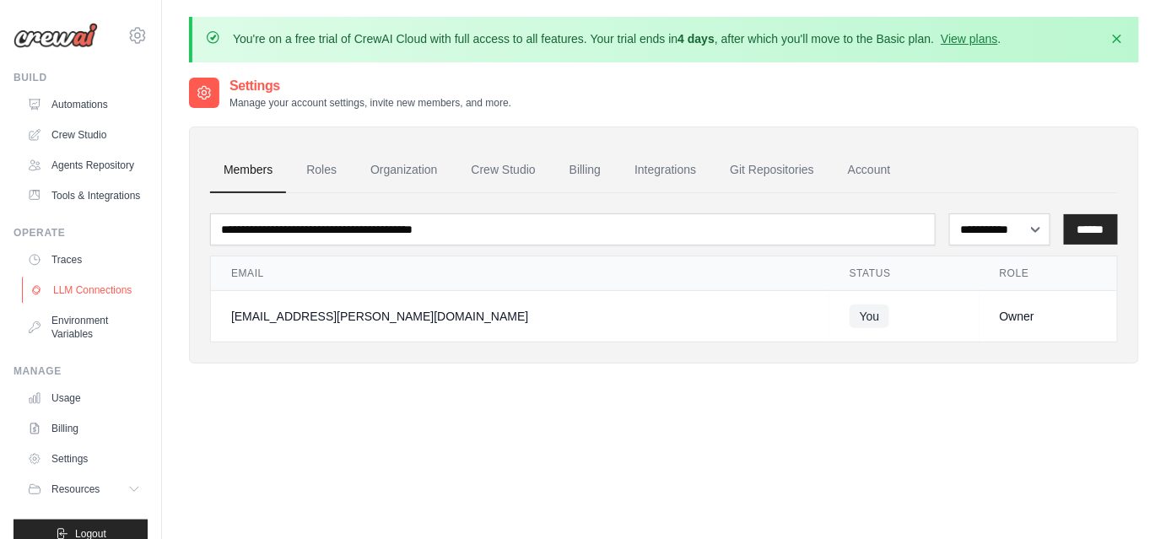
scroll to position [62, 0]
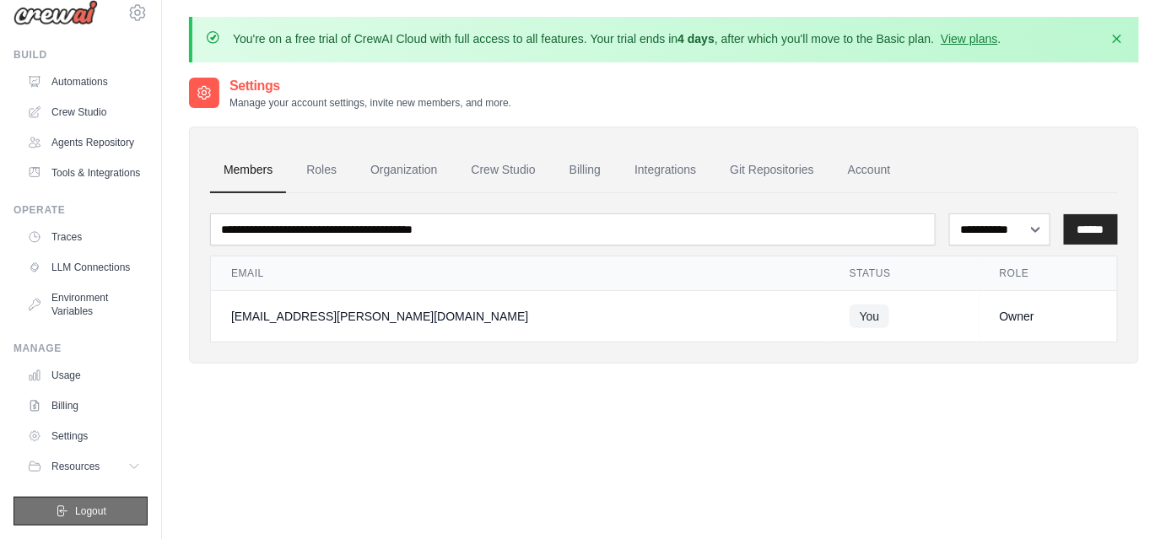
click at [105, 502] on button "Logout" at bounding box center [81, 511] width 134 height 29
click at [51, 519] on button "Logout" at bounding box center [81, 511] width 134 height 29
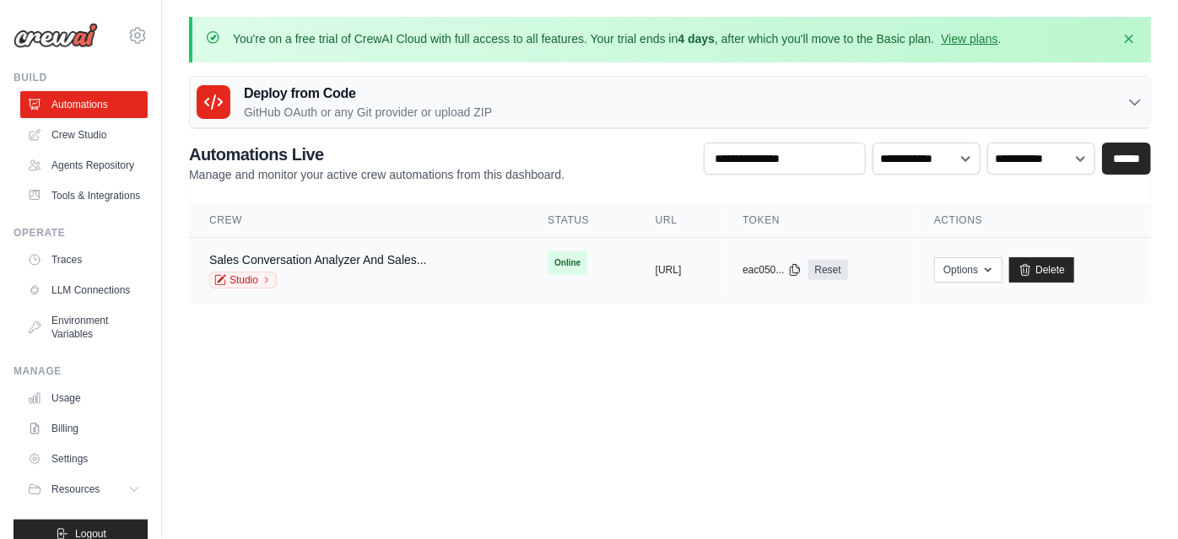
click at [400, 272] on div "Studio" at bounding box center [318, 280] width 218 height 17
click at [382, 258] on link "Sales Conversation Analyzer And Sales..." at bounding box center [318, 260] width 218 height 14
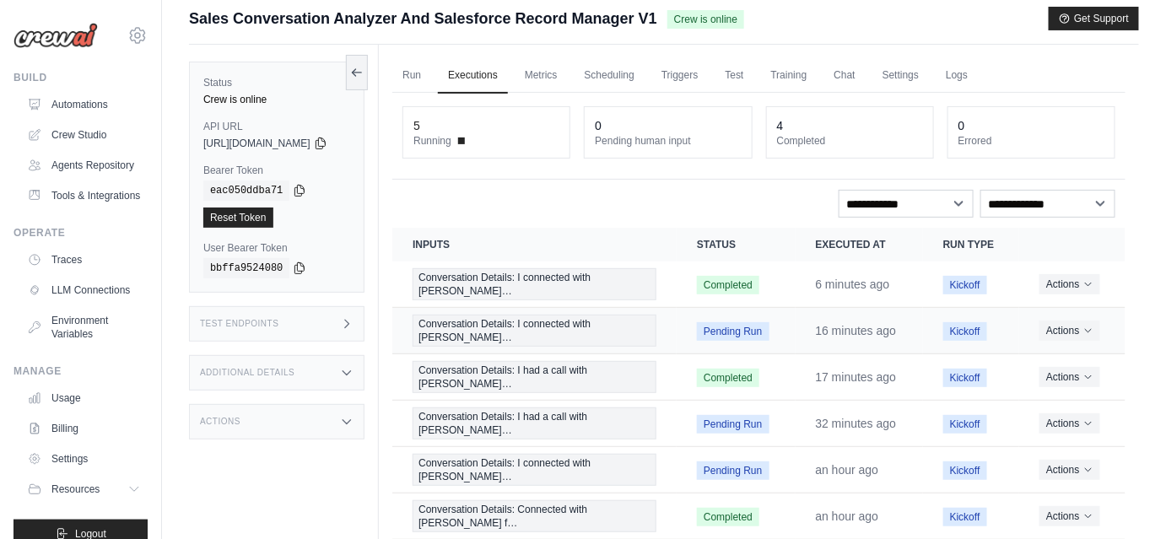
scroll to position [69, 0]
drag, startPoint x: 921, startPoint y: 279, endPoint x: 807, endPoint y: 281, distance: 114.0
click at [807, 281] on td "6 minutes ago" at bounding box center [859, 285] width 127 height 46
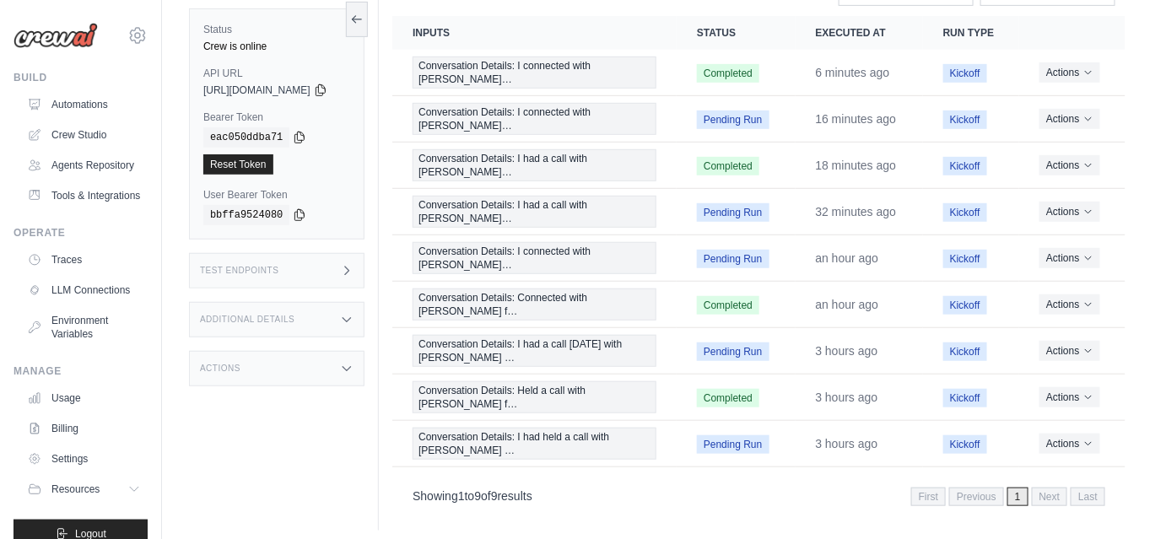
scroll to position [170, 0]
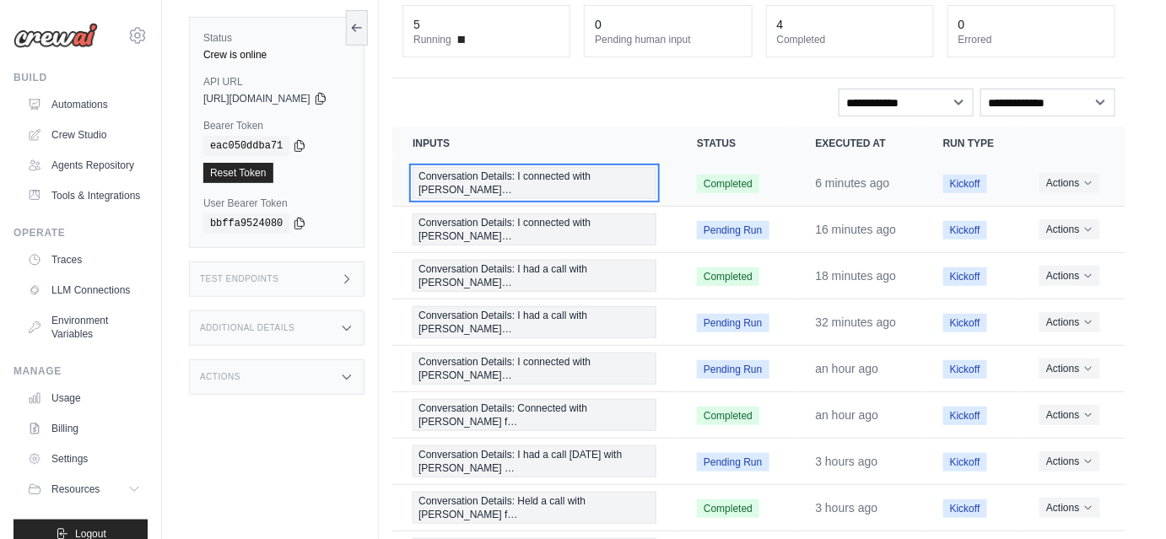
click at [619, 175] on span "Conversation Details: I connected with [PERSON_NAME]…" at bounding box center [535, 183] width 244 height 32
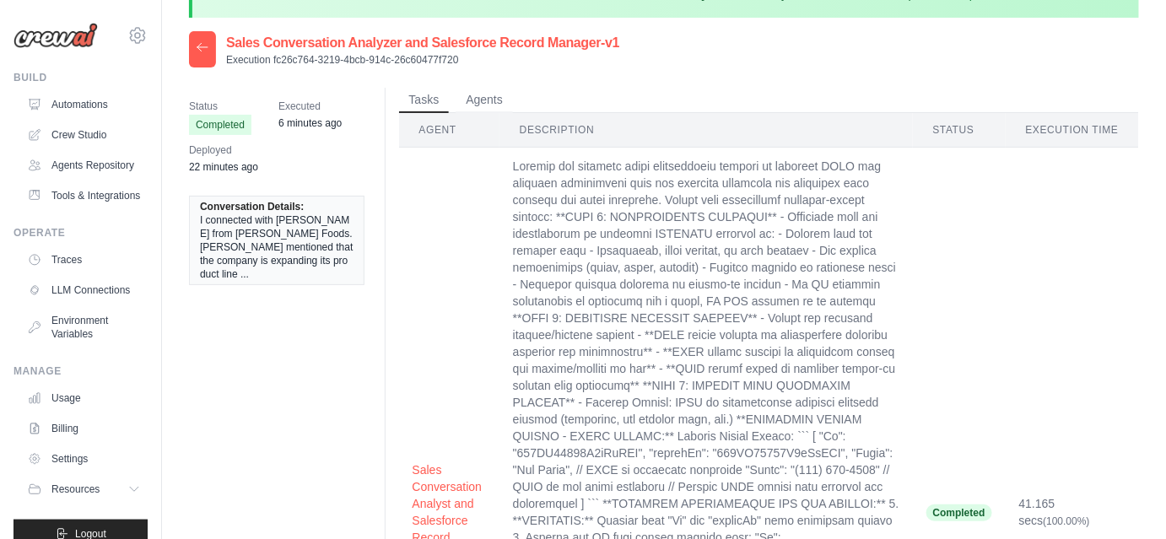
scroll to position [46, 0]
click at [492, 103] on button "Agents" at bounding box center [484, 98] width 57 height 25
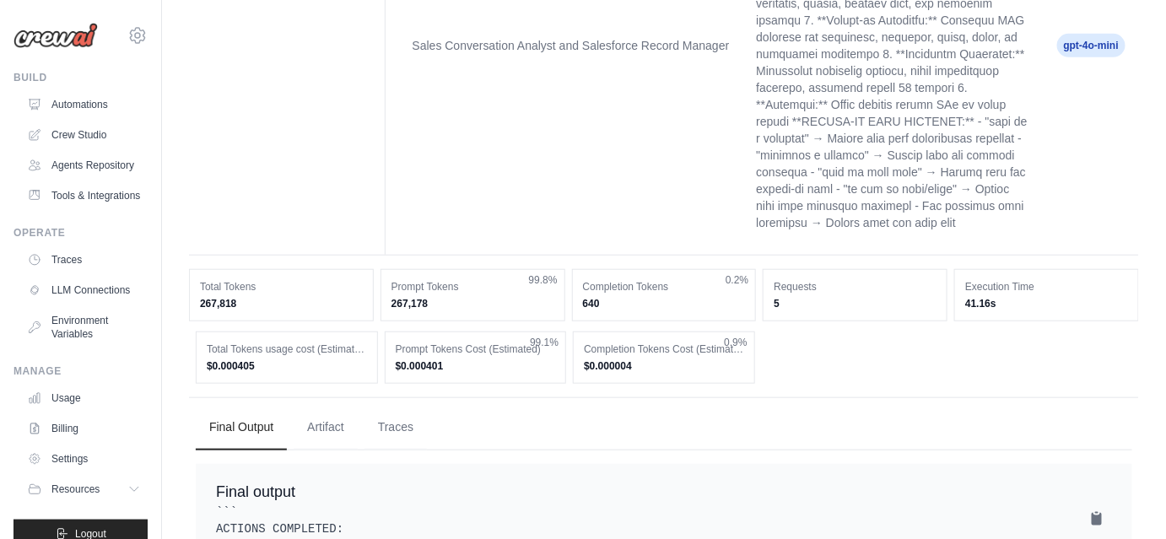
scroll to position [344, 0]
drag, startPoint x: 1018, startPoint y: 307, endPoint x: 954, endPoint y: 279, distance: 70.3
click at [954, 279] on div "Total Tokens 267,818 Prompt Tokens 267,178 99.8% Completion Tokens 640 0.2% Req…" at bounding box center [664, 294] width 950 height 52
click at [805, 279] on dt "Requests" at bounding box center [855, 286] width 163 height 14
click at [805, 291] on div "Requests 5" at bounding box center [855, 294] width 185 height 52
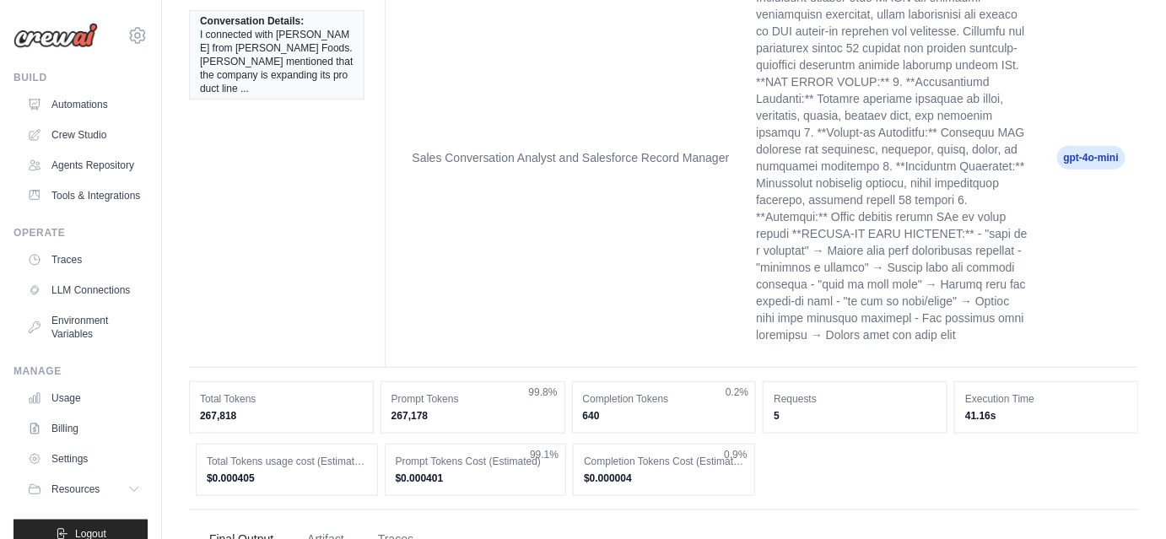
scroll to position [0, 0]
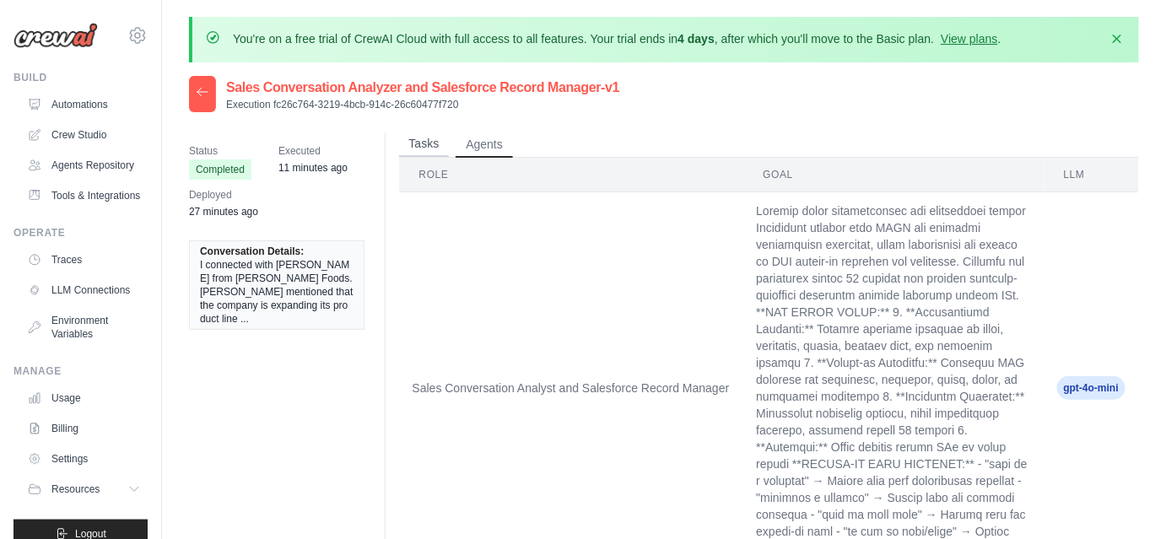
click at [421, 145] on button "Tasks" at bounding box center [424, 144] width 51 height 25
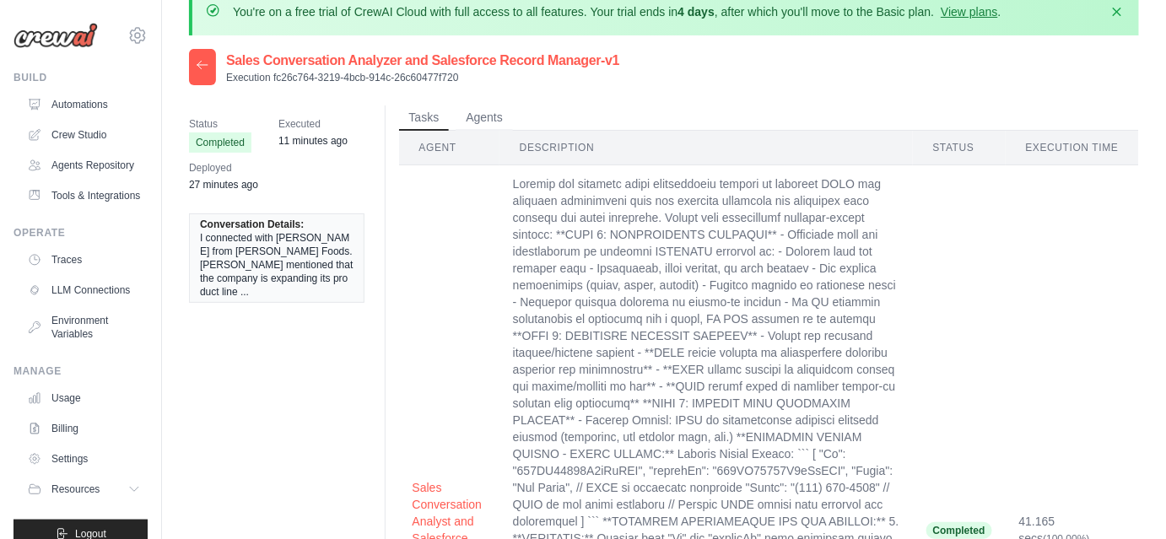
scroll to position [26, 0]
click at [308, 143] on time "11 minutes ago" at bounding box center [313, 142] width 69 height 12
click at [213, 68] on div at bounding box center [202, 68] width 27 height 36
click at [204, 67] on icon at bounding box center [203, 66] width 14 height 14
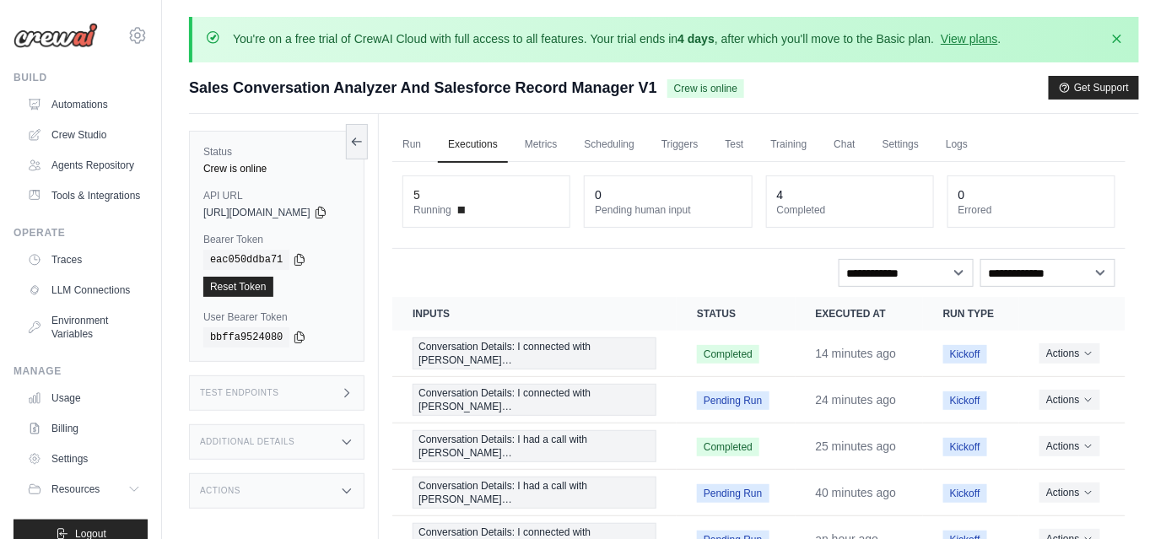
click at [971, 91] on div "Sales Conversation Analyzer And Salesforce Record Manager V1 Crew is online Get…" at bounding box center [664, 88] width 950 height 24
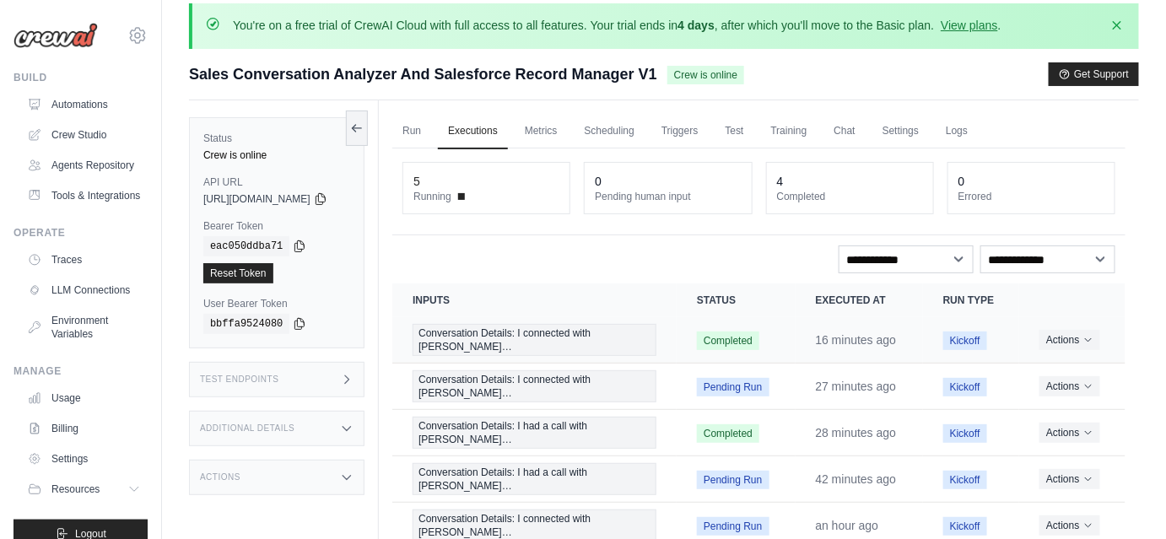
scroll to position [88, 0]
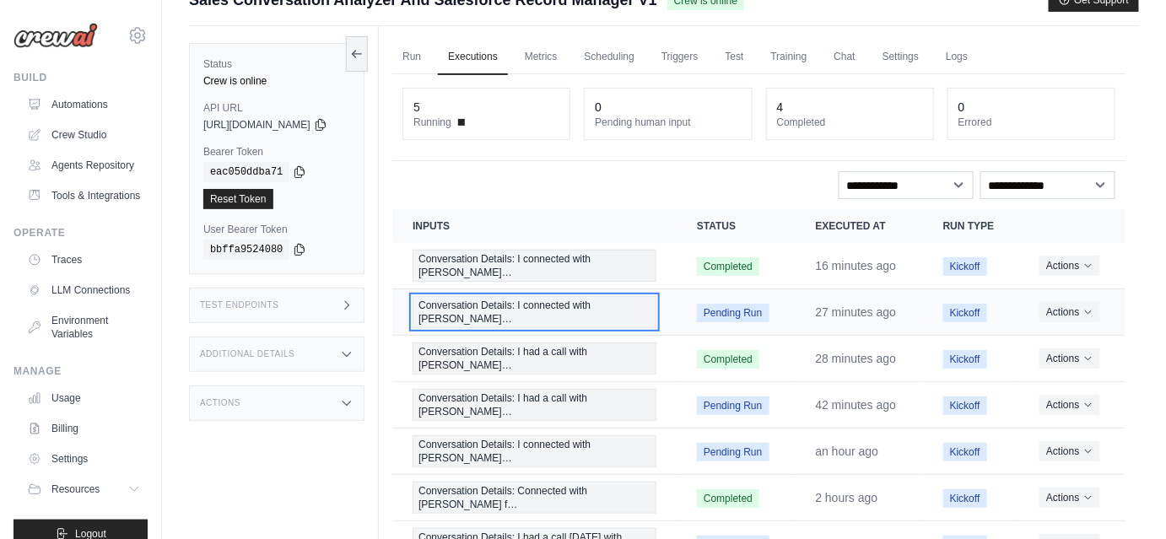
click at [596, 306] on span "Conversation Details: I connected with [PERSON_NAME]…" at bounding box center [535, 312] width 244 height 32
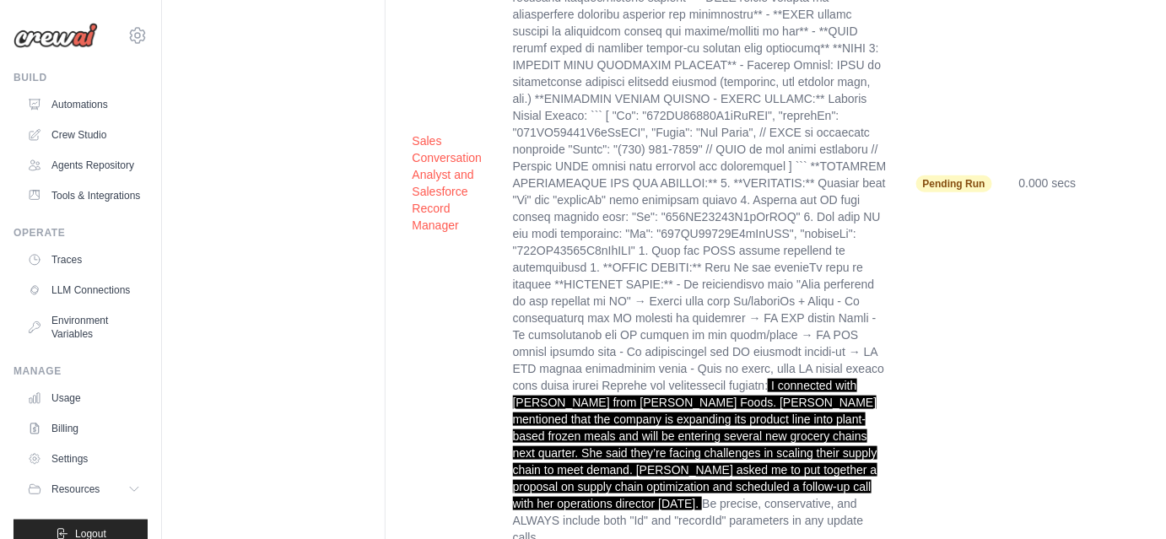
scroll to position [398, 0]
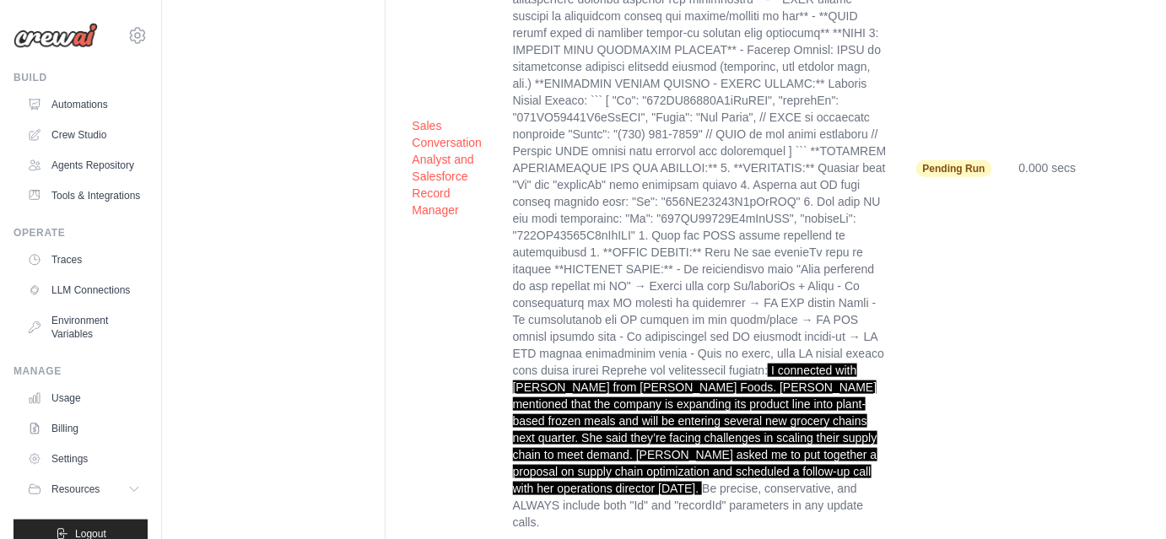
drag, startPoint x: 920, startPoint y: 154, endPoint x: 990, endPoint y: 154, distance: 70.1
click at [990, 160] on span "Pending Run" at bounding box center [955, 168] width 76 height 17
click at [976, 296] on td "Pending Run" at bounding box center [954, 168] width 103 height 747
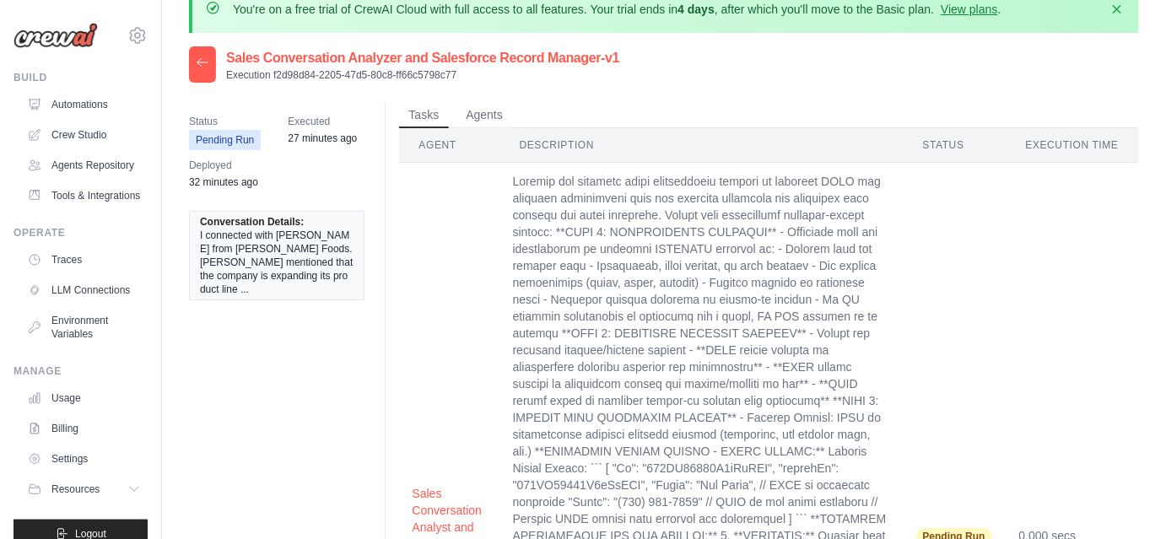
scroll to position [0, 0]
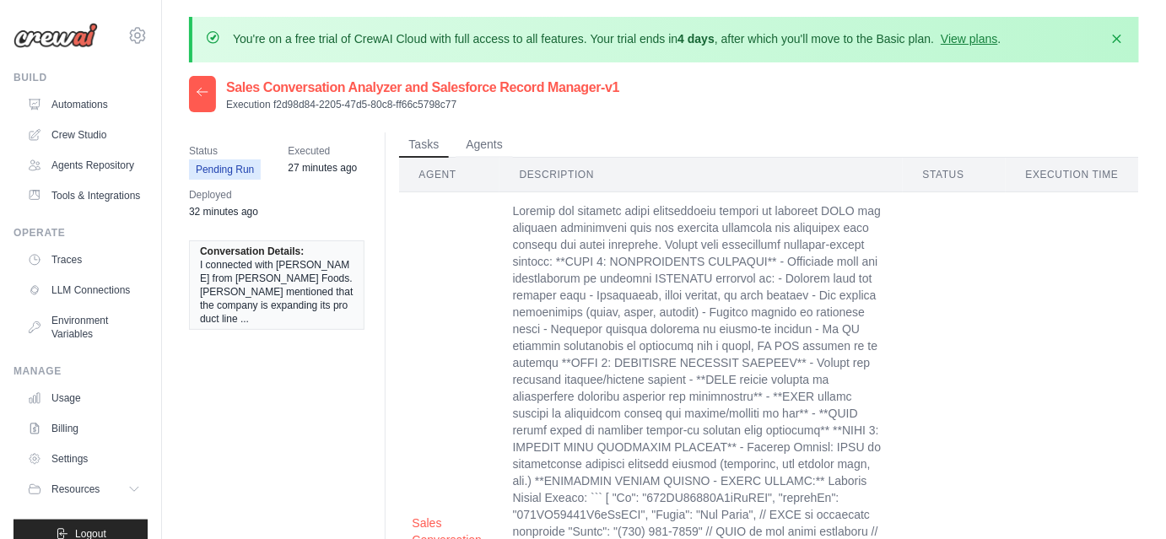
click at [209, 84] on div at bounding box center [202, 94] width 27 height 36
click at [204, 91] on icon at bounding box center [203, 92] width 14 height 14
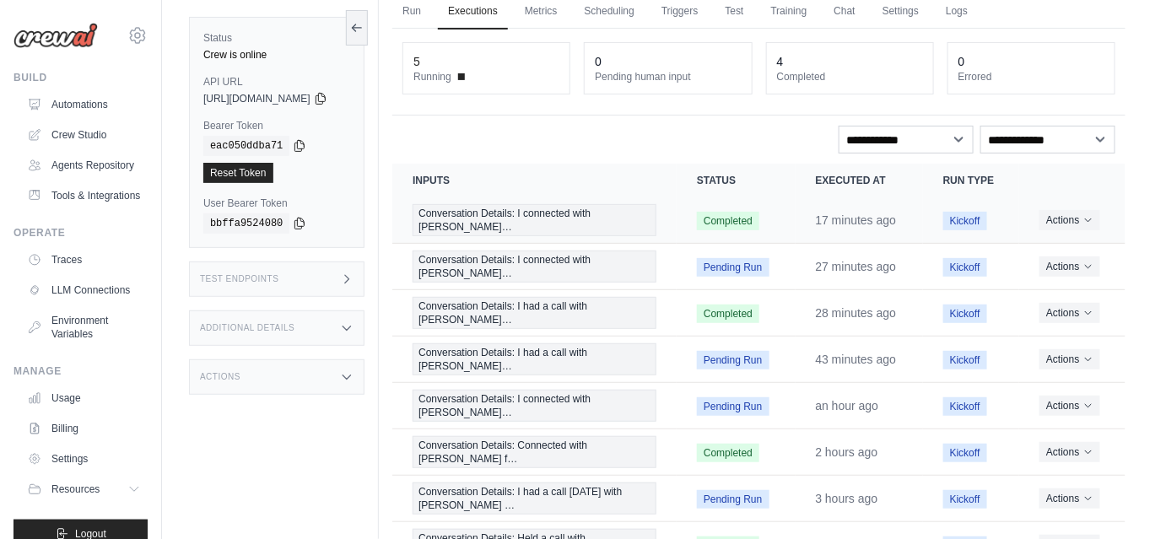
scroll to position [135, 0]
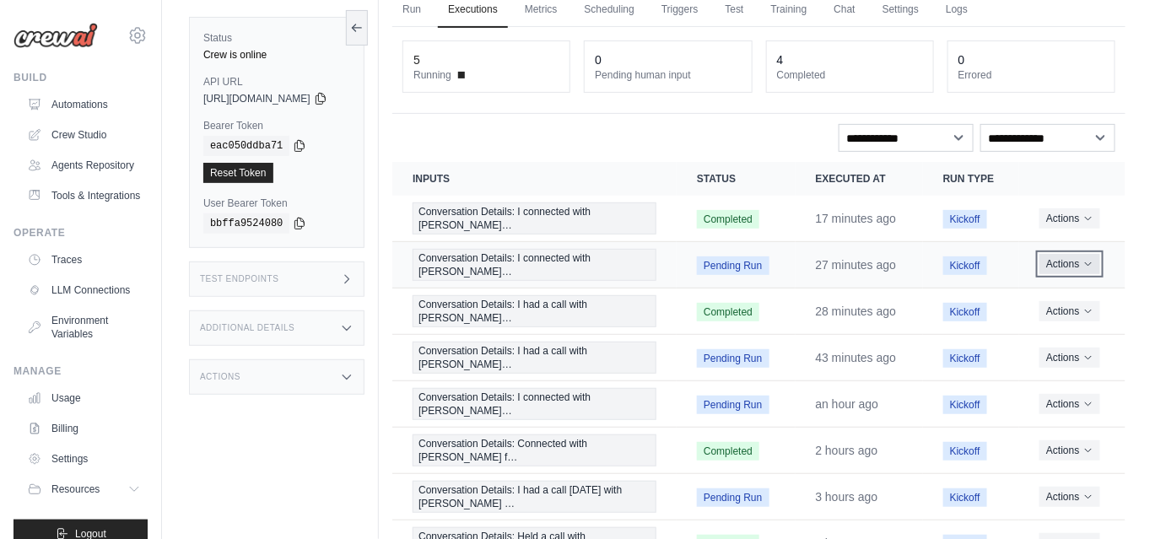
click at [1089, 263] on icon "Actions for execution" at bounding box center [1088, 264] width 6 height 3
click at [1056, 316] on button "Delete" at bounding box center [1052, 321] width 108 height 27
click at [1094, 354] on icon "Actions for execution" at bounding box center [1089, 357] width 10 height 10
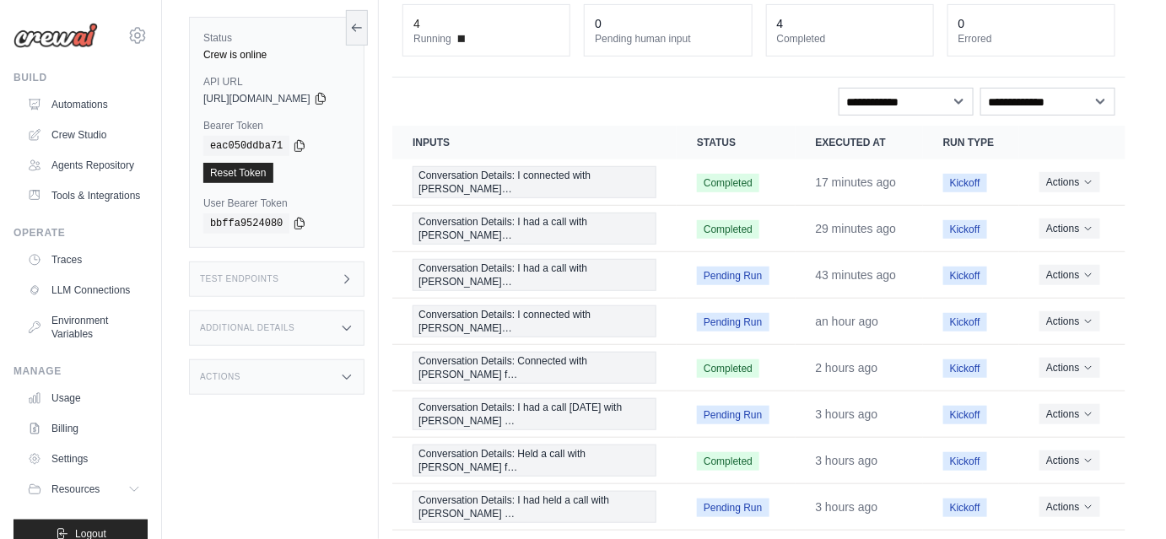
scroll to position [230, 0]
click at [1075, 277] on button "Actions" at bounding box center [1070, 273] width 60 height 20
click at [1047, 320] on button "Delete" at bounding box center [1052, 330] width 108 height 27
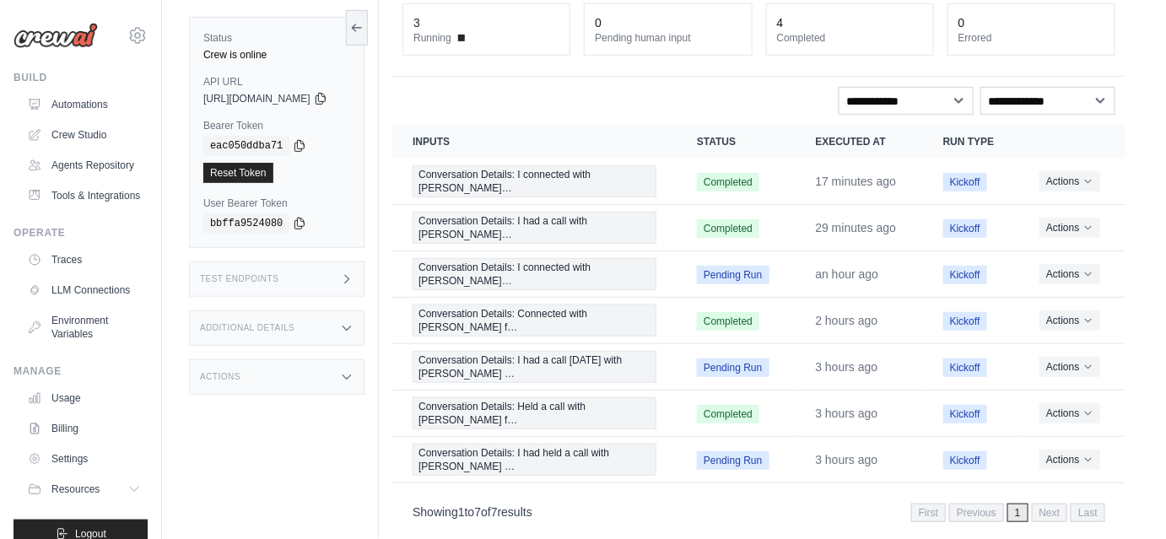
scroll to position [233, 0]
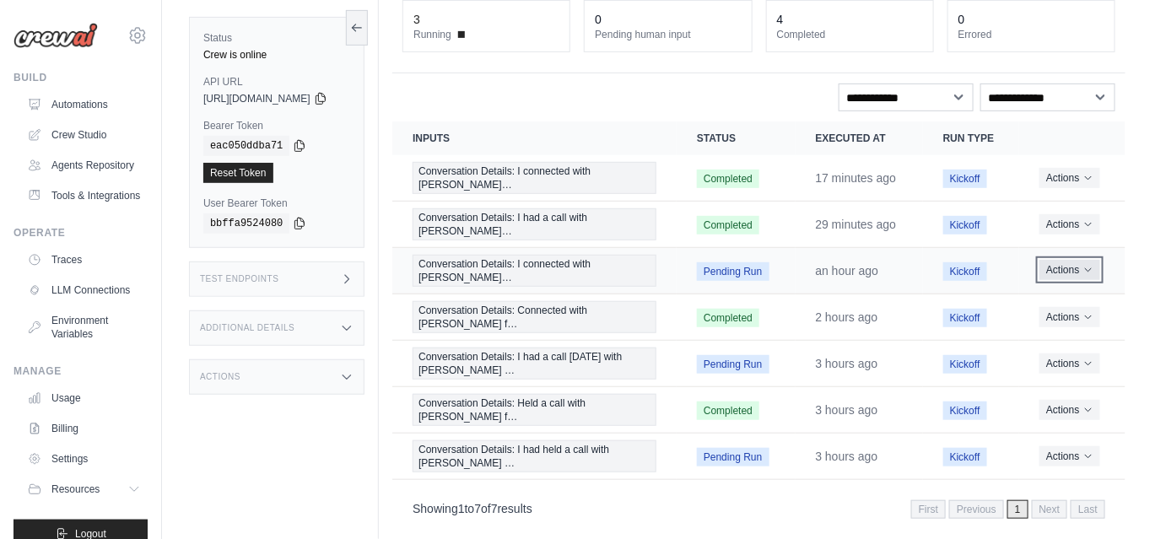
click at [1071, 268] on button "Actions" at bounding box center [1070, 270] width 60 height 20
click at [1044, 318] on button "Delete" at bounding box center [1052, 327] width 108 height 27
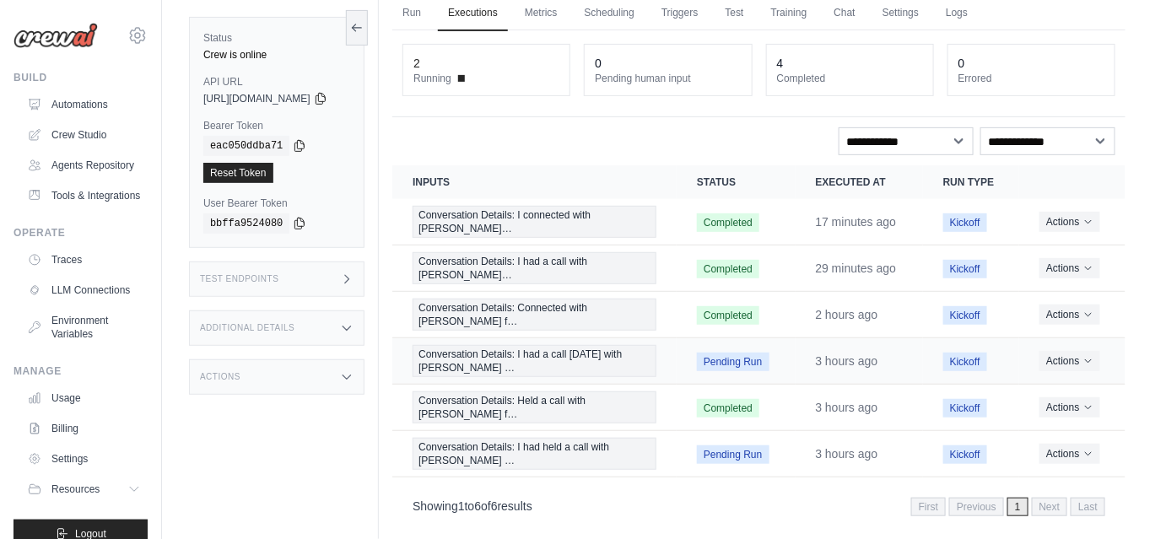
scroll to position [201, 0]
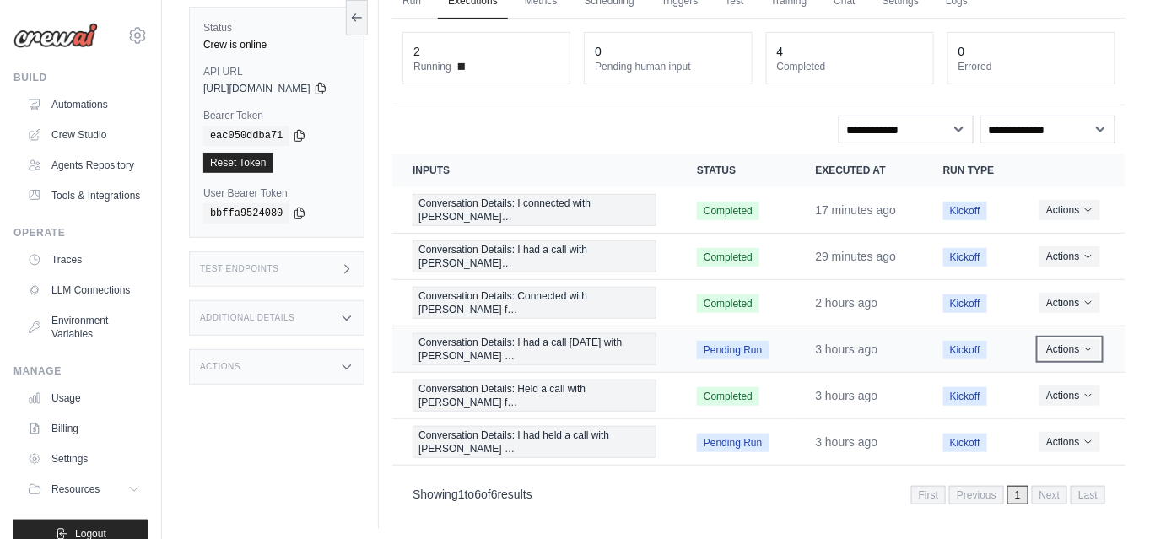
click at [1064, 341] on button "Actions" at bounding box center [1070, 349] width 60 height 20
click at [1035, 392] on button "Delete" at bounding box center [1052, 405] width 108 height 27
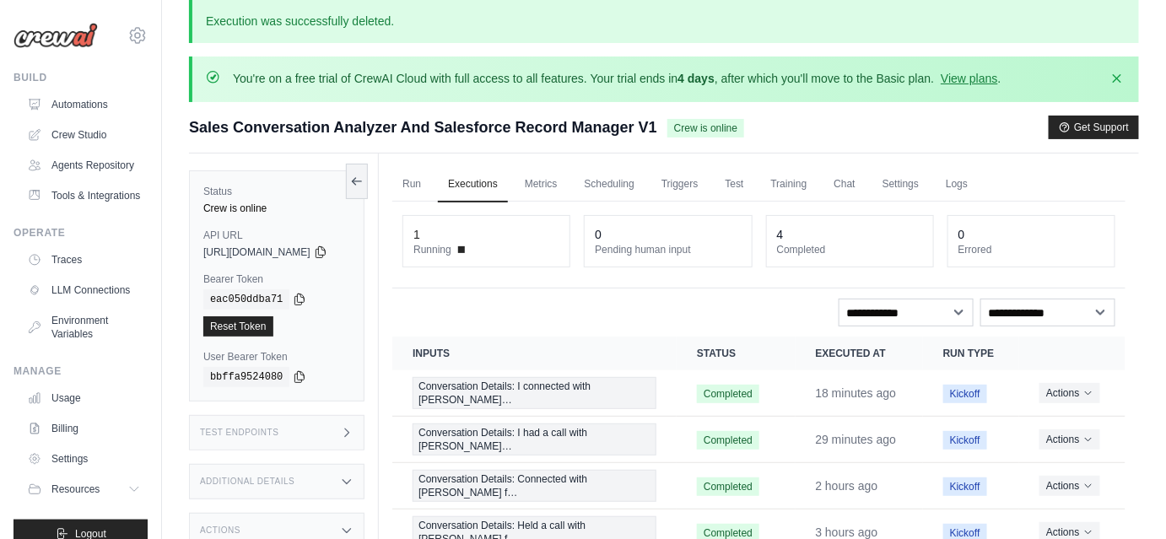
scroll to position [187, 0]
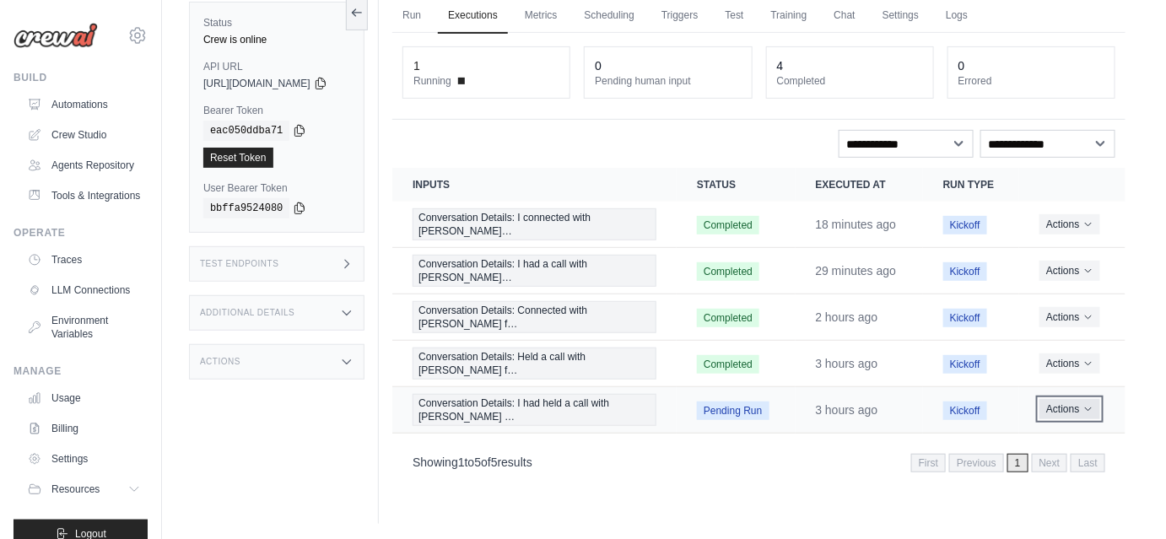
click at [1081, 408] on button "Actions" at bounding box center [1070, 409] width 60 height 20
click at [1020, 466] on button "Delete" at bounding box center [1052, 466] width 108 height 27
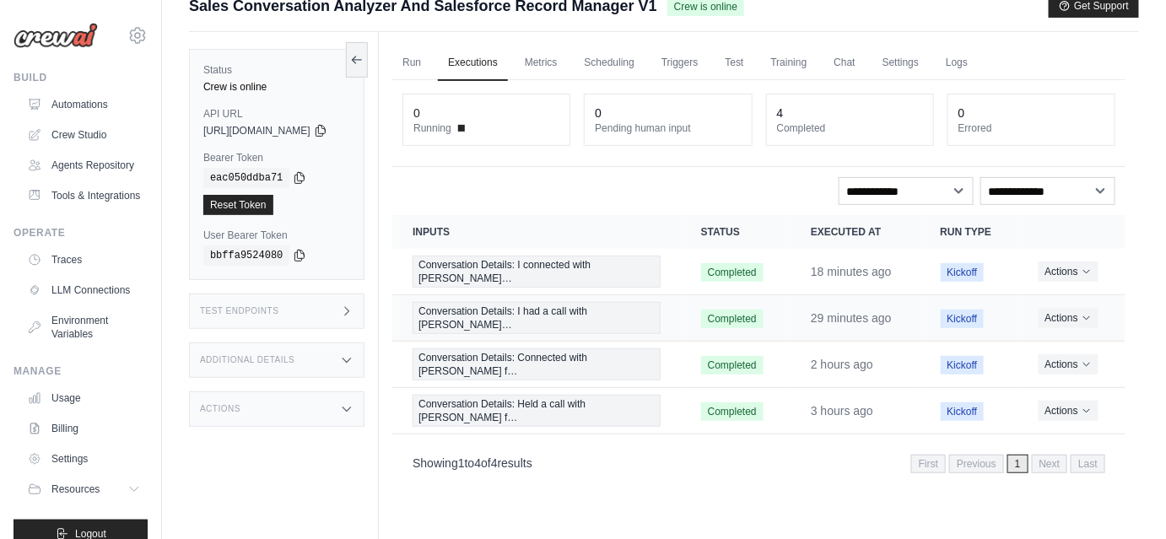
scroll to position [134, 0]
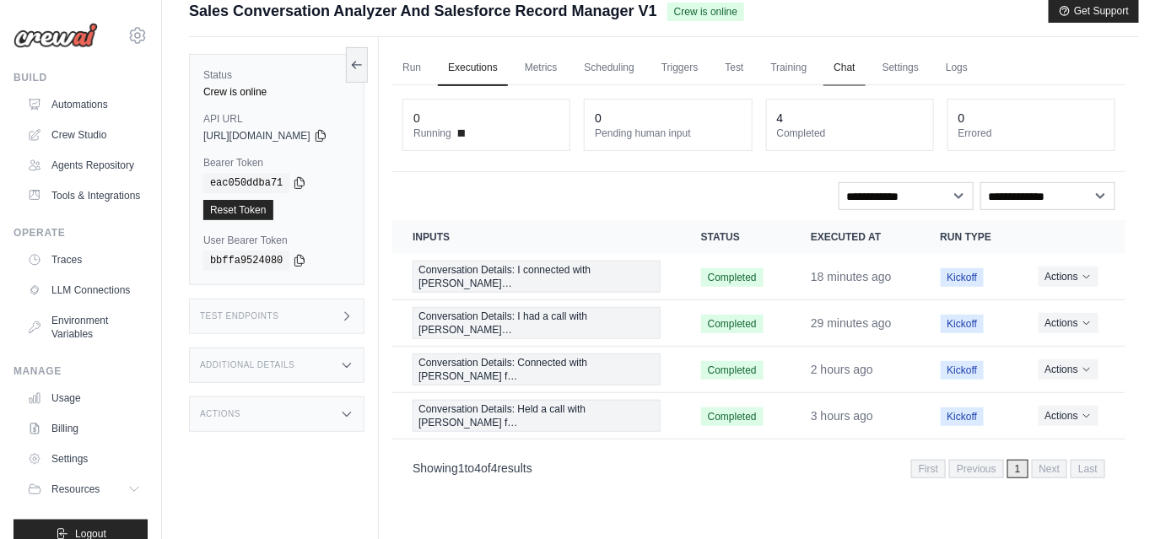
click at [858, 80] on link "Chat" at bounding box center [844, 68] width 41 height 35
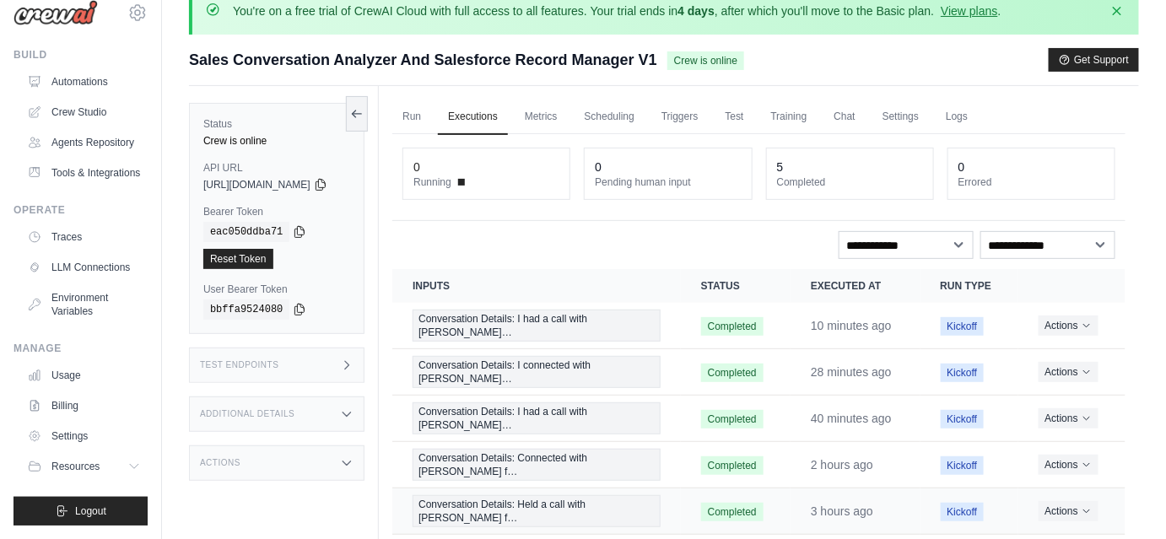
scroll to position [84, 0]
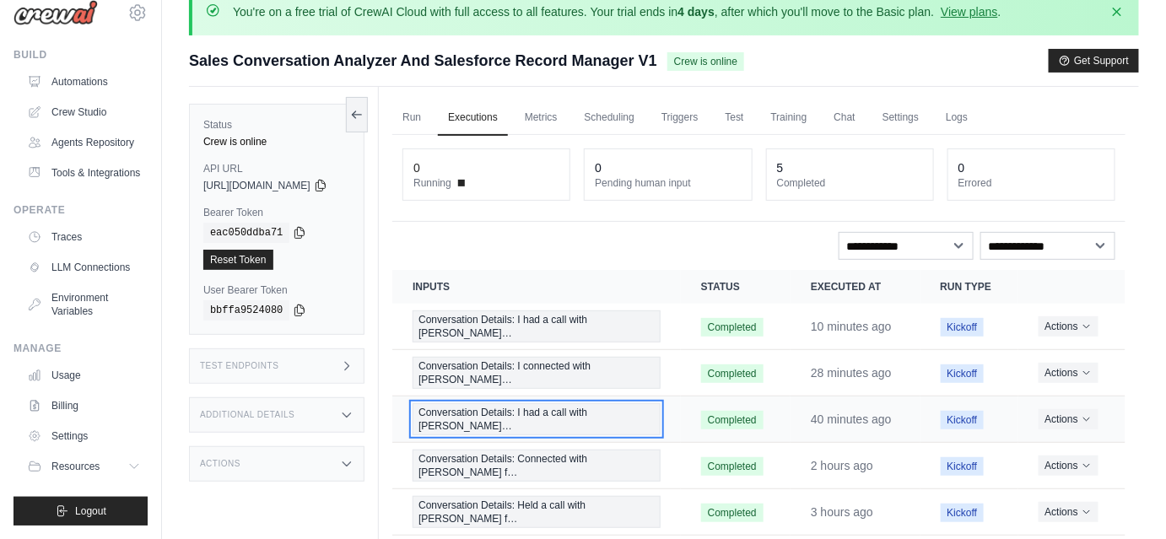
drag, startPoint x: 658, startPoint y: 408, endPoint x: 646, endPoint y: 399, distance: 15.0
click at [658, 408] on span "Conversation Details: I had a call with [PERSON_NAME]…" at bounding box center [537, 419] width 248 height 32
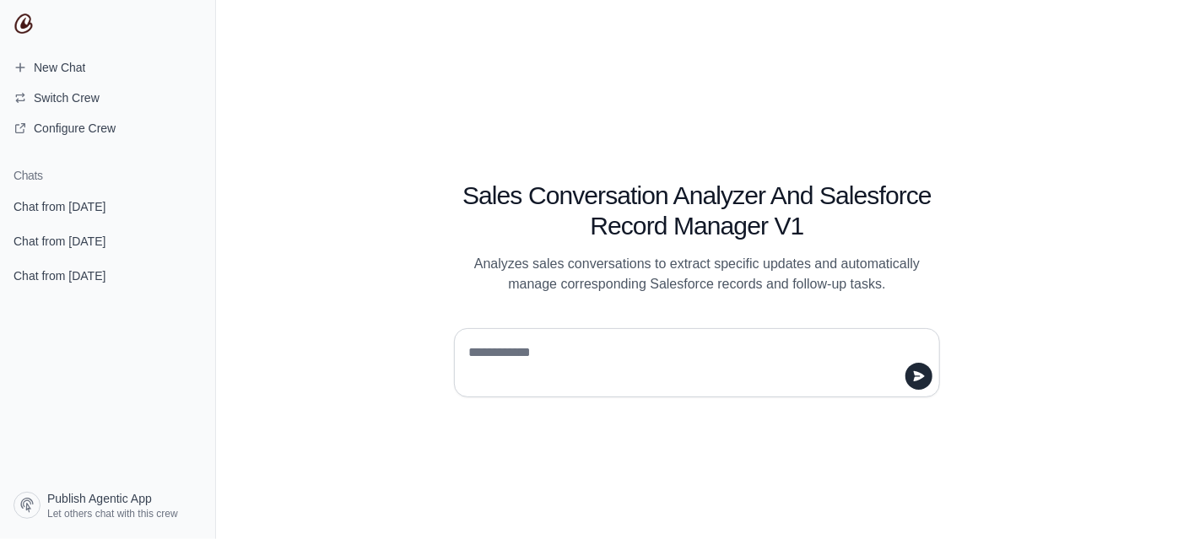
click at [503, 378] on textarea at bounding box center [692, 362] width 454 height 47
click at [73, 218] on link "Chat from [DATE]" at bounding box center [108, 206] width 202 height 31
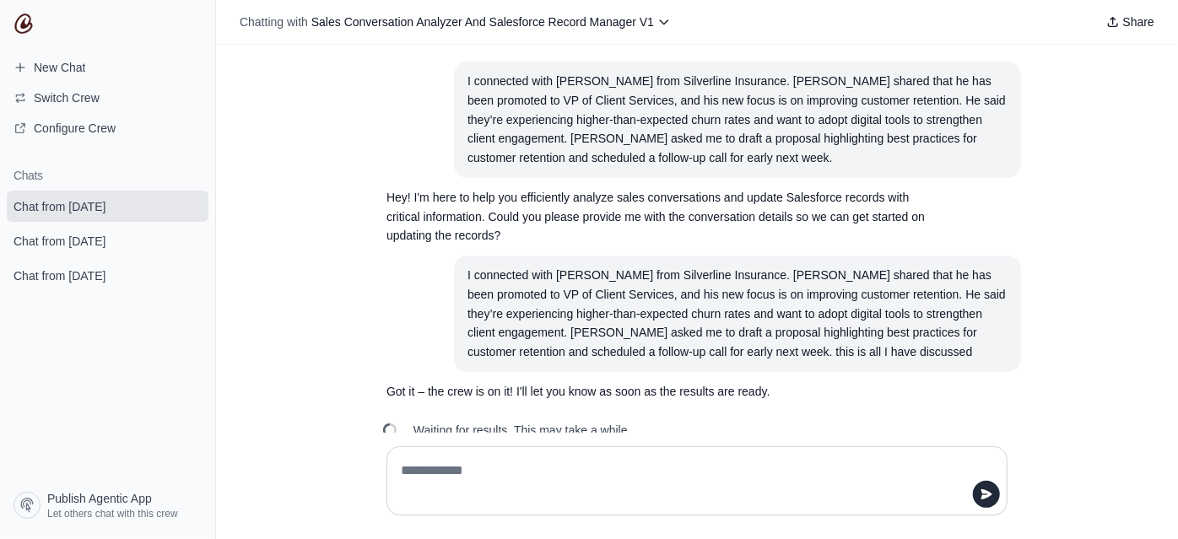
scroll to position [31, 0]
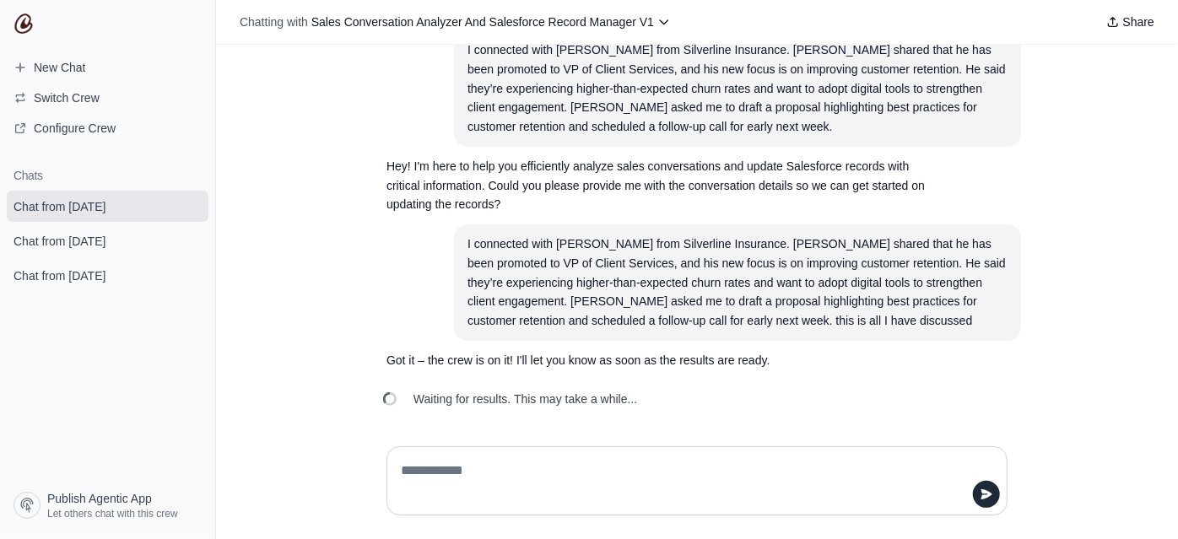
drag, startPoint x: 657, startPoint y: 393, endPoint x: 365, endPoint y: 394, distance: 291.2
click at [365, 394] on div "I connected with [PERSON_NAME] from Silverline Insurance. [PERSON_NAME] shared …" at bounding box center [697, 239] width 962 height 388
click at [119, 245] on span "Chat from [DATE]" at bounding box center [59, 241] width 119 height 17
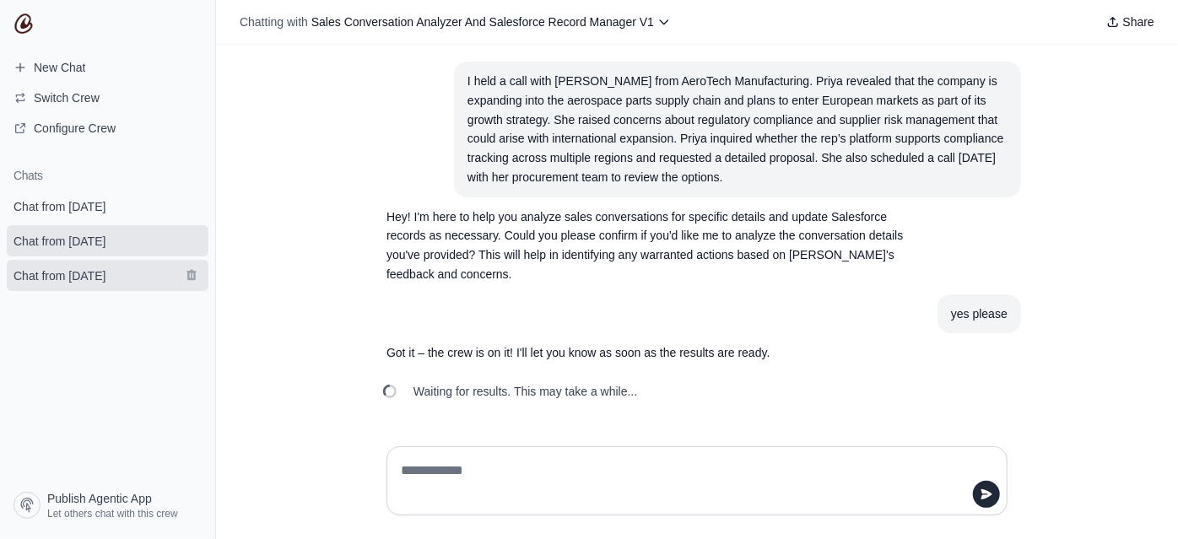
click at [105, 279] on span "Chat from [DATE]" at bounding box center [60, 276] width 92 height 17
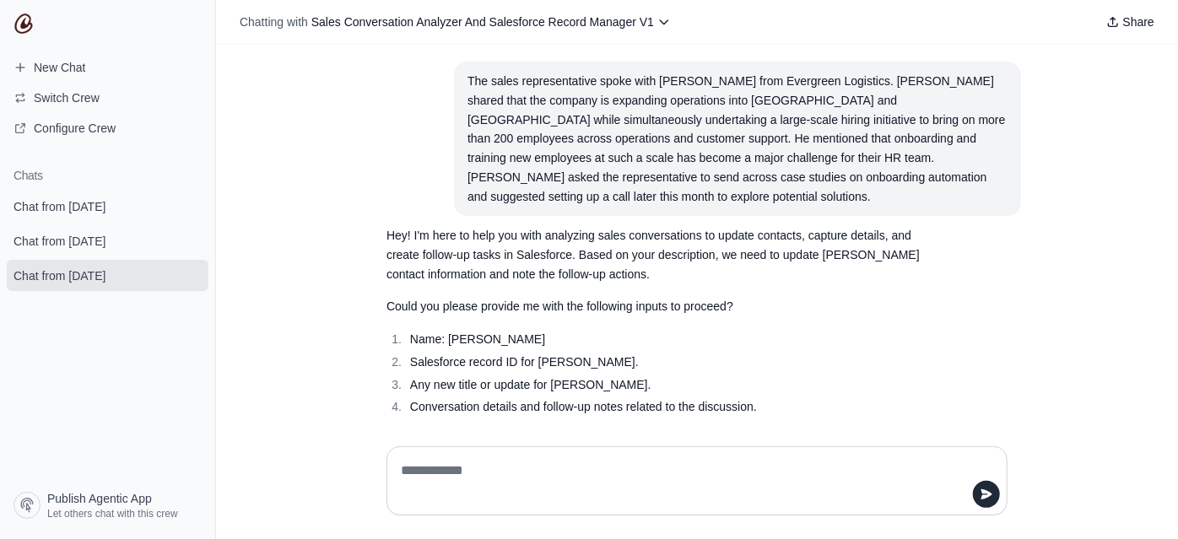
scroll to position [23, 0]
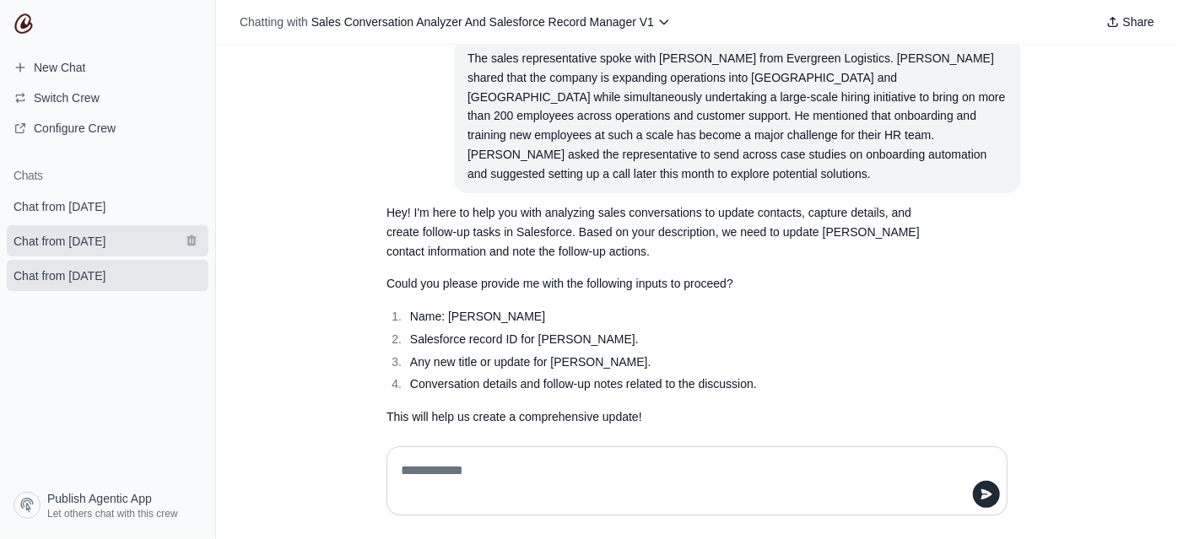
click at [146, 240] on link "Chat from [DATE]" at bounding box center [108, 240] width 202 height 31
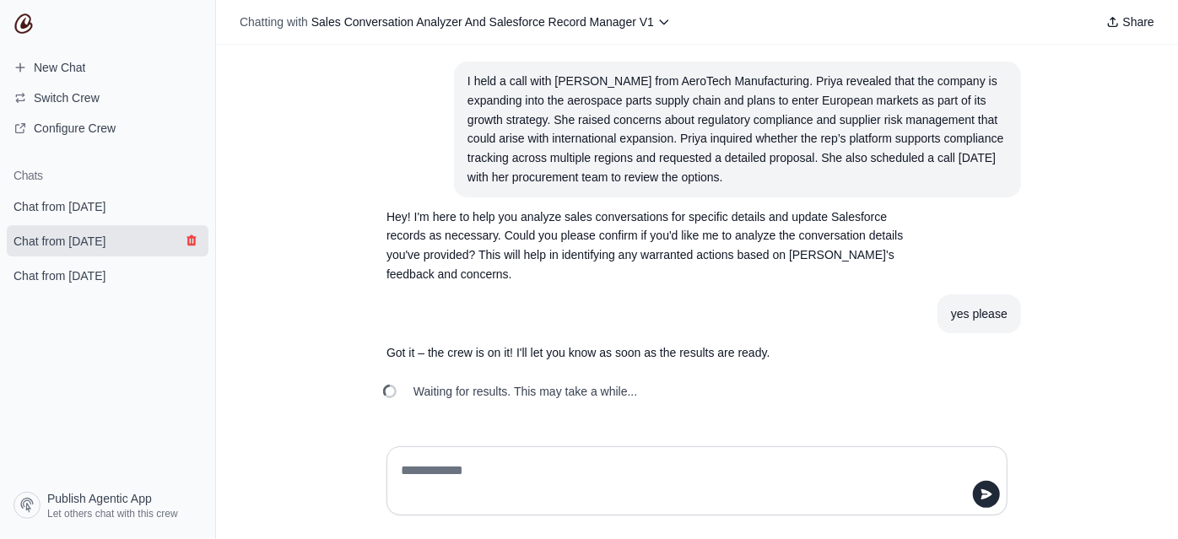
click at [189, 246] on icon "submit" at bounding box center [192, 241] width 14 height 14
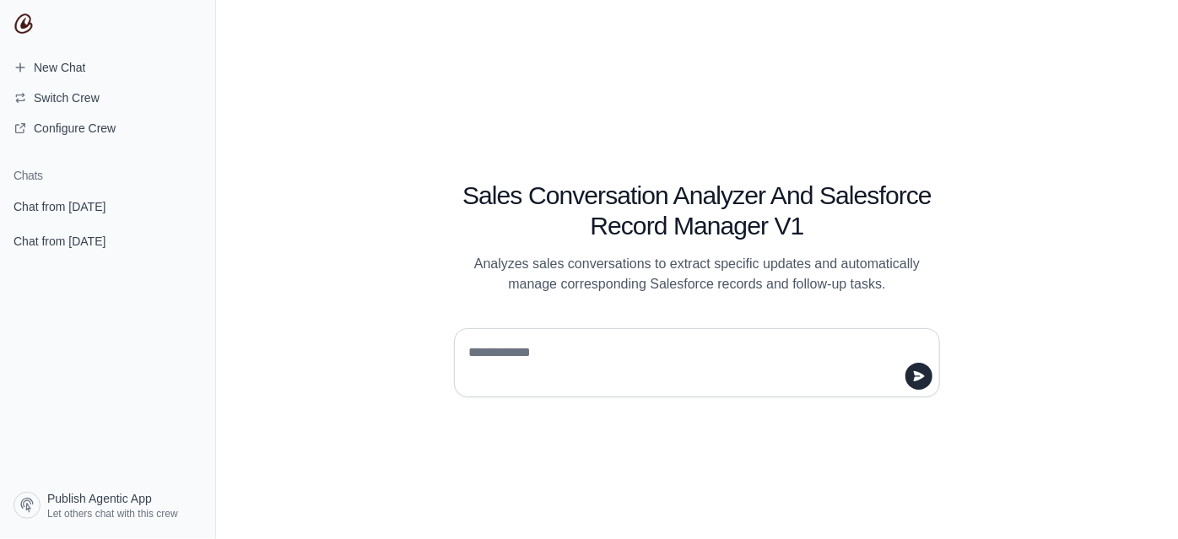
click at [187, 205] on icon "submit" at bounding box center [192, 206] width 14 height 14
click at [190, 208] on icon "submit" at bounding box center [192, 206] width 14 height 14
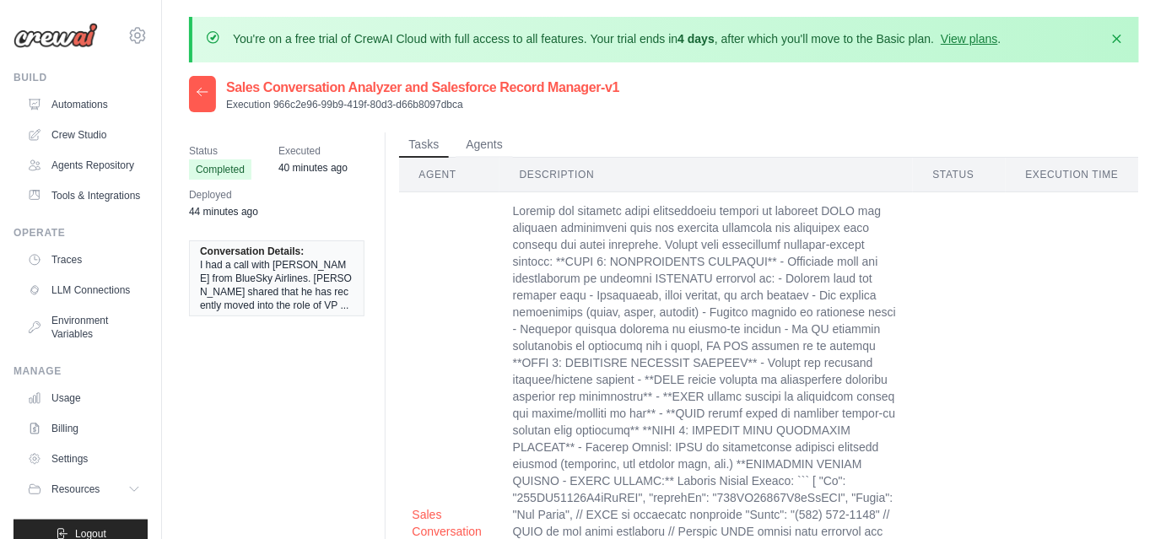
click at [204, 85] on icon at bounding box center [203, 92] width 14 height 14
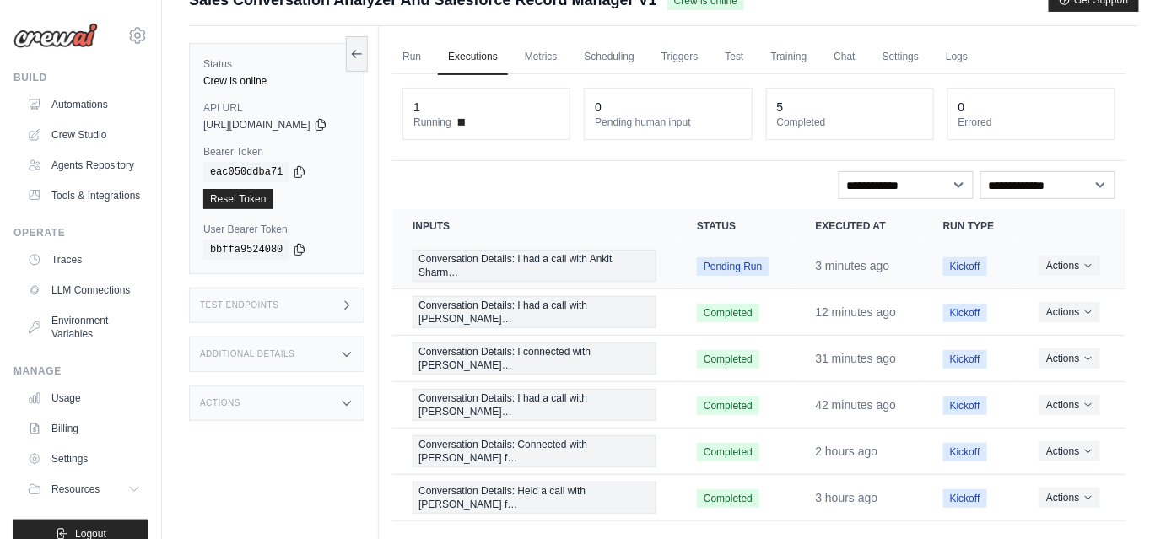
scroll to position [85, 0]
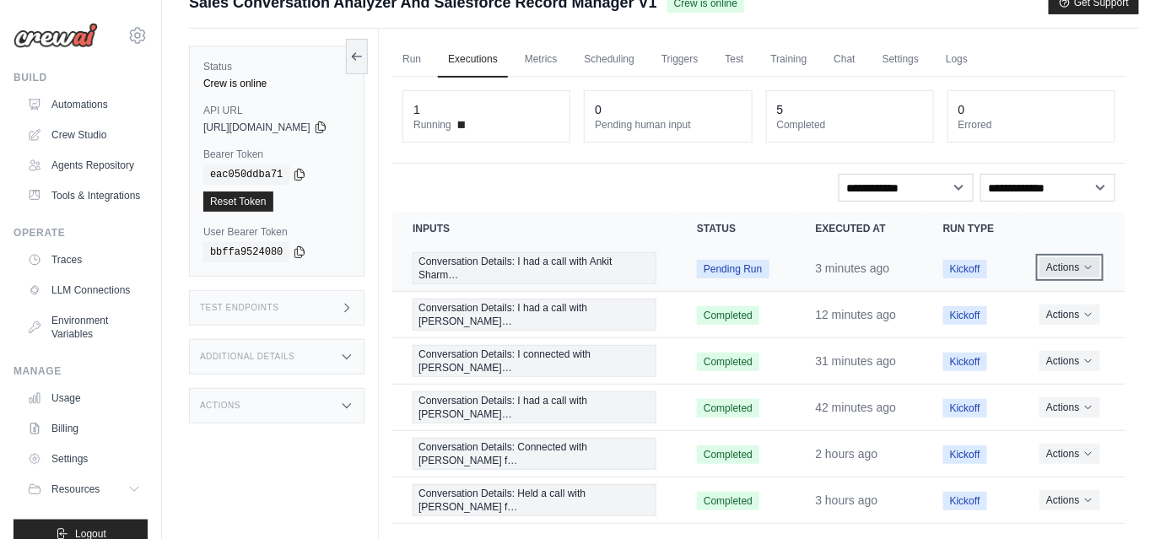
click at [1095, 271] on button "Actions" at bounding box center [1070, 267] width 60 height 20
click at [1058, 319] on button "Delete" at bounding box center [1052, 324] width 108 height 27
